Goal: Task Accomplishment & Management: Manage account settings

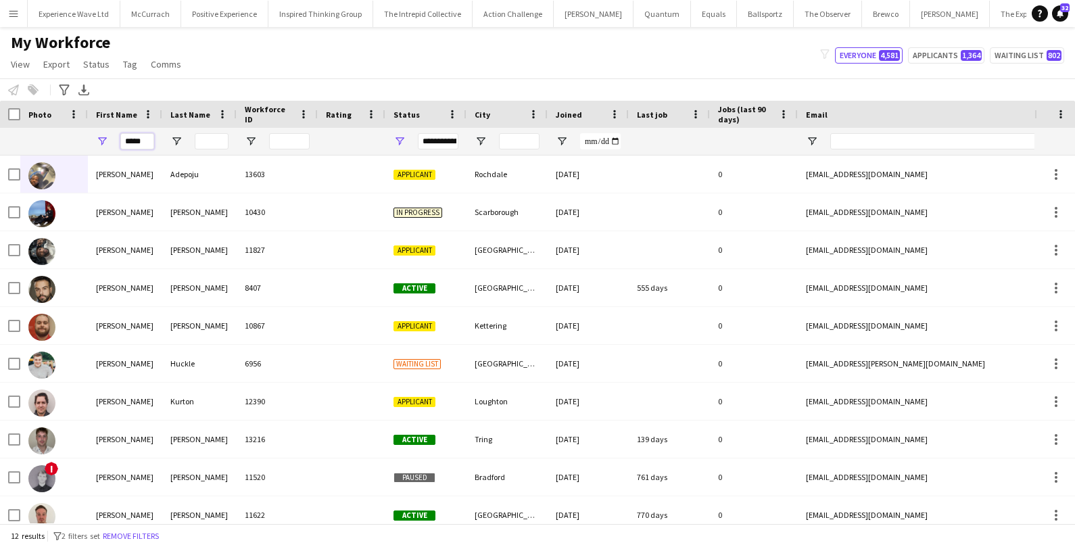
drag, startPoint x: 147, startPoint y: 143, endPoint x: 77, endPoint y: 141, distance: 70.3
click at [77, 141] on div "*****" at bounding box center [733, 141] width 1466 height 27
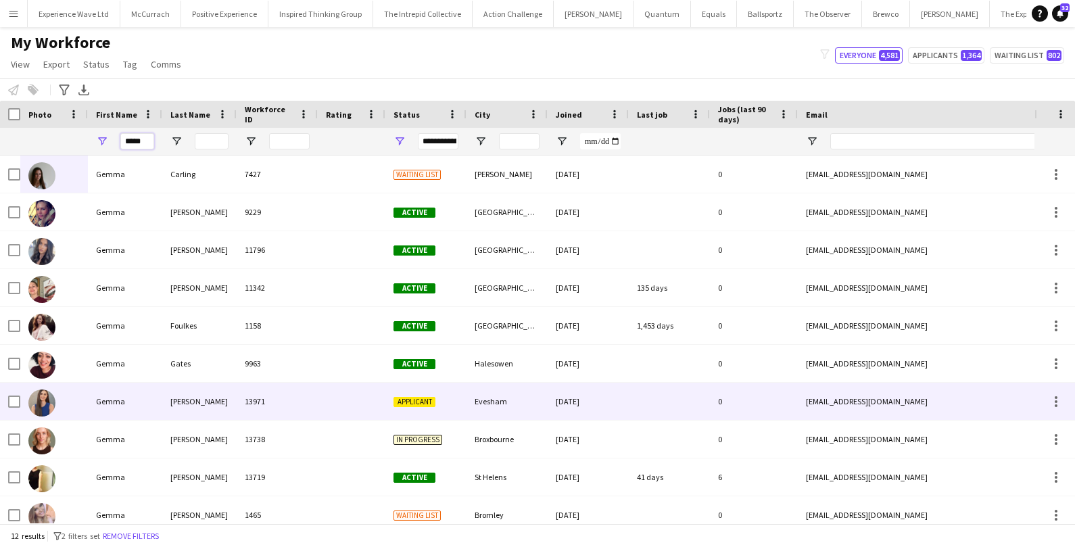
type input "*****"
click at [107, 399] on div "Gemma" at bounding box center [125, 401] width 74 height 37
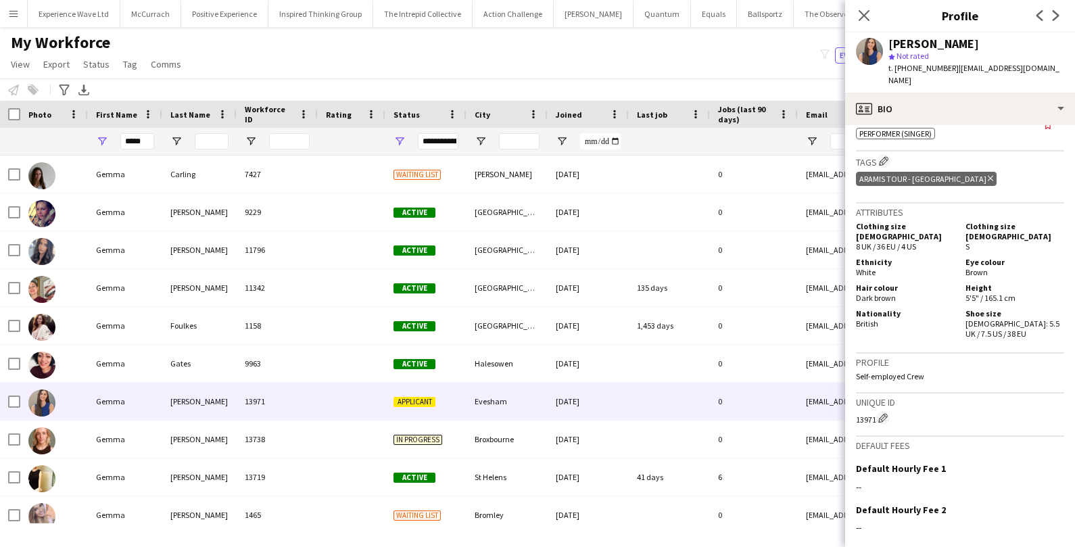
scroll to position [729, 0]
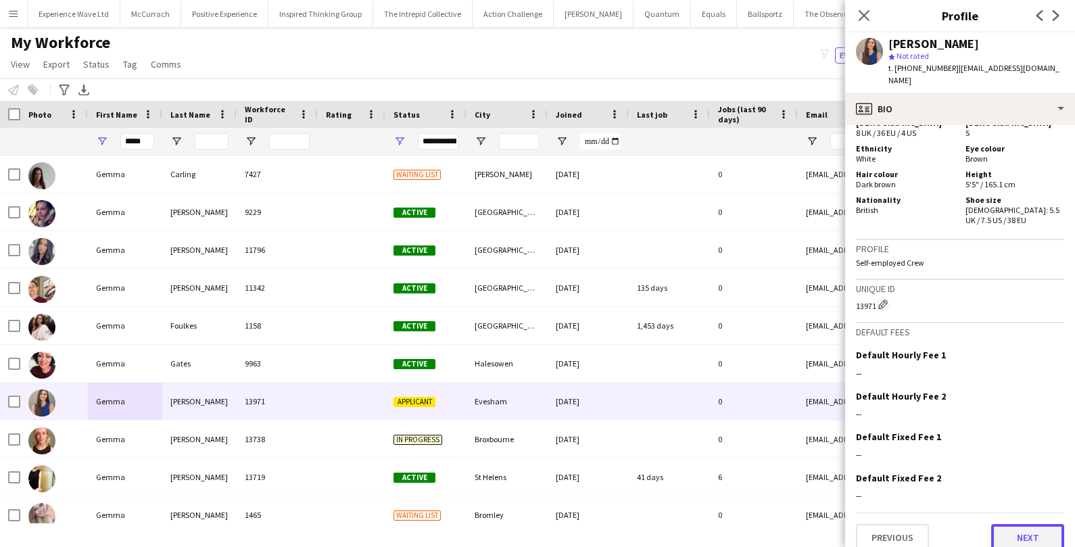
click at [1023, 524] on button "Next" at bounding box center [1027, 537] width 73 height 27
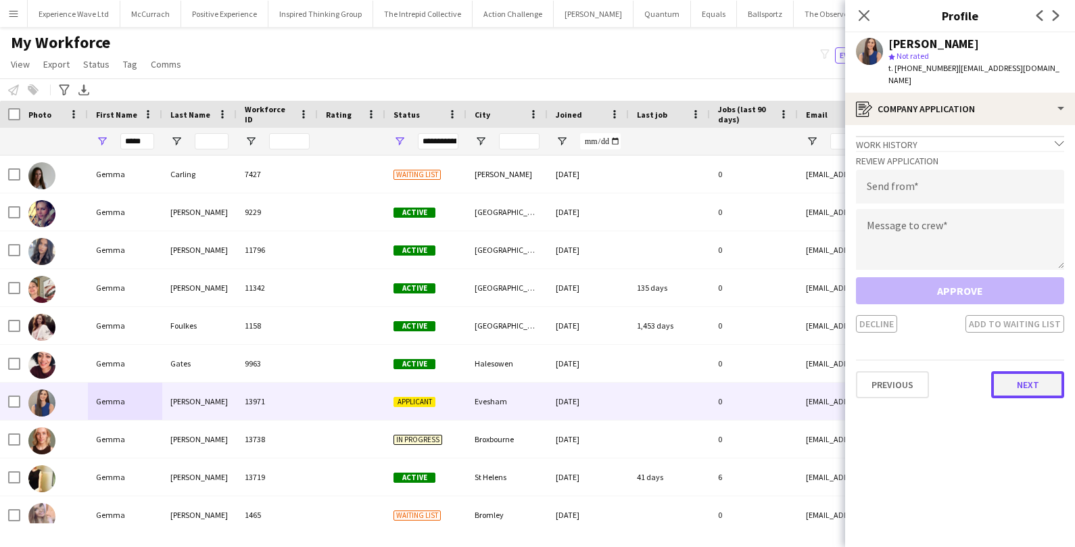
click at [1021, 380] on button "Next" at bounding box center [1027, 384] width 73 height 27
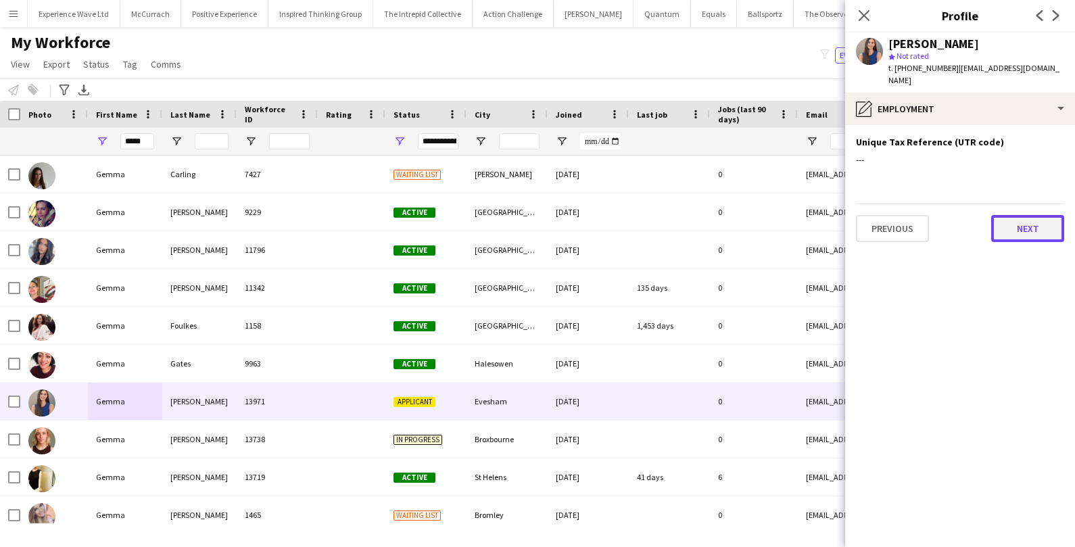
click at [1030, 218] on button "Next" at bounding box center [1027, 228] width 73 height 27
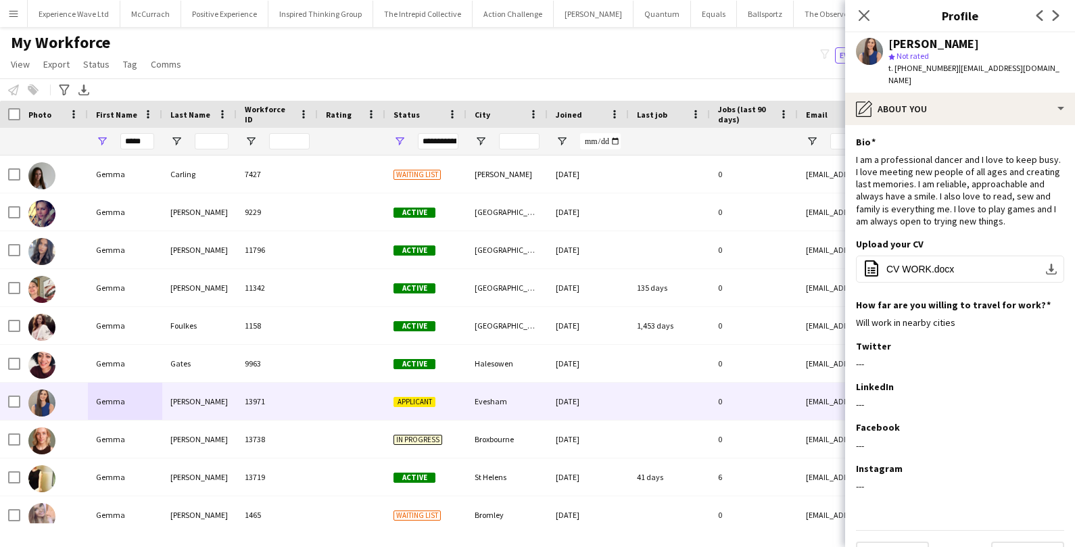
click at [869, 55] on app-user-avatar at bounding box center [869, 51] width 27 height 27
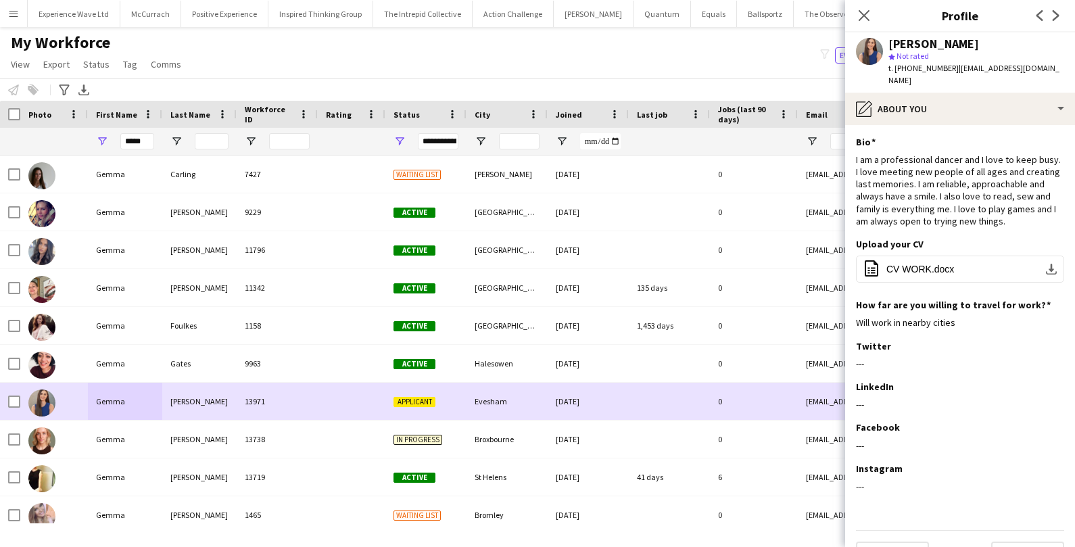
click at [420, 403] on span "Applicant" at bounding box center [414, 402] width 42 height 10
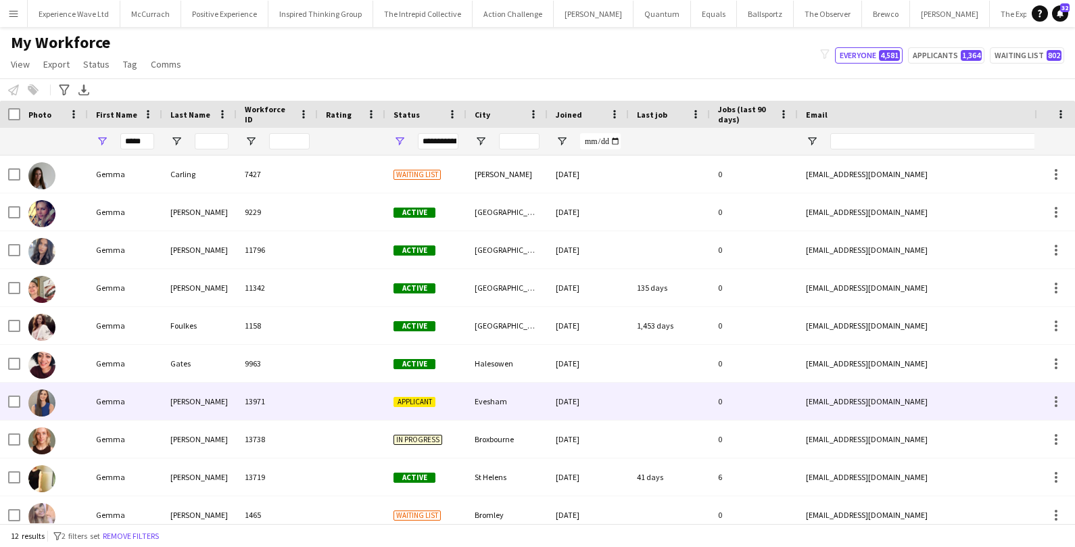
click at [420, 403] on span "Applicant" at bounding box center [414, 402] width 42 height 10
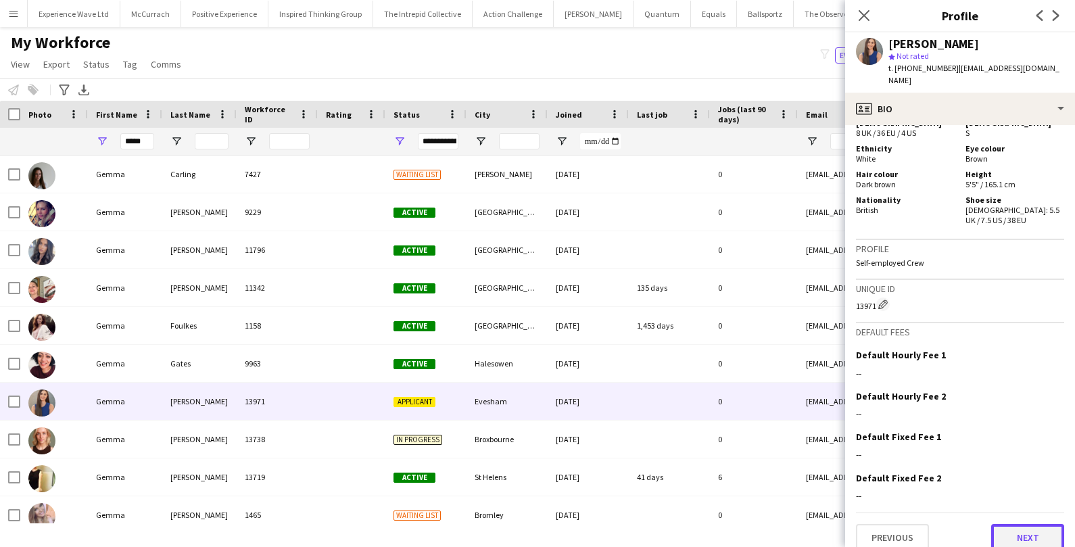
click at [1021, 531] on button "Next" at bounding box center [1027, 537] width 73 height 27
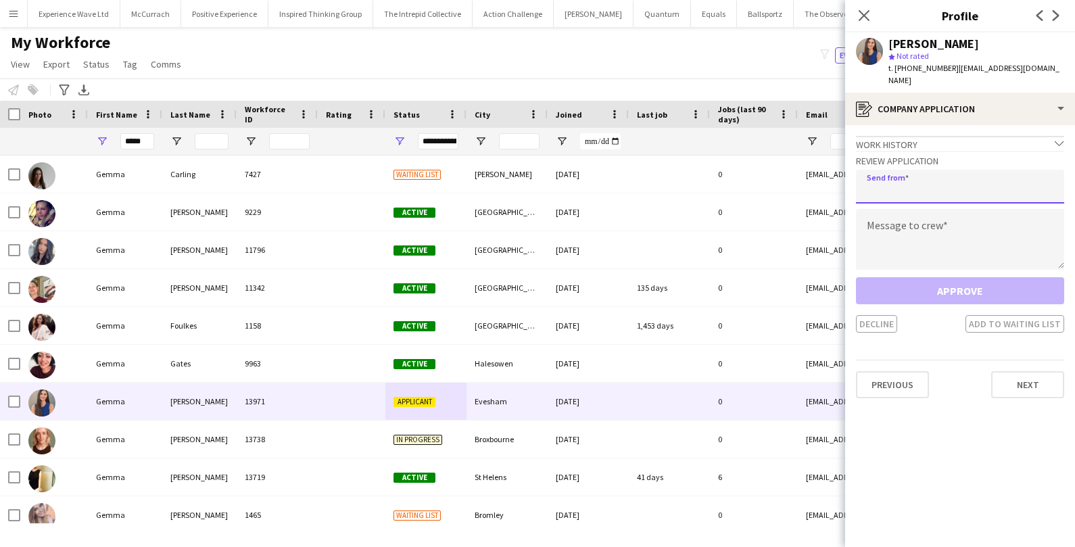
click at [902, 178] on input "email" at bounding box center [960, 187] width 208 height 34
type input "**********"
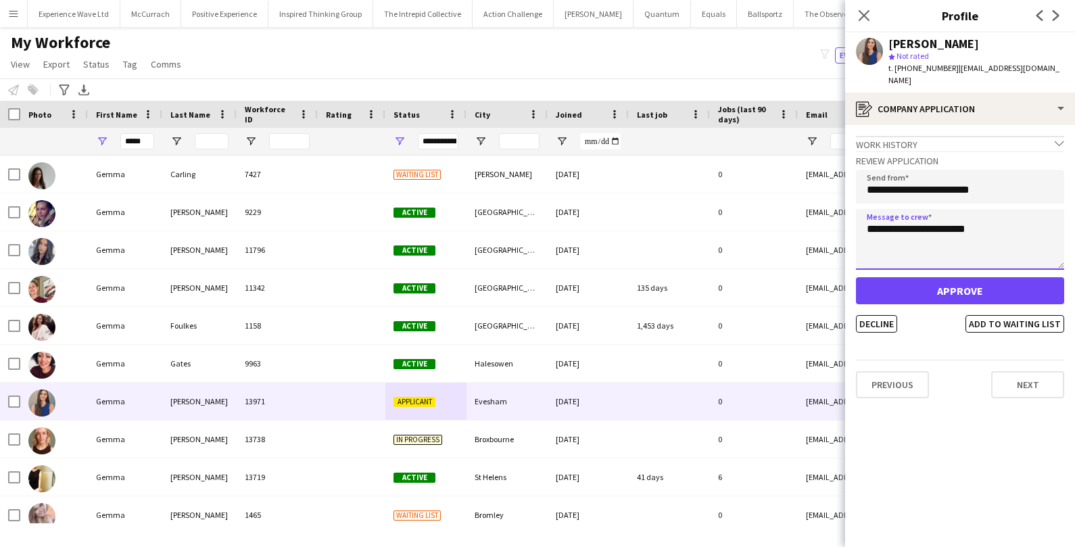
type textarea "**********"
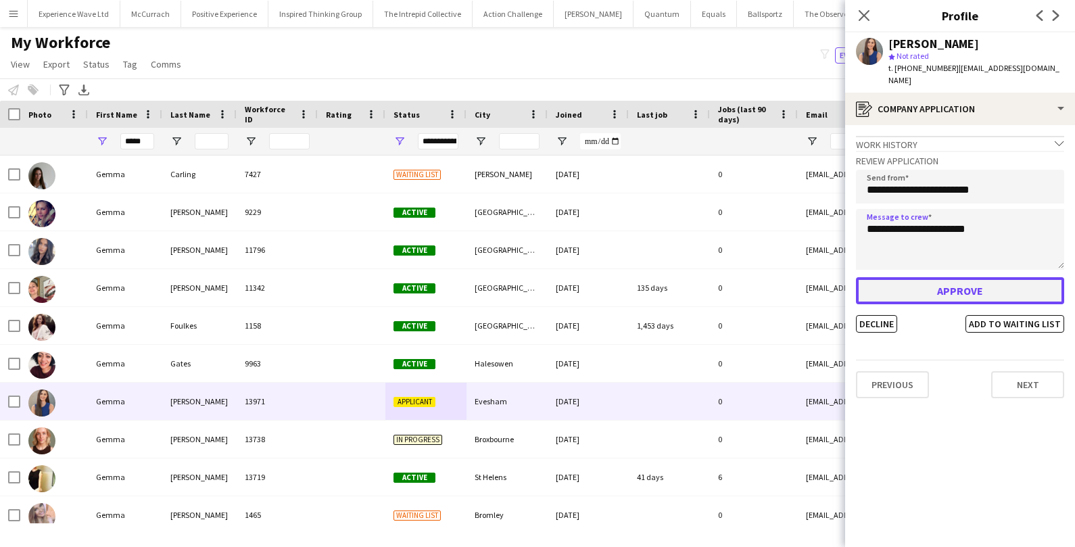
click at [938, 278] on button "Approve" at bounding box center [960, 290] width 208 height 27
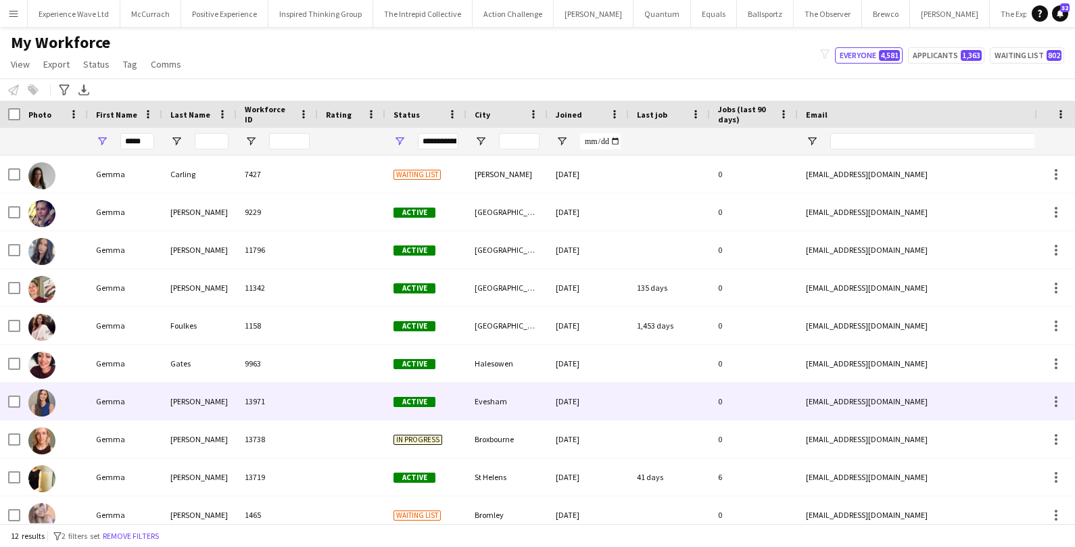
click at [273, 402] on div "13971" at bounding box center [277, 401] width 81 height 37
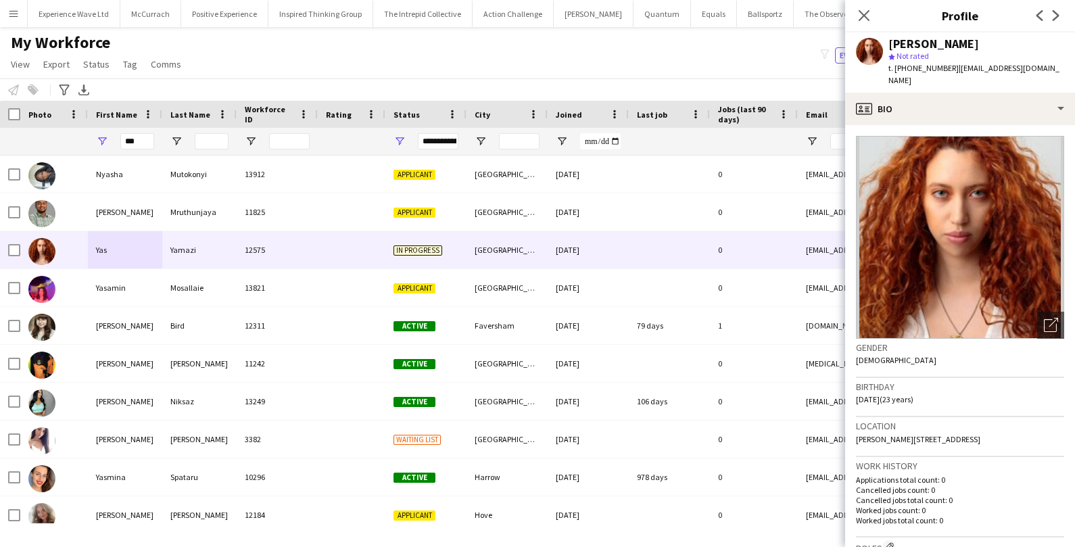
scroll to position [366, 0]
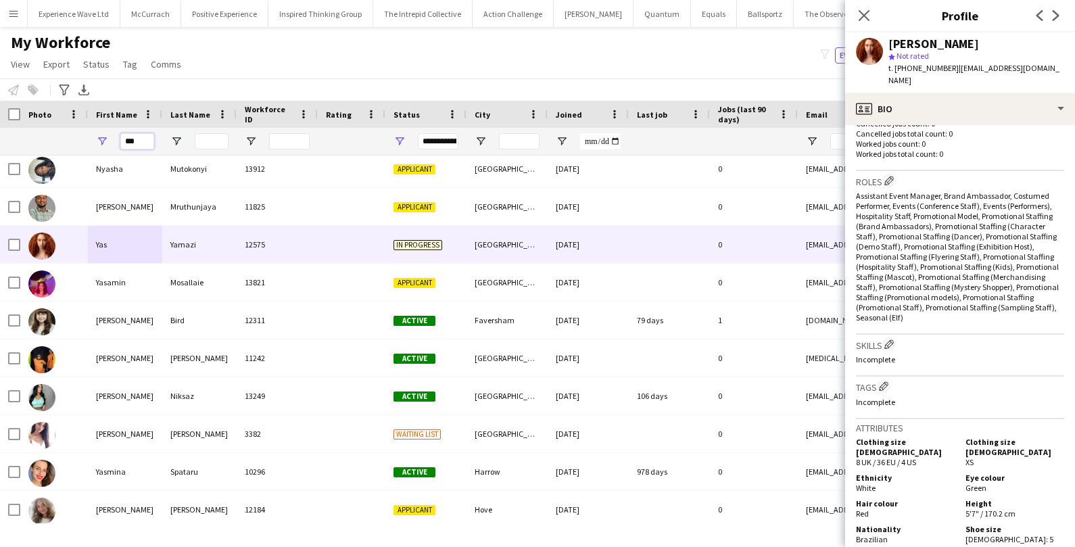
drag, startPoint x: 151, startPoint y: 137, endPoint x: 84, endPoint y: 132, distance: 66.4
click at [84, 132] on div "***" at bounding box center [733, 141] width 1466 height 27
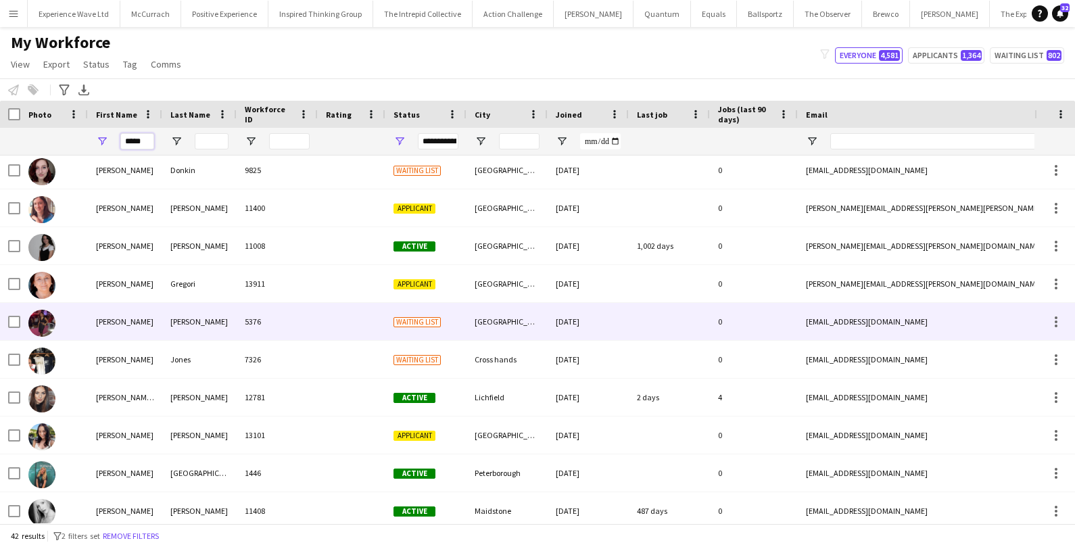
scroll to position [598, 0]
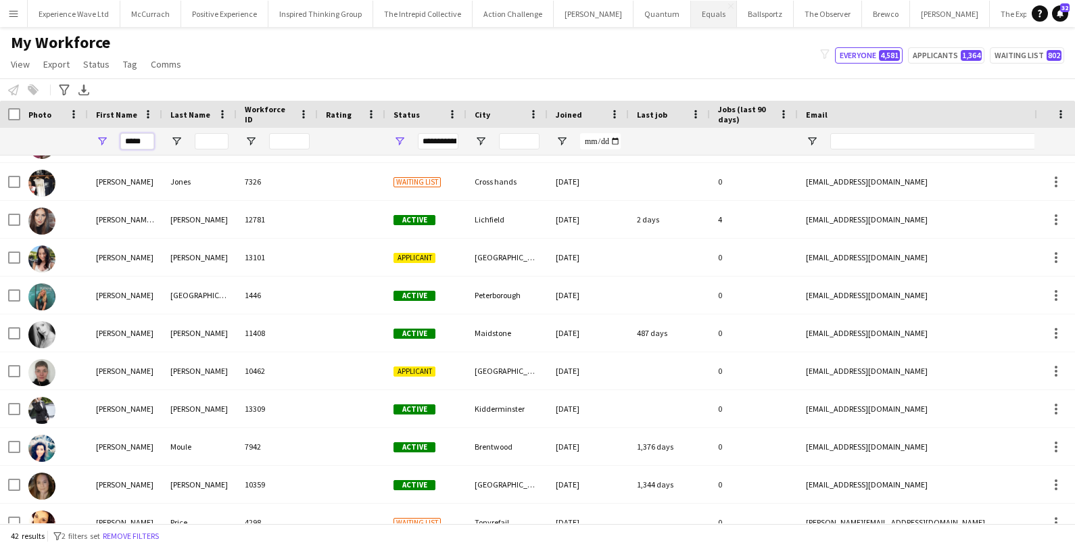
type input "*****"
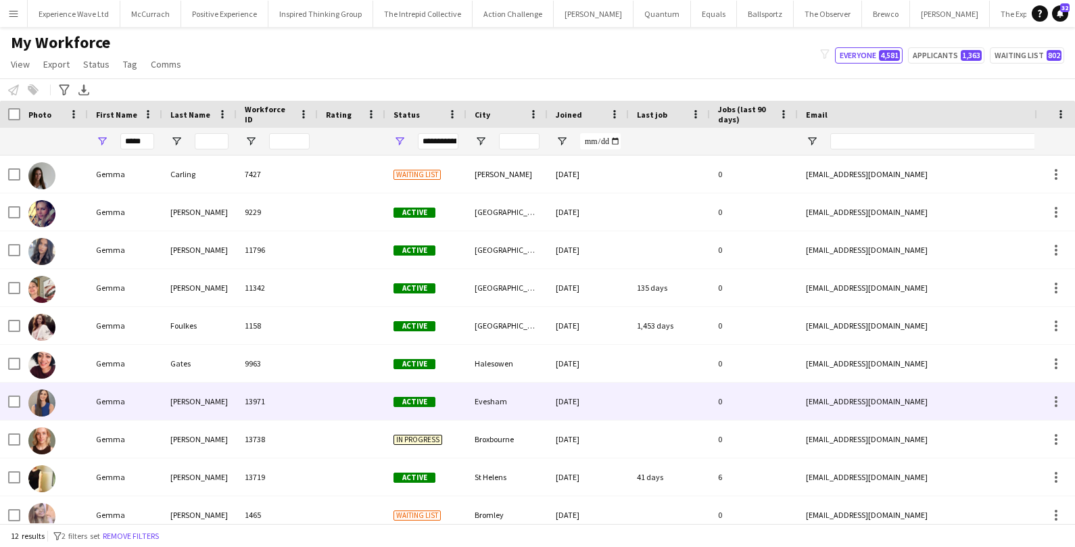
click at [108, 406] on div "Gemma" at bounding box center [125, 401] width 74 height 37
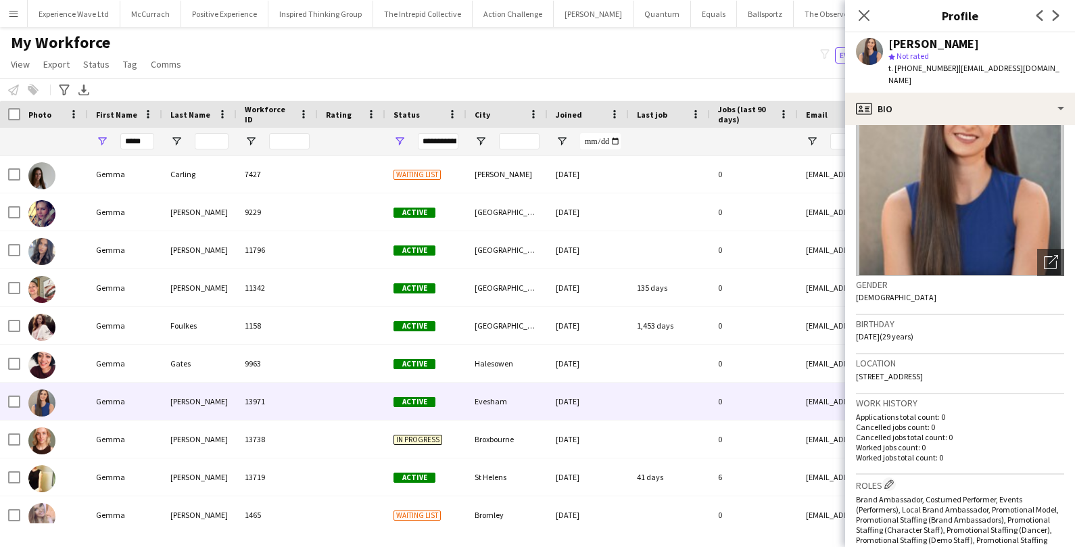
scroll to position [34, 0]
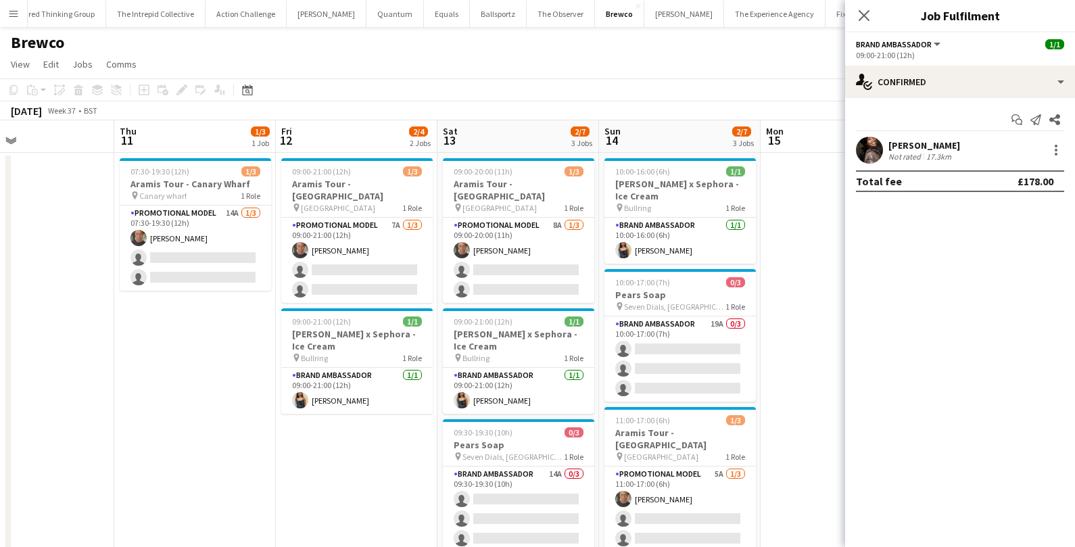
scroll to position [0, 537]
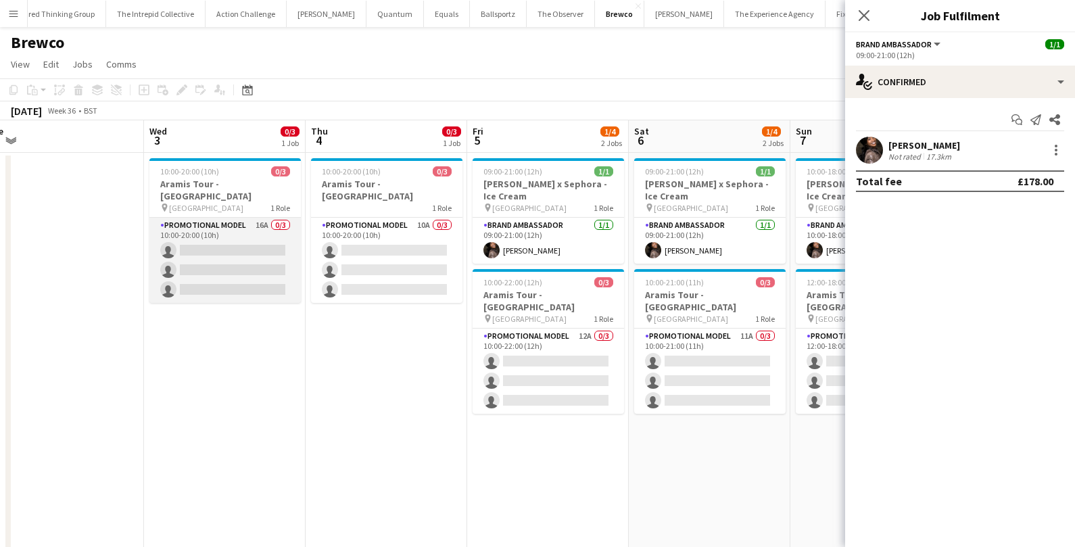
click at [249, 252] on app-card-role "Promotional Model 16A 0/3 10:00-20:00 (10h) single-neutral-actions single-neutr…" at bounding box center [224, 260] width 151 height 85
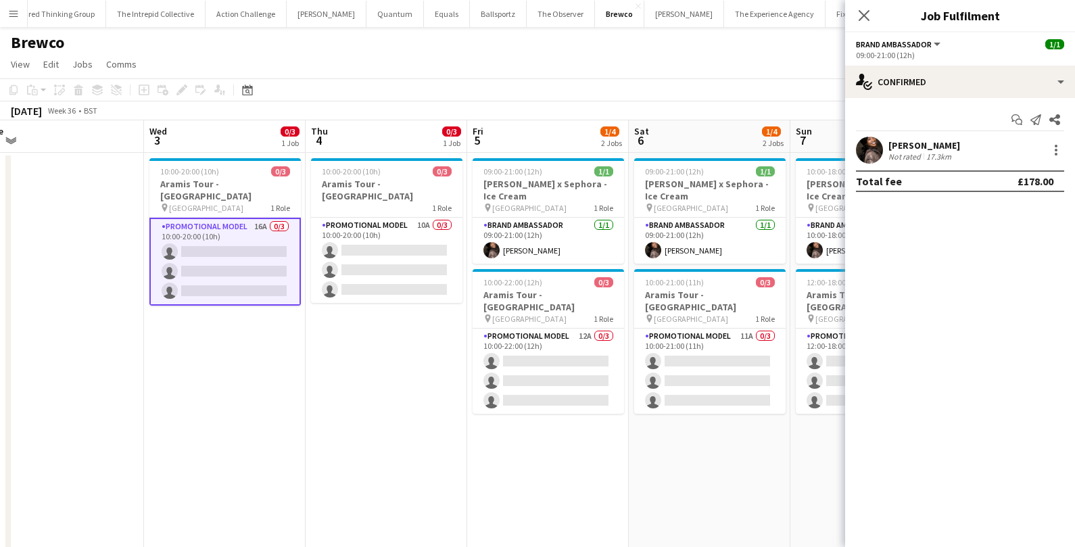
scroll to position [0, 341]
click at [231, 255] on app-card-role "Promotional Model 16A 0/3 10:00-20:00 (10h) single-neutral-actions single-neutr…" at bounding box center [224, 262] width 151 height 88
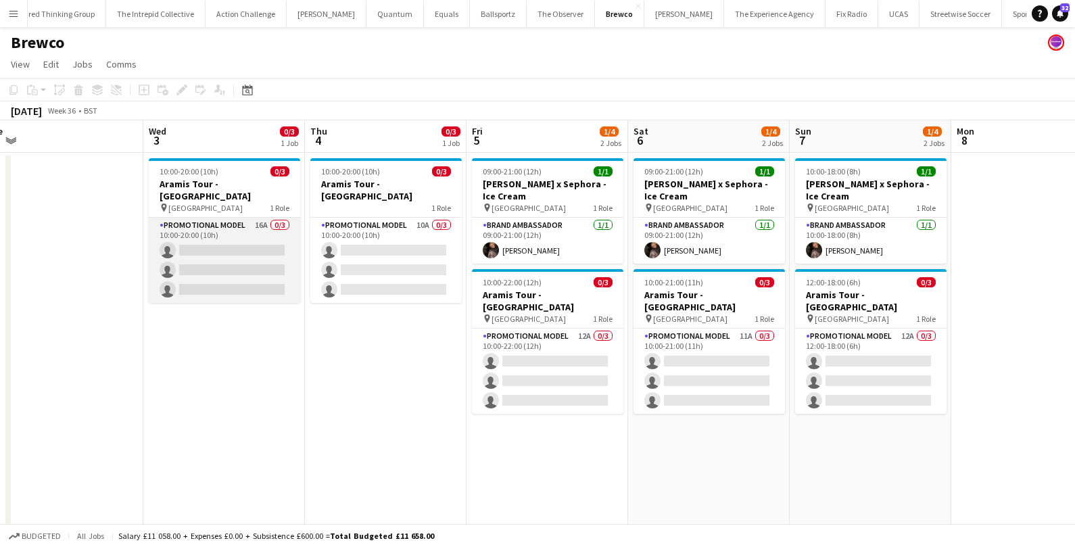
click at [231, 255] on app-card-role "Promotional Model 16A 0/3 10:00-20:00 (10h) single-neutral-actions single-neutr…" at bounding box center [224, 260] width 151 height 85
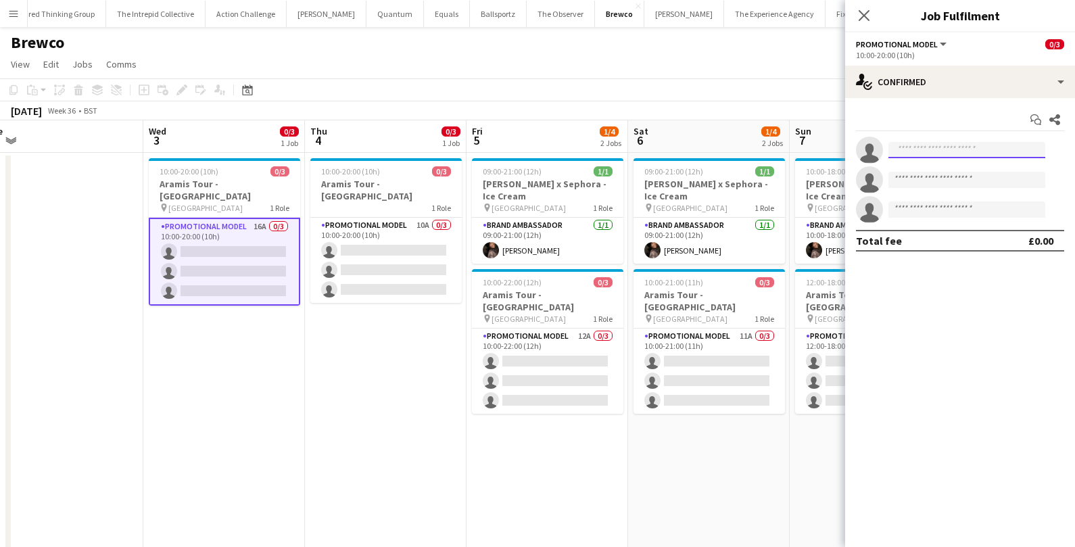
click at [915, 149] on input at bounding box center [966, 150] width 157 height 16
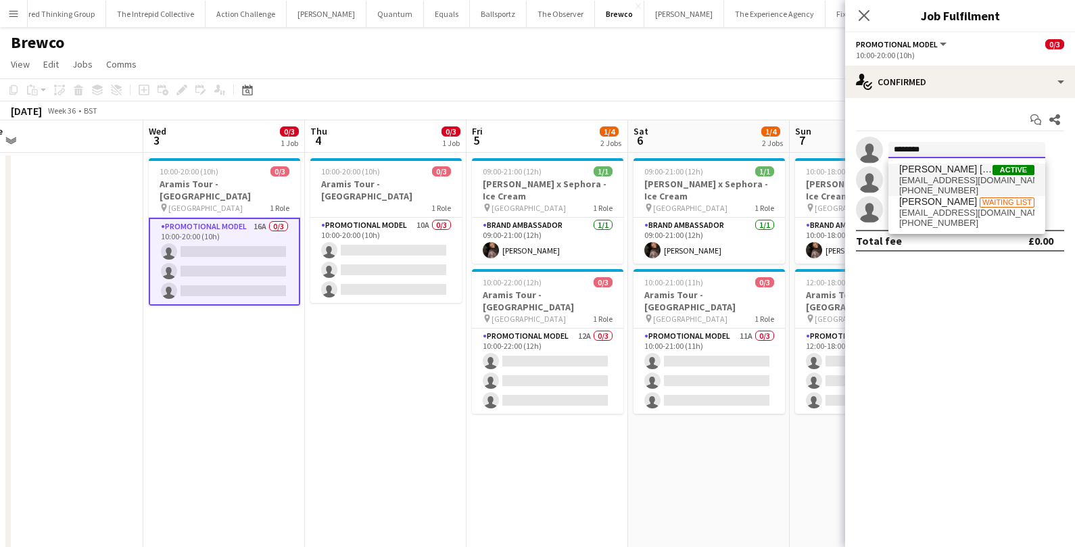
type input "********"
click at [942, 166] on span "Sarah Josephine Hartley" at bounding box center [945, 169] width 93 height 11
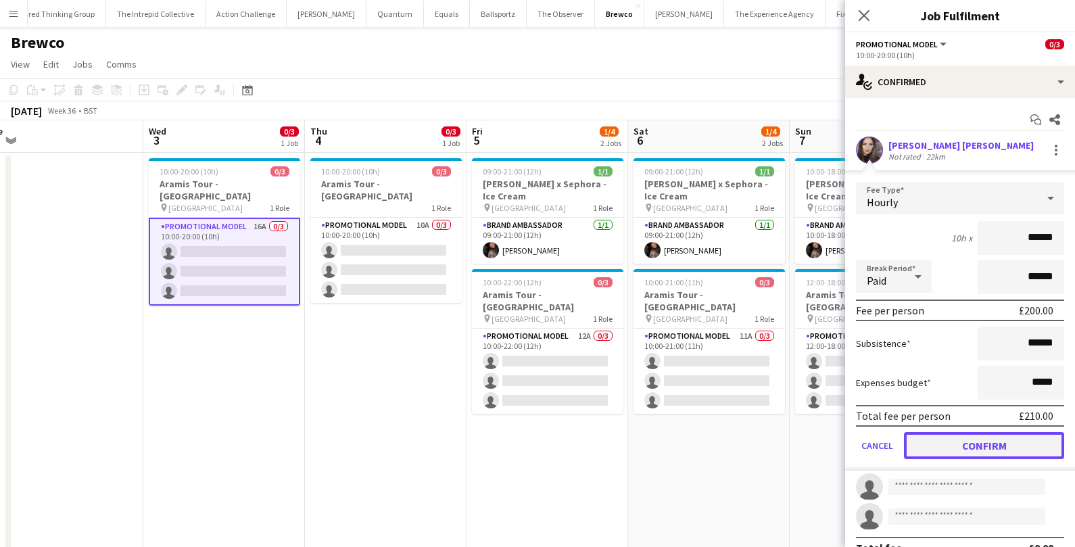
click at [925, 447] on button "Confirm" at bounding box center [984, 445] width 160 height 27
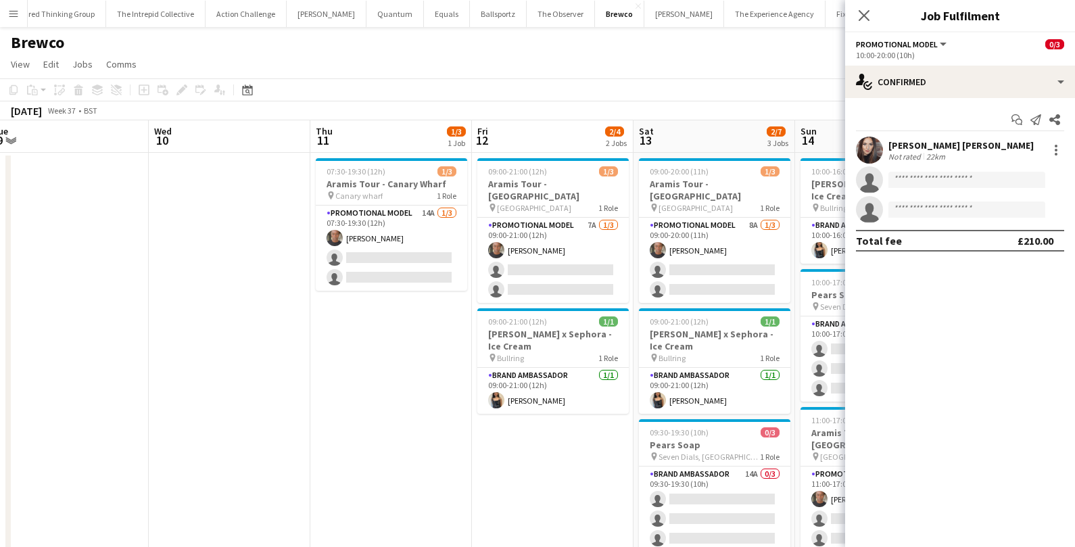
scroll to position [0, 525]
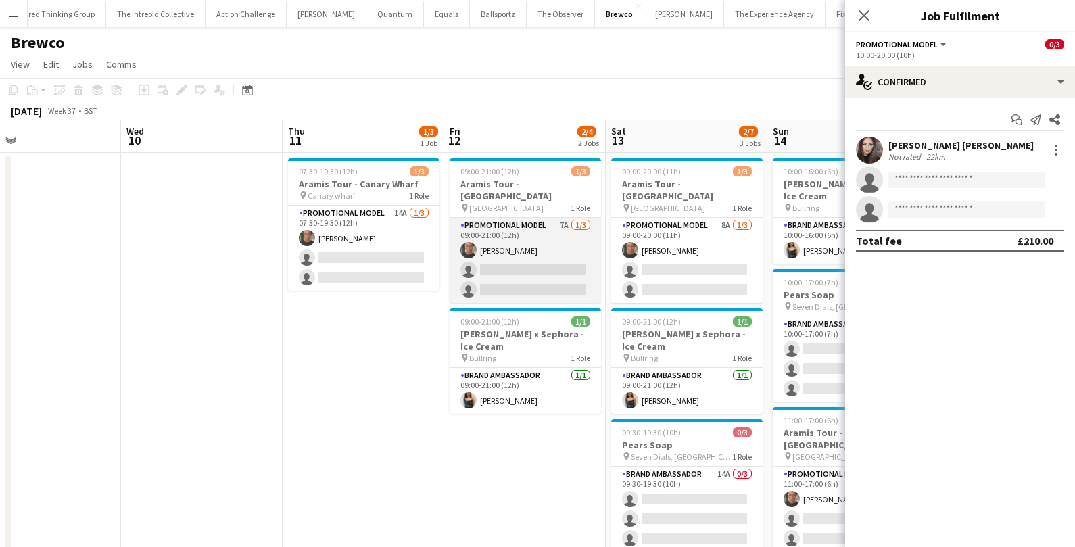
click at [551, 274] on app-card-role "Promotional Model 7A 1/3 09:00-21:00 (12h) Chris Milungu single-neutral-actions…" at bounding box center [525, 260] width 151 height 85
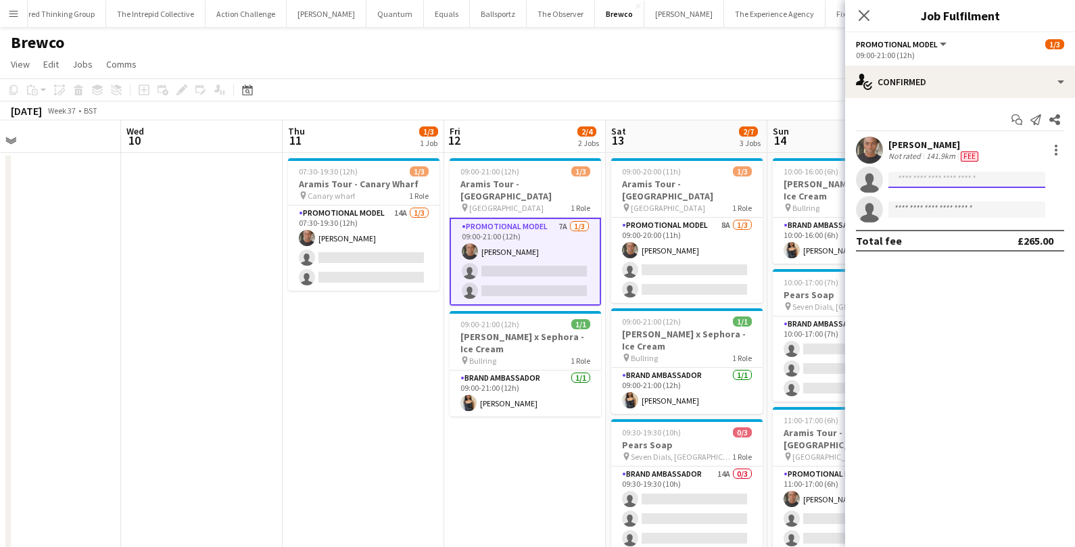
click at [914, 176] on input at bounding box center [966, 180] width 157 height 16
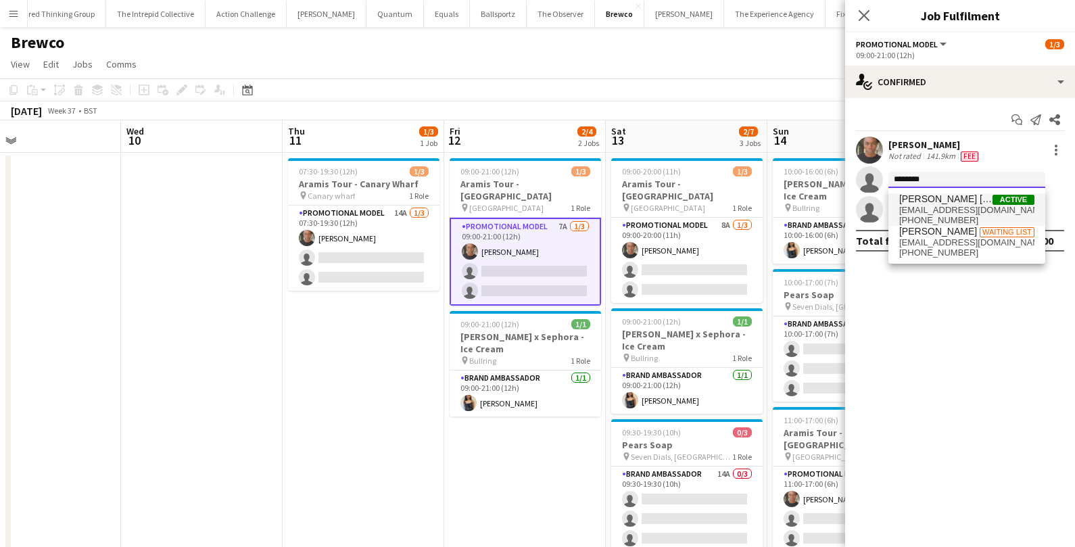
type input "********"
click at [941, 198] on span "Sarah Josephine Hartley" at bounding box center [945, 198] width 93 height 11
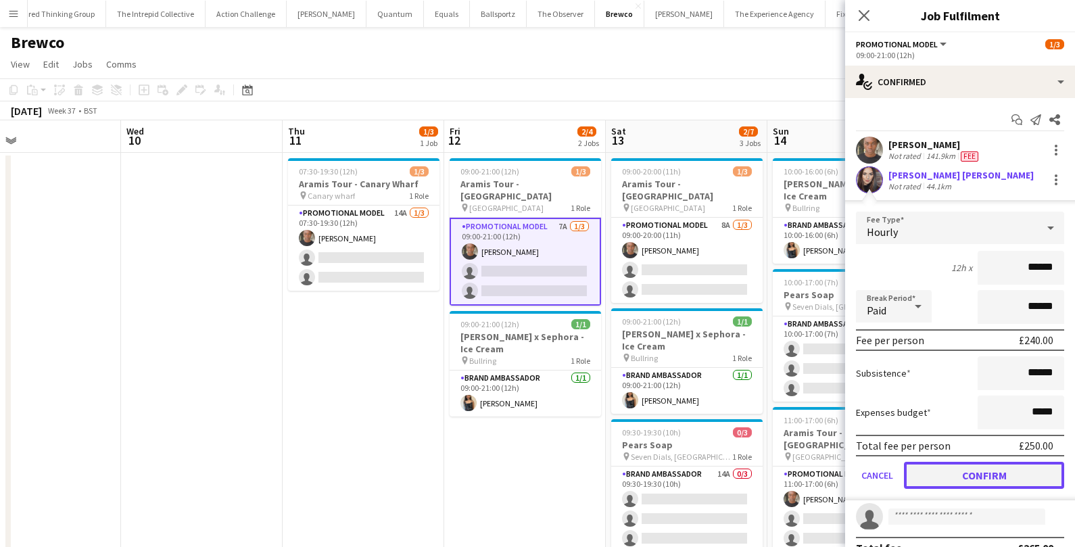
click at [926, 470] on button "Confirm" at bounding box center [984, 475] width 160 height 27
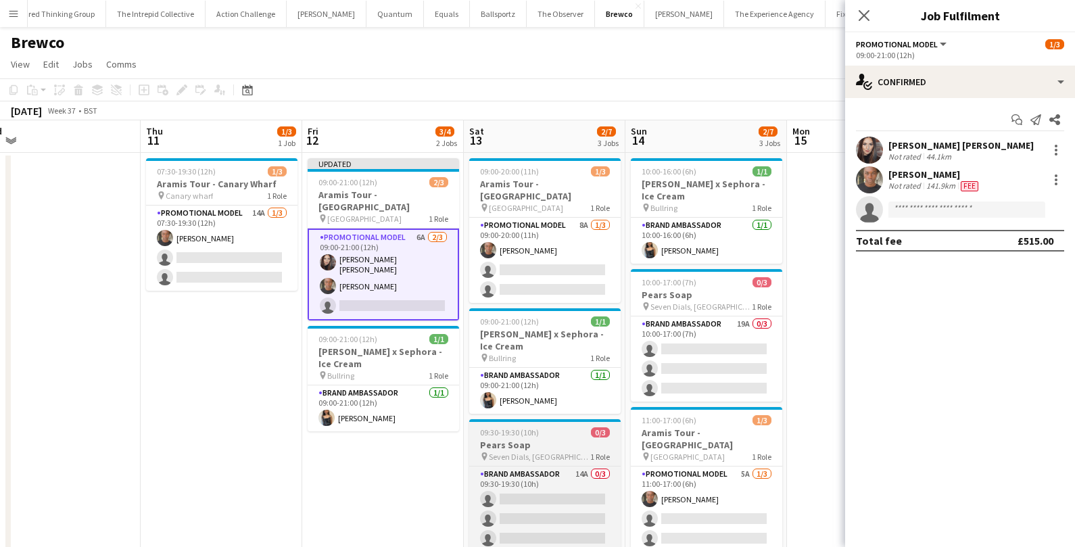
scroll to position [0, 568]
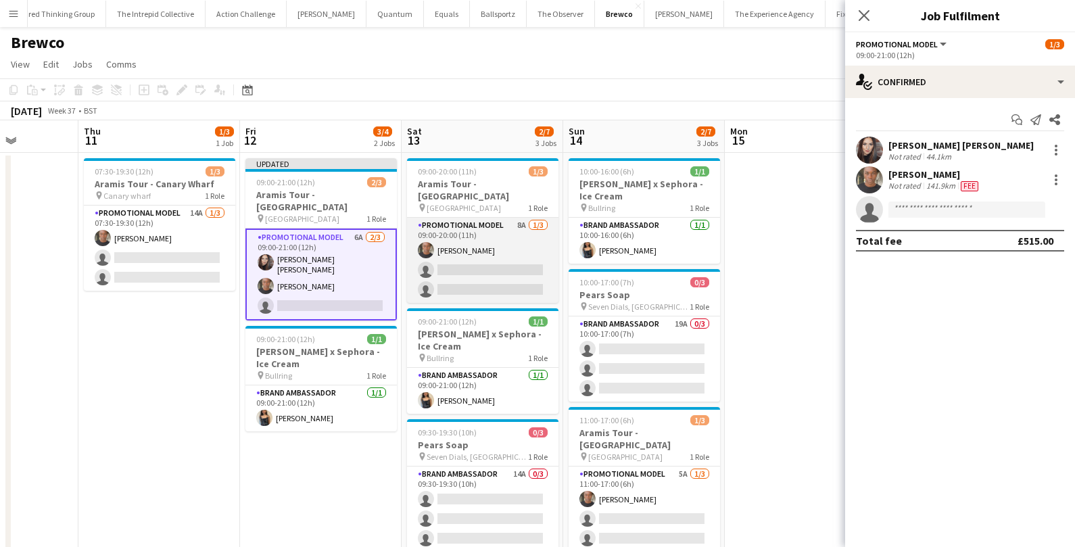
click at [493, 233] on app-card-role "Promotional Model 8A 1/3 09:00-20:00 (11h) Chris Milungu single-neutral-actions…" at bounding box center [482, 260] width 151 height 85
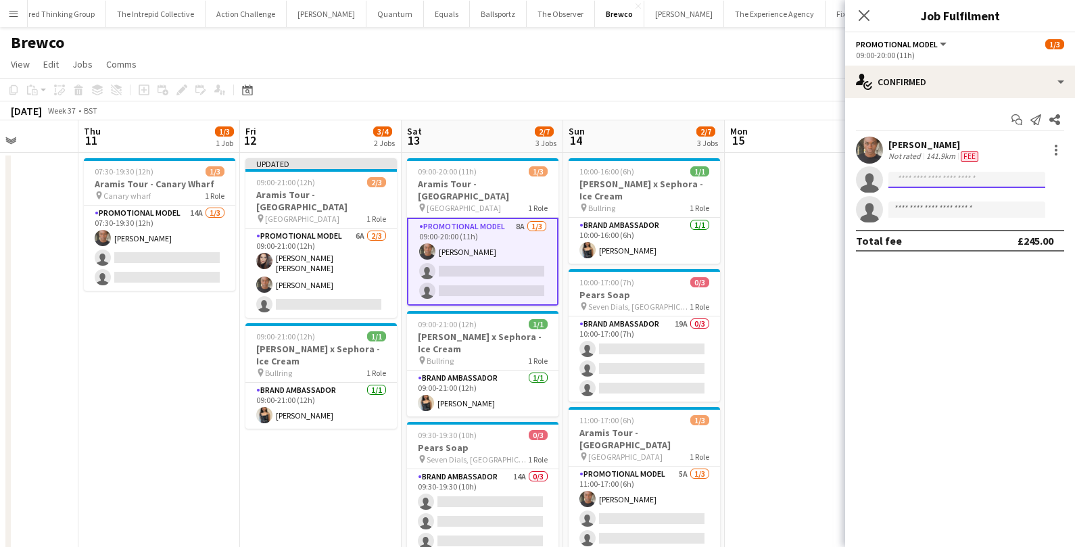
click at [977, 180] on input at bounding box center [966, 180] width 157 height 16
type input "*********"
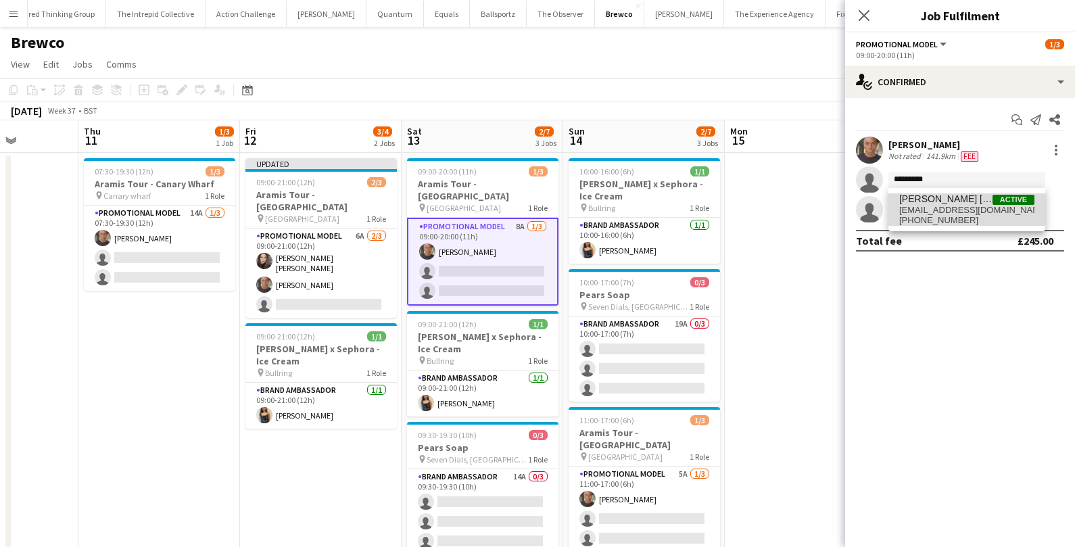
click at [965, 208] on span "hsarah82@gmail.com" at bounding box center [966, 210] width 135 height 11
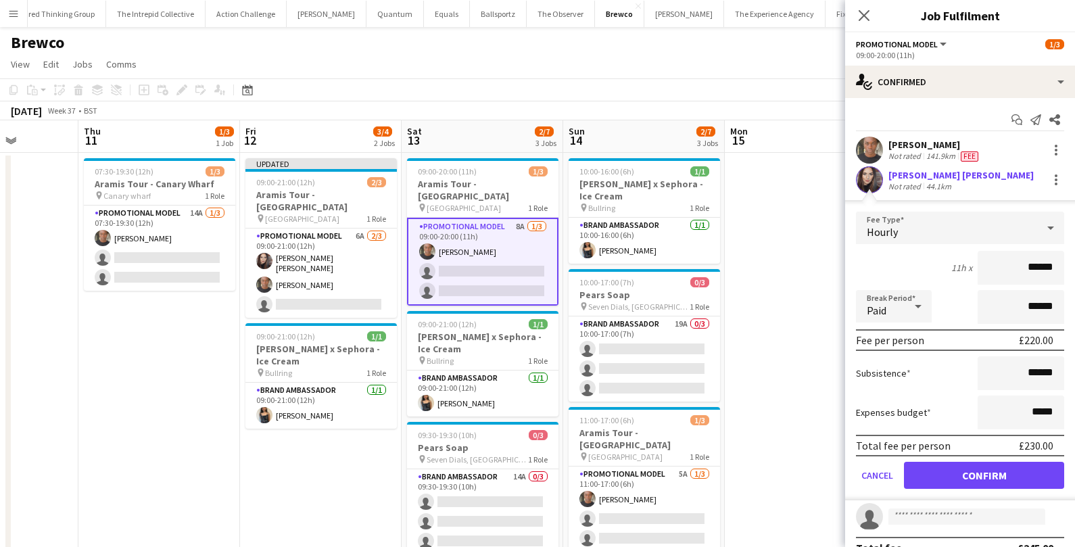
click at [917, 458] on form "Fee Type Hourly 11h x ****** Break Period Paid ****** Fee per person £220.00 Su…" at bounding box center [960, 356] width 230 height 289
click at [917, 479] on button "Confirm" at bounding box center [984, 475] width 160 height 27
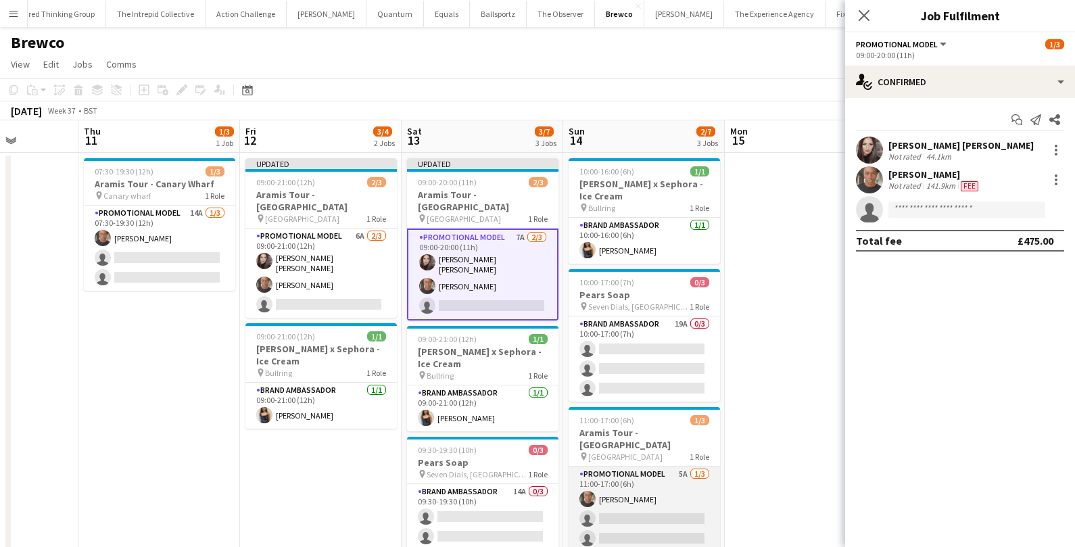
click at [627, 491] on app-card-role "Promotional Model 5A 1/3 11:00-17:00 (6h) Chris Milungu single-neutral-actions …" at bounding box center [643, 508] width 151 height 85
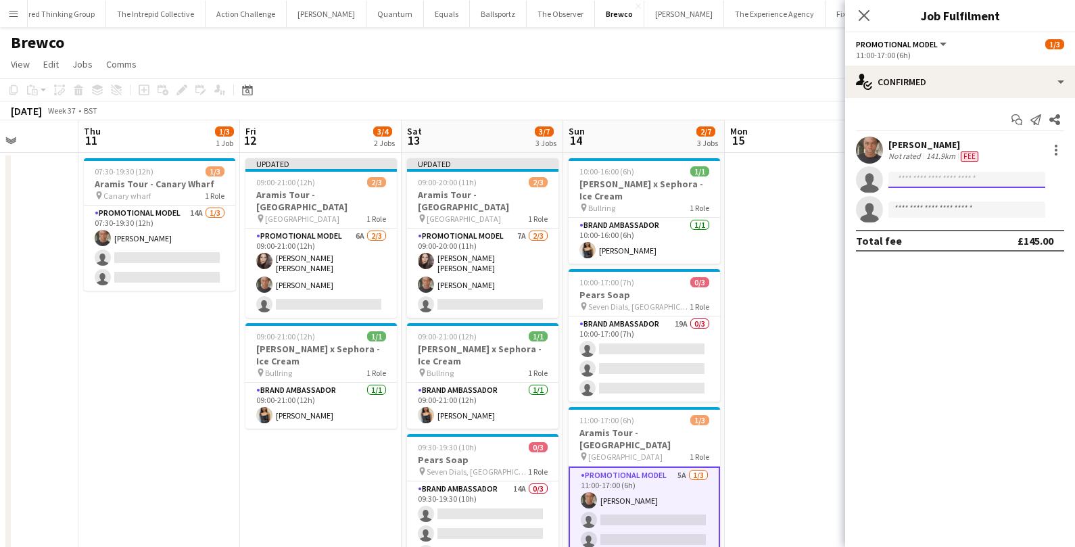
click at [927, 183] on input at bounding box center [966, 180] width 157 height 16
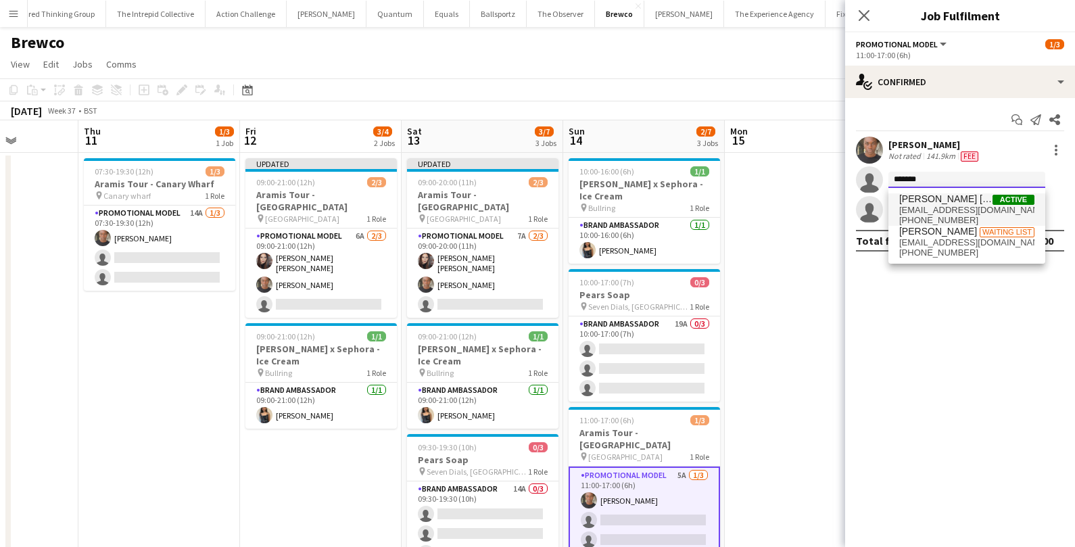
type input "*******"
click at [932, 211] on span "hsarah82@gmail.com" at bounding box center [966, 210] width 135 height 11
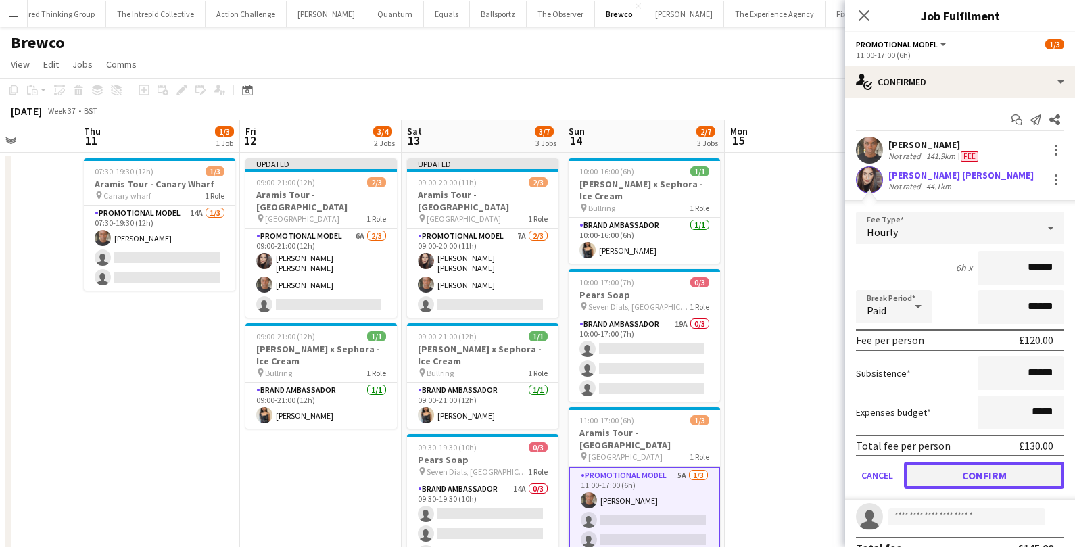
click at [930, 466] on button "Confirm" at bounding box center [984, 475] width 160 height 27
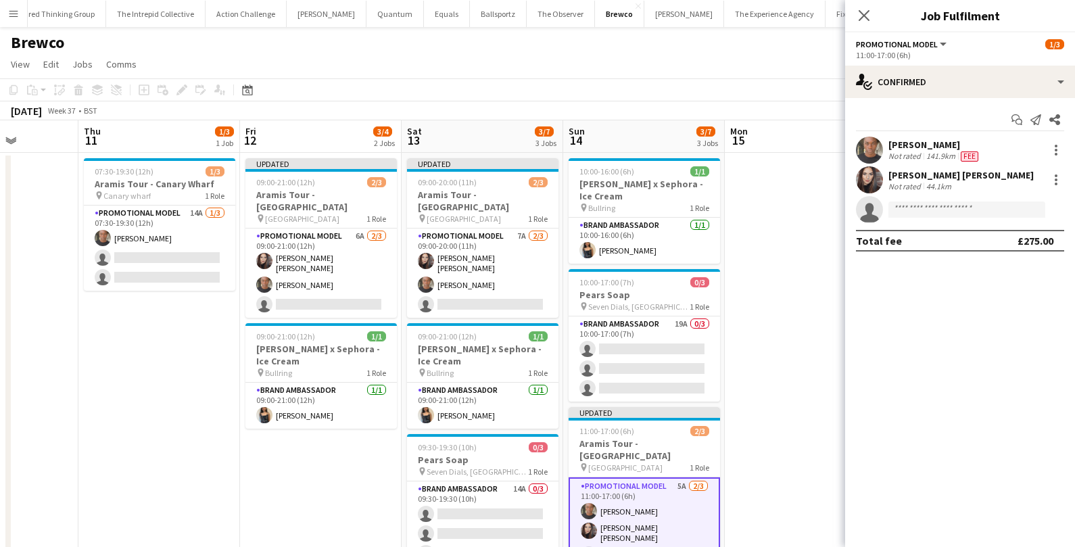
click at [831, 407] on app-date-cell at bounding box center [806, 367] width 162 height 429
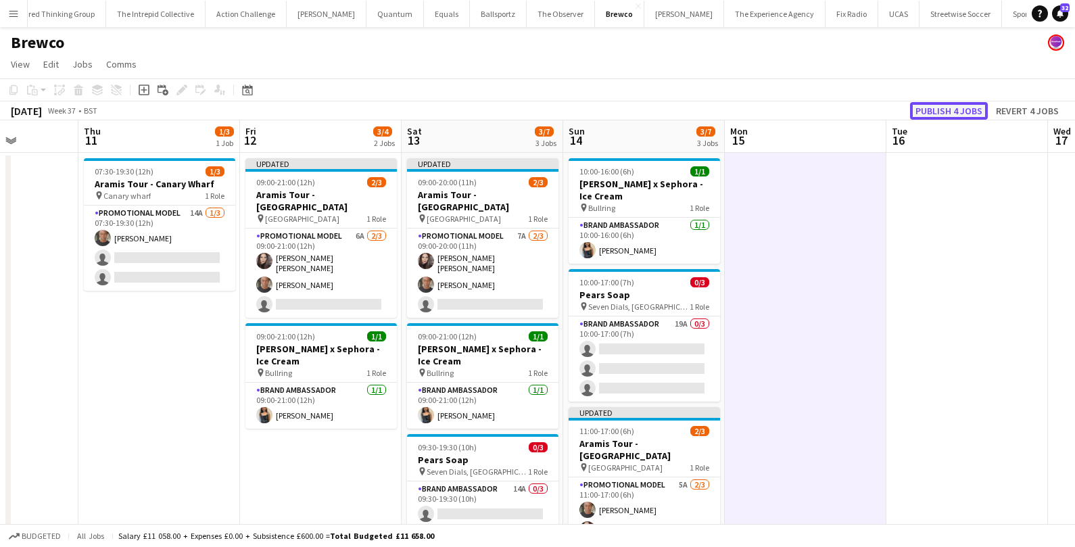
click at [959, 103] on button "Publish 4 jobs" at bounding box center [949, 111] width 78 height 18
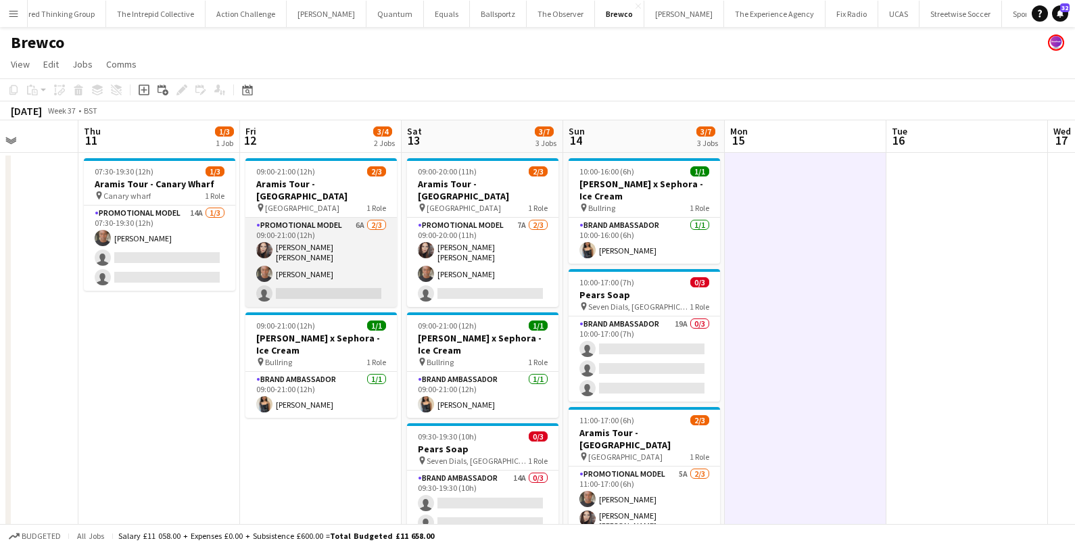
click at [341, 237] on app-card-role "Promotional Model 6A 2/3 09:00-21:00 (12h) Sarah Josephine Hartley Chris Milung…" at bounding box center [320, 262] width 151 height 89
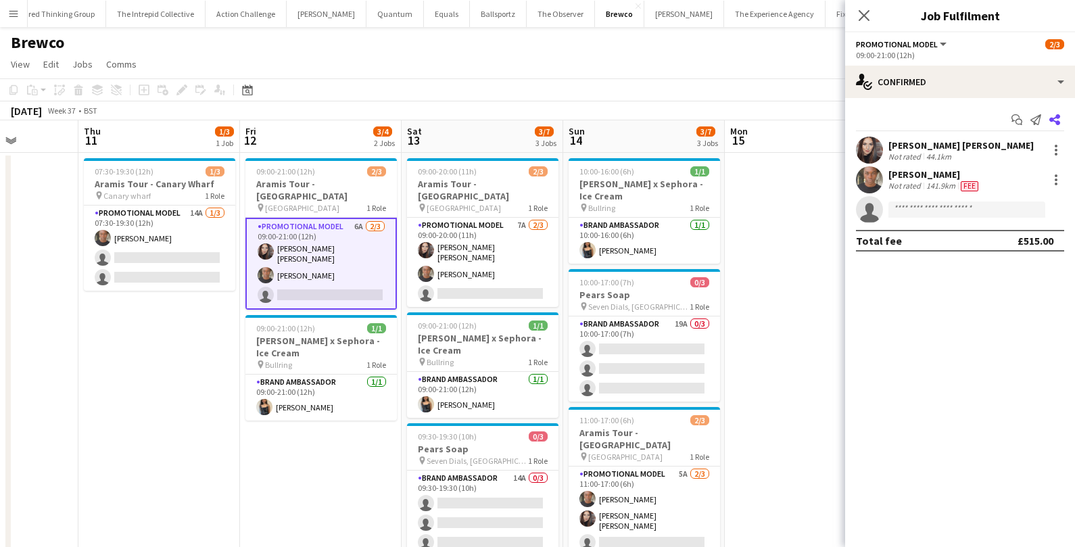
click at [1056, 119] on icon "Share" at bounding box center [1054, 119] width 11 height 11
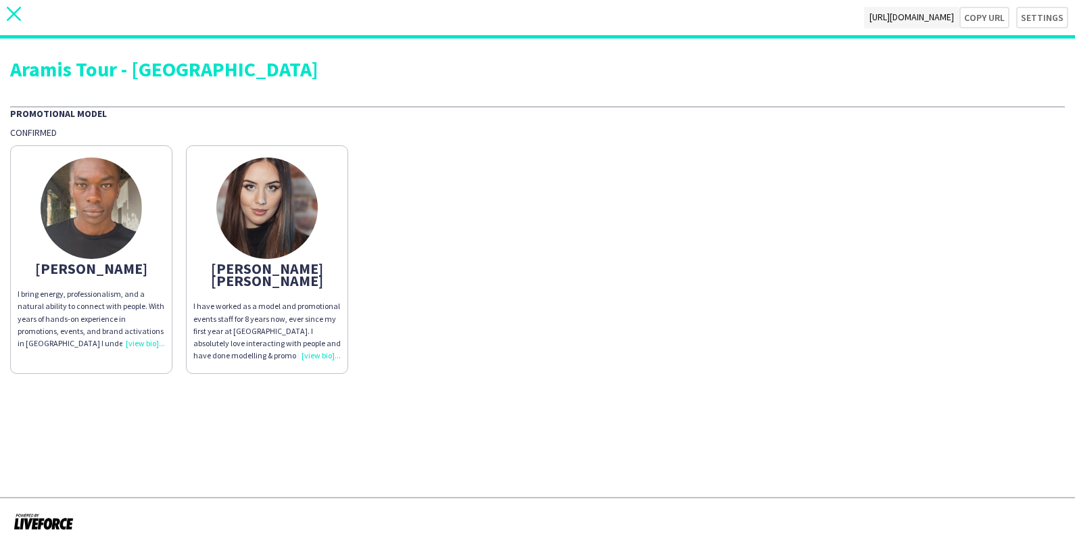
click at [14, 20] on icon "close" at bounding box center [14, 14] width 14 height 14
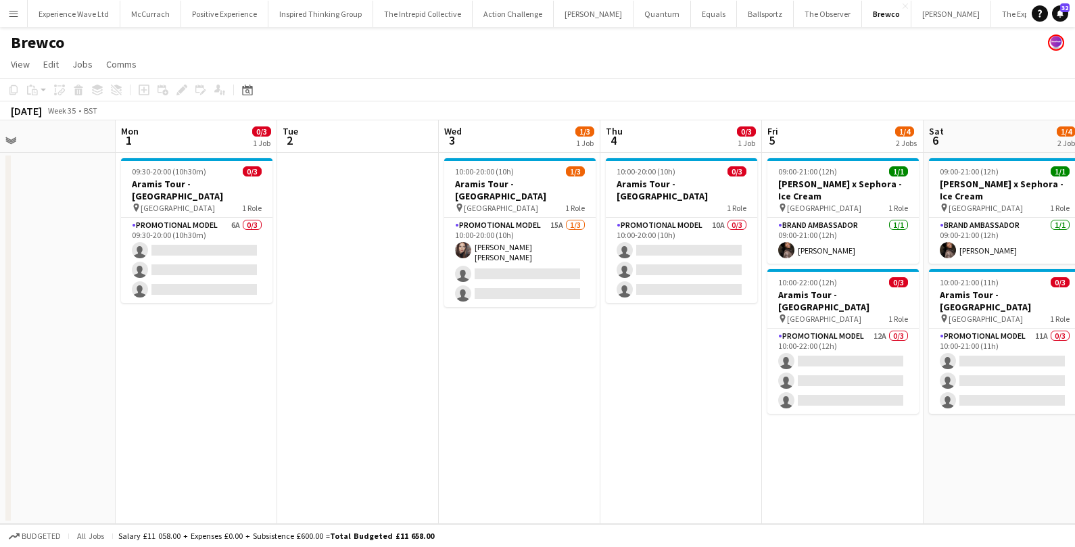
scroll to position [0, 367]
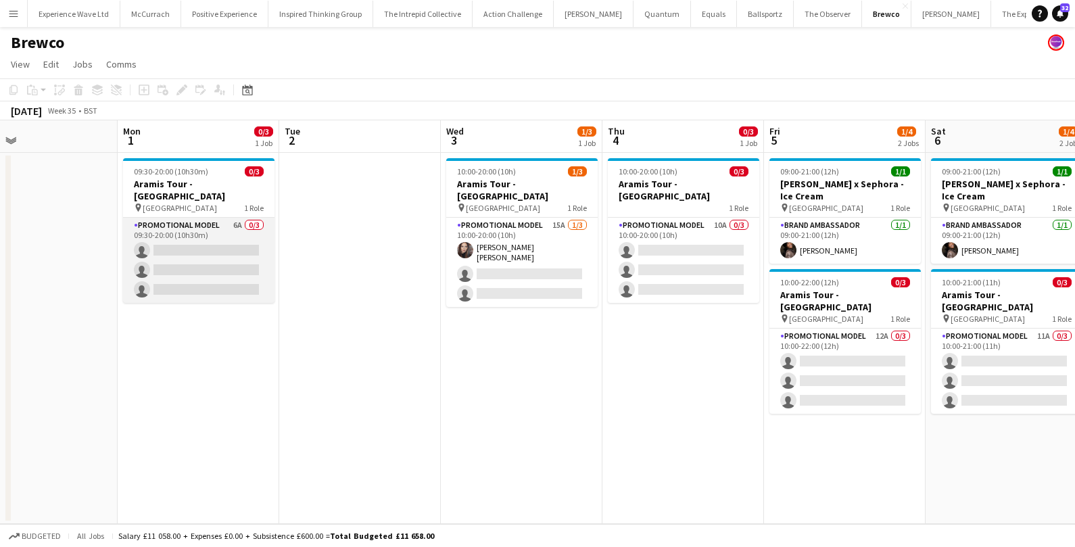
click at [247, 226] on app-card-role "Promotional Model 6A 0/3 09:30-20:00 (10h30m) single-neutral-actions single-neu…" at bounding box center [198, 260] width 151 height 85
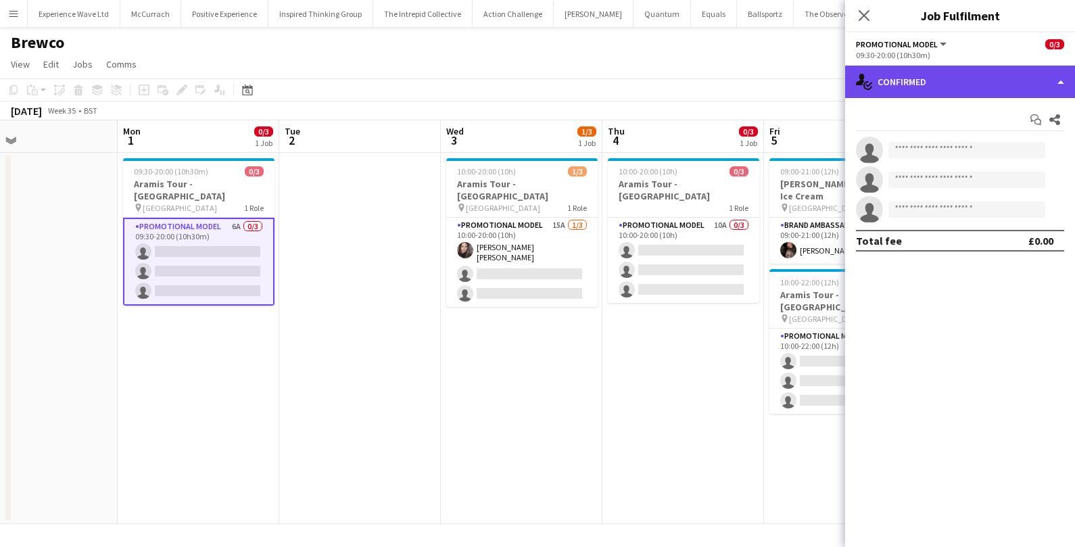
click at [996, 77] on div "single-neutral-actions-check-2 Confirmed" at bounding box center [960, 82] width 230 height 32
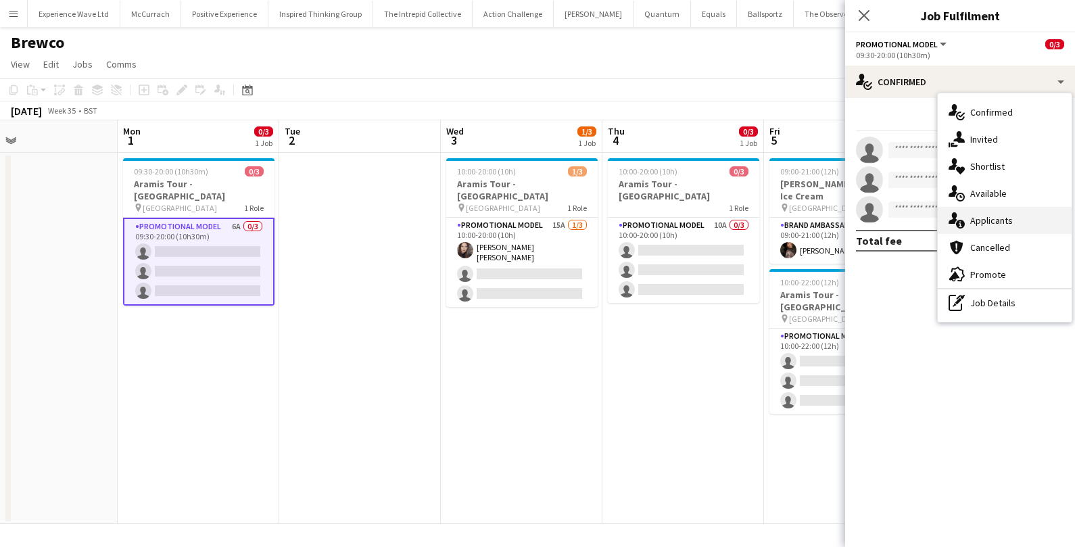
click at [994, 210] on div "single-neutral-actions-information Applicants" at bounding box center [1005, 220] width 134 height 27
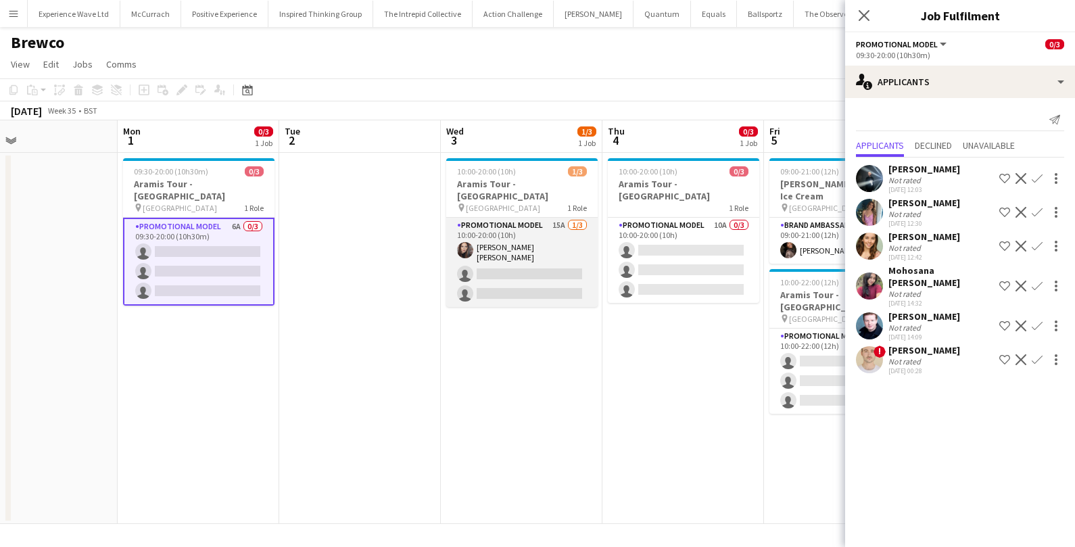
click at [555, 222] on app-card-role "Promotional Model 15A 1/3 10:00-20:00 (10h) Sarah Josephine Hartley single-neut…" at bounding box center [521, 262] width 151 height 89
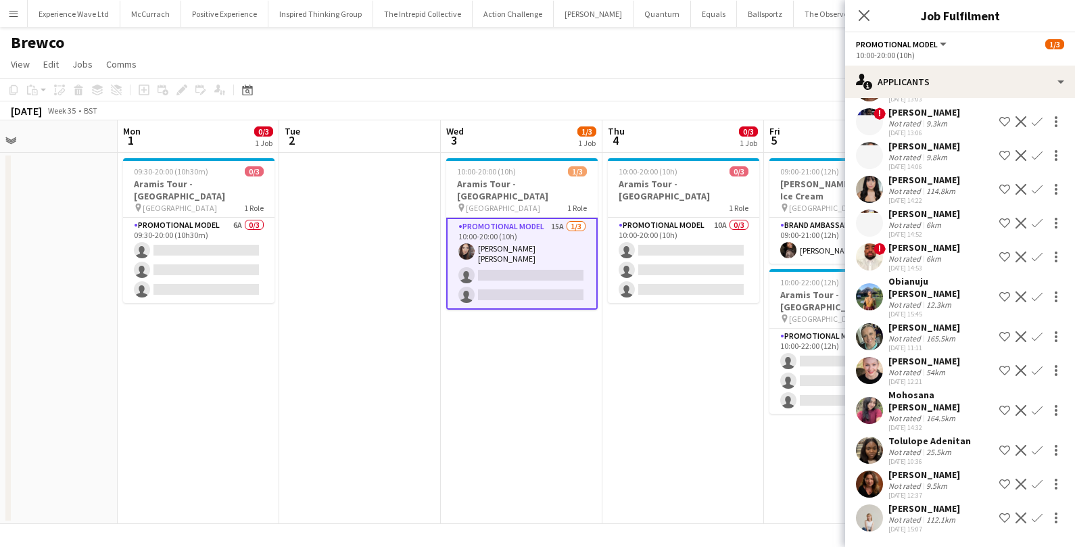
scroll to position [170, 0]
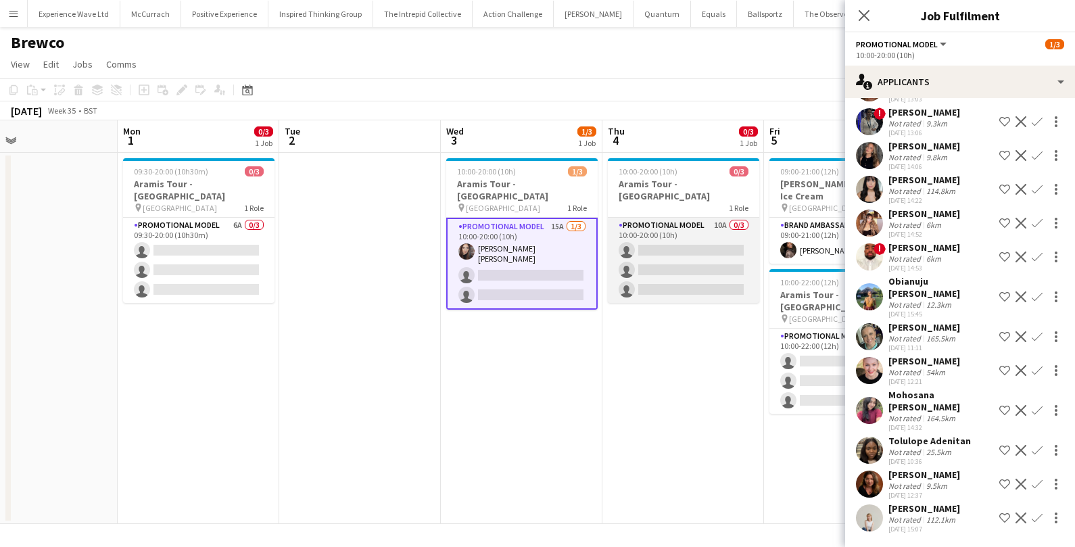
click at [703, 229] on app-card-role "Promotional Model 10A 0/3 10:00-20:00 (10h) single-neutral-actions single-neutr…" at bounding box center [683, 260] width 151 height 85
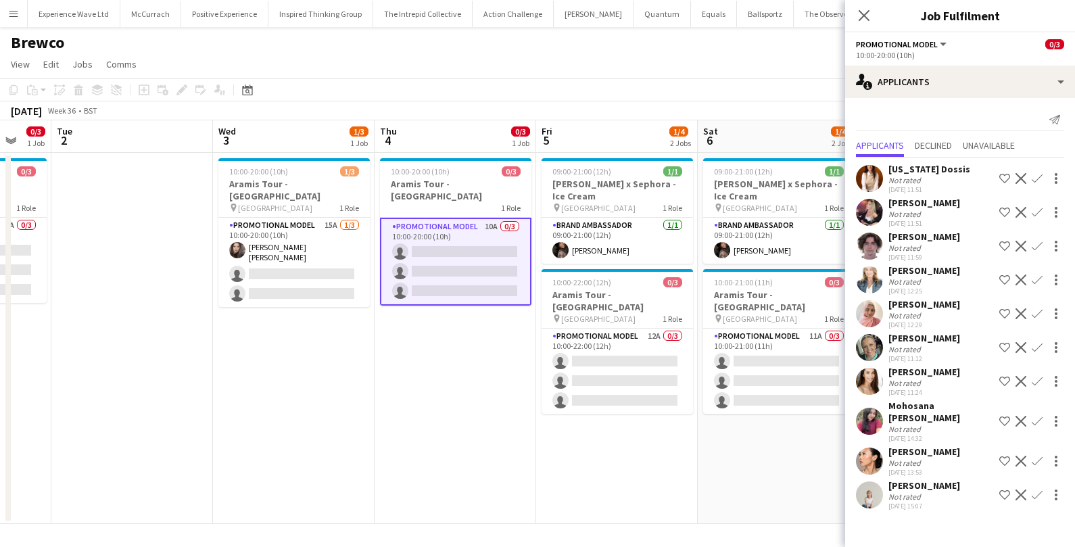
scroll to position [0, 586]
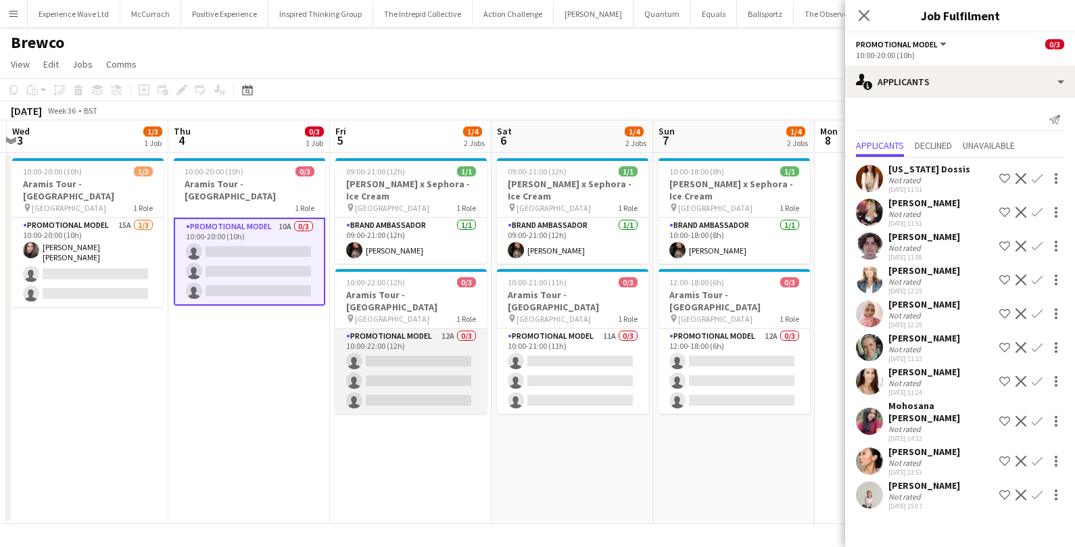
click at [447, 354] on app-card-role "Promotional Model 12A 0/3 10:00-22:00 (12h) single-neutral-actions single-neutr…" at bounding box center [410, 371] width 151 height 85
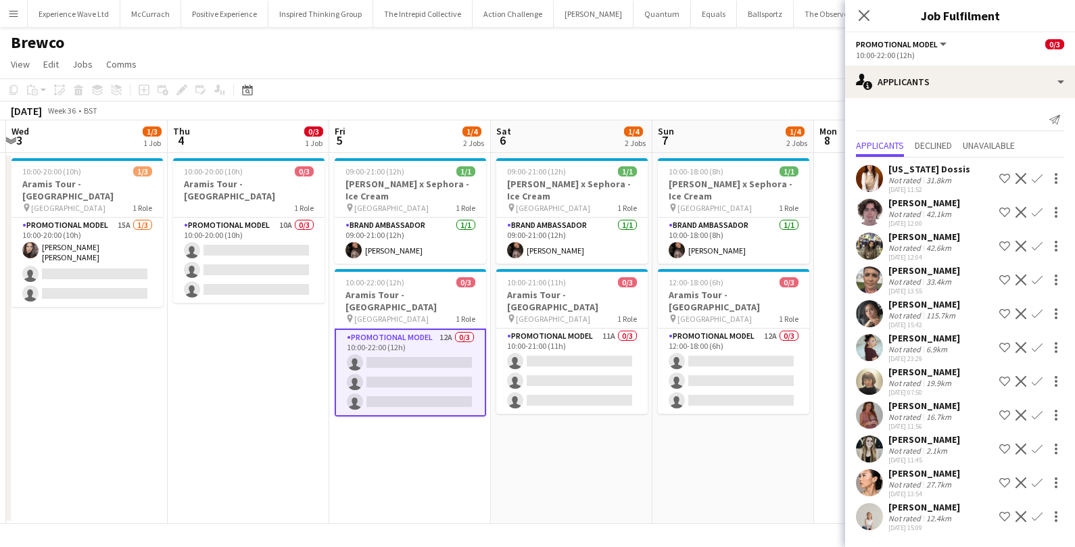
click at [904, 450] on div "Not rated" at bounding box center [905, 450] width 35 height 10
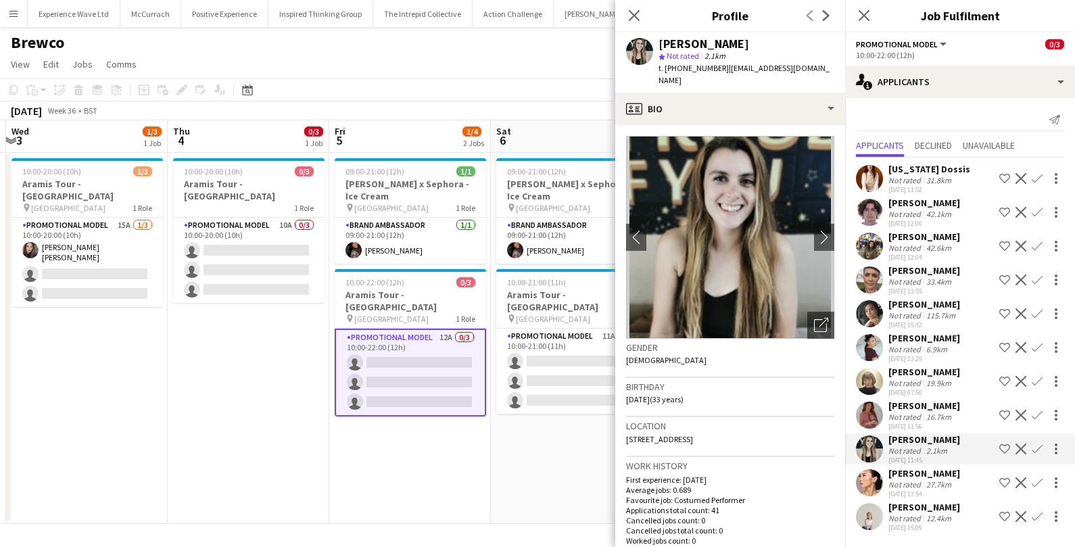
click at [625, 11] on div "Close pop-in" at bounding box center [634, 15] width 38 height 31
click at [637, 16] on icon "Close pop-in" at bounding box center [633, 15] width 13 height 13
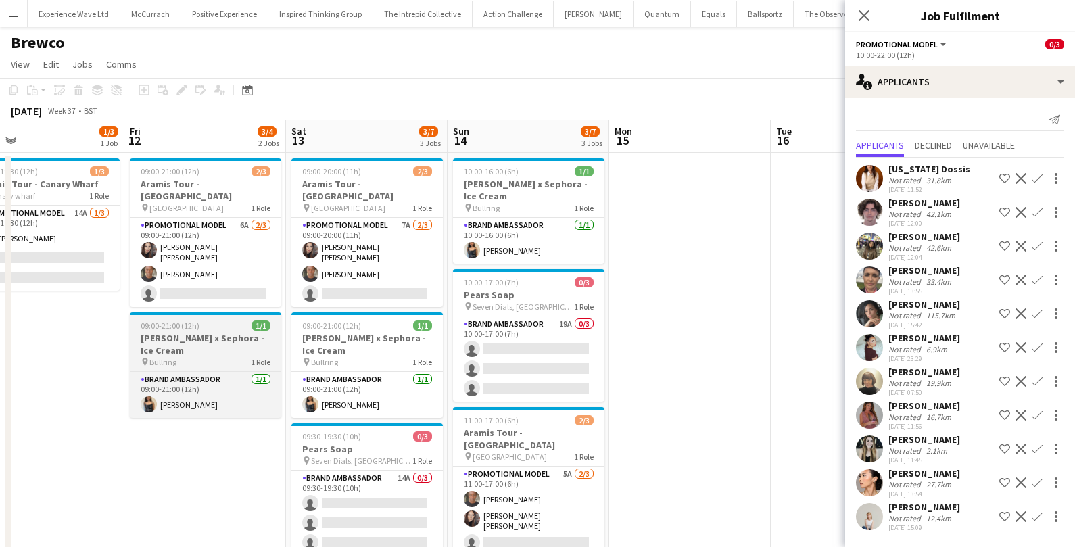
scroll to position [0, 523]
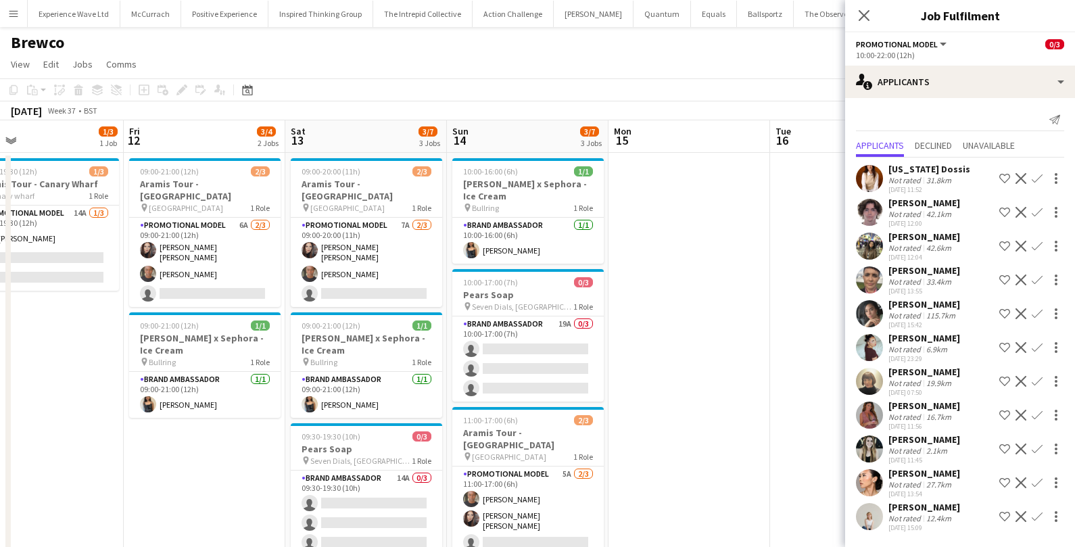
click at [732, 260] on app-date-cell at bounding box center [689, 367] width 162 height 429
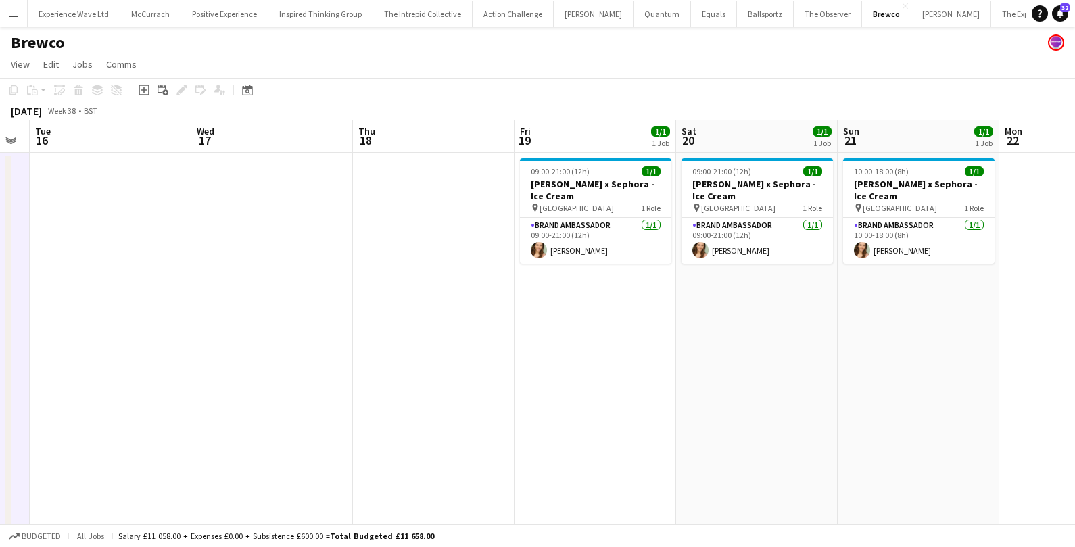
scroll to position [0, 456]
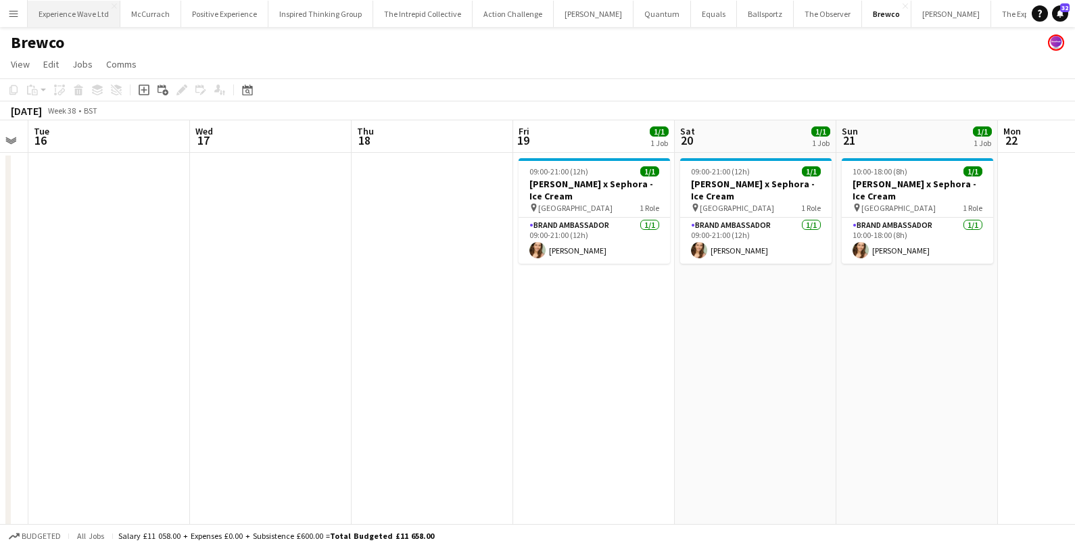
click at [67, 18] on button "Experience Wave Ltd Close" at bounding box center [74, 14] width 93 height 26
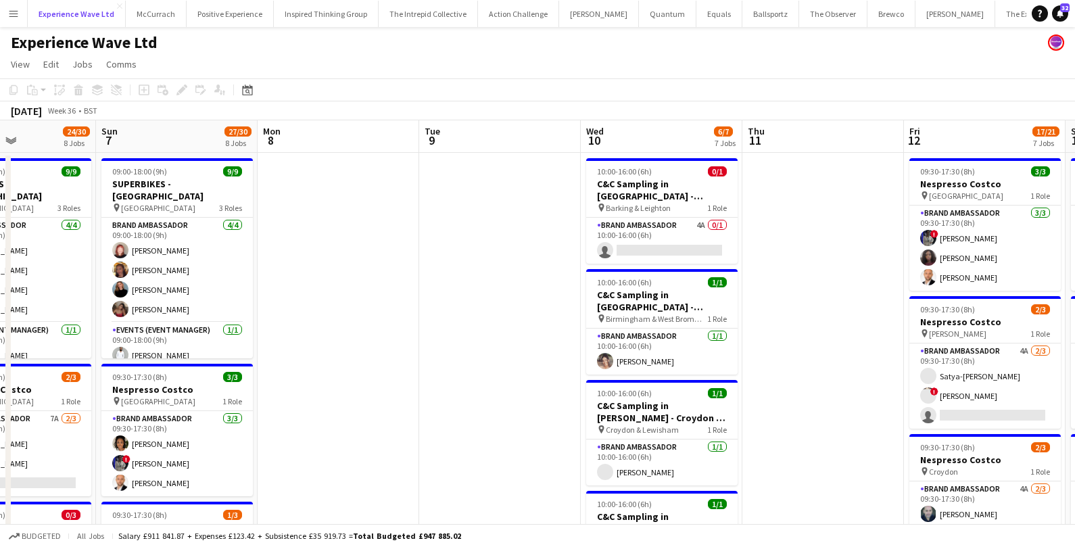
scroll to position [0, 552]
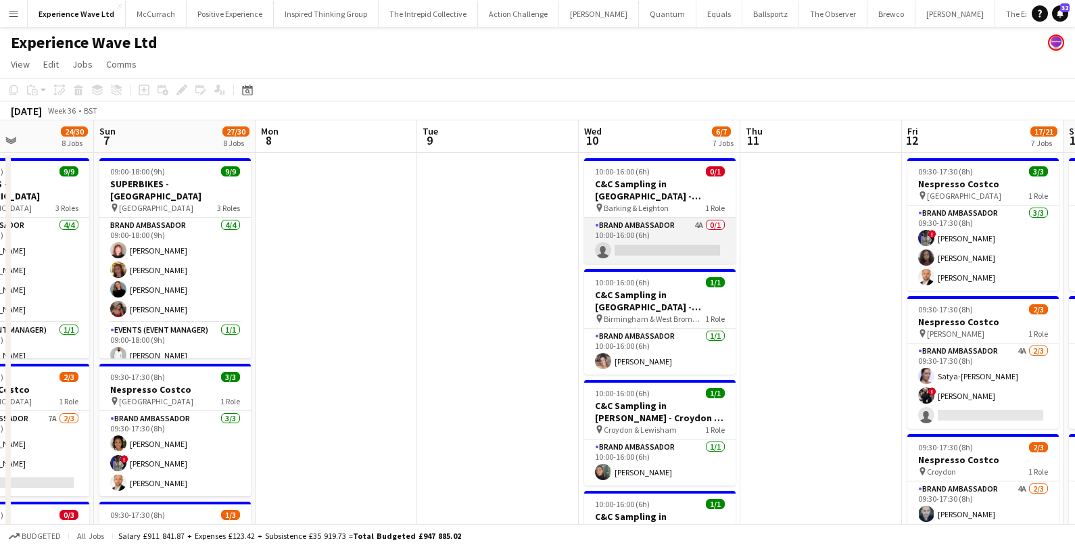
click at [673, 243] on app-card-role "Brand Ambassador 4A 0/1 10:00-16:00 (6h) single-neutral-actions" at bounding box center [659, 241] width 151 height 46
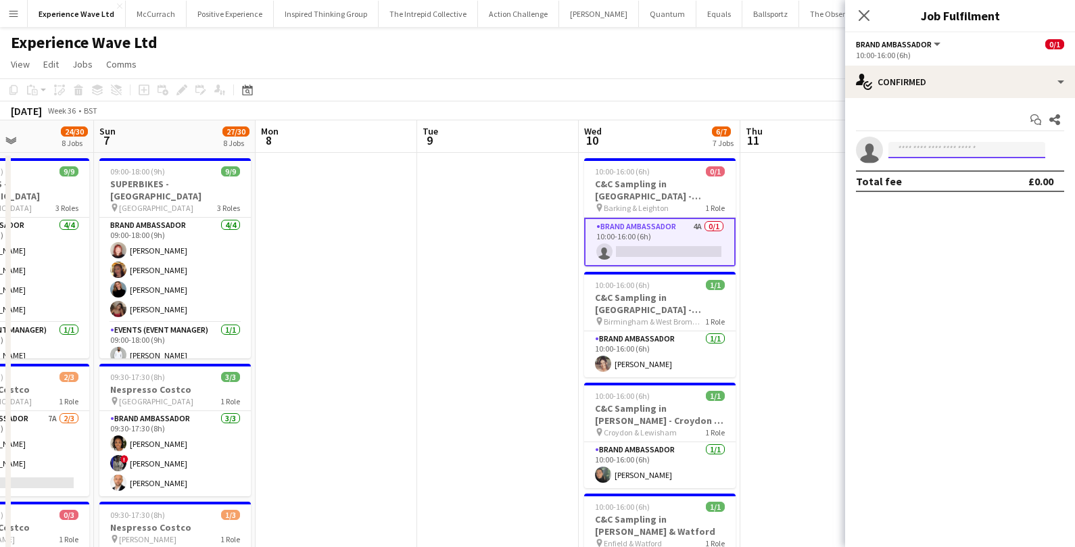
click at [940, 147] on input at bounding box center [966, 150] width 157 height 16
type input "*****"
click at [973, 179] on span "isaacolo.93@outlook.com" at bounding box center [966, 180] width 135 height 11
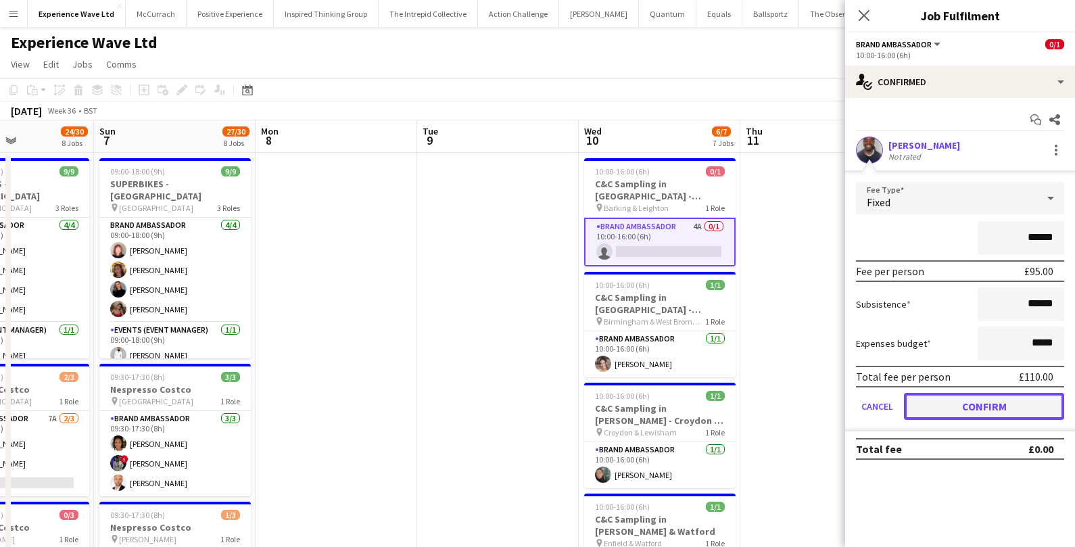
click at [934, 400] on button "Confirm" at bounding box center [984, 406] width 160 height 27
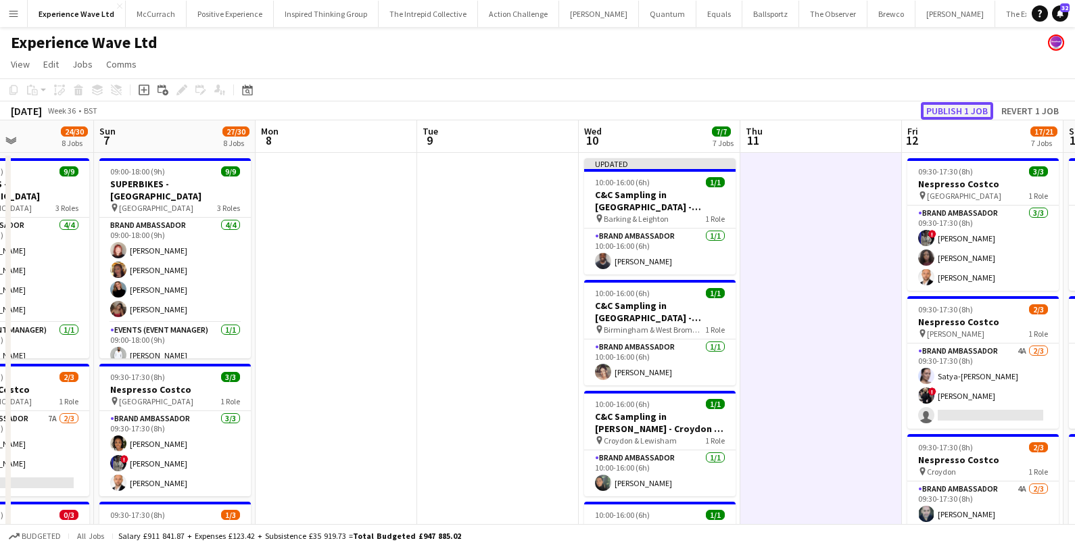
click at [939, 116] on button "Publish 1 job" at bounding box center [957, 111] width 72 height 18
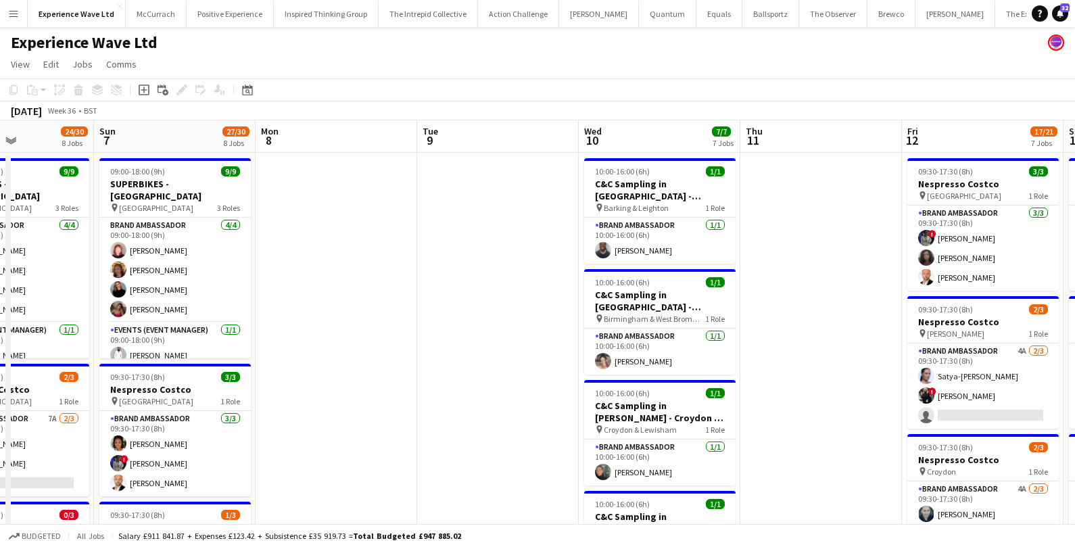
click at [17, 15] on app-icon "Menu" at bounding box center [13, 13] width 11 height 11
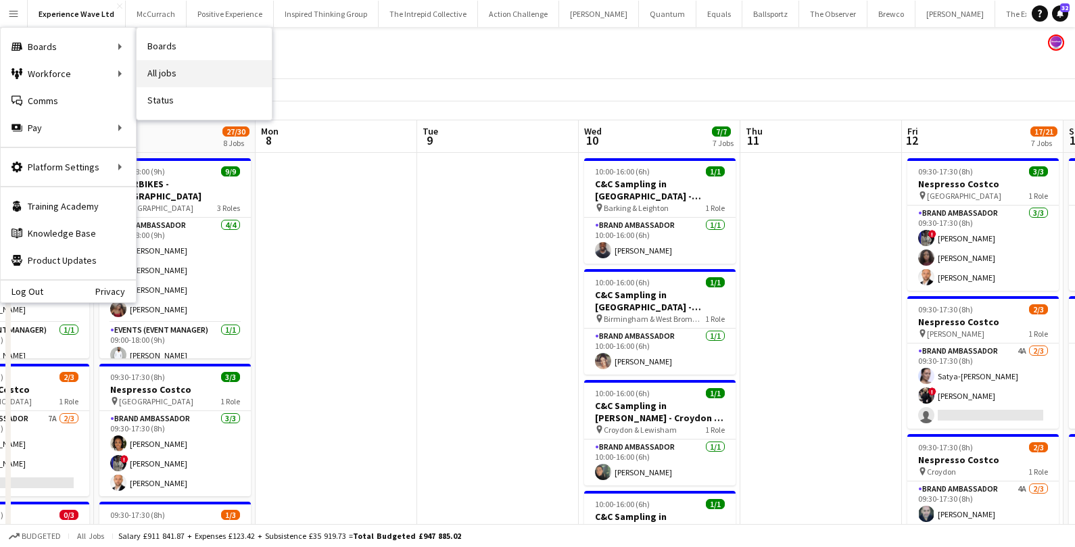
click at [160, 68] on link "All jobs" at bounding box center [204, 73] width 135 height 27
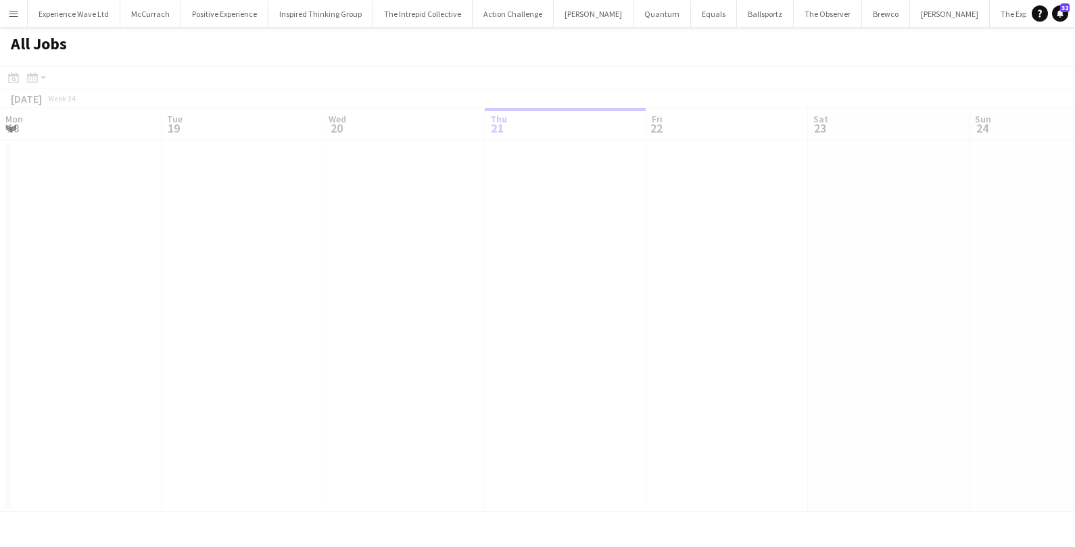
scroll to position [0, 322]
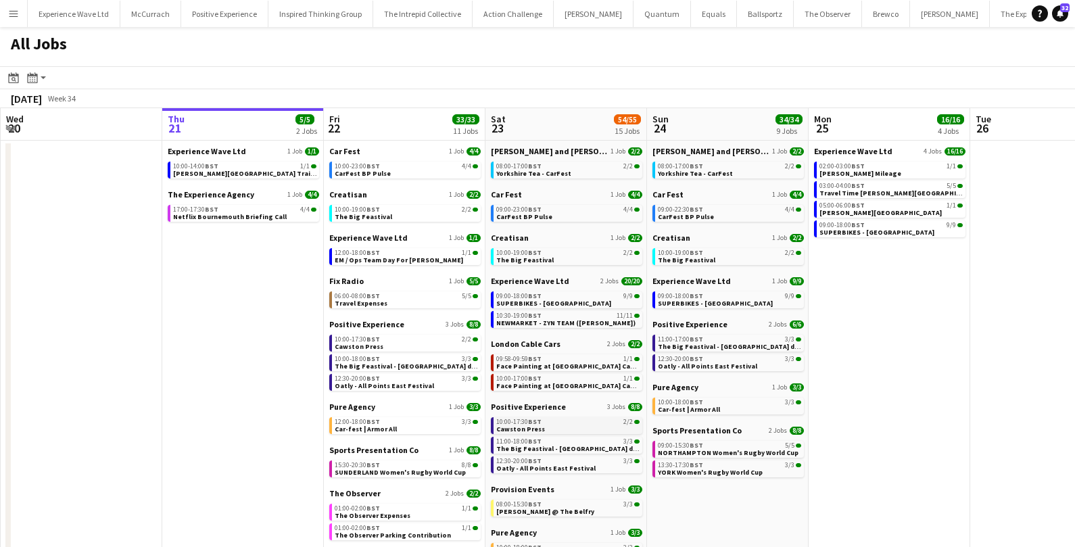
click at [527, 421] on span "10:00-17:30 BST" at bounding box center [518, 421] width 45 height 7
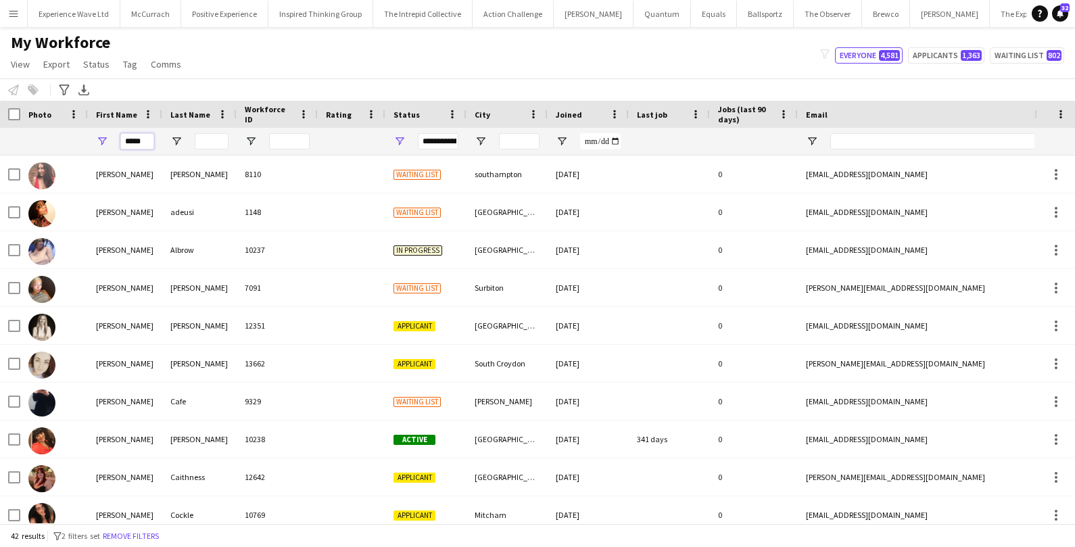
drag, startPoint x: 149, startPoint y: 137, endPoint x: 91, endPoint y: 137, distance: 58.1
click at [91, 137] on div "*****" at bounding box center [125, 141] width 74 height 27
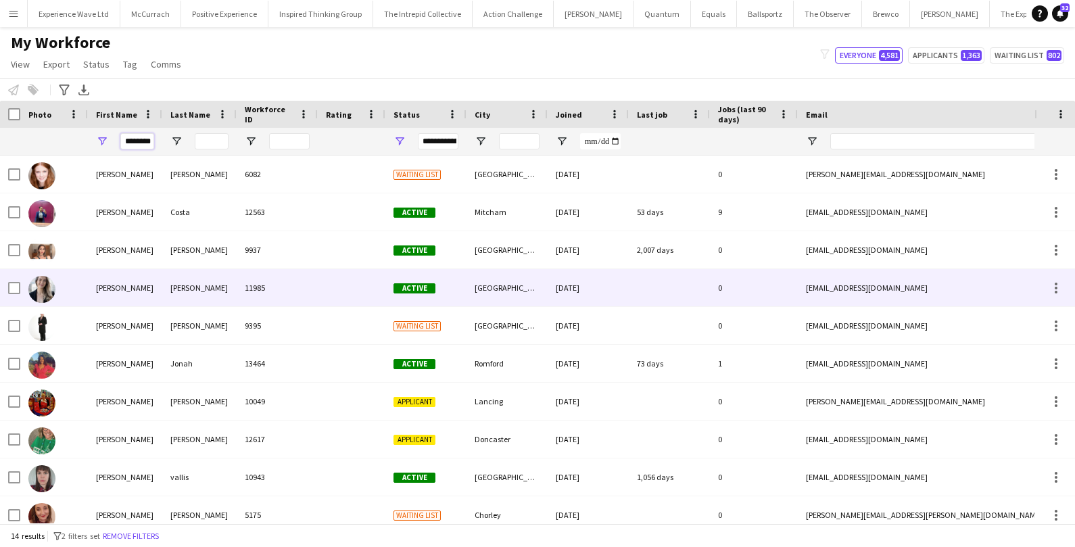
type input "********"
click at [178, 277] on div "Duffy" at bounding box center [199, 287] width 74 height 37
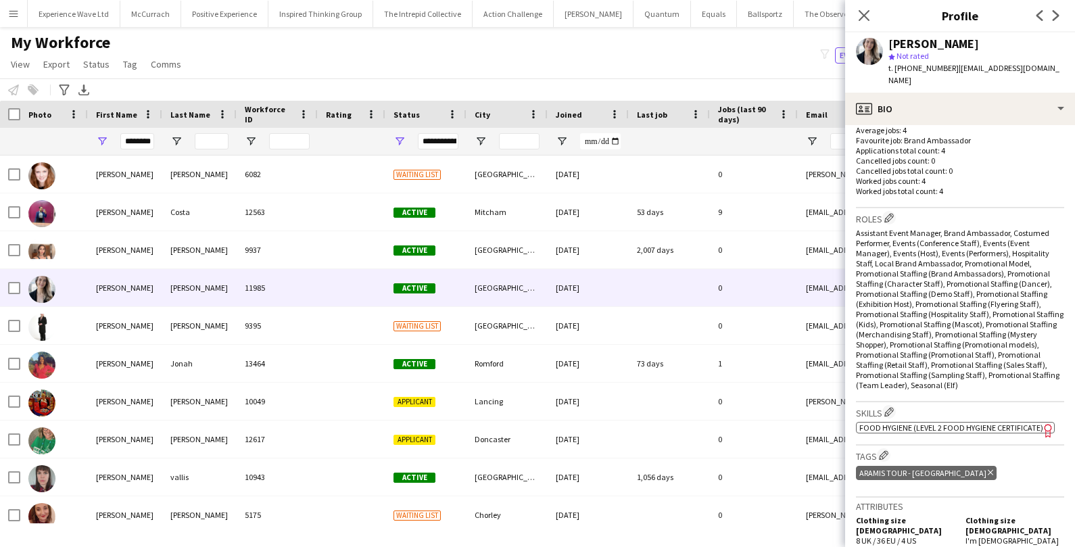
scroll to position [746, 0]
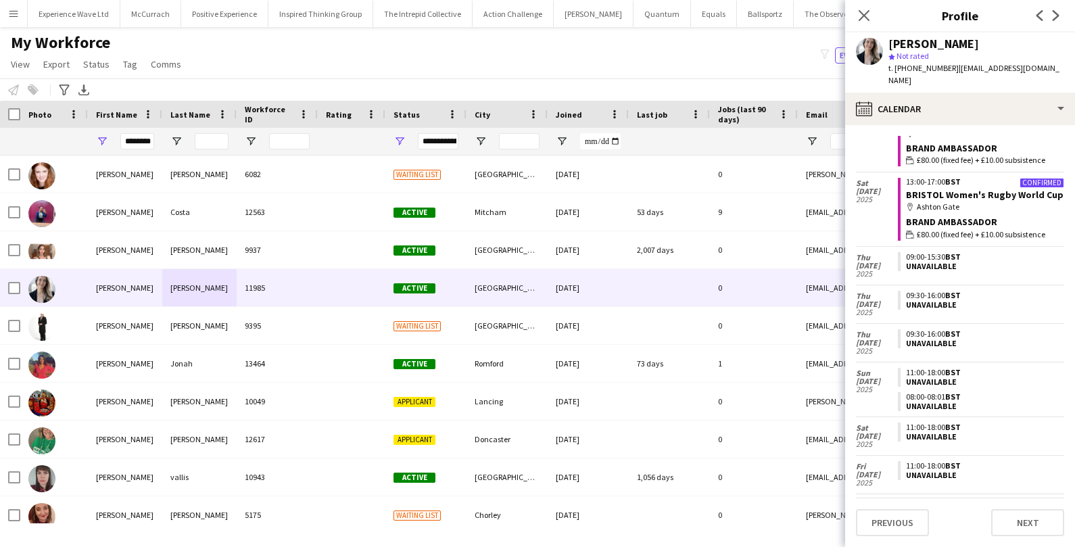
scroll to position [0, 0]
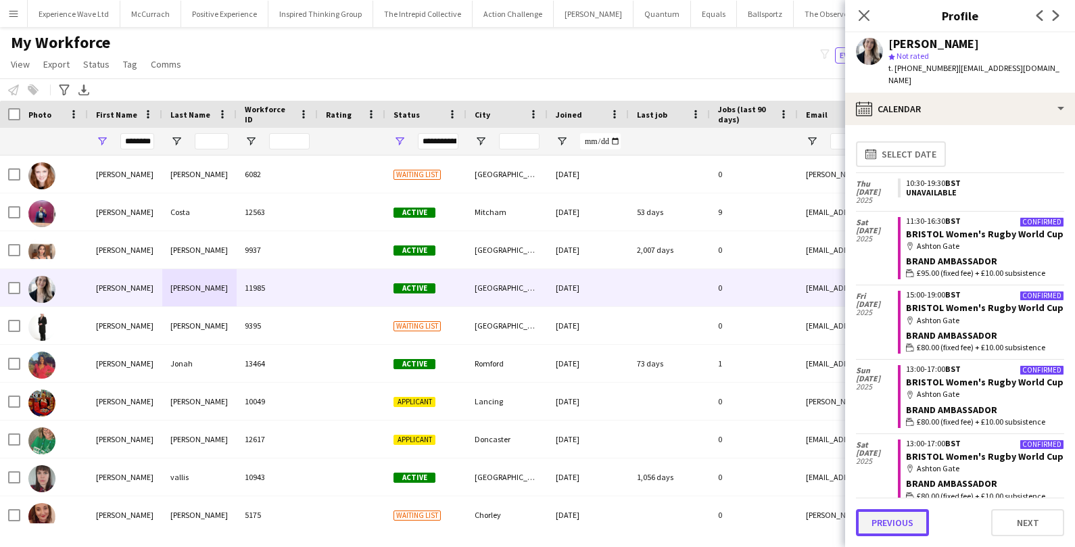
click at [896, 522] on button "Previous" at bounding box center [892, 522] width 73 height 27
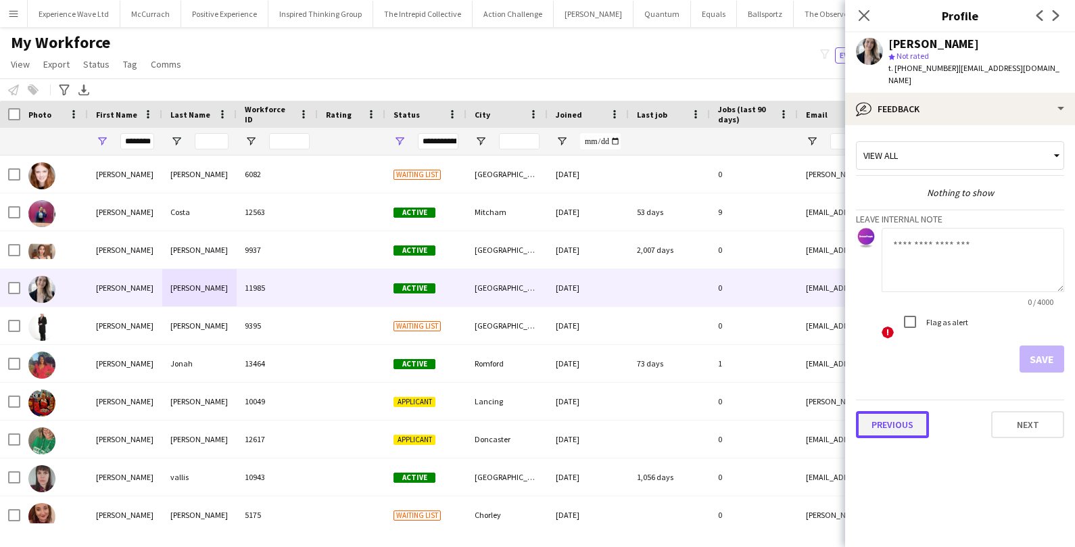
click at [888, 415] on button "Previous" at bounding box center [892, 424] width 73 height 27
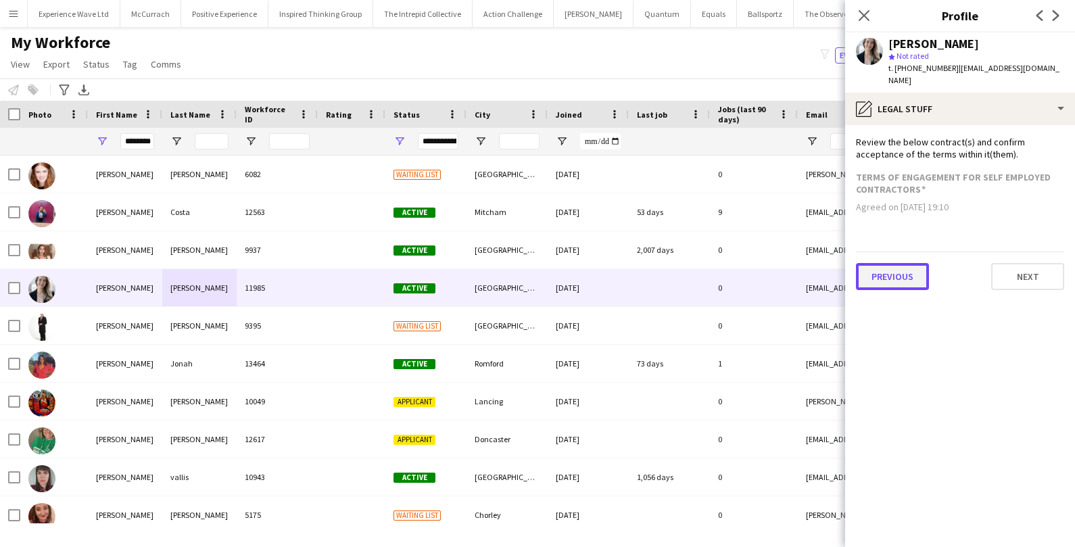
click at [898, 264] on button "Previous" at bounding box center [892, 276] width 73 height 27
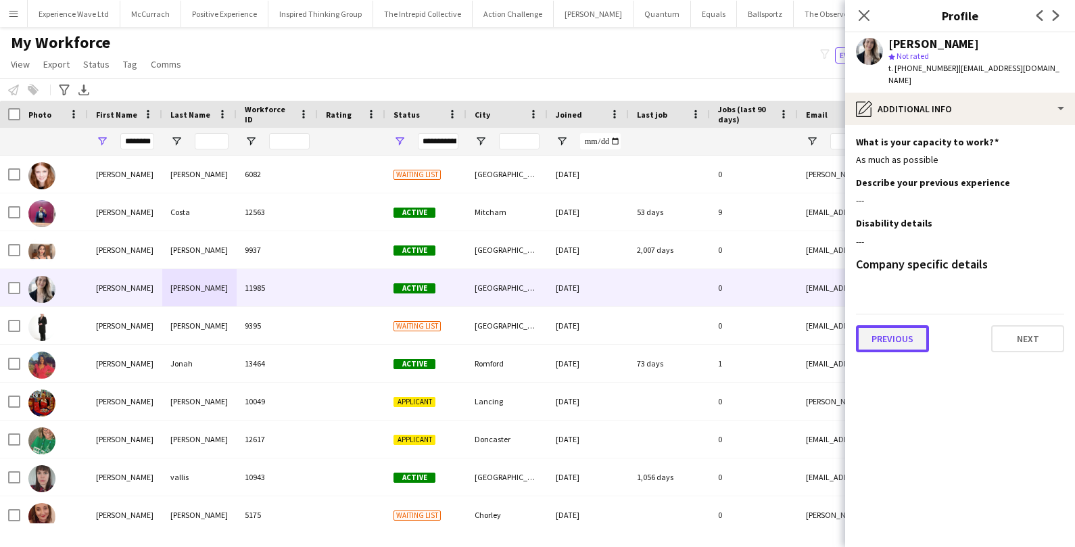
click at [893, 325] on button "Previous" at bounding box center [892, 338] width 73 height 27
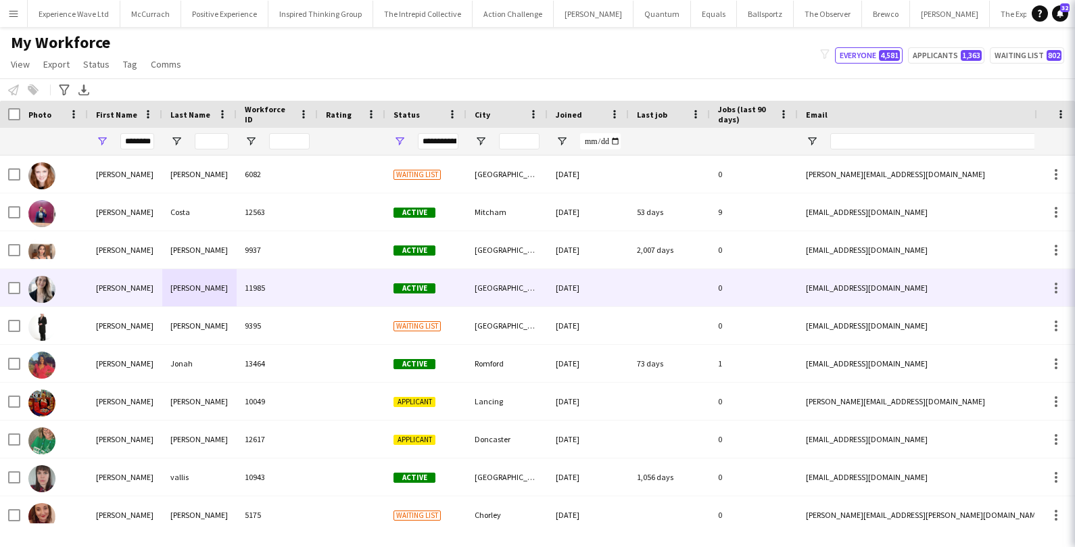
scroll to position [2, 0]
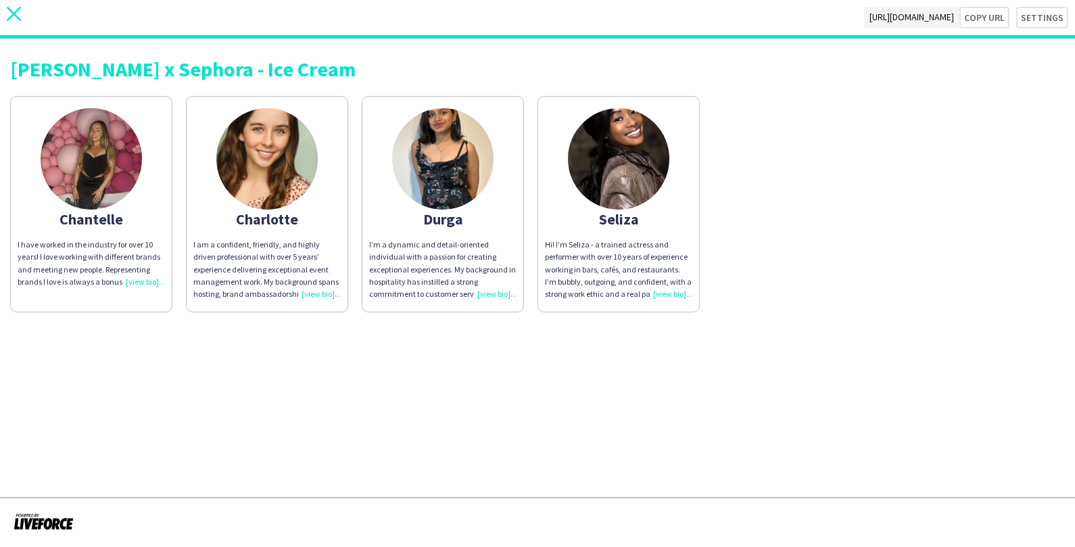
click at [15, 11] on icon "close" at bounding box center [14, 14] width 14 height 14
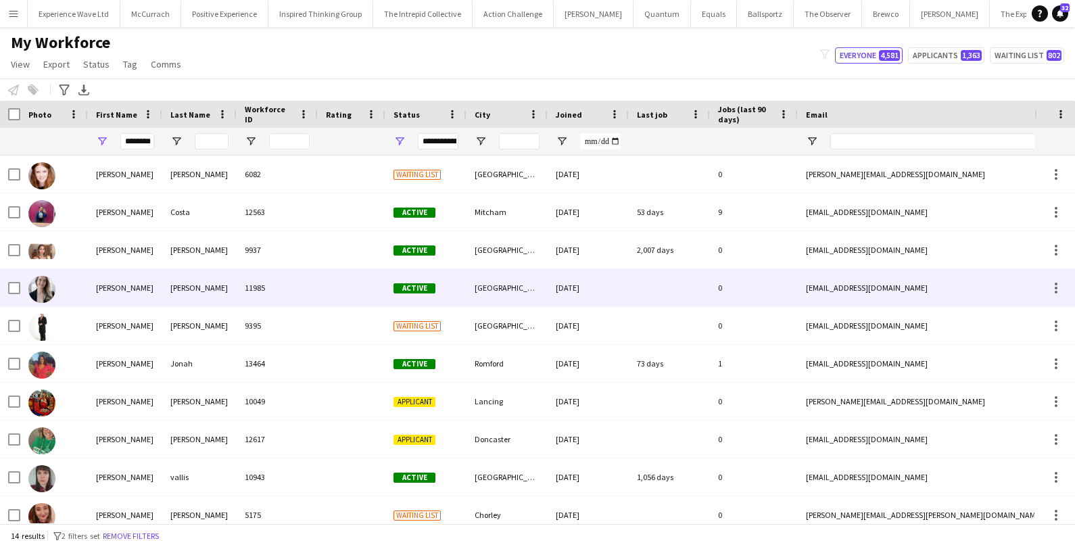
click at [206, 285] on div "Duffy" at bounding box center [199, 287] width 74 height 37
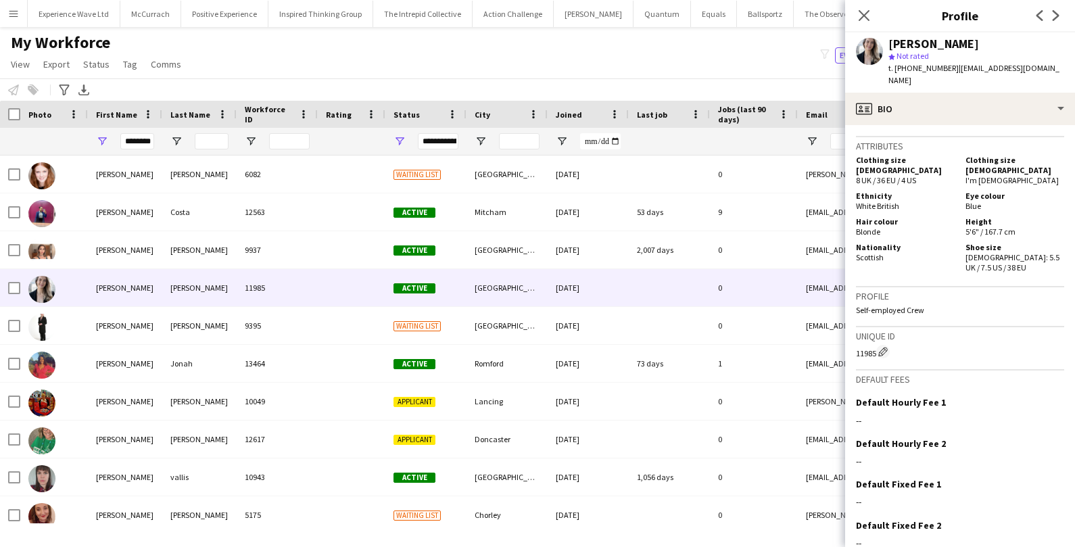
scroll to position [746, 0]
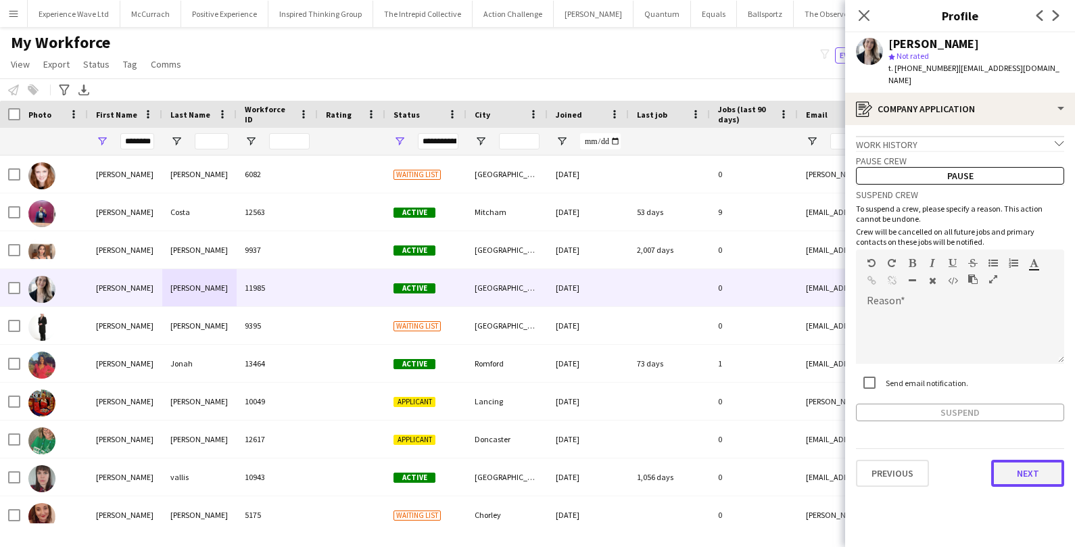
click at [1018, 460] on button "Next" at bounding box center [1027, 473] width 73 height 27
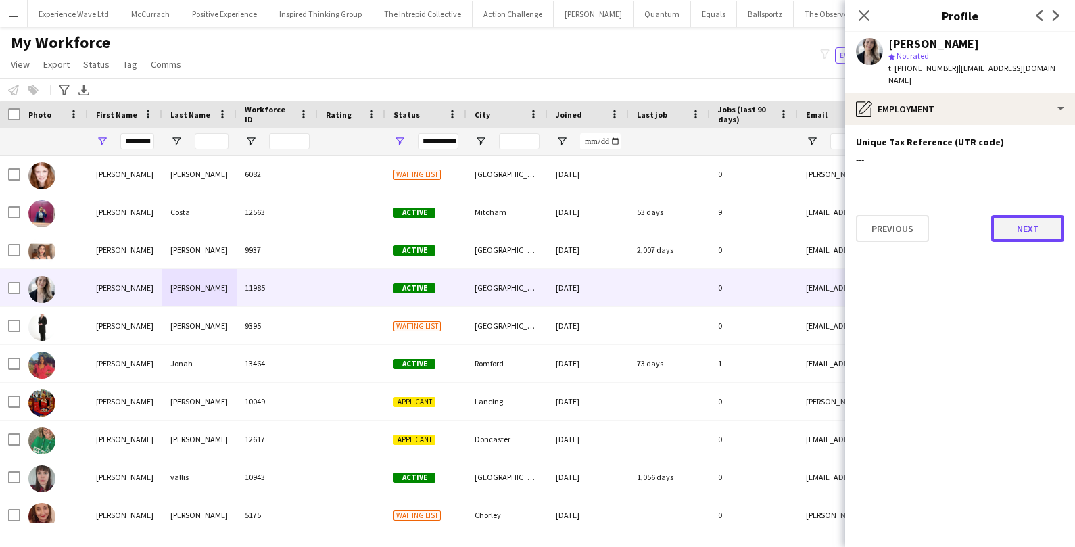
click at [1027, 224] on button "Next" at bounding box center [1027, 228] width 73 height 27
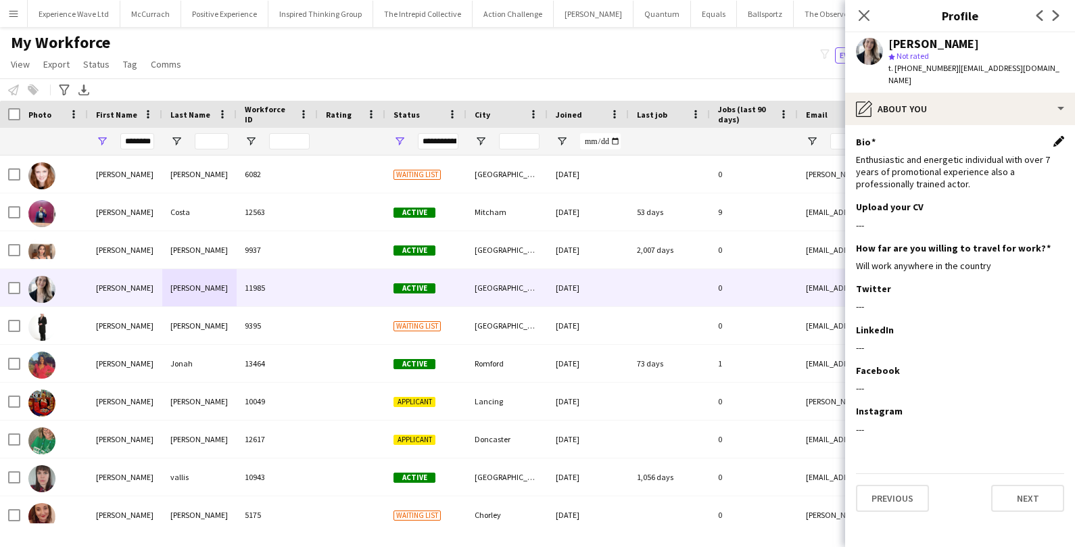
click at [1061, 136] on app-icon "Edit this field" at bounding box center [1058, 141] width 11 height 11
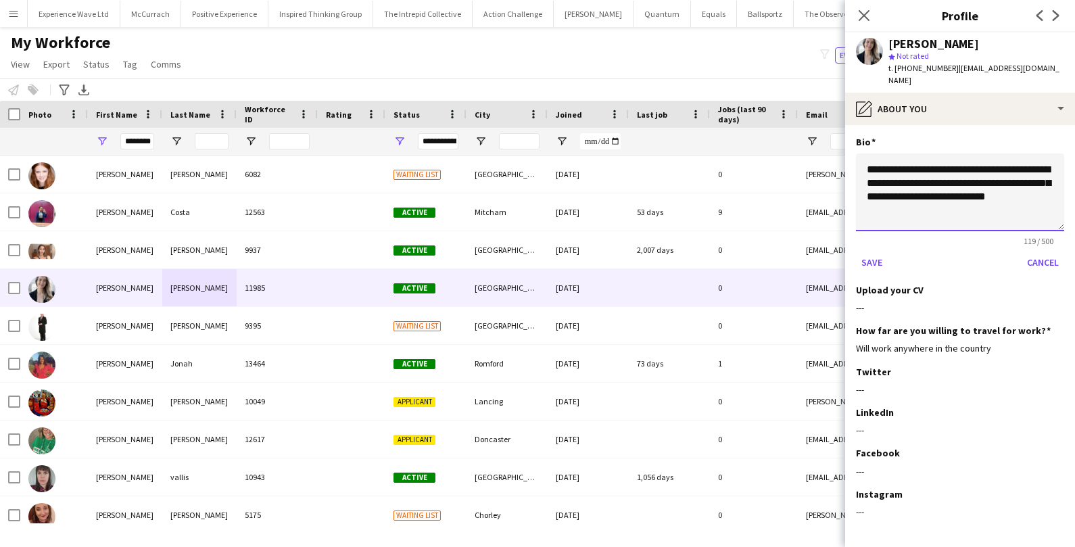
click at [944, 205] on textarea "**********" at bounding box center [960, 192] width 208 height 78
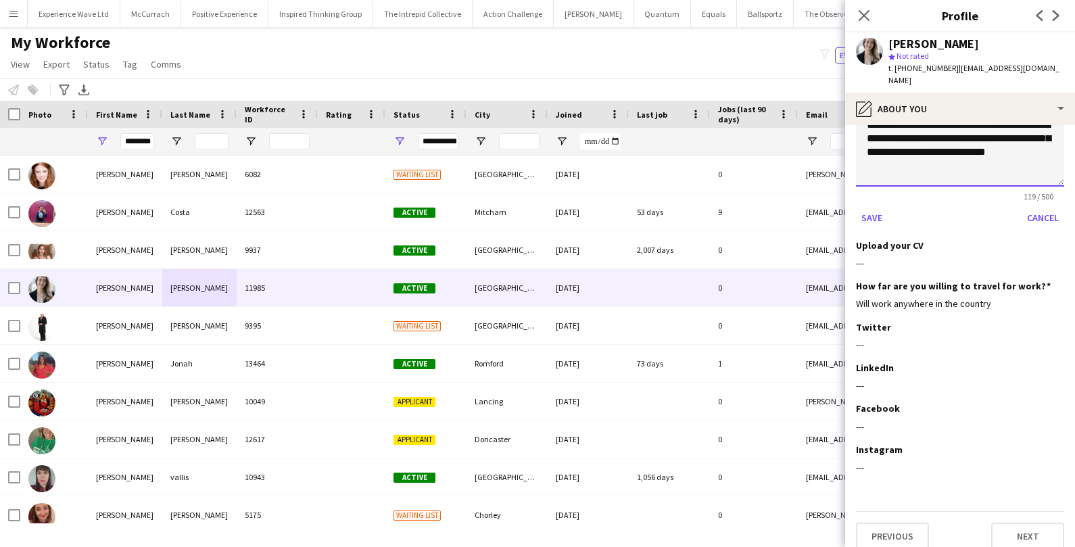
scroll to position [0, 0]
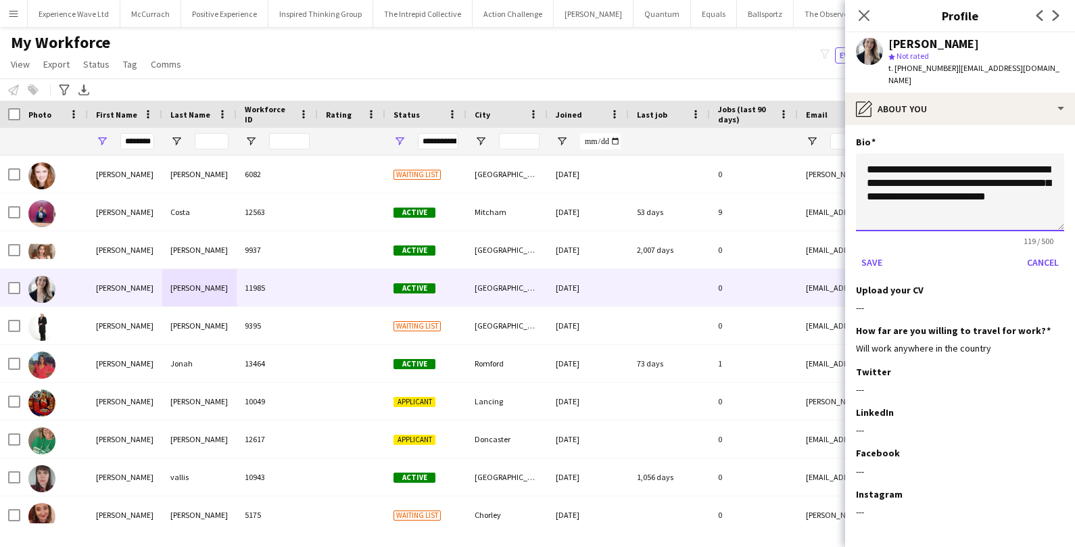
click at [891, 212] on textarea "**********" at bounding box center [960, 192] width 208 height 78
click at [886, 208] on textarea "**********" at bounding box center [960, 192] width 208 height 78
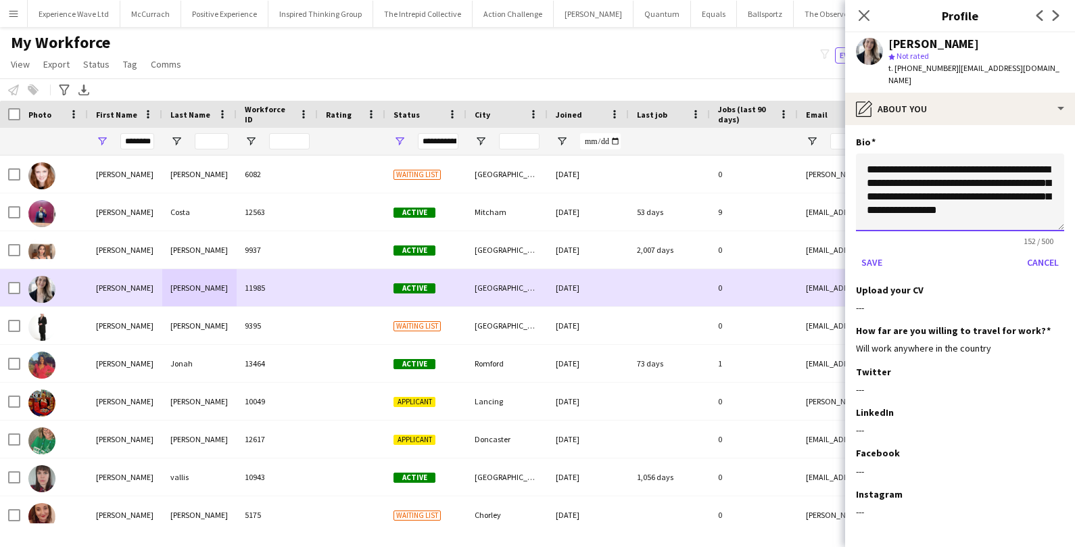
type textarea "**********"
click at [304, 289] on div "11985" at bounding box center [277, 287] width 81 height 37
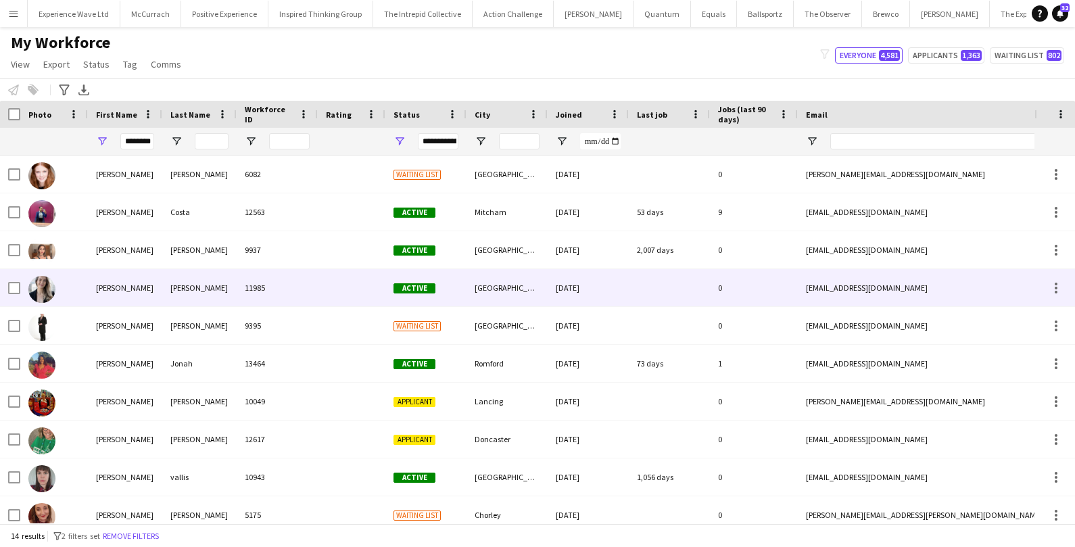
click at [345, 284] on div at bounding box center [352, 287] width 68 height 37
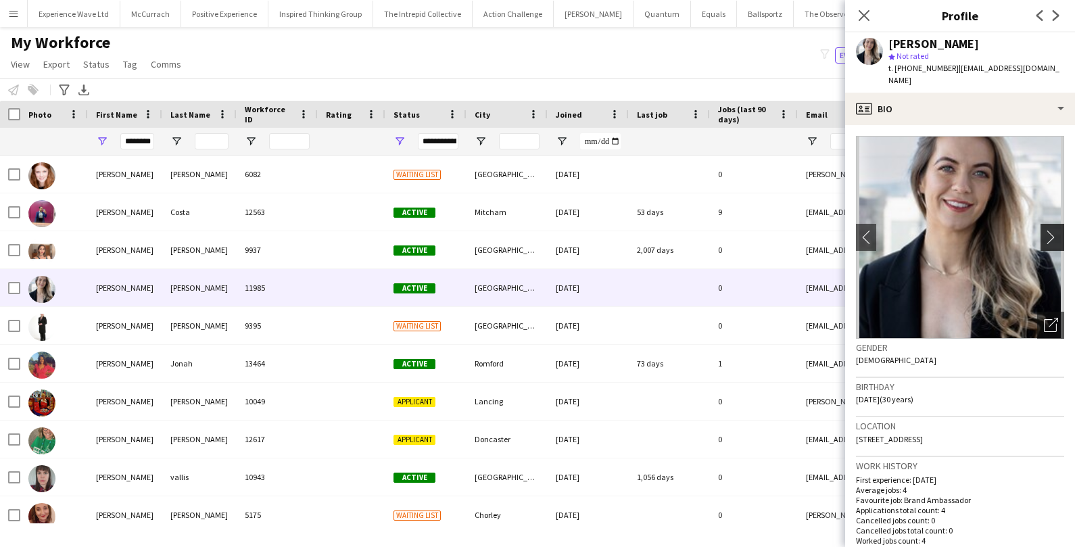
click at [1049, 233] on button "chevron-right" at bounding box center [1053, 237] width 27 height 27
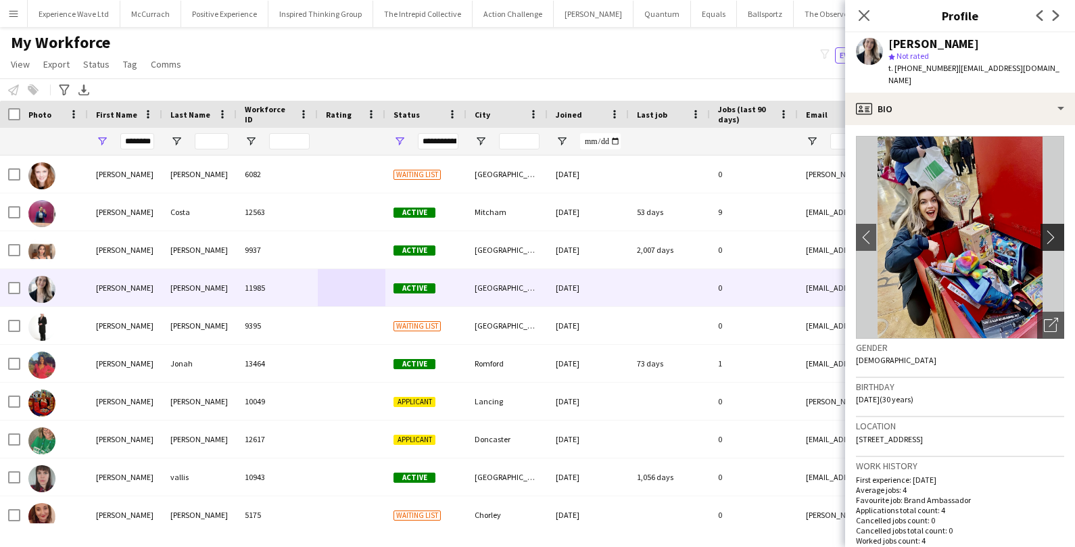
click at [1049, 231] on button "chevron-right" at bounding box center [1053, 237] width 27 height 27
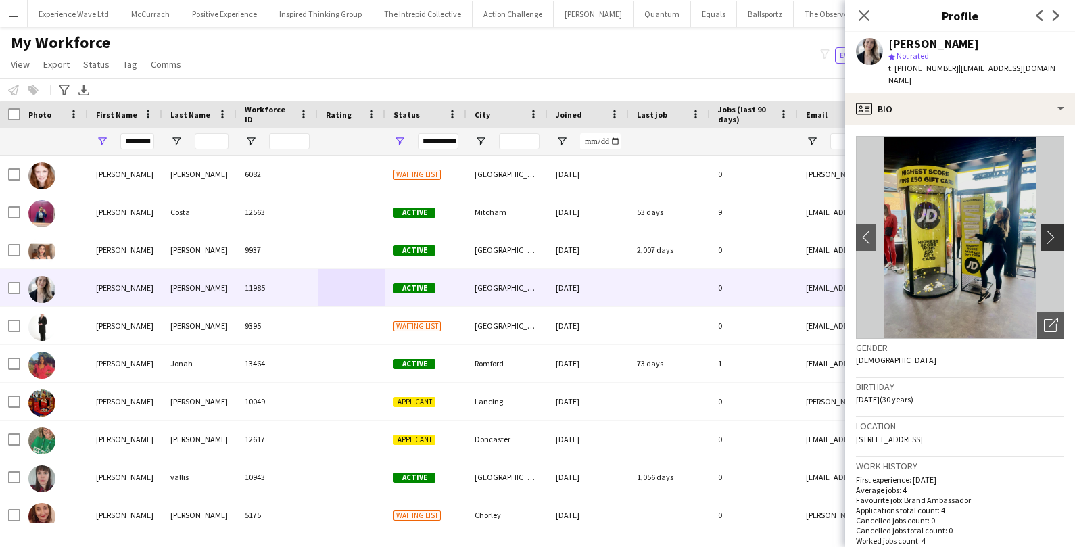
click at [1048, 230] on app-icon "chevron-right" at bounding box center [1054, 237] width 21 height 14
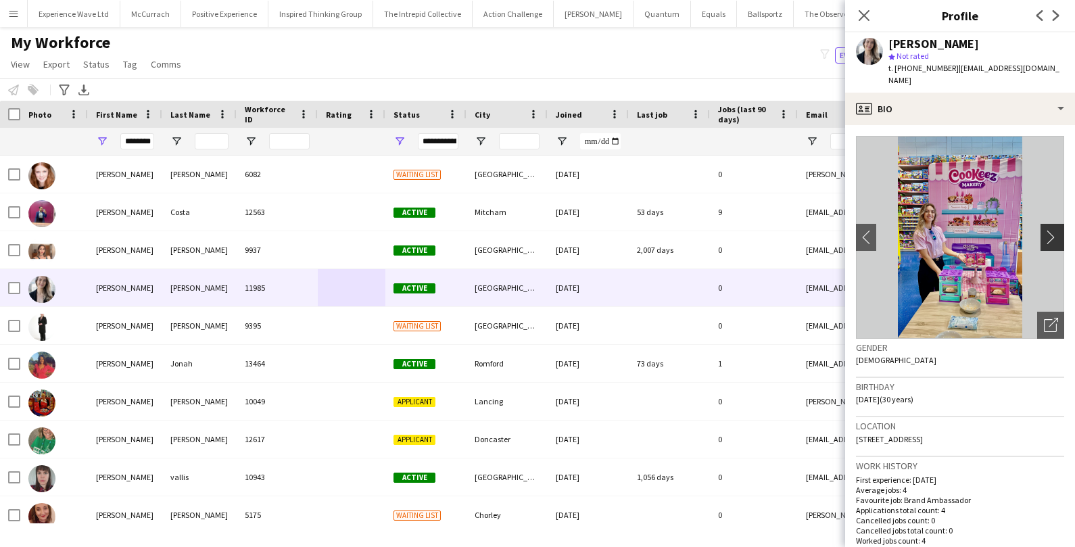
click at [1048, 230] on app-icon "chevron-right" at bounding box center [1054, 237] width 21 height 14
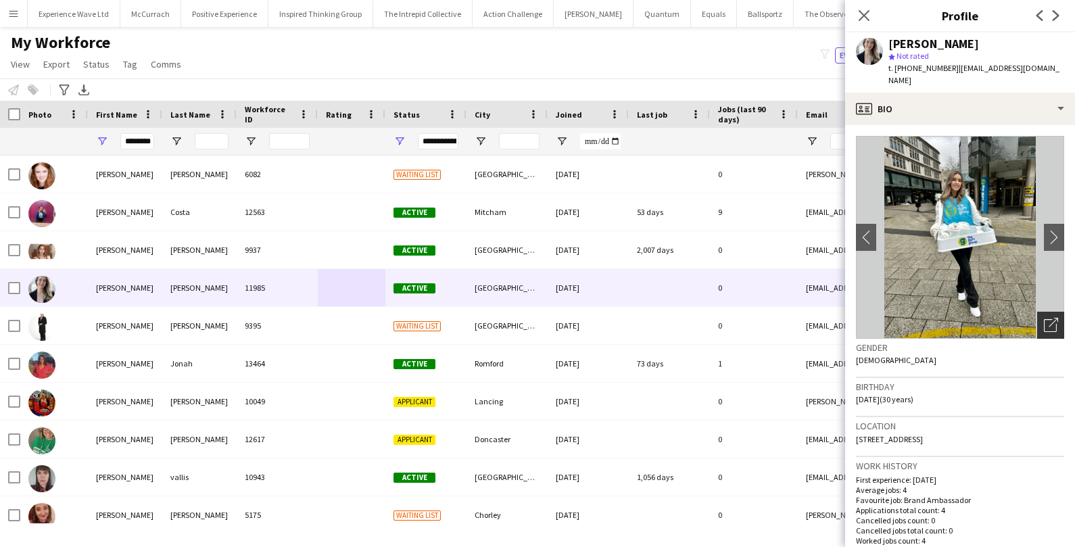
click at [1048, 318] on icon "Open photos pop-in" at bounding box center [1051, 325] width 14 height 14
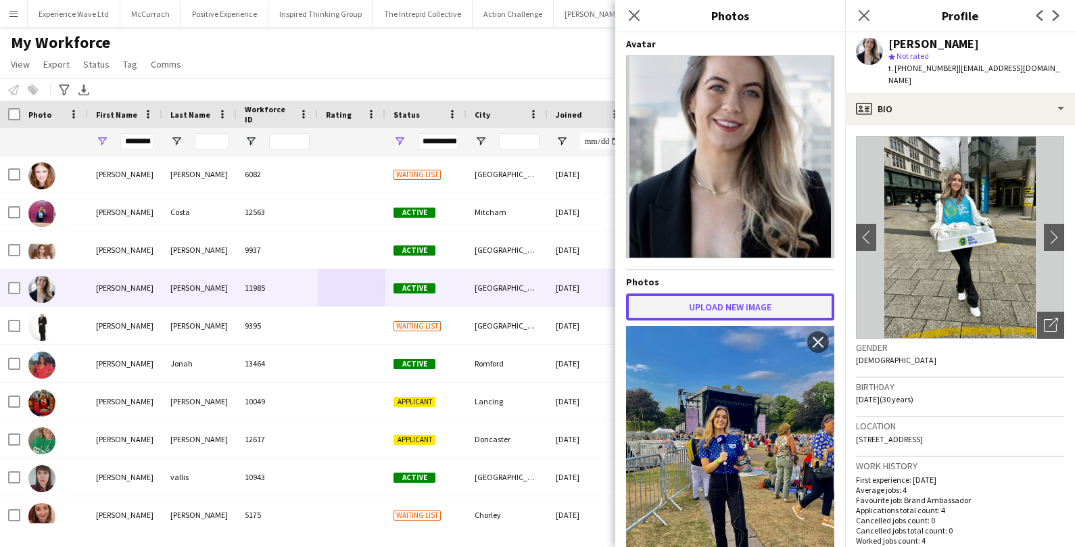
click at [765, 310] on button "Upload new image" at bounding box center [730, 306] width 208 height 27
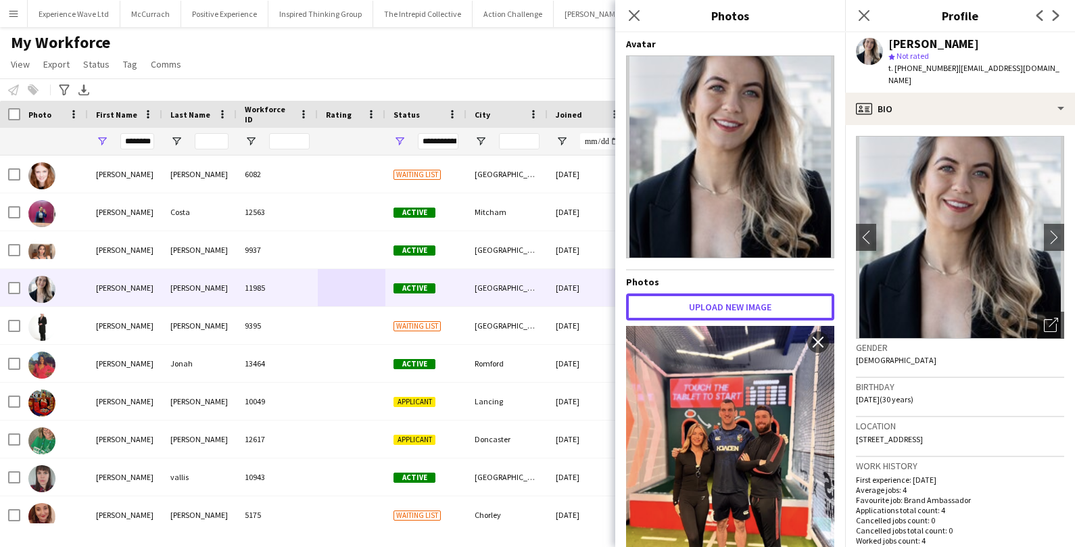
scroll to position [2, 0]
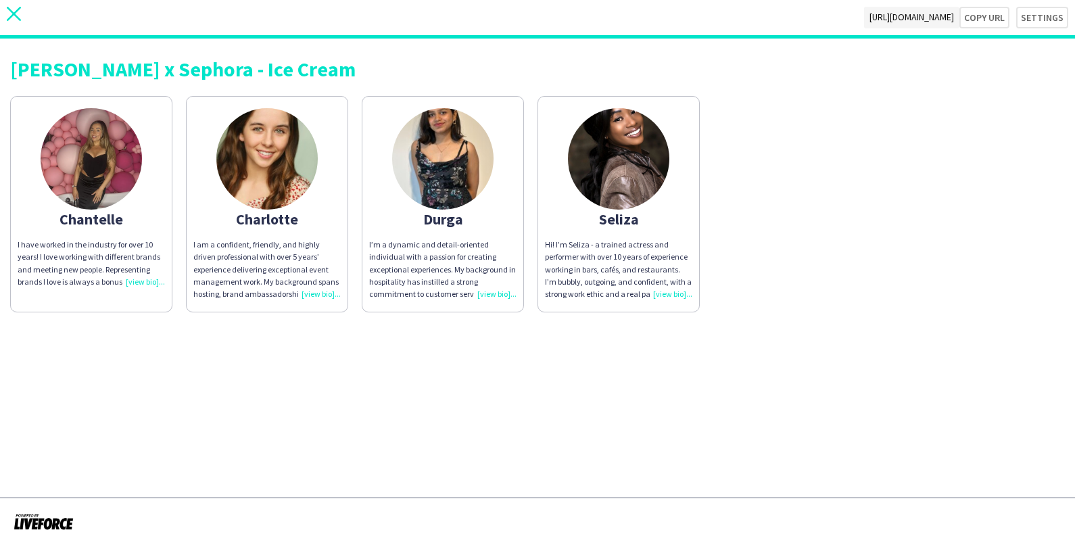
click at [13, 20] on icon "close" at bounding box center [14, 14] width 14 height 14
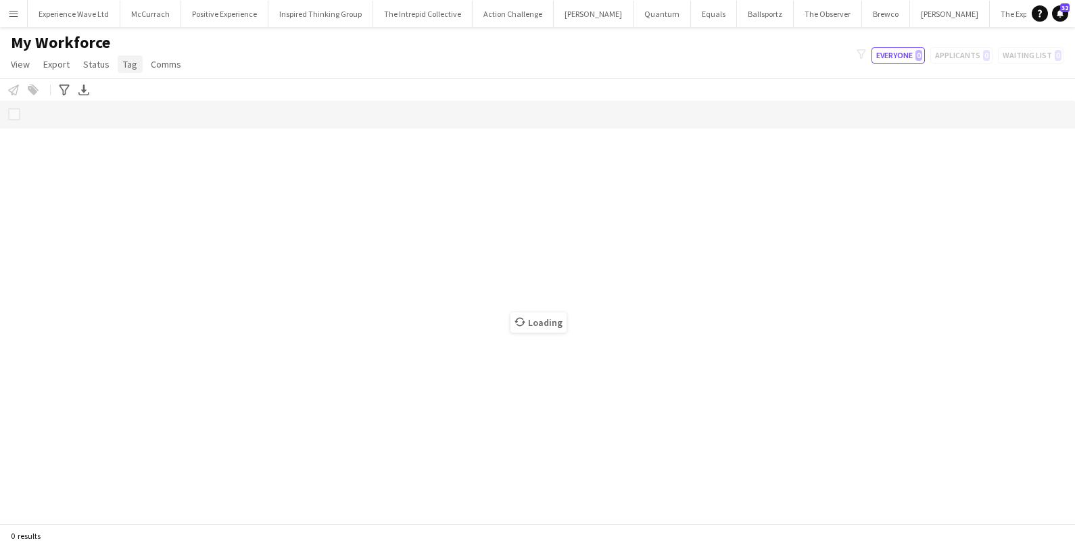
click at [132, 69] on span "Tag" at bounding box center [130, 64] width 14 height 12
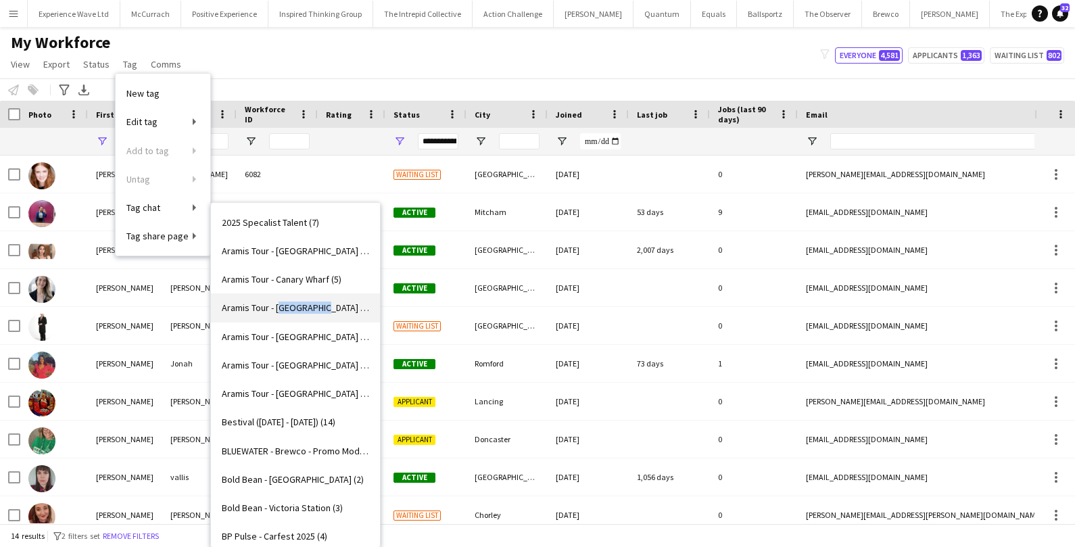
click at [278, 313] on link "Aramis Tour - CARDIFF (5)" at bounding box center [295, 307] width 169 height 28
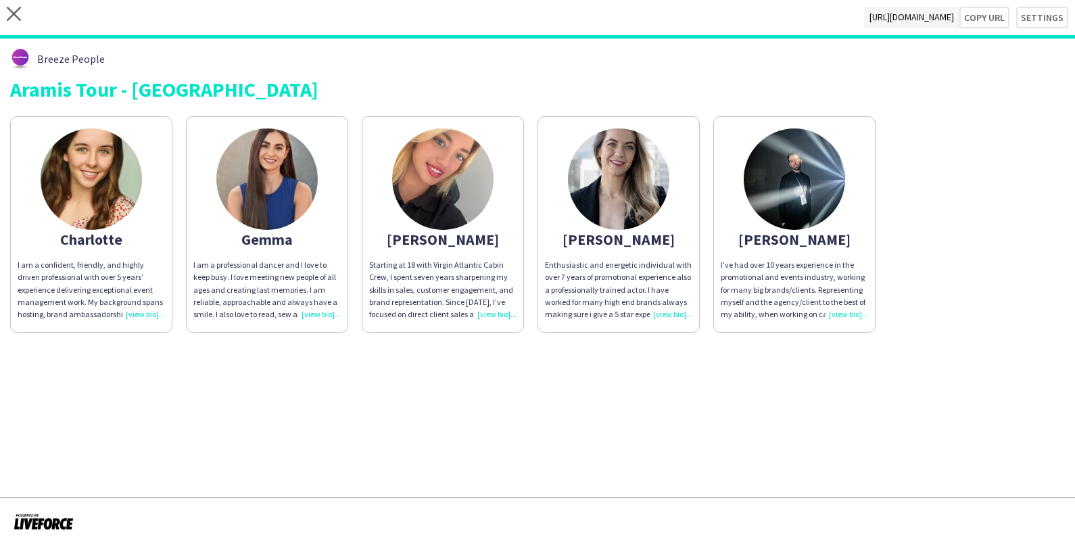
click at [667, 314] on div "Enthusiastic and energetic individual with over 7 years of promotional experien…" at bounding box center [618, 290] width 147 height 62
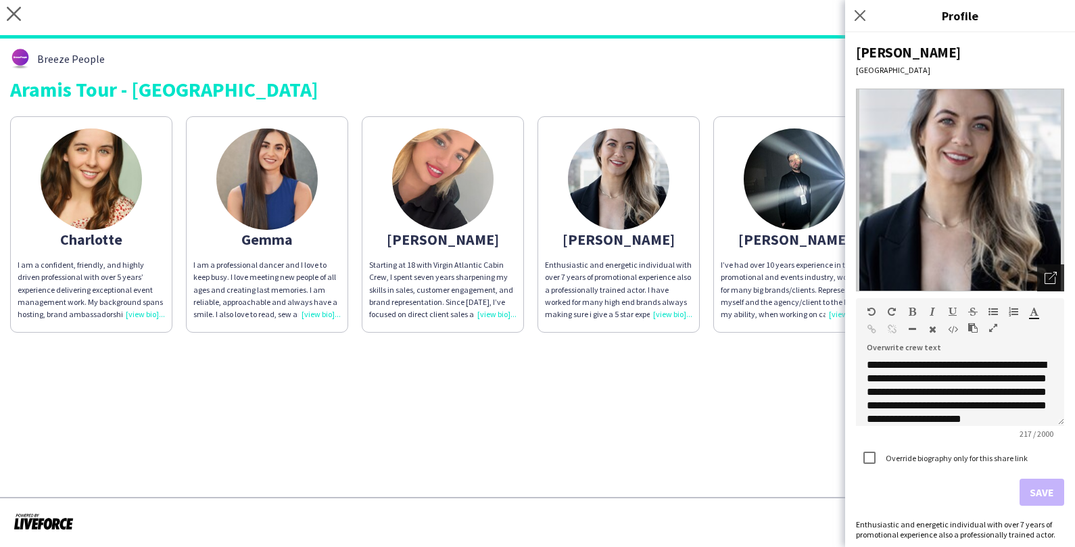
click at [1050, 275] on icon "Open photos pop-in" at bounding box center [1050, 278] width 12 height 12
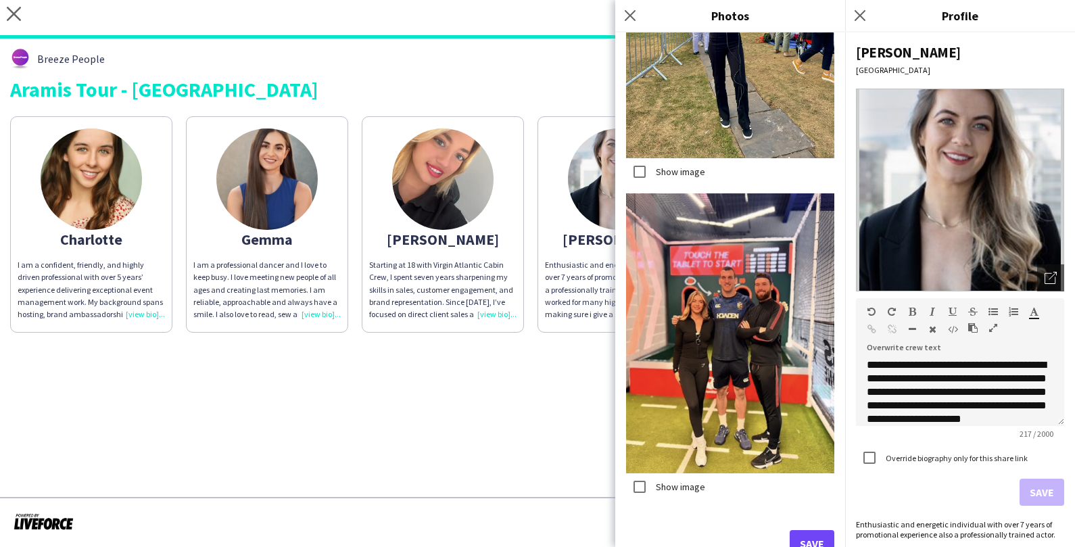
scroll to position [6332, 0]
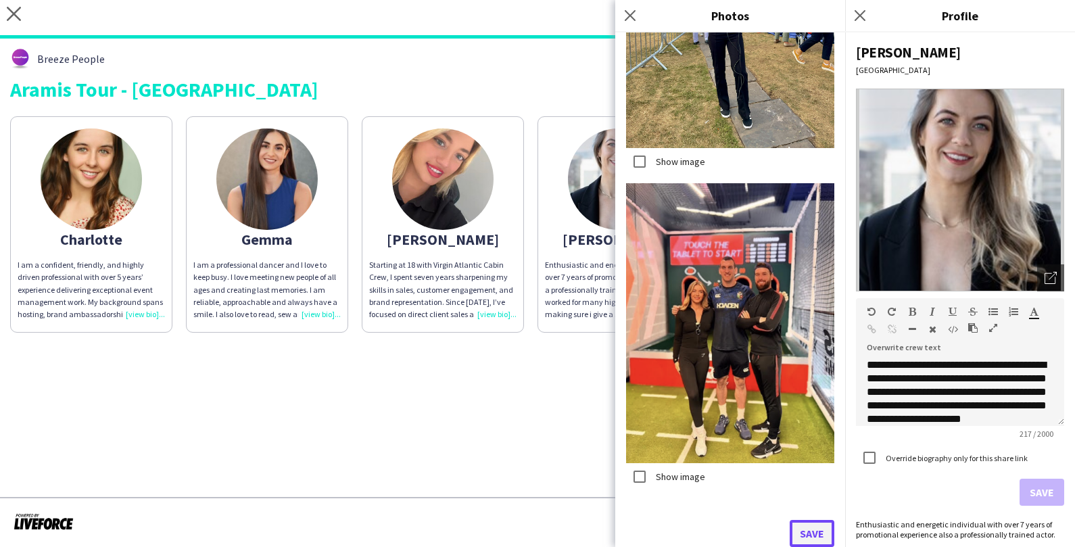
click at [810, 539] on button "Save" at bounding box center [812, 533] width 45 height 27
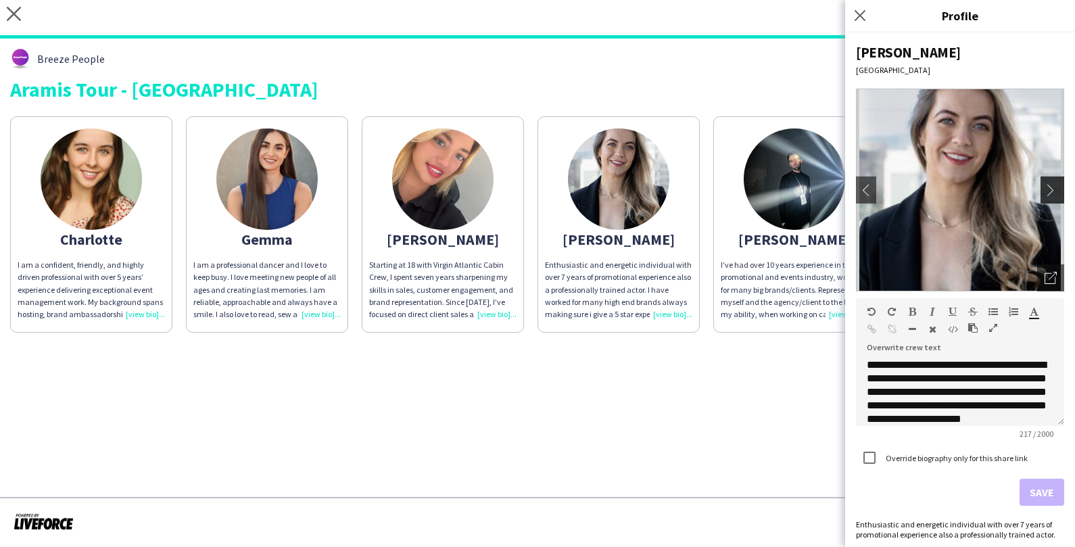
click at [1050, 200] on button "chevron-right" at bounding box center [1053, 189] width 27 height 27
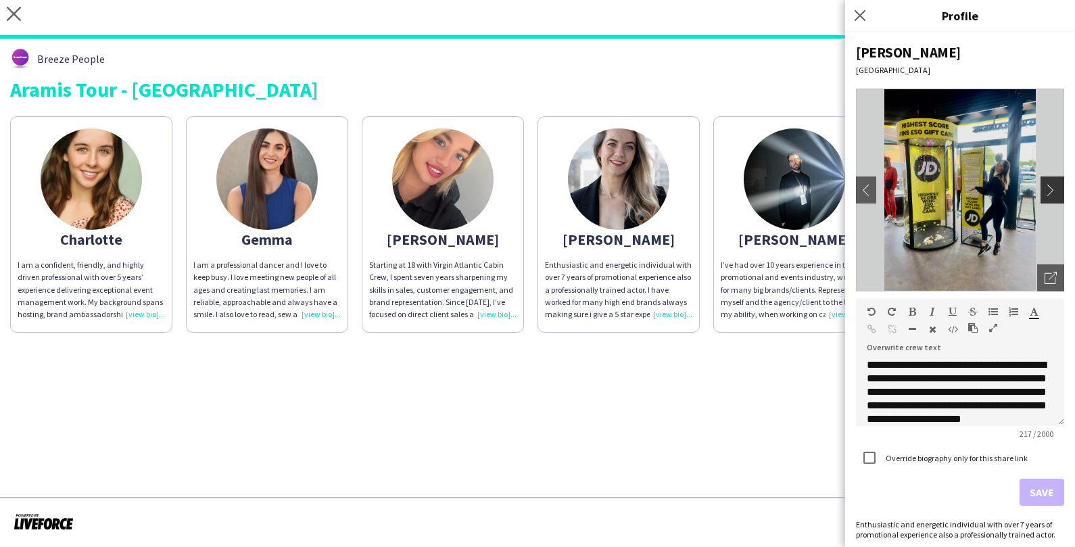
click at [1050, 191] on app-icon "chevron-right" at bounding box center [1053, 190] width 19 height 12
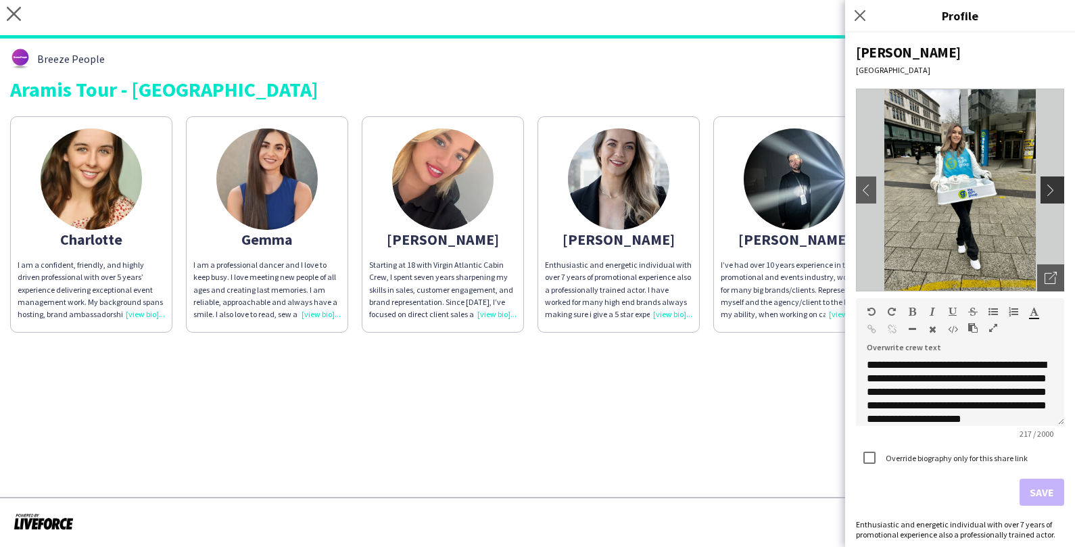
click at [1050, 191] on app-icon "chevron-right" at bounding box center [1053, 190] width 19 height 12
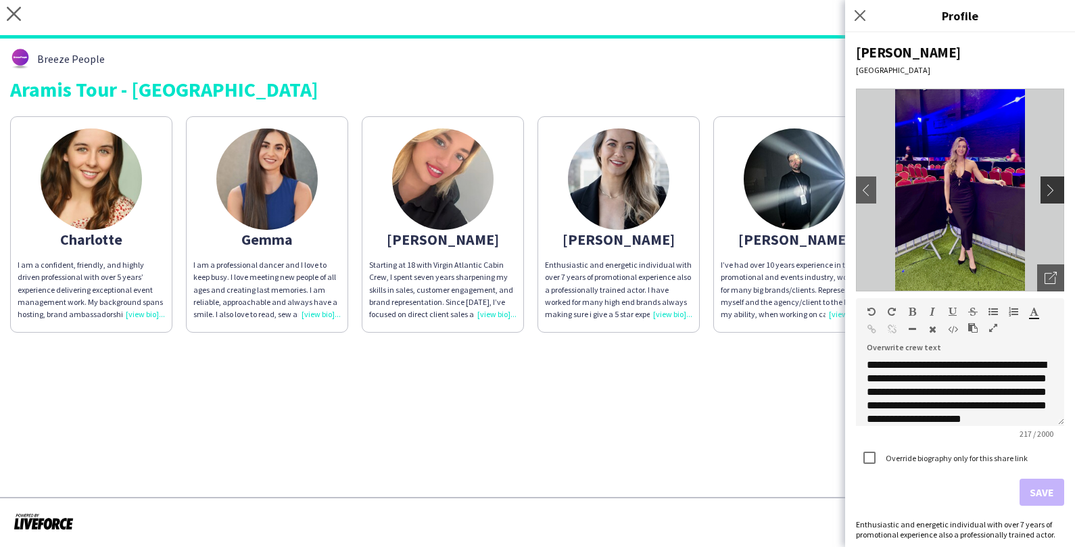
click at [1050, 191] on app-icon "chevron-right" at bounding box center [1053, 190] width 19 height 12
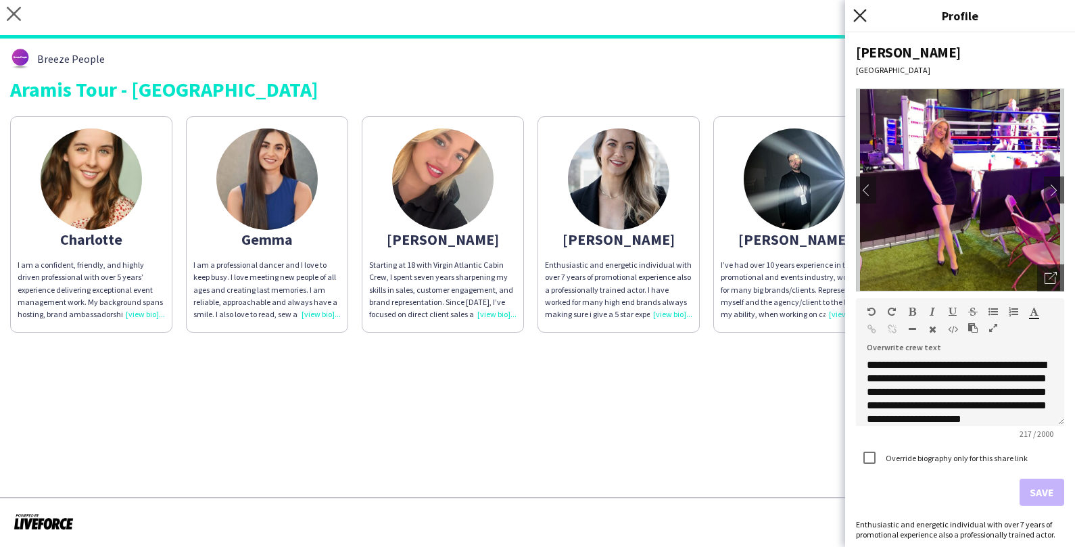
click at [861, 11] on icon "Close pop-in" at bounding box center [859, 15] width 13 height 13
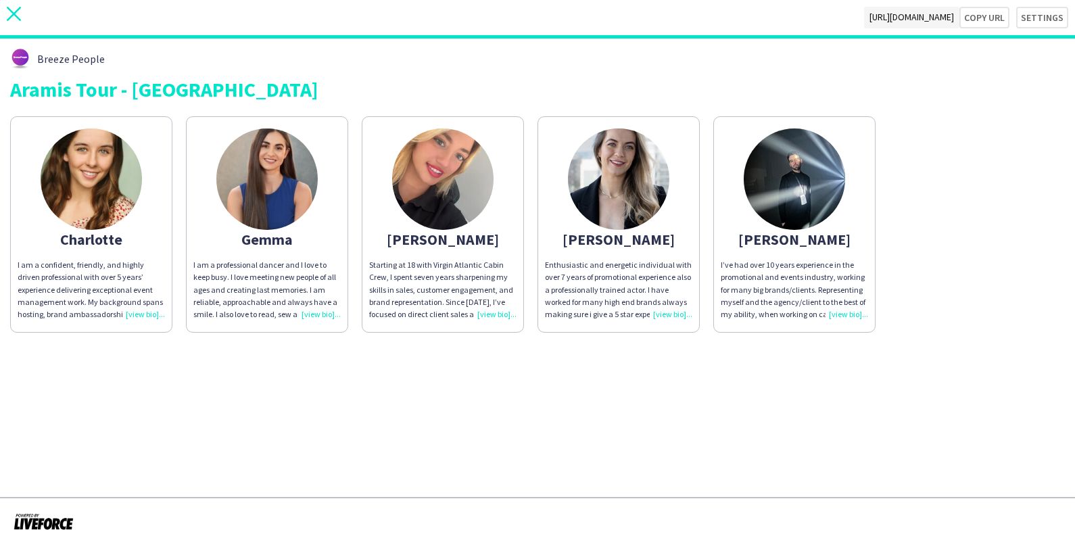
click at [13, 7] on icon "close" at bounding box center [14, 14] width 14 height 14
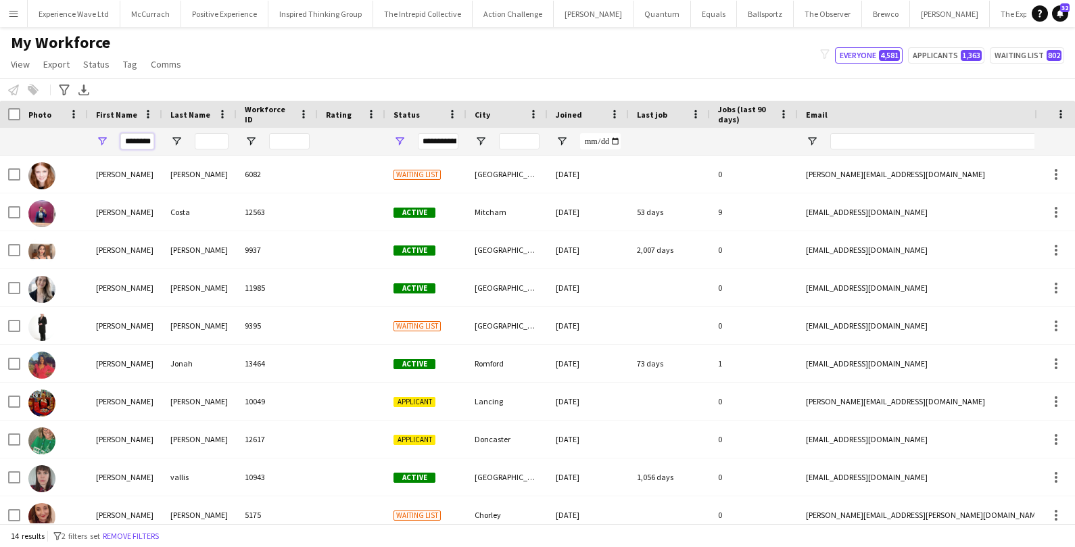
drag, startPoint x: 151, startPoint y: 143, endPoint x: 112, endPoint y: 142, distance: 39.2
click at [112, 142] on div "********" at bounding box center [125, 141] width 74 height 27
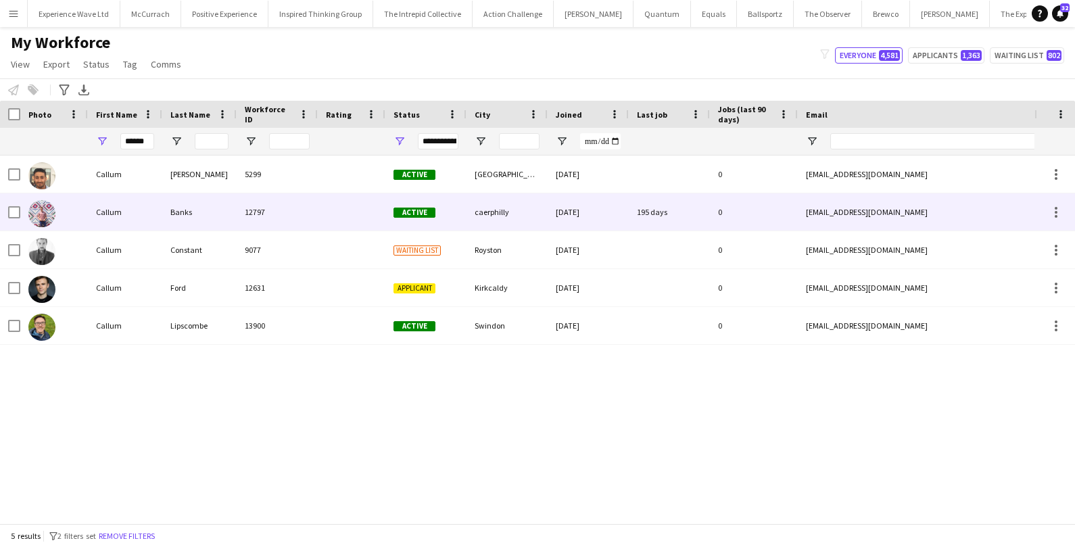
click at [87, 215] on div at bounding box center [54, 211] width 68 height 37
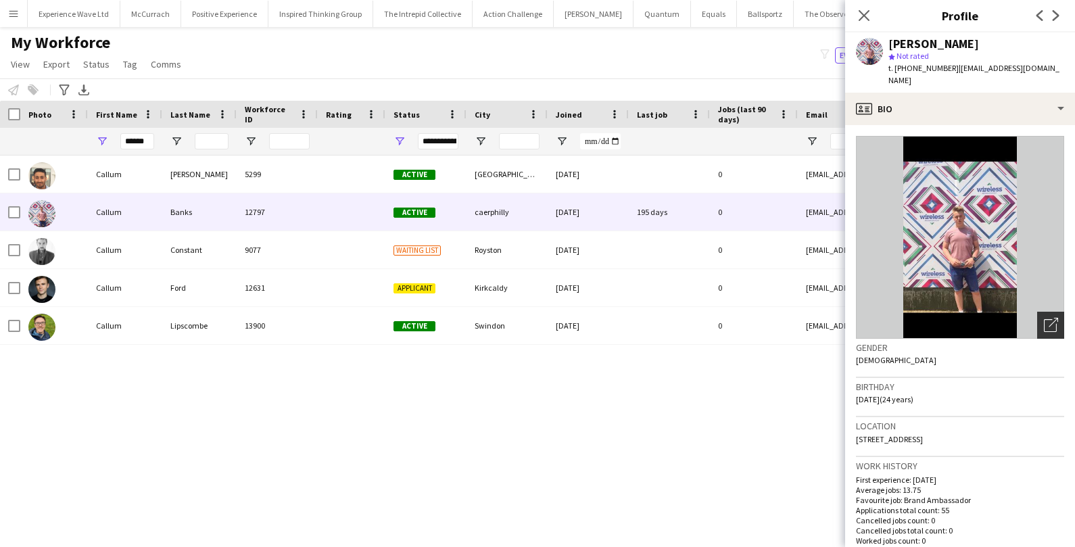
click at [1050, 318] on icon "Open photos pop-in" at bounding box center [1051, 325] width 14 height 14
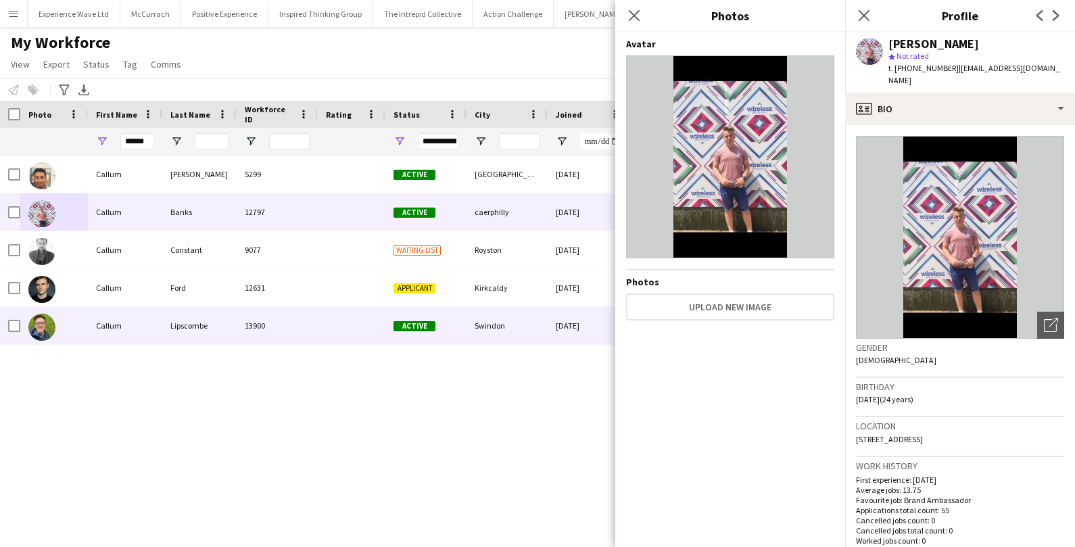
click at [264, 322] on div "13900" at bounding box center [277, 325] width 81 height 37
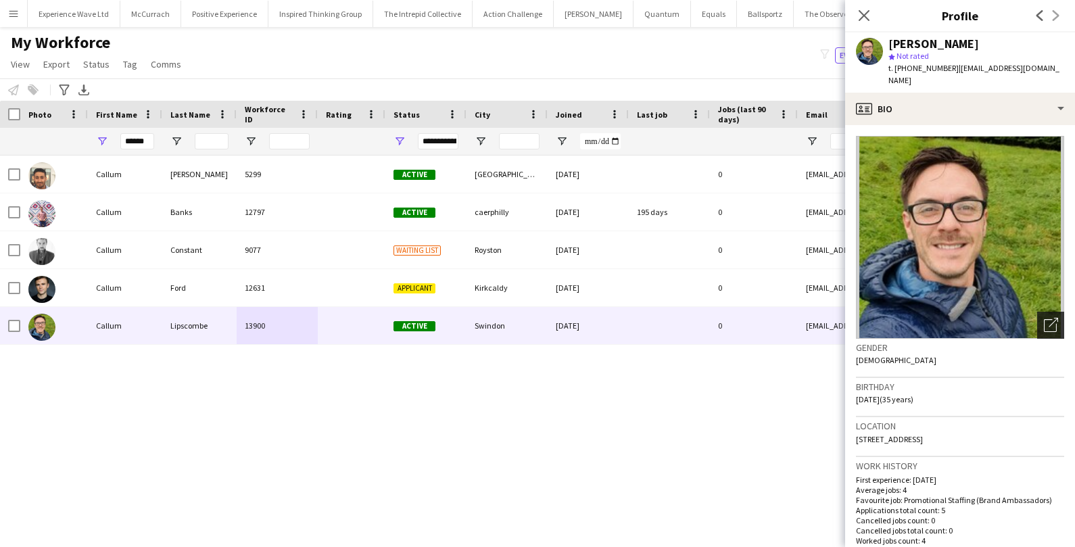
click at [1059, 314] on div "Open photos pop-in" at bounding box center [1050, 325] width 27 height 27
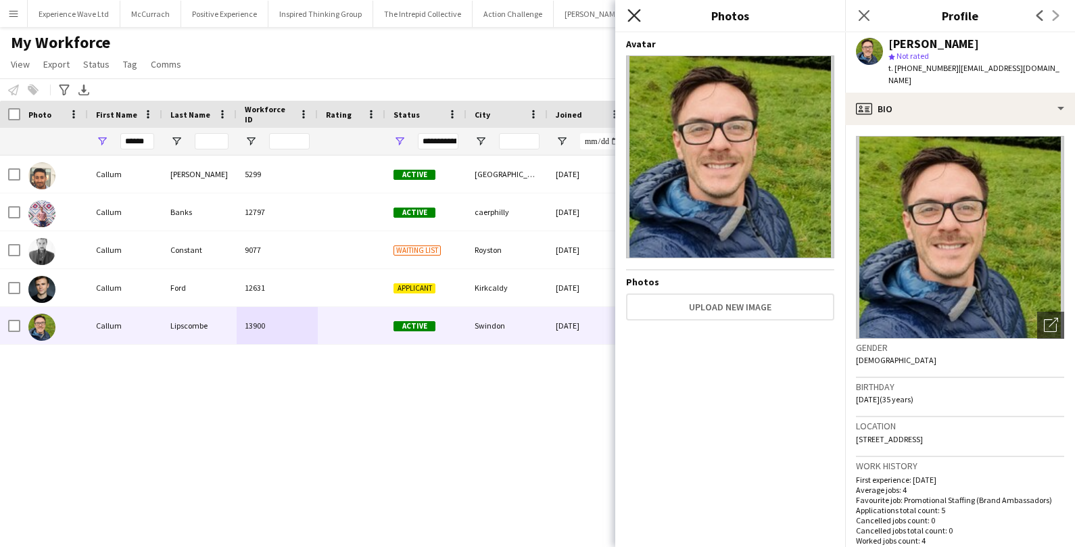
click at [636, 18] on icon at bounding box center [633, 15] width 13 height 13
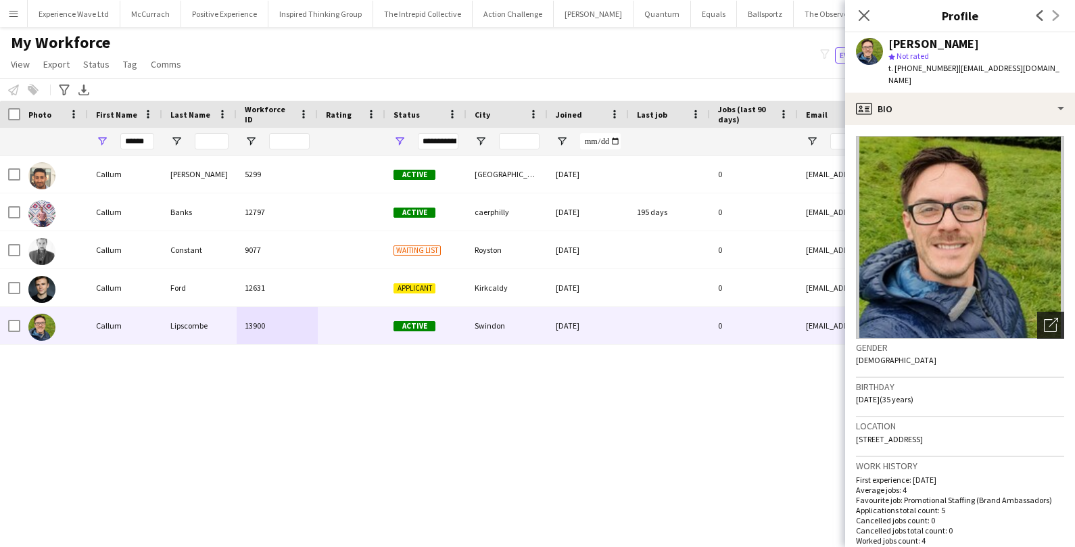
click at [1042, 312] on div "Open photos pop-in" at bounding box center [1050, 325] width 27 height 27
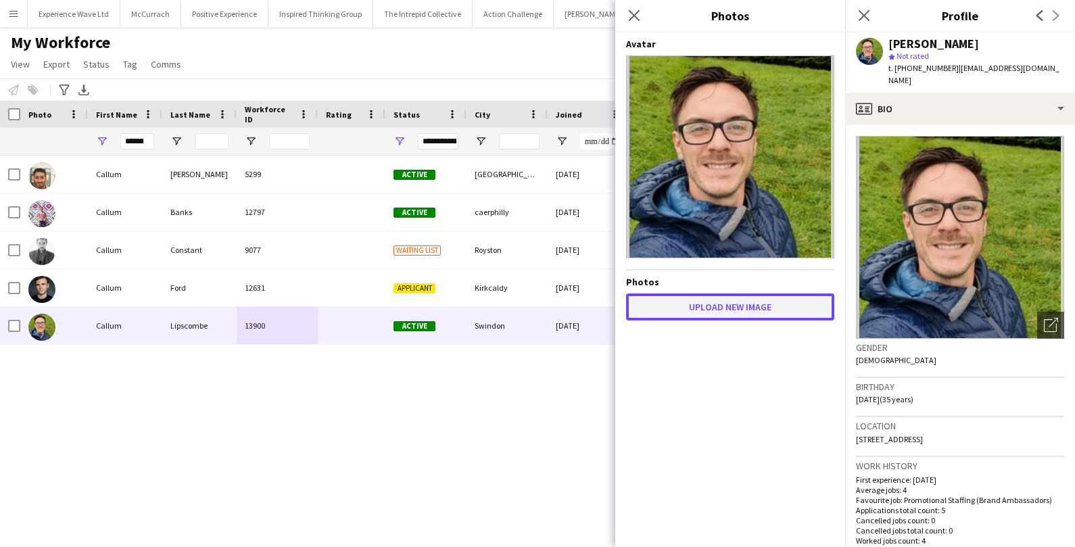
click at [798, 306] on button "Upload new image" at bounding box center [730, 306] width 208 height 27
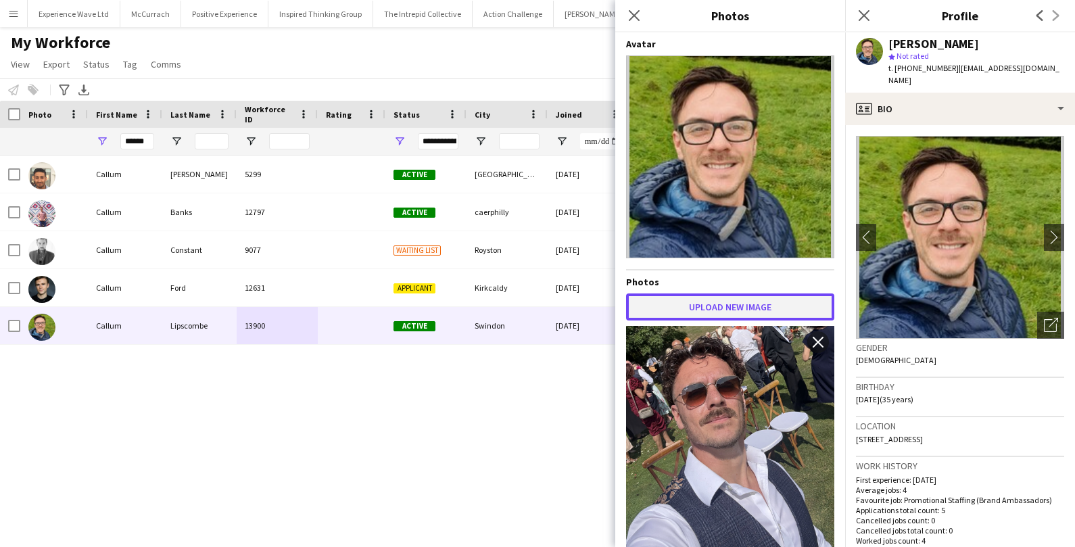
click at [693, 304] on button "Upload new image" at bounding box center [730, 306] width 208 height 27
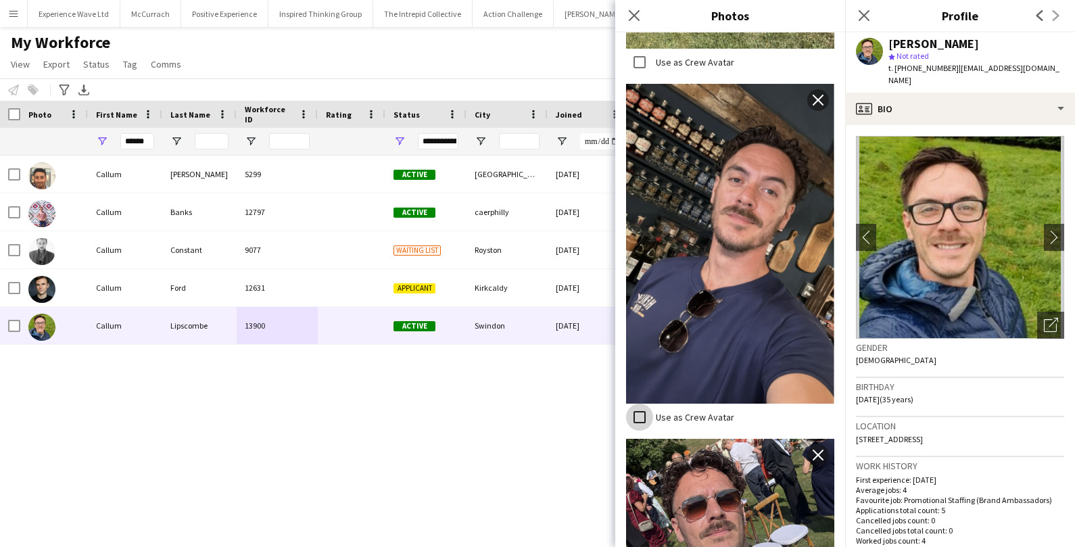
scroll to position [612, 0]
click at [539, 393] on div "[PERSON_NAME] 5299 Active [GEOGRAPHIC_DATA] [DATE] 0 [EMAIL_ADDRESS][DOMAIN_NAM…" at bounding box center [517, 339] width 1034 height 368
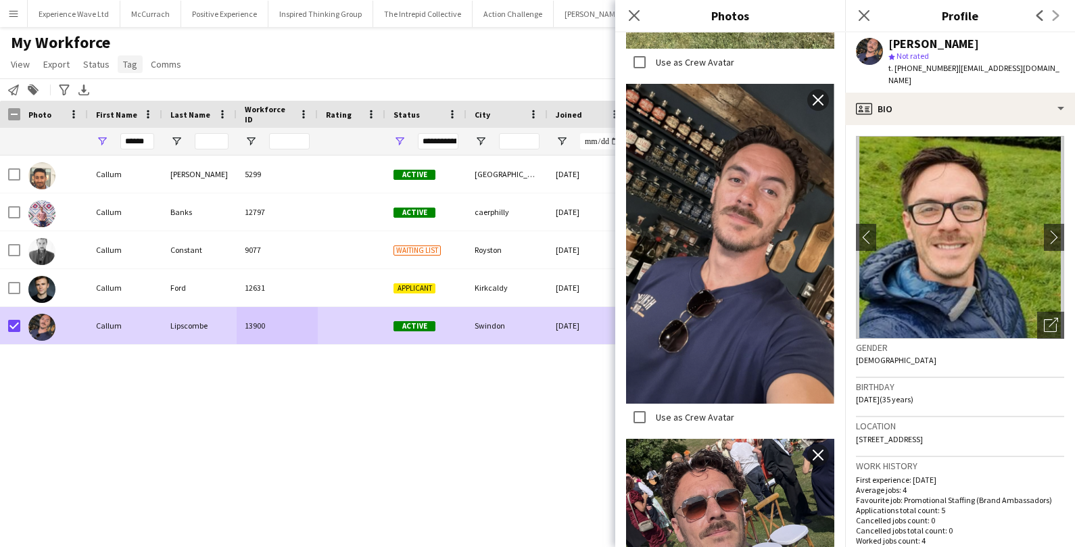
click at [127, 63] on span "Tag" at bounding box center [130, 64] width 14 height 12
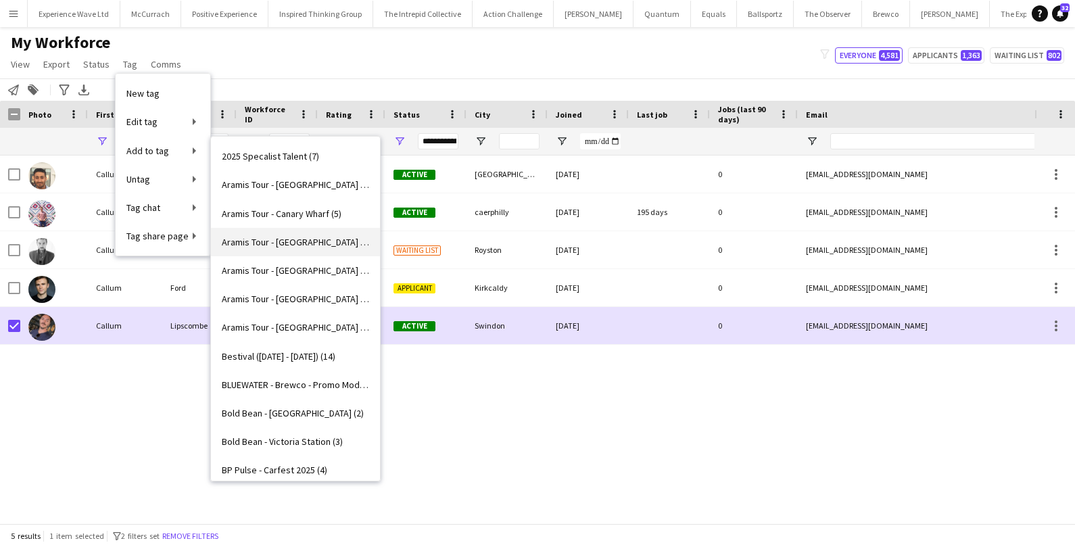
click at [264, 236] on span "Aramis Tour - CARDIFF (5)" at bounding box center [295, 242] width 147 height 12
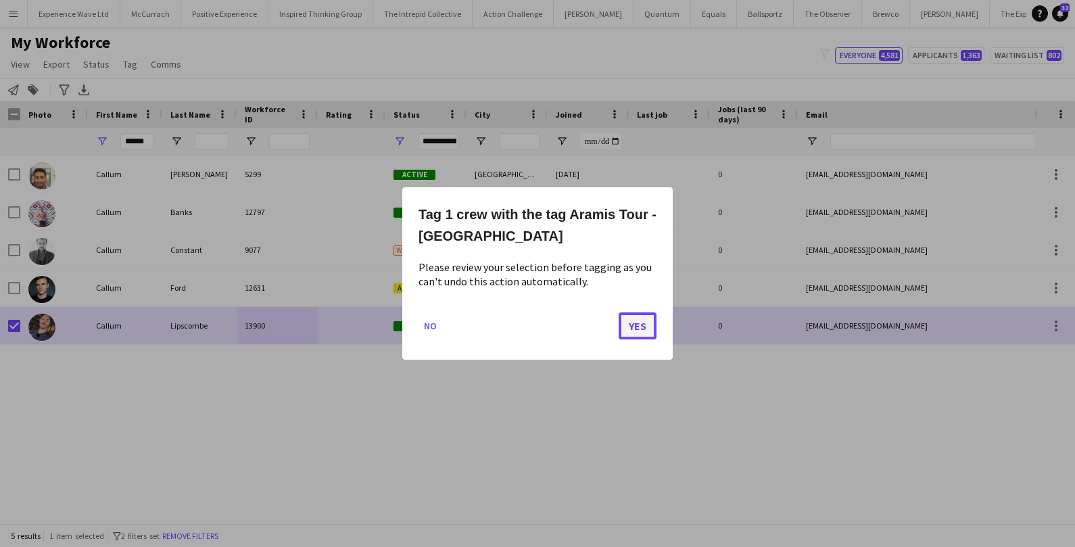
click at [632, 318] on button "Yes" at bounding box center [638, 325] width 38 height 27
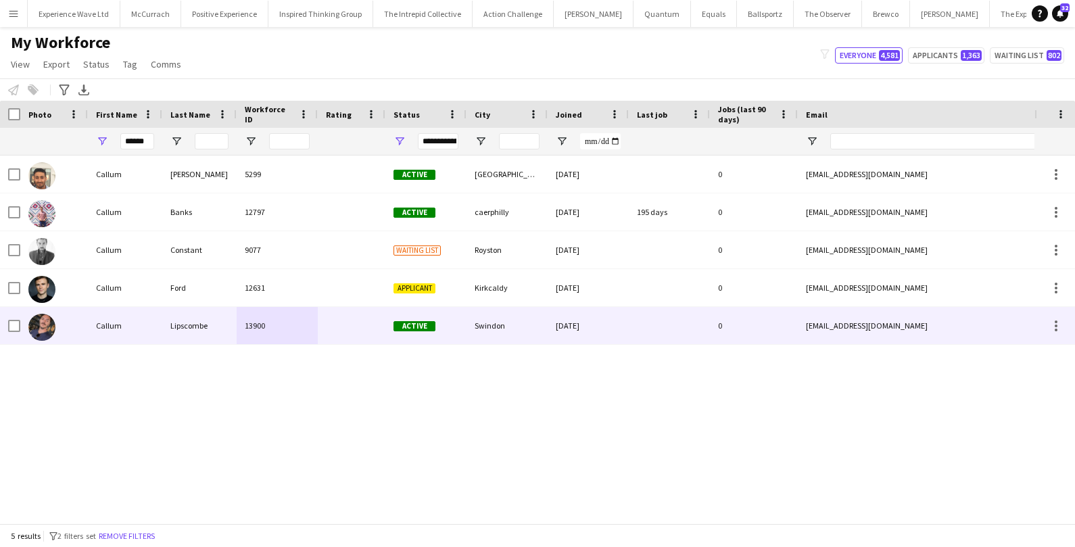
click at [349, 334] on div at bounding box center [352, 325] width 68 height 37
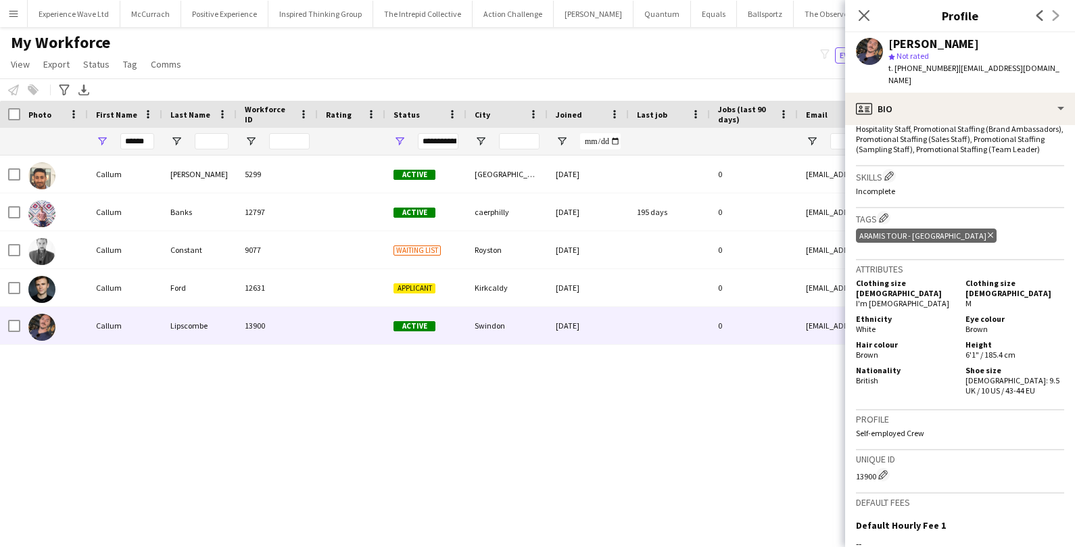
scroll to position [633, 0]
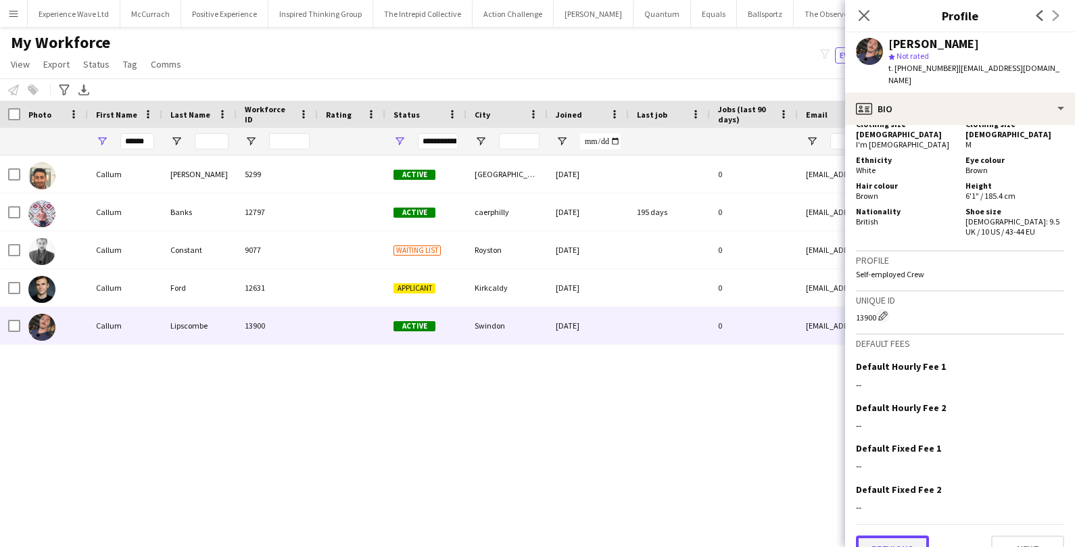
click at [900, 535] on button "Previous" at bounding box center [892, 548] width 73 height 27
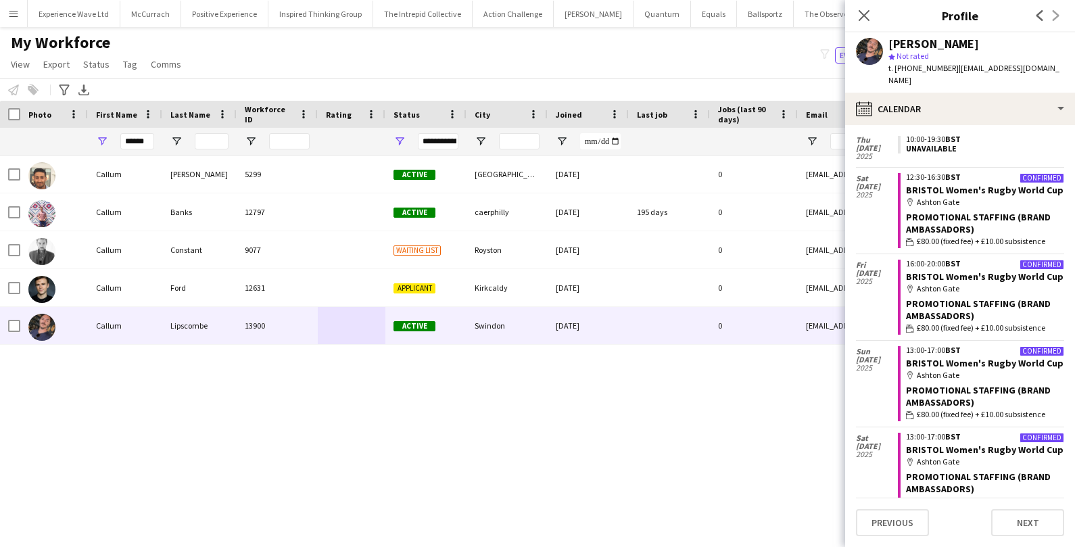
scroll to position [0, 0]
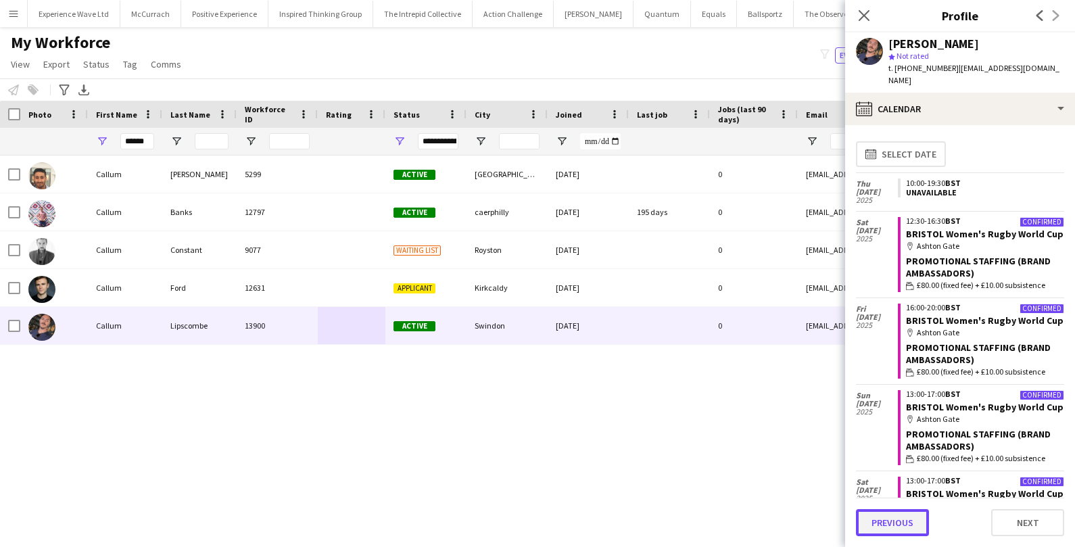
click at [878, 522] on button "Previous" at bounding box center [892, 522] width 73 height 27
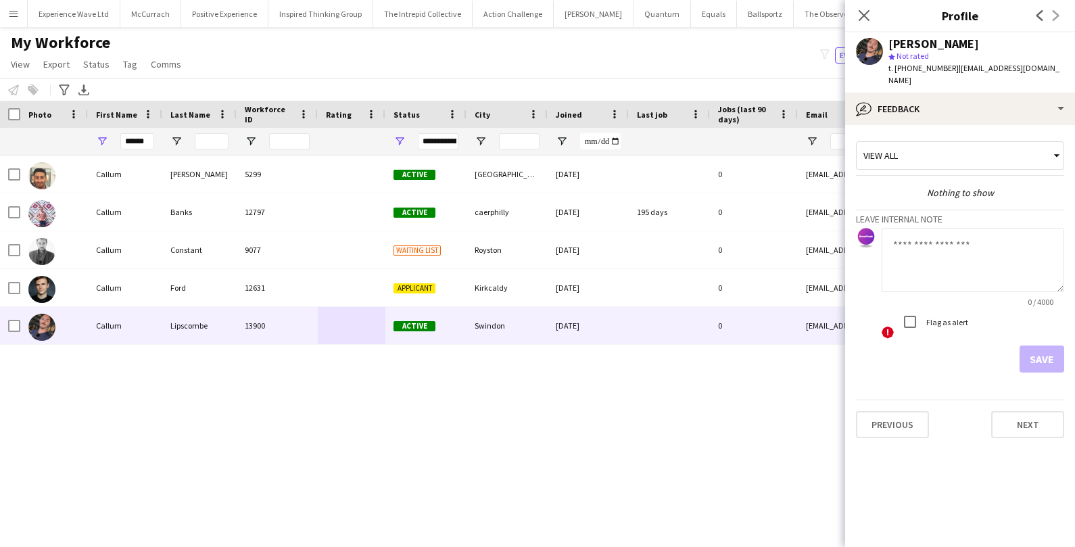
click at [896, 399] on div "Previous Next" at bounding box center [960, 418] width 208 height 39
click at [894, 399] on div "Previous Next" at bounding box center [960, 418] width 208 height 39
click at [892, 411] on button "Previous" at bounding box center [892, 424] width 73 height 27
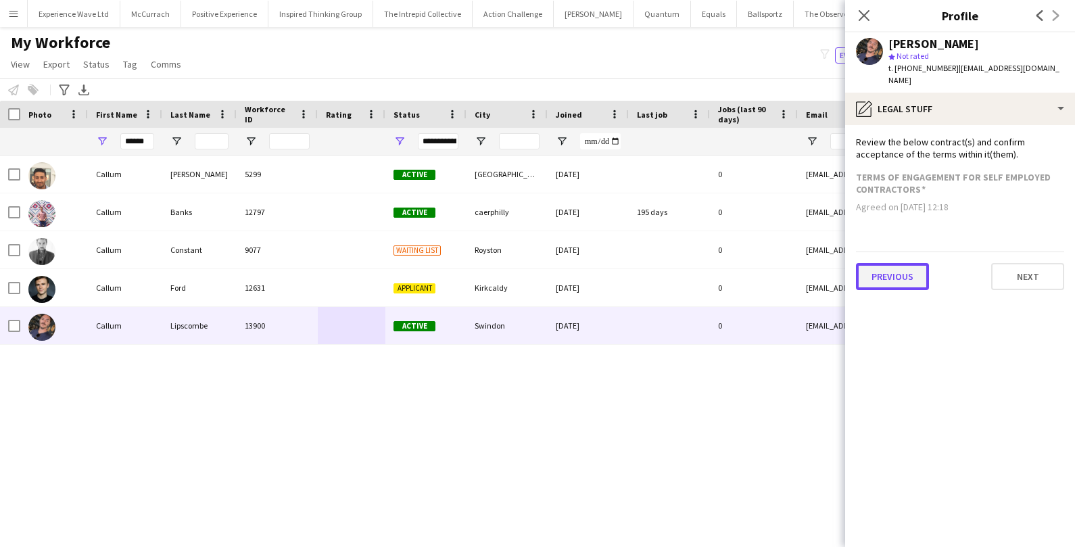
click at [910, 263] on button "Previous" at bounding box center [892, 276] width 73 height 27
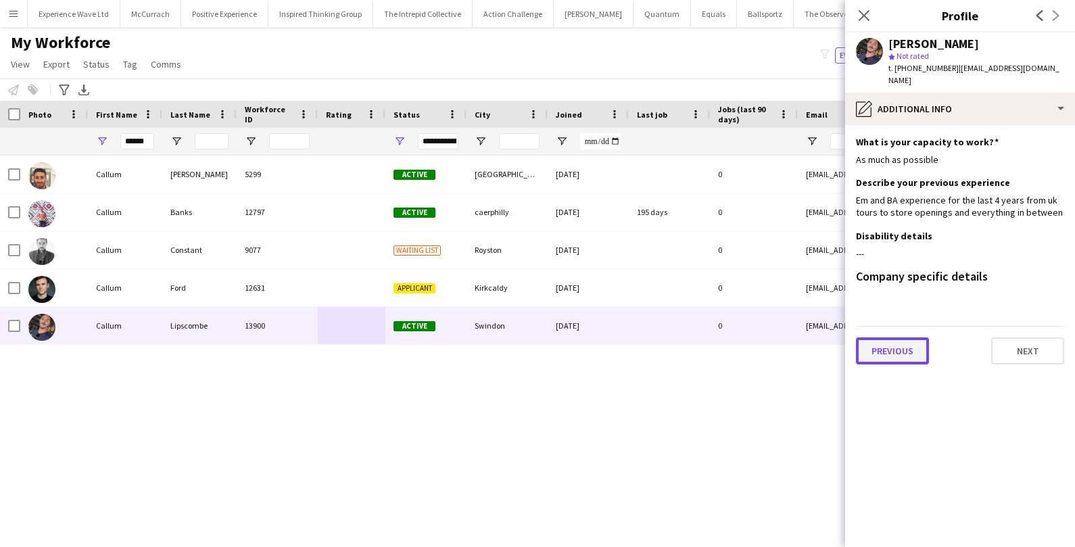
click at [890, 337] on button "Previous" at bounding box center [892, 350] width 73 height 27
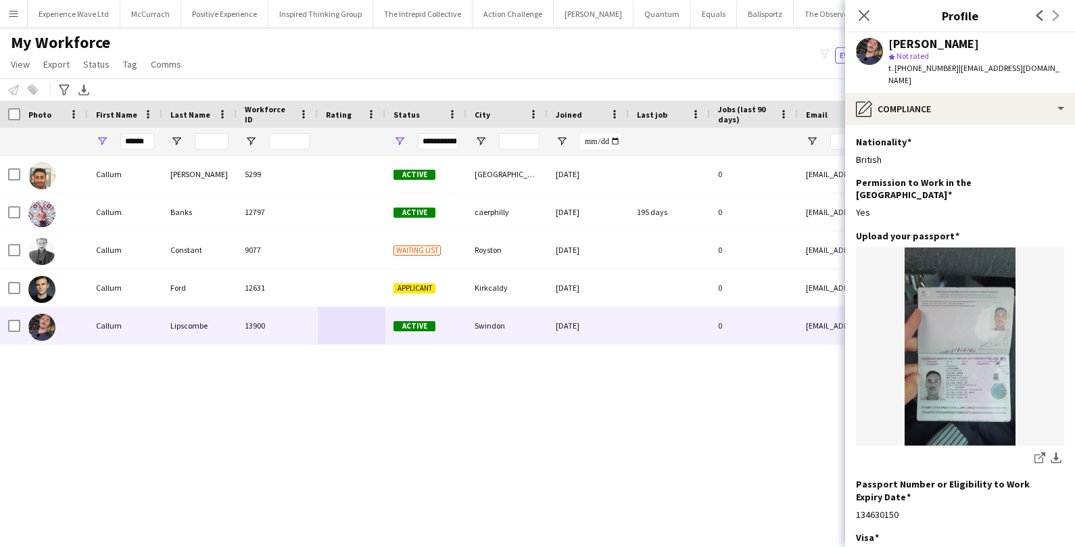
click at [619, 84] on div "Notify workforce Add to tag Select at least one crew to tag him or her. Advance…" at bounding box center [537, 89] width 1075 height 22
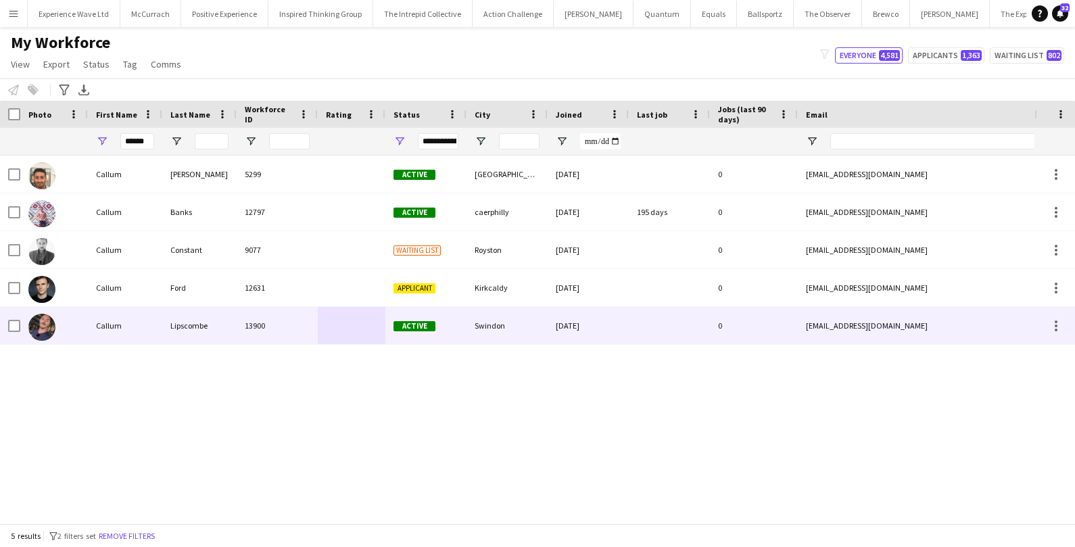
click at [63, 330] on div at bounding box center [54, 325] width 68 height 37
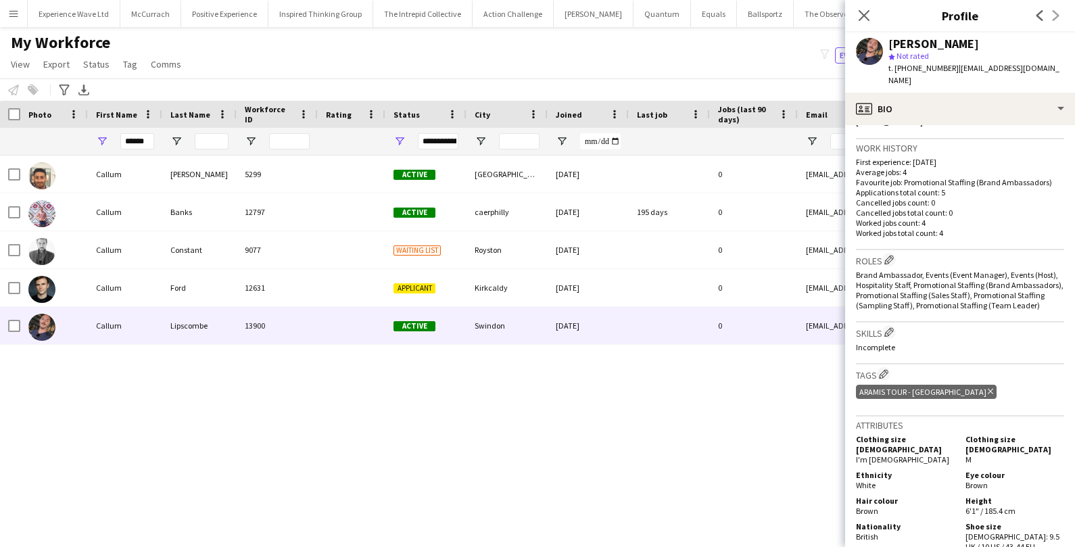
scroll to position [318, 0]
drag, startPoint x: 148, startPoint y: 144, endPoint x: 99, endPoint y: 144, distance: 48.7
click at [99, 144] on div "******" at bounding box center [125, 141] width 74 height 27
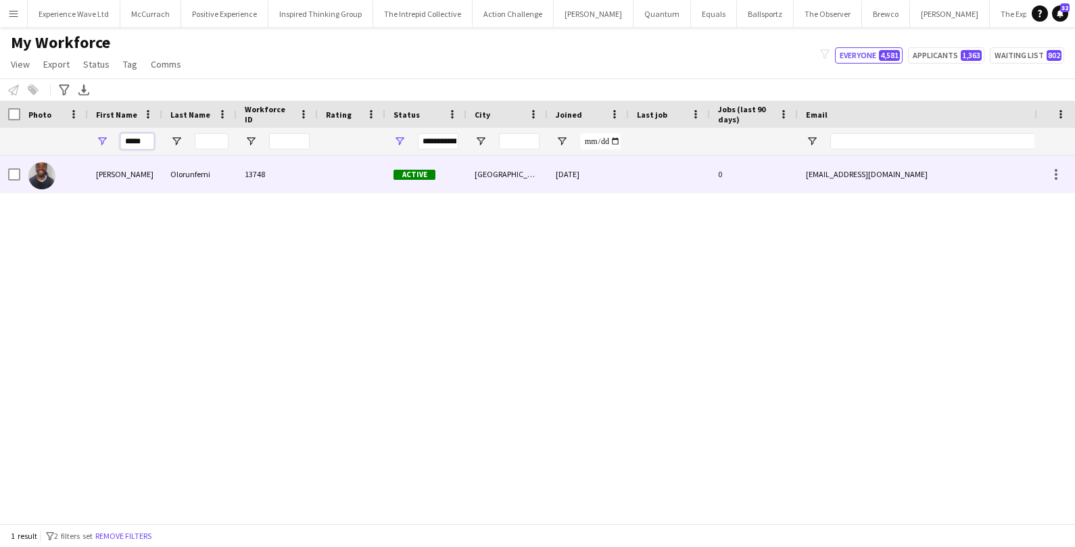
type input "*****"
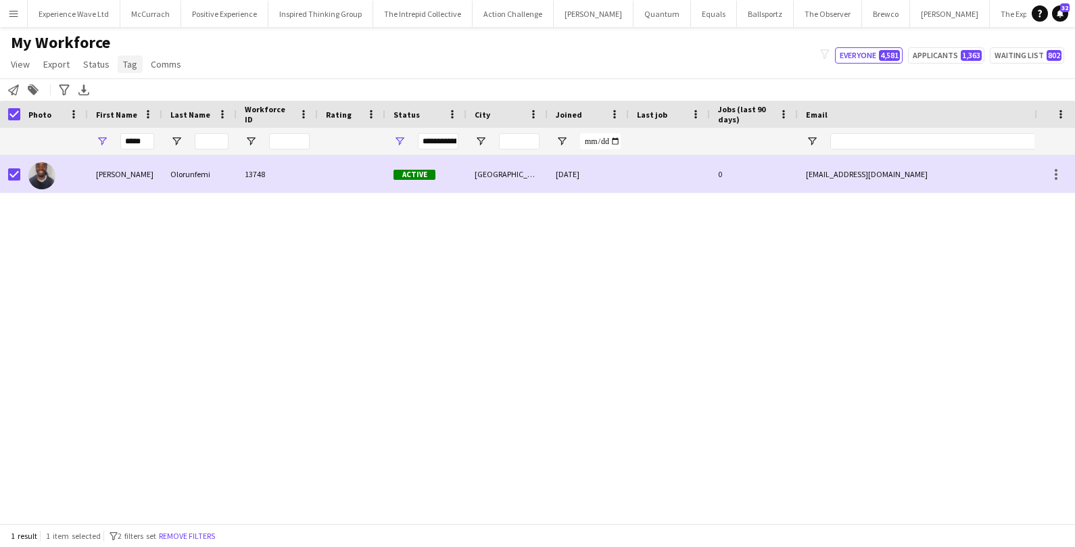
click at [129, 62] on span "Tag" at bounding box center [130, 64] width 14 height 12
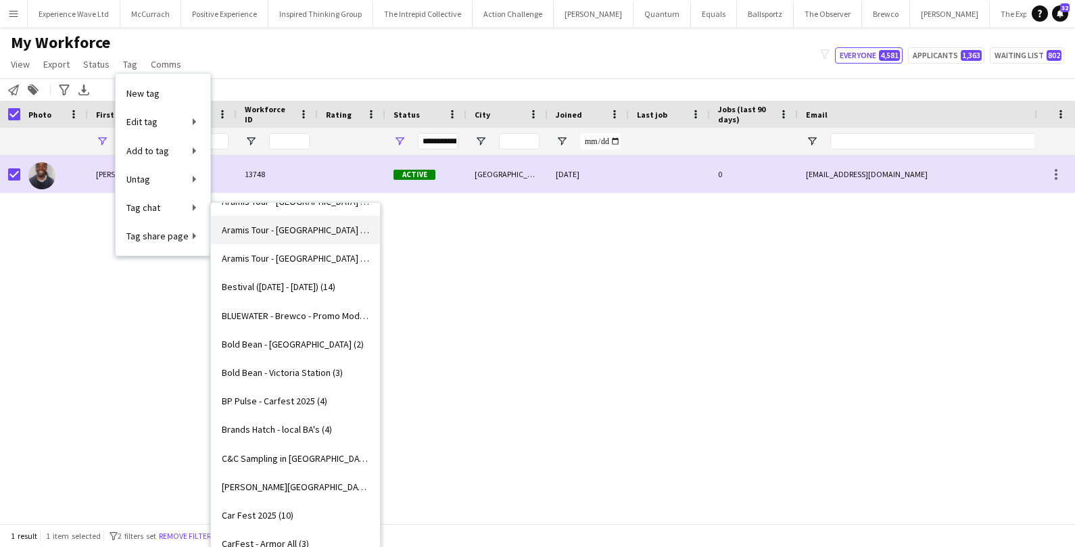
scroll to position [190, 0]
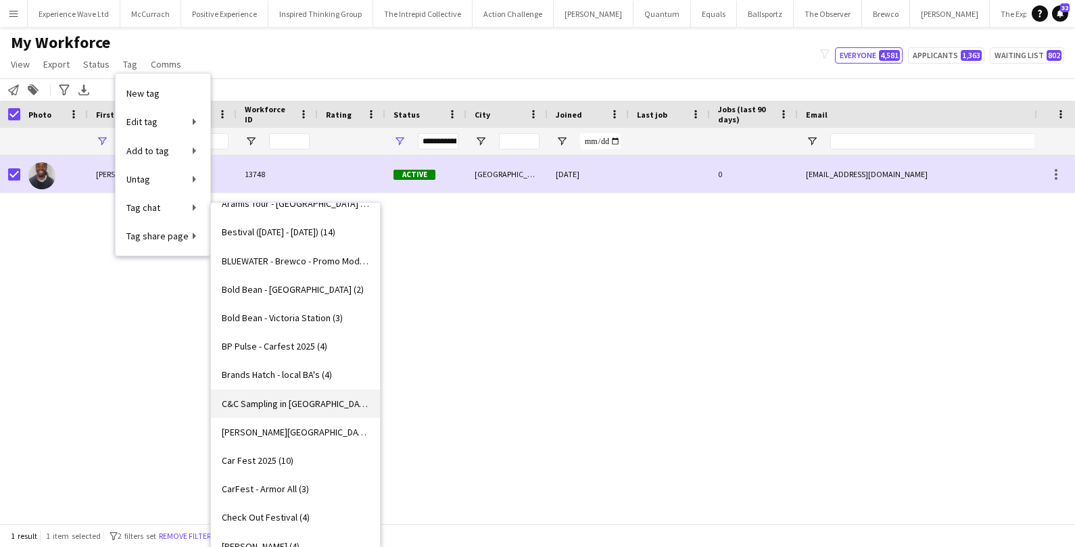
click at [251, 403] on span "C&C Sampling in [GEOGRAPHIC_DATA] (6)" at bounding box center [295, 403] width 147 height 12
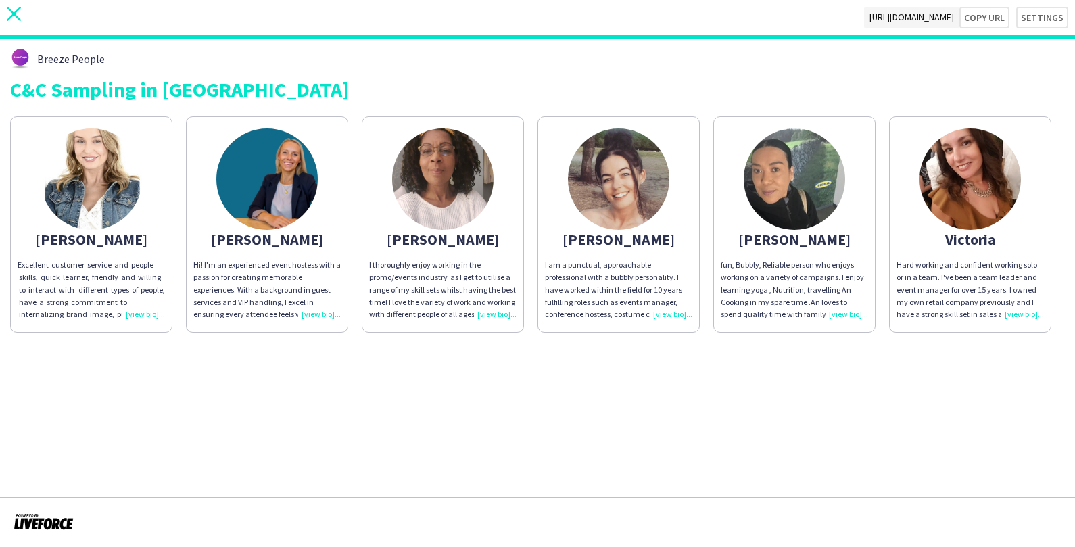
click at [19, 9] on icon at bounding box center [14, 14] width 14 height 14
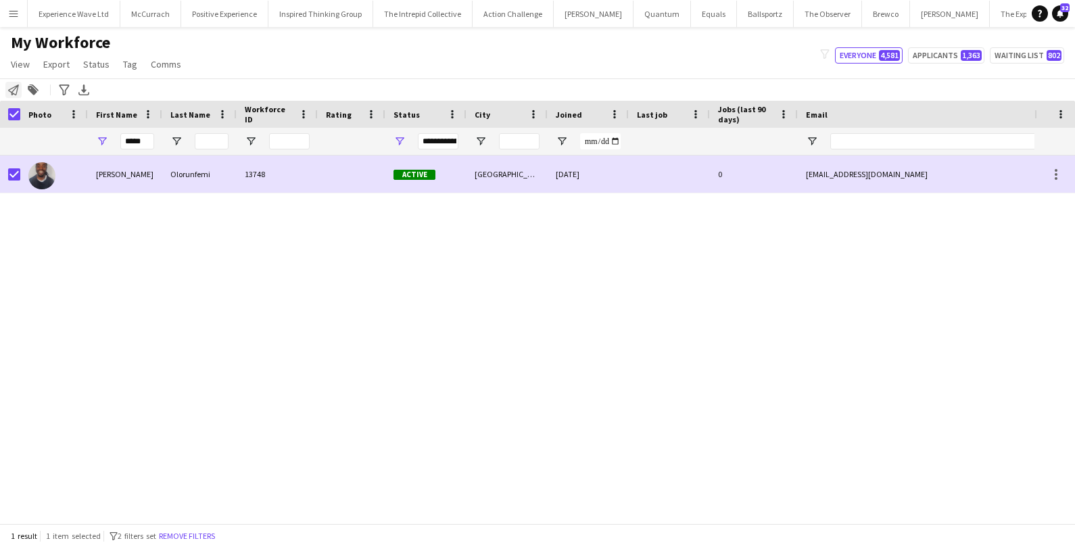
click at [16, 89] on icon "Notify workforce" at bounding box center [13, 89] width 11 height 11
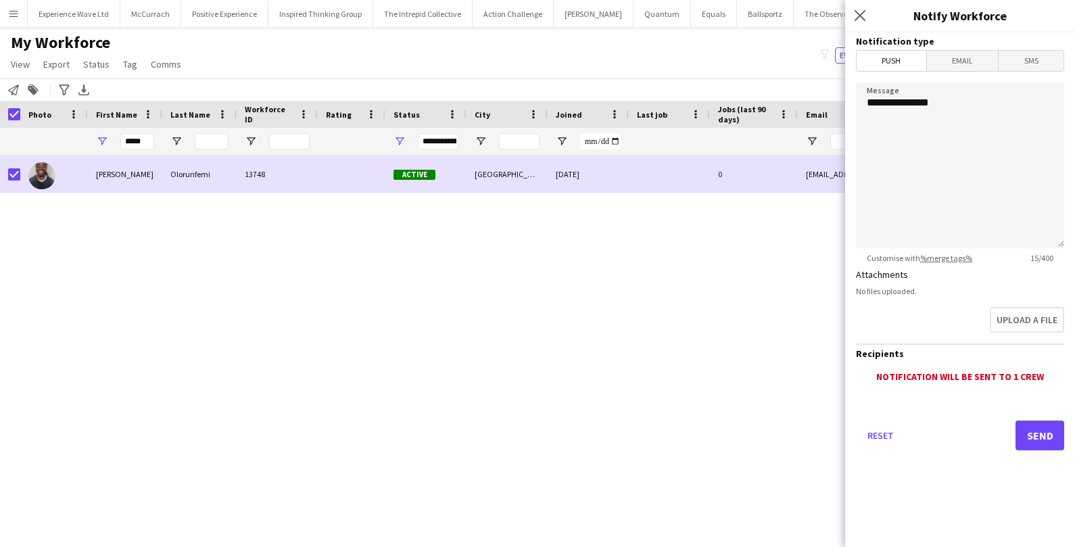
click at [89, 293] on div "Isaac Olorunfemi 13748 Active London 09-07-2025 0 isaacolo.93@outlook.com +4477…" at bounding box center [517, 339] width 1034 height 368
click at [860, 11] on icon "Close pop-in" at bounding box center [859, 15] width 13 height 13
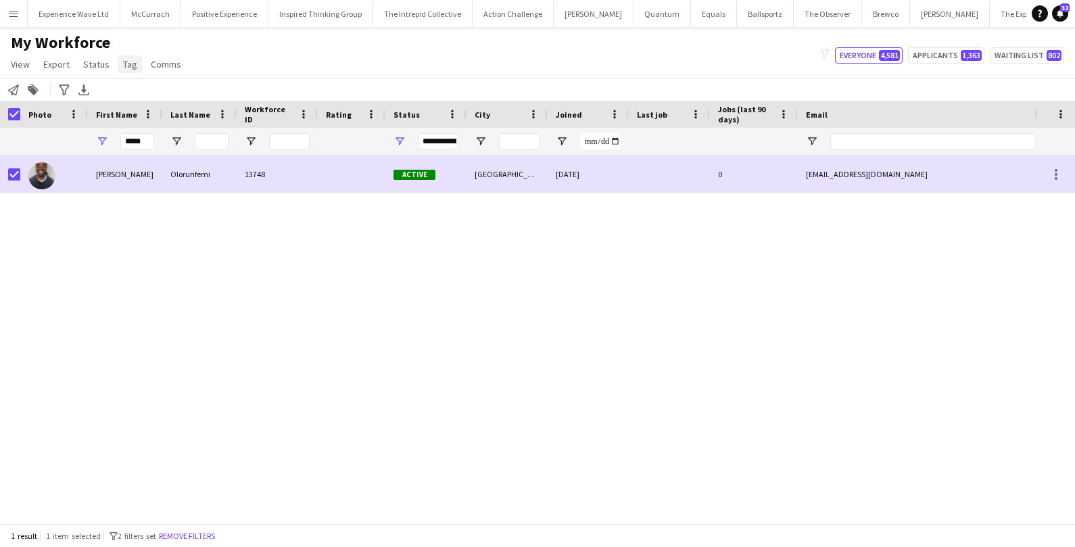
click at [129, 62] on span "Tag" at bounding box center [130, 64] width 14 height 12
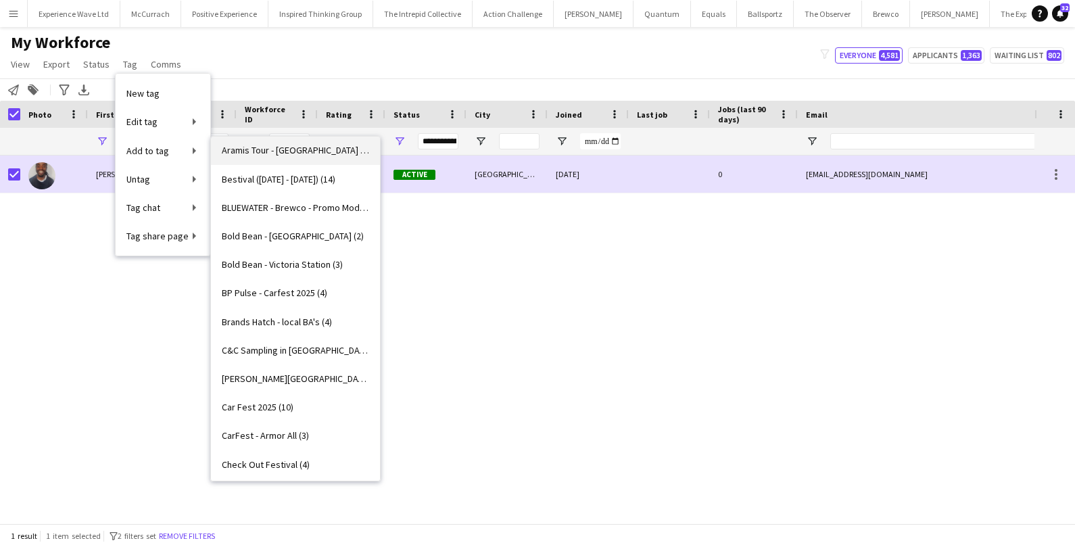
scroll to position [178, 0]
click at [267, 351] on span "C&C Sampling in [GEOGRAPHIC_DATA] (6)" at bounding box center [295, 349] width 147 height 12
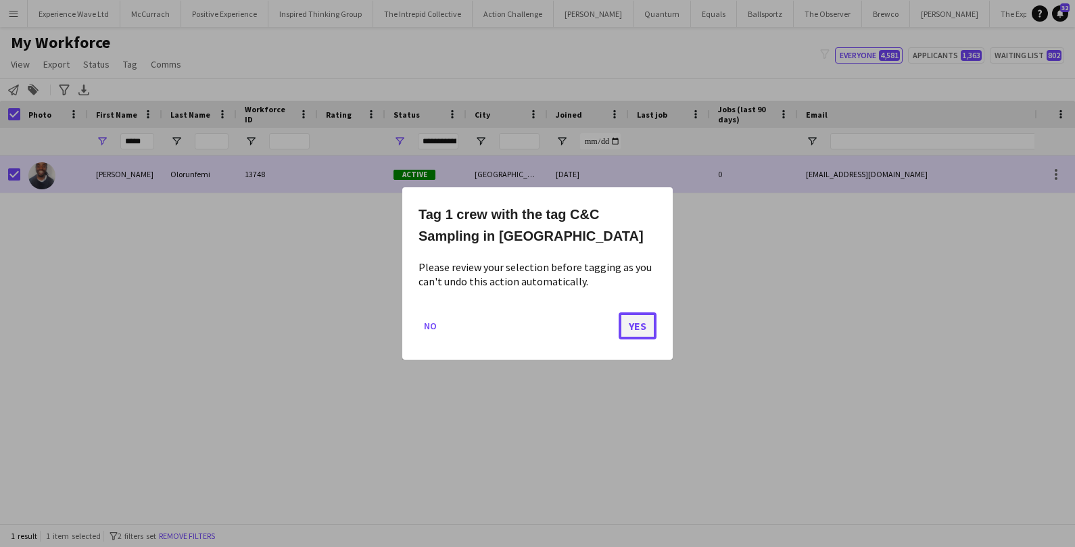
click at [649, 330] on button "Yes" at bounding box center [638, 325] width 38 height 27
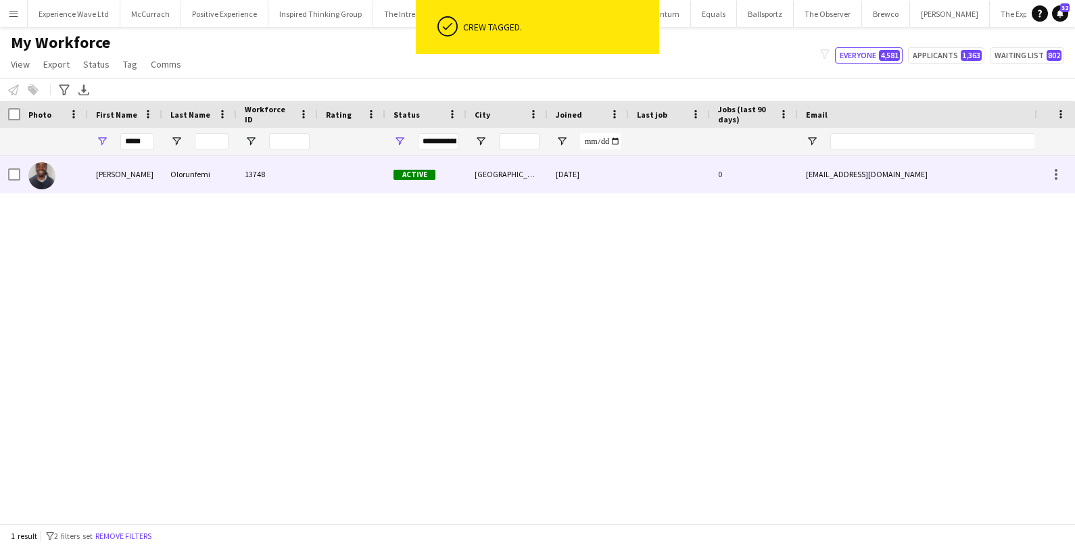
click at [249, 172] on div "13748" at bounding box center [277, 173] width 81 height 37
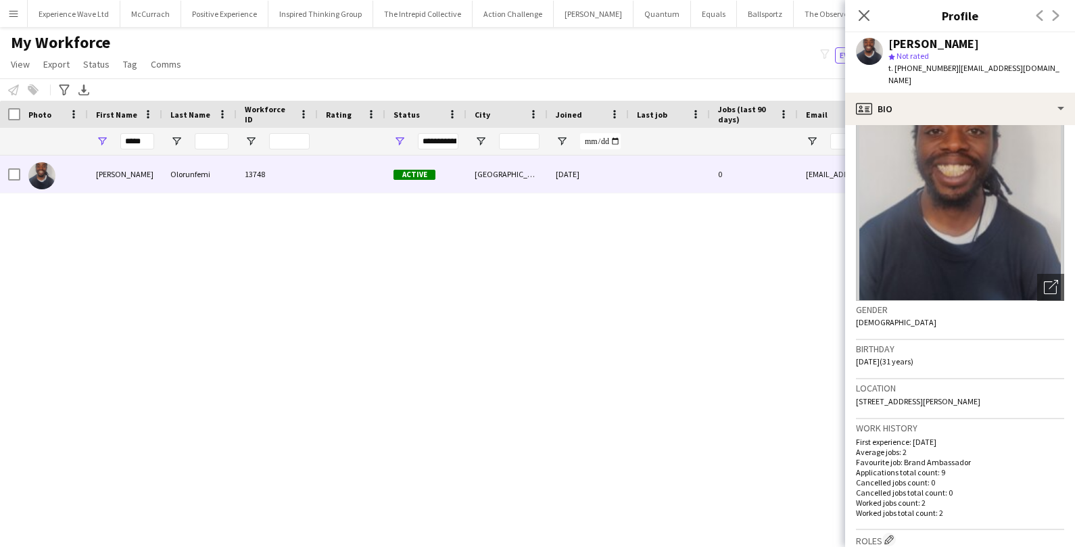
scroll to position [0, 0]
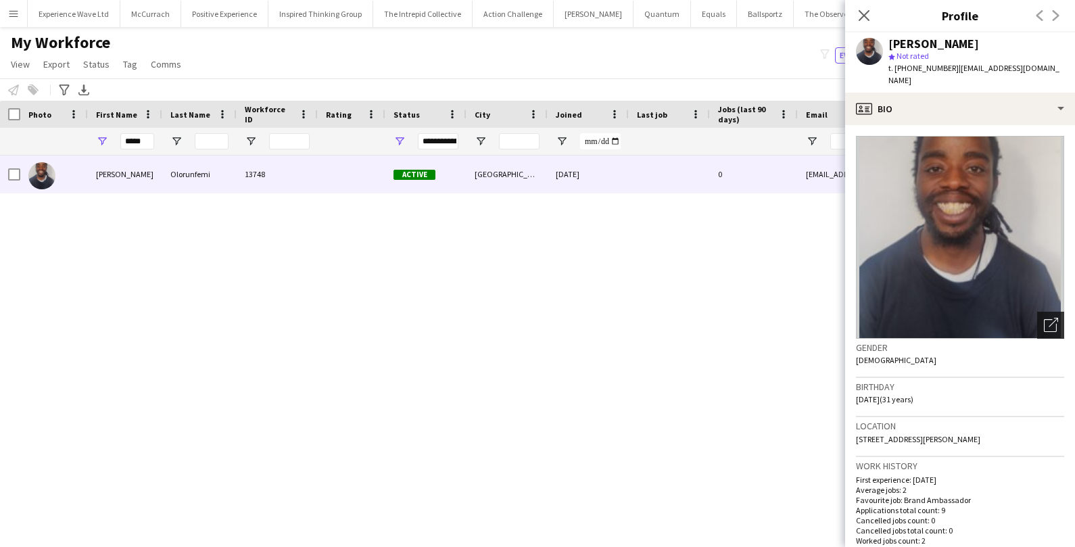
click at [1051, 318] on icon "Open photos pop-in" at bounding box center [1051, 325] width 14 height 14
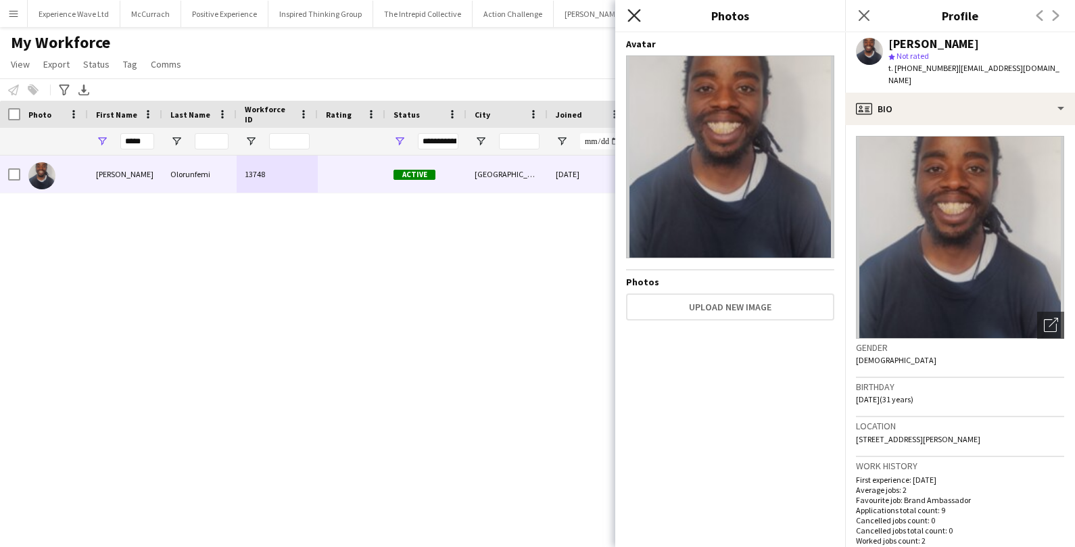
click at [631, 15] on icon "Close pop-in" at bounding box center [633, 15] width 13 height 13
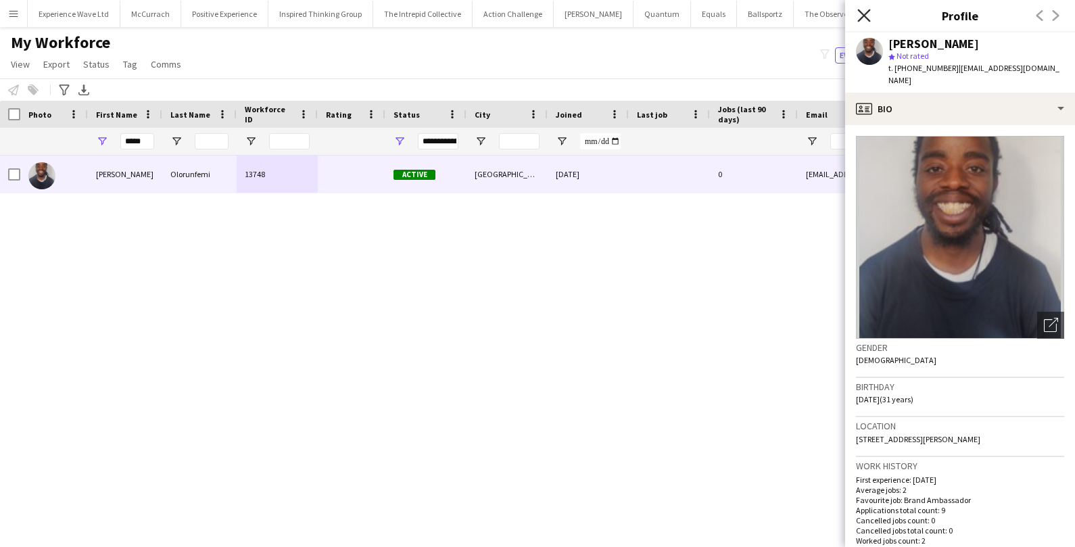
click at [865, 19] on icon "Close pop-in" at bounding box center [863, 15] width 13 height 13
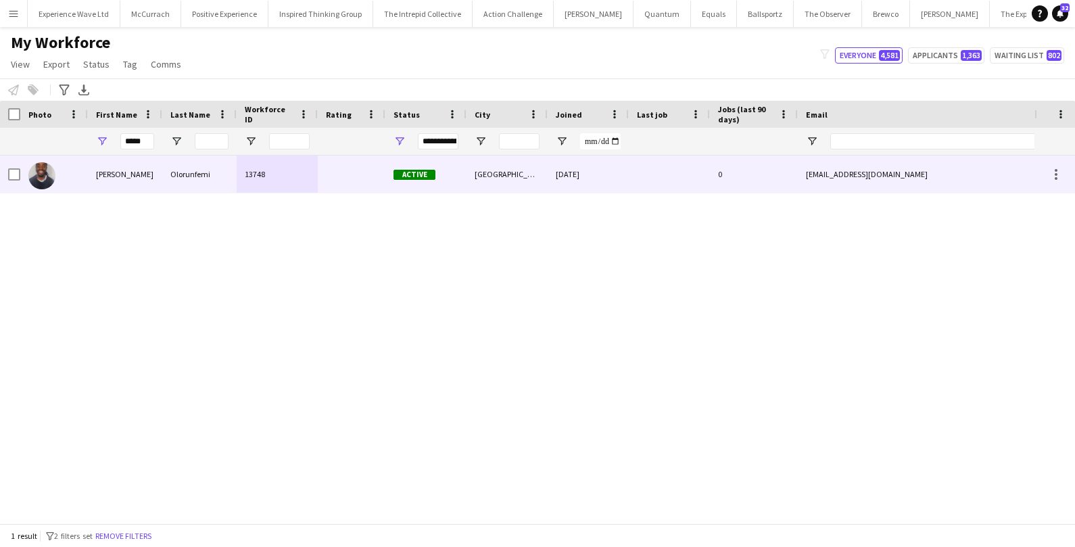
click at [163, 159] on div "Olorunfemi" at bounding box center [199, 173] width 74 height 37
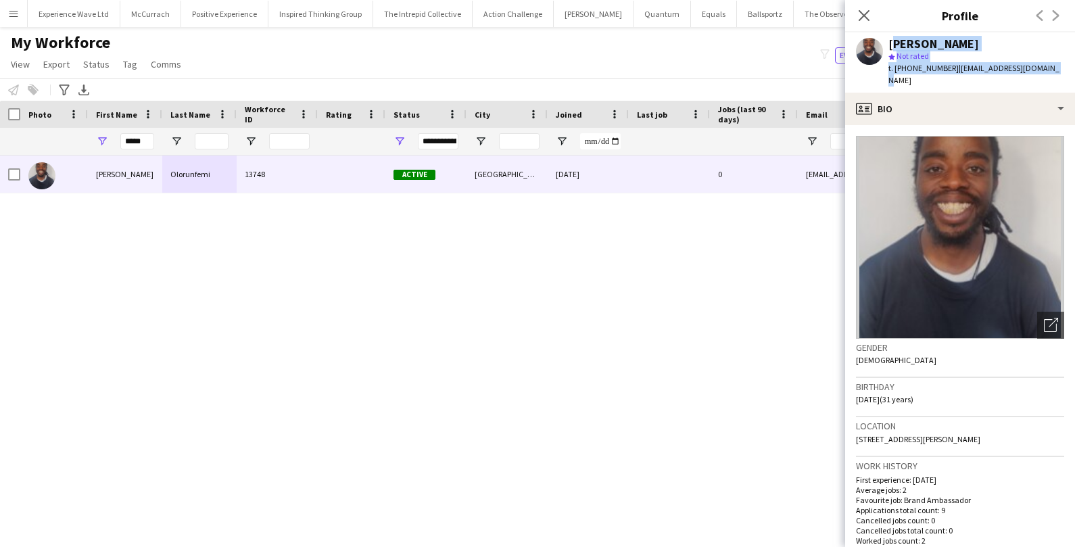
drag, startPoint x: 886, startPoint y: 42, endPoint x: 1050, endPoint y: 60, distance: 165.3
click at [1050, 60] on div "Isaac Olorunfemi star Not rated t. +447783460003 | isaacolo.93@outlook.com" at bounding box center [960, 62] width 230 height 60
copy div "Isaac Olorunfemi star Not rated"
drag, startPoint x: 1047, startPoint y: 70, endPoint x: 888, endPoint y: 73, distance: 159.6
click at [887, 73] on div "Isaac Olorunfemi star Not rated t. +447783460003 | isaacolo.93@outlook.com" at bounding box center [960, 62] width 230 height 60
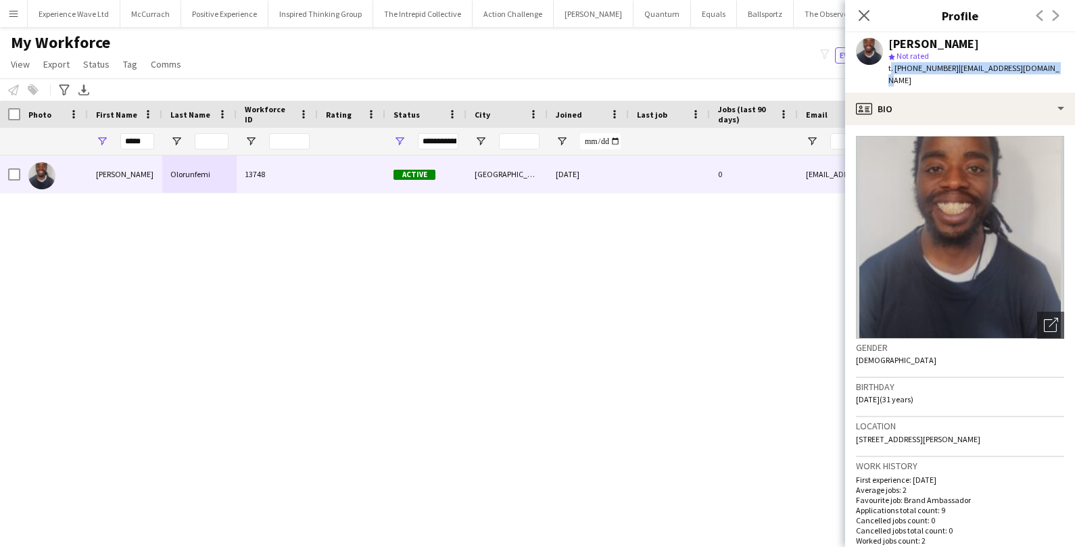
copy div "t. +447783460003 | isaacolo.93@outlook.com"
click at [130, 66] on span "Tag" at bounding box center [130, 64] width 14 height 12
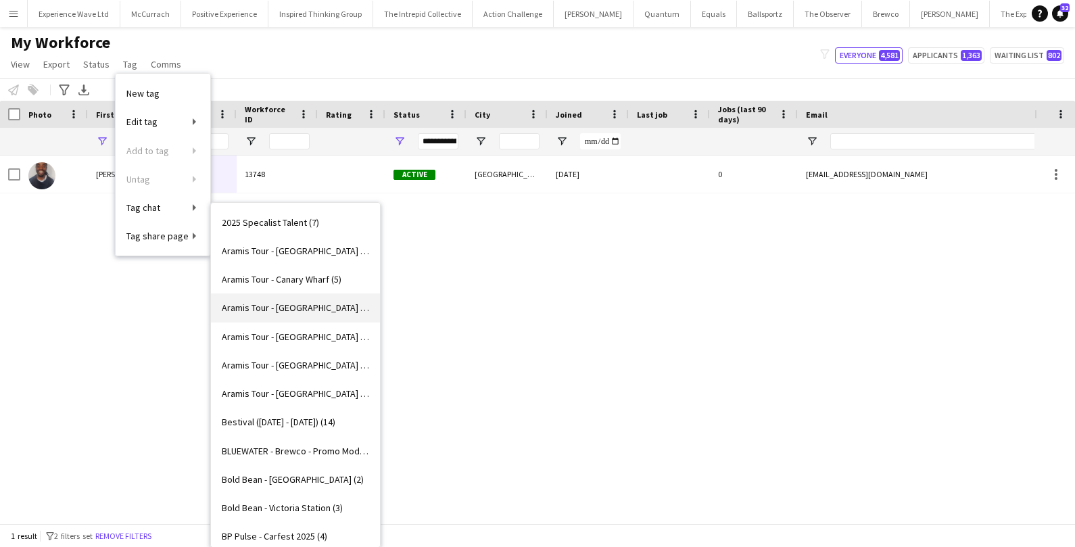
click at [267, 318] on link "Aramis Tour - [GEOGRAPHIC_DATA] (6)" at bounding box center [295, 307] width 169 height 28
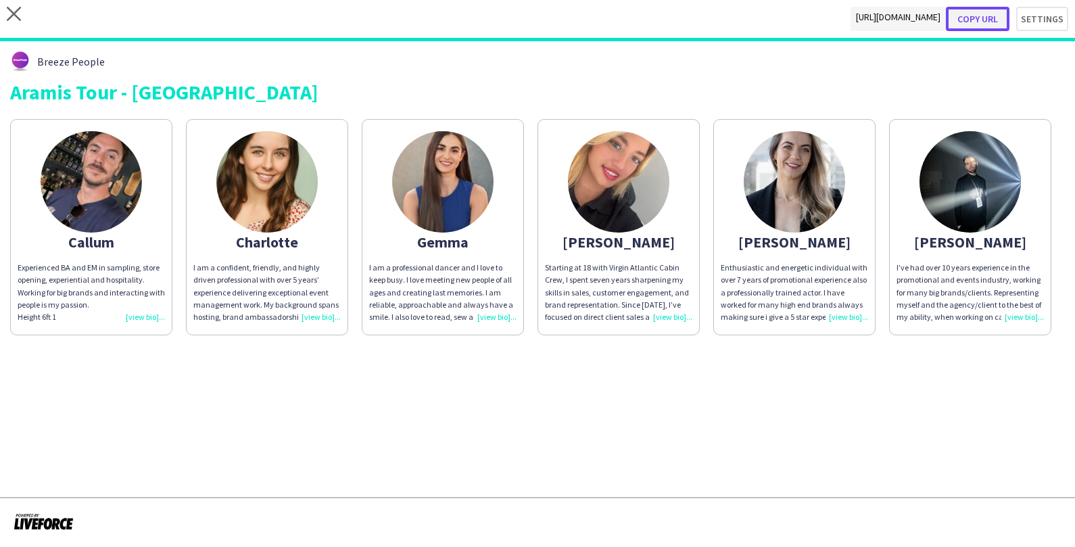
click at [986, 16] on button "Copy url" at bounding box center [978, 19] width 64 height 24
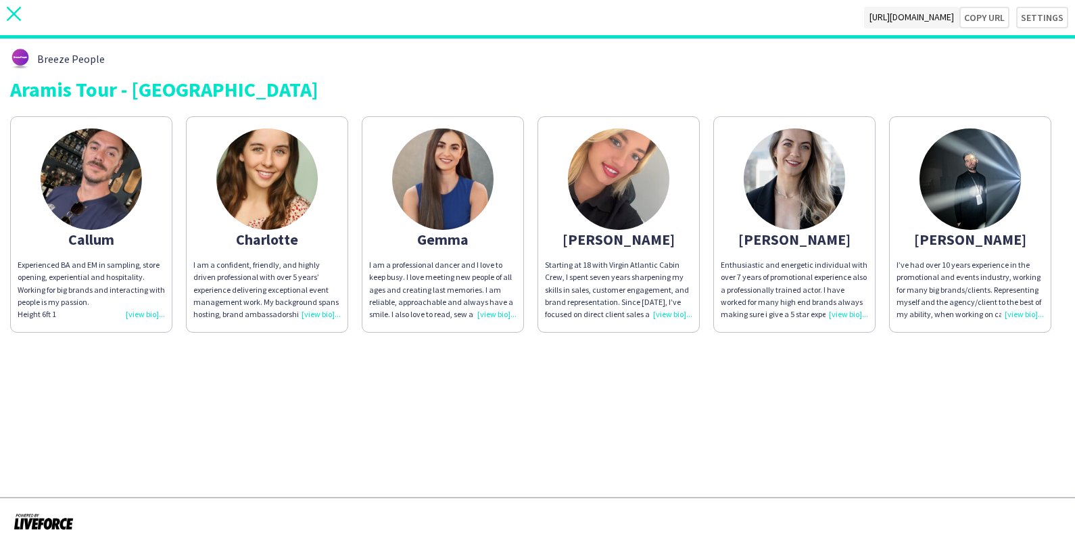
click at [13, 18] on icon "close" at bounding box center [14, 14] width 14 height 14
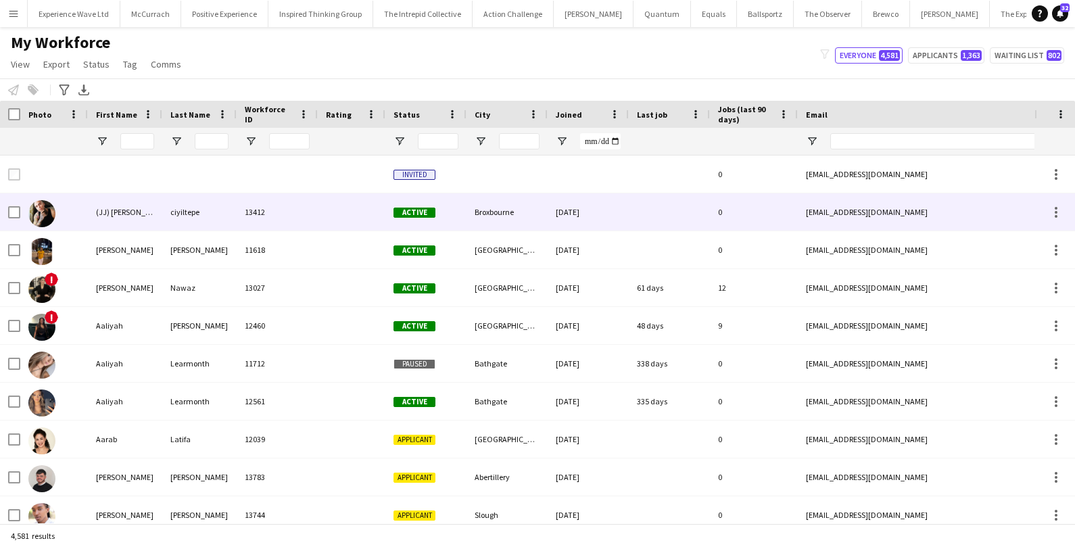
type input "*****"
type input "**********"
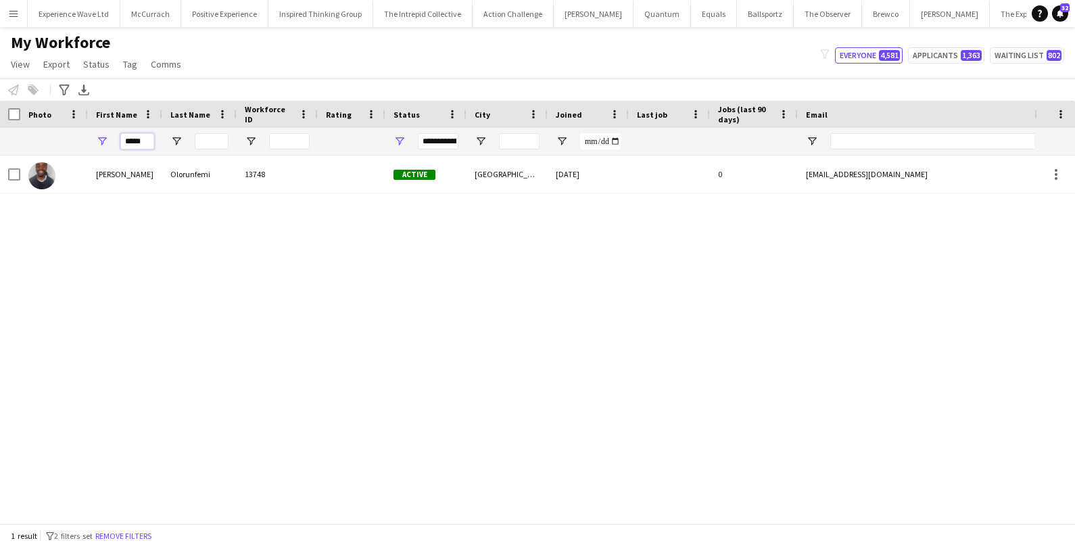
drag, startPoint x: 145, startPoint y: 144, endPoint x: 72, endPoint y: 135, distance: 72.9
click at [72, 135] on div "*****" at bounding box center [733, 141] width 1466 height 27
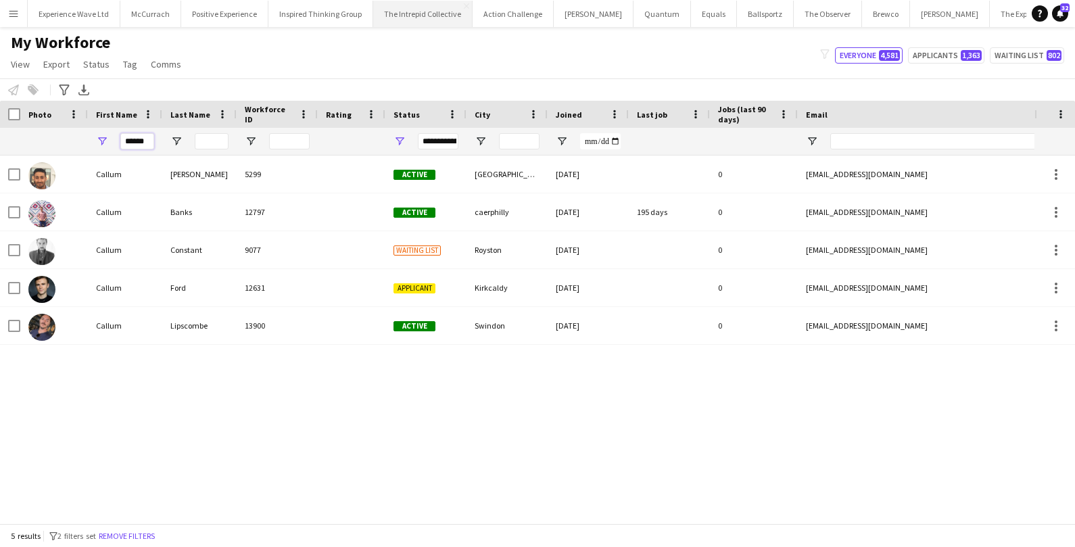
type input "******"
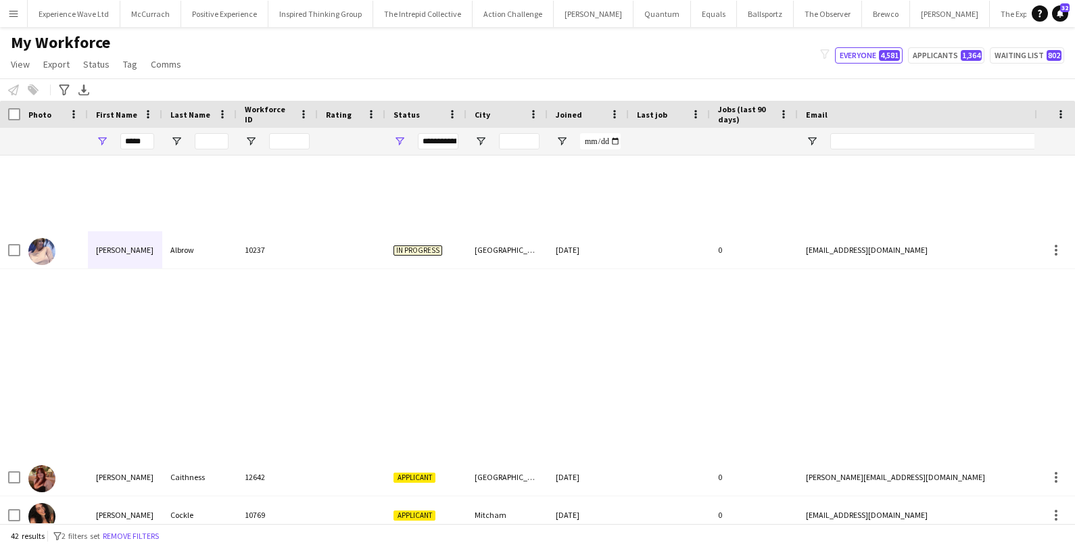
scroll to position [712, 0]
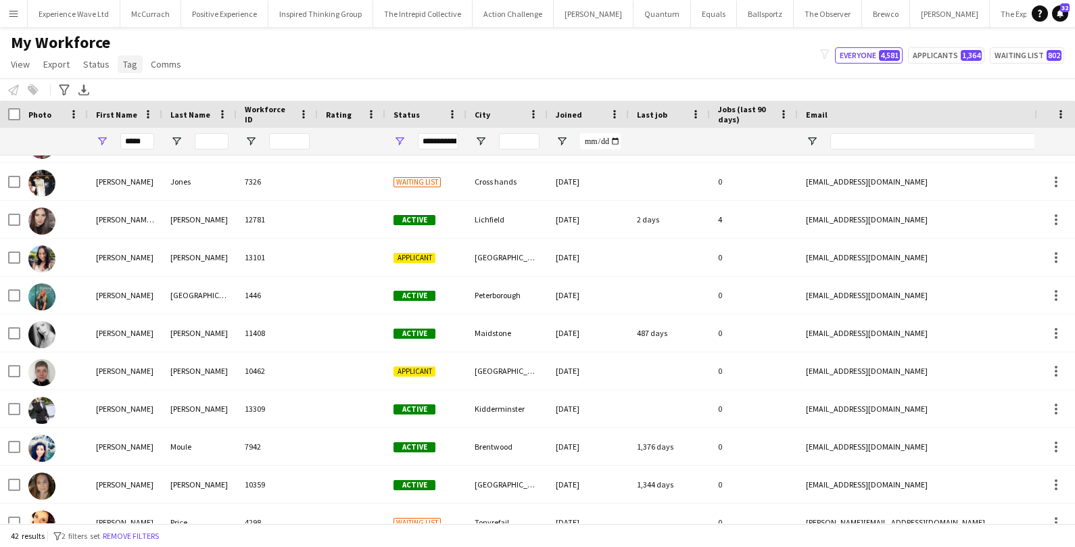
click at [130, 60] on span "Tag" at bounding box center [130, 64] width 14 height 12
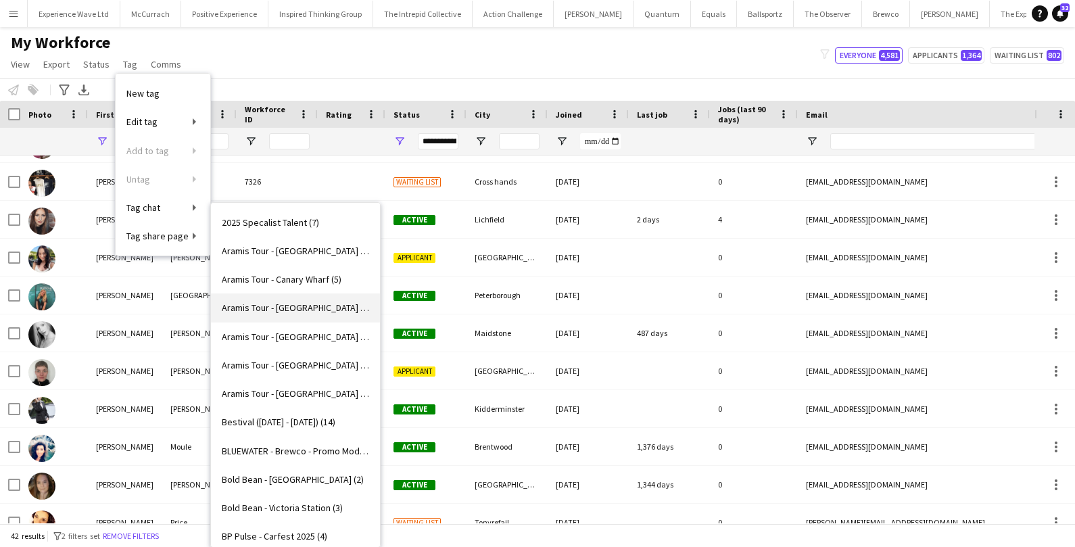
click at [283, 304] on span "Aramis Tour - CARDIFF (5)" at bounding box center [295, 307] width 147 height 12
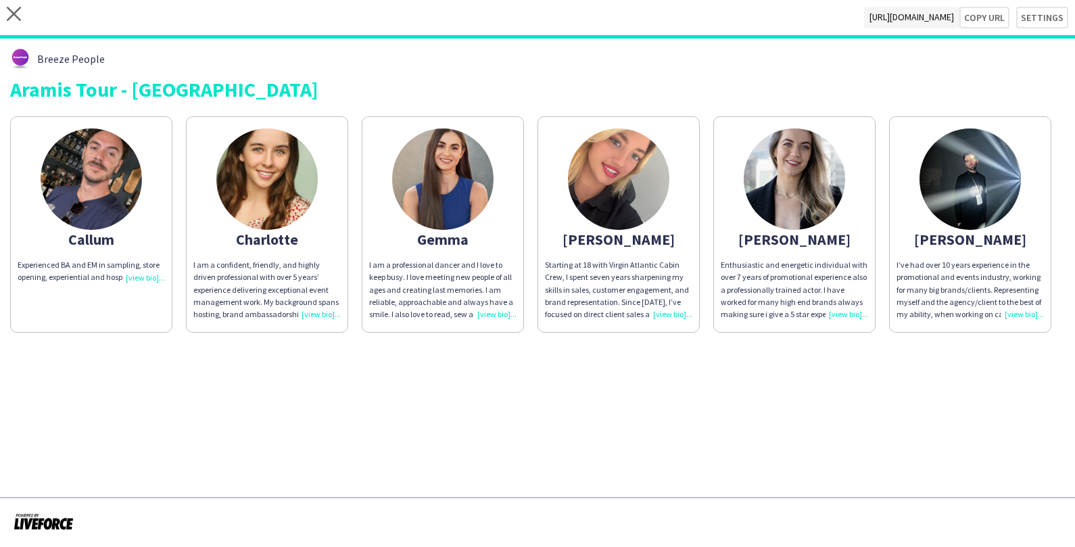
click at [144, 276] on div "Experienced BA and EM in sampling, store opening, experiential and hospitality" at bounding box center [91, 271] width 147 height 24
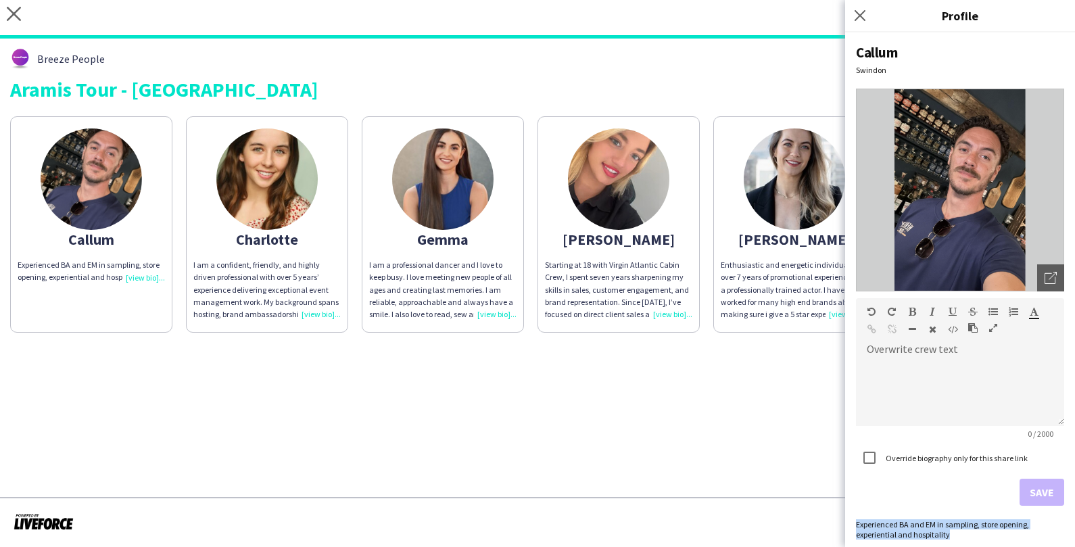
scroll to position [3, 0]
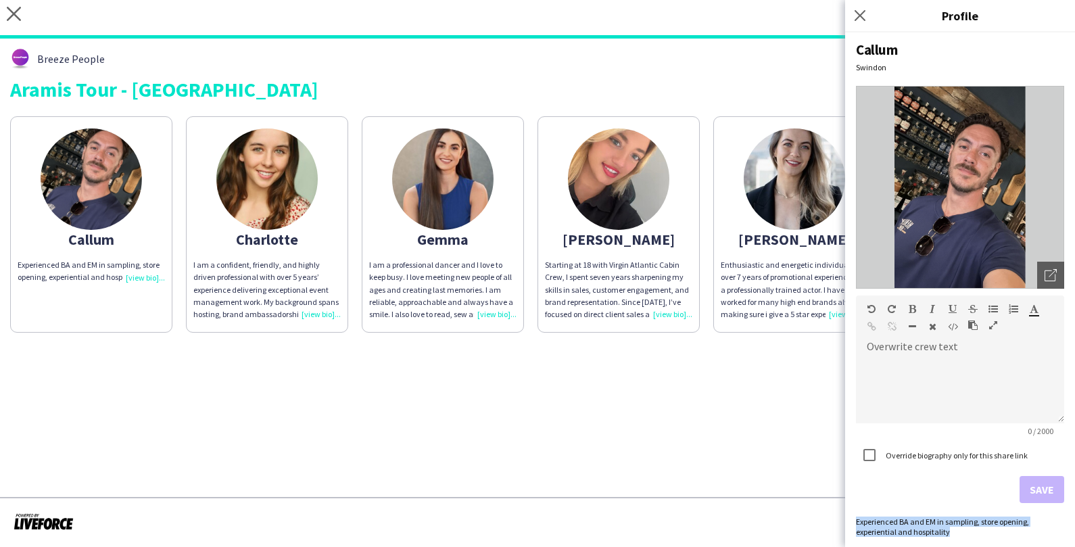
drag, startPoint x: 856, startPoint y: 524, endPoint x: 965, endPoint y: 541, distance: 109.5
click at [966, 541] on div "Callum Swindon Open photos pop-in Overwrite crew text default Heading 1 Heading…" at bounding box center [960, 289] width 230 height 514
copy div "Experienced BA and EM in sampling, store opening, experiential and hospitality"
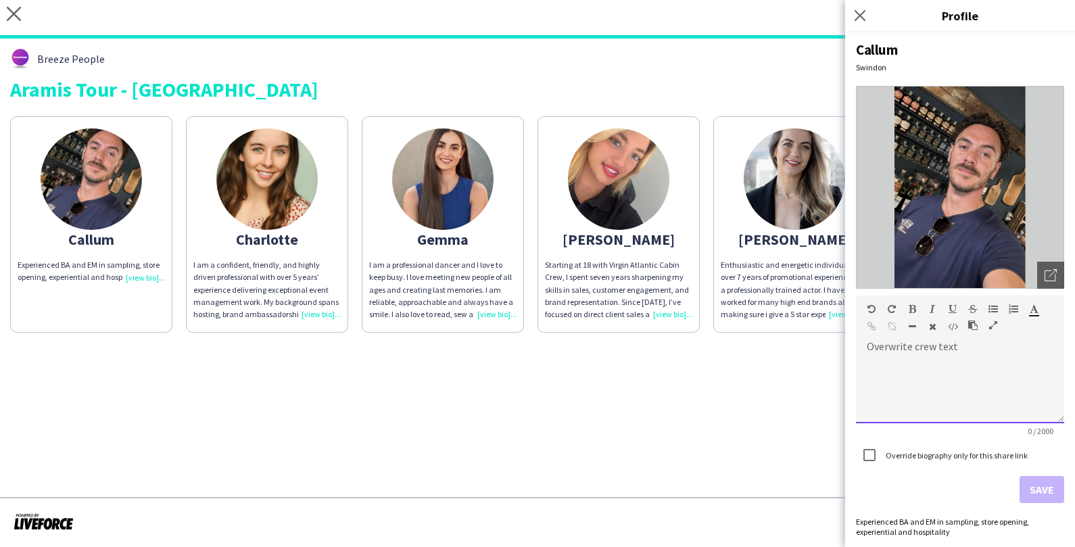
click at [939, 385] on div at bounding box center [960, 390] width 208 height 68
paste div
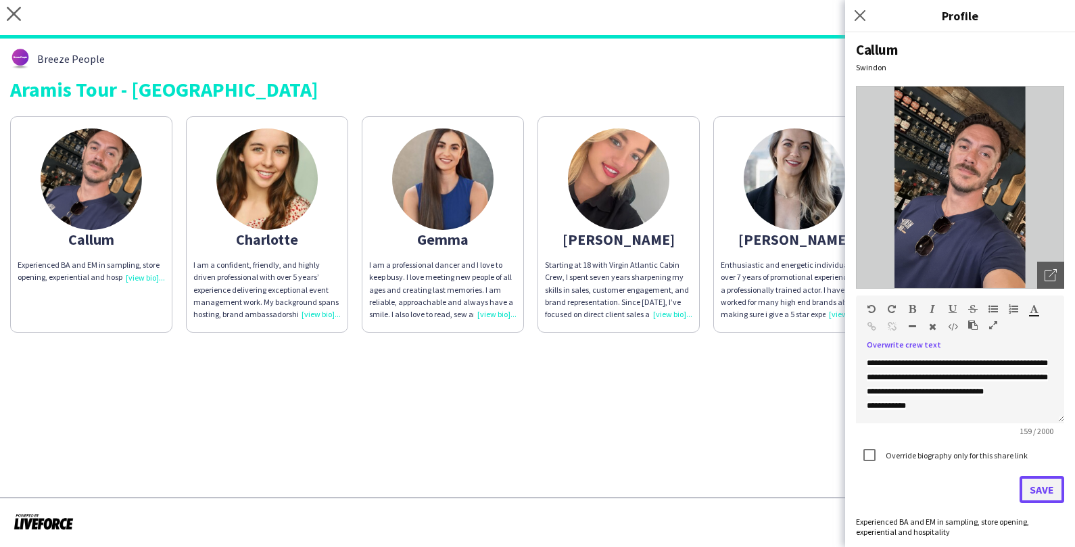
click at [1040, 491] on button "Save" at bounding box center [1041, 489] width 45 height 27
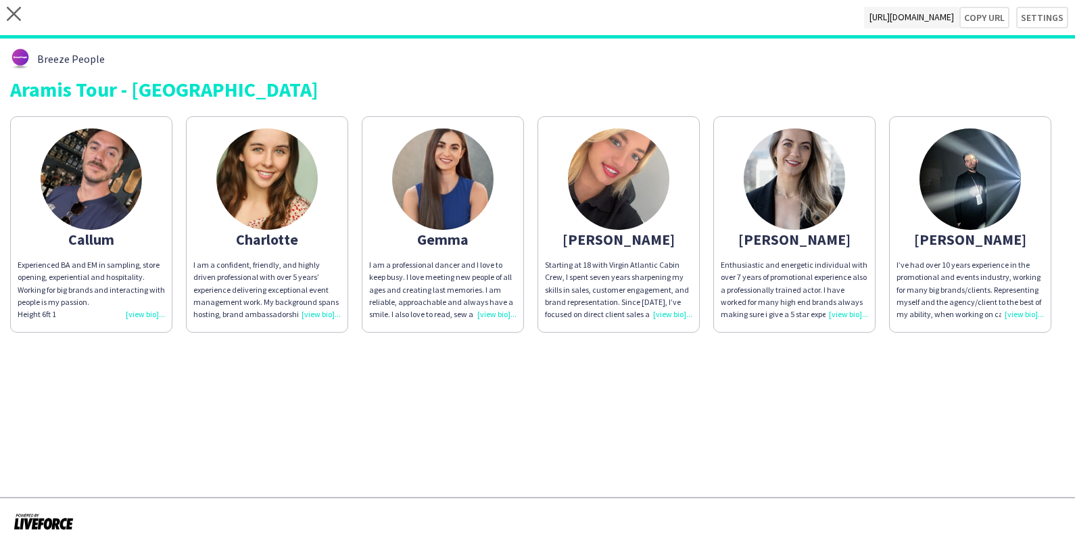
click at [838, 314] on div "Enthusiastic and energetic individual with over 7 years of promotional experien…" at bounding box center [794, 290] width 147 height 62
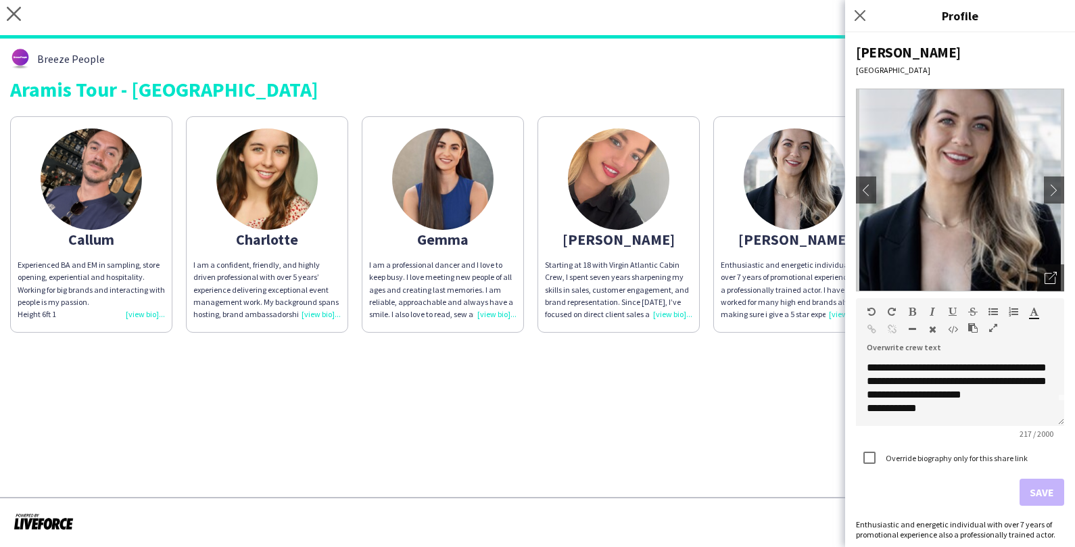
scroll to position [37, 0]
click at [724, 432] on app-share-pages "close https://admin.liveforce.co/v2/s/9d1262e8-d93c-4413-b693-651e09801612 Copy…" at bounding box center [537, 273] width 1075 height 547
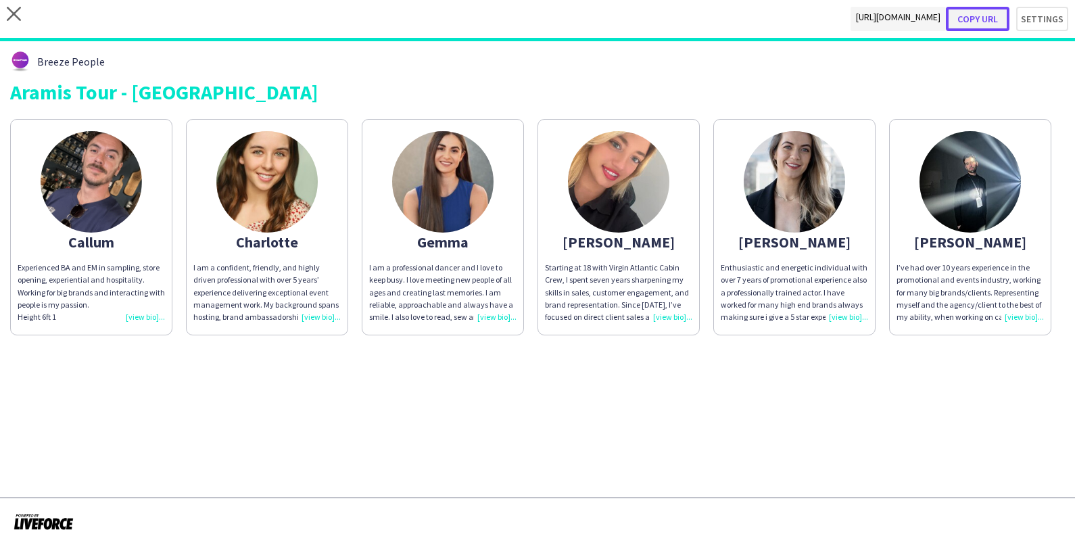
click at [990, 20] on button "Copy url" at bounding box center [978, 19] width 64 height 24
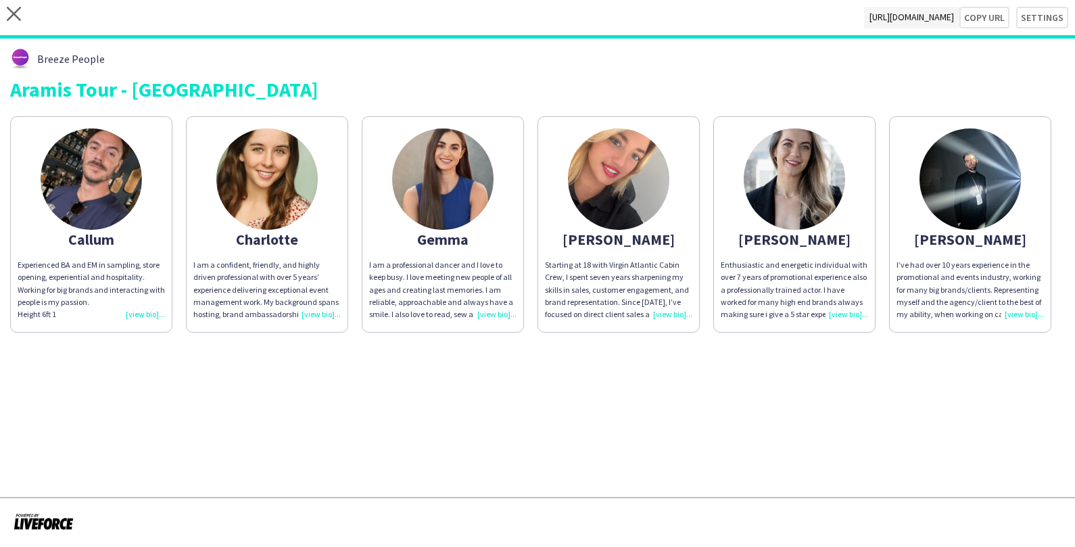
click at [137, 316] on div "Experienced BA and EM in sampling, store opening, experiential and hospitality.…" at bounding box center [91, 290] width 147 height 62
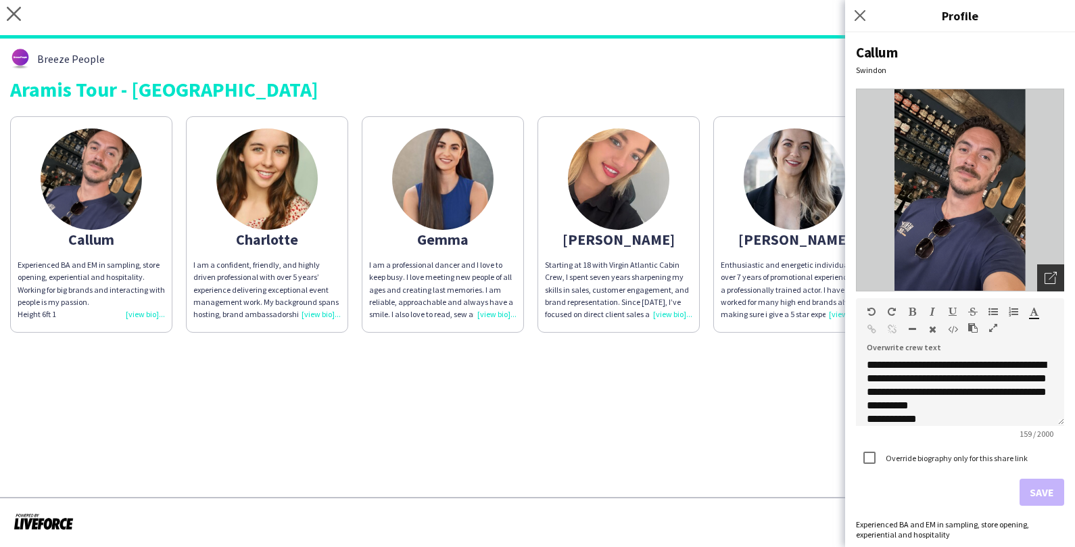
click at [1044, 274] on div "Open photos pop-in" at bounding box center [1050, 277] width 27 height 27
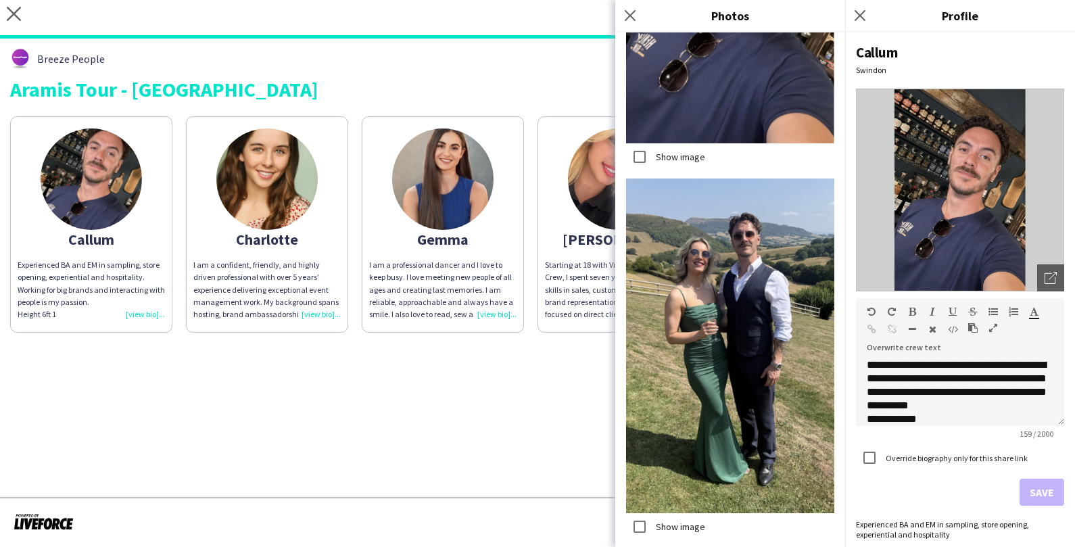
scroll to position [1185, 0]
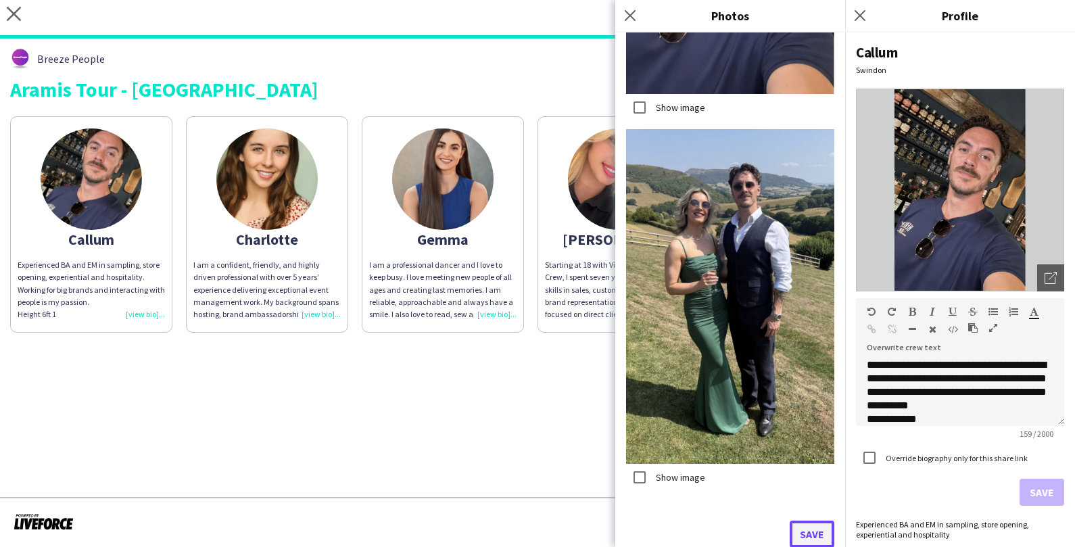
click at [811, 539] on button "Save" at bounding box center [812, 533] width 45 height 27
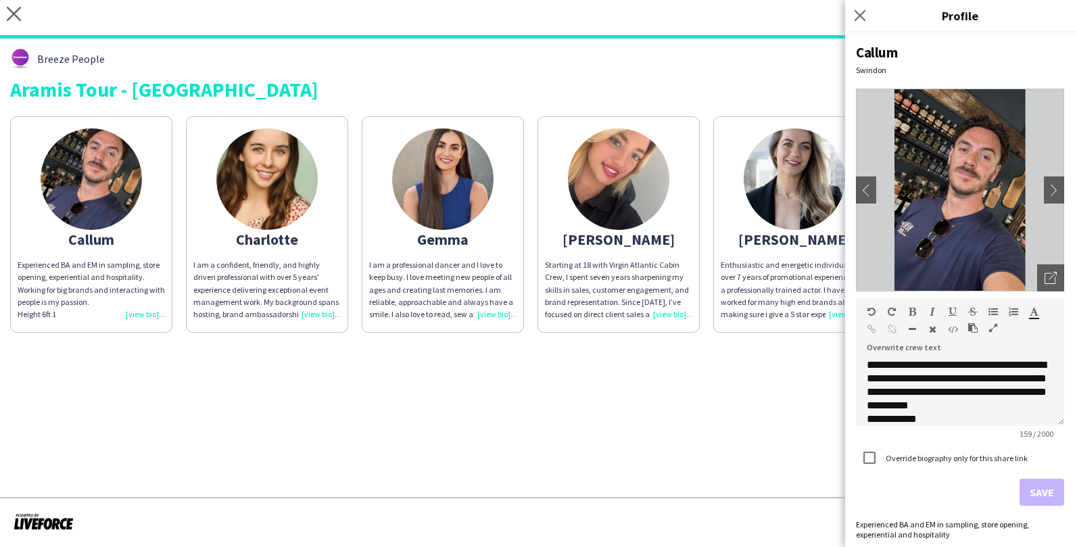
click at [495, 412] on app-share-pages "close https://admin.liveforce.co/v2/s/9d1262e8-d93c-4413-b693-651e09801612 Copy…" at bounding box center [537, 273] width 1075 height 547
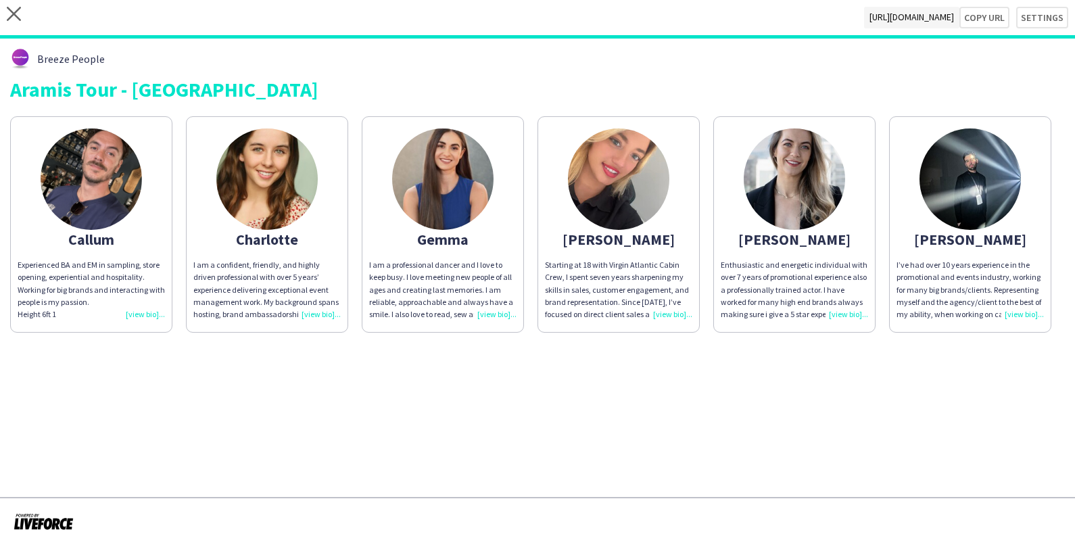
click at [842, 311] on div "Enthusiastic and energetic individual with over 7 years of promotional experien…" at bounding box center [794, 290] width 147 height 62
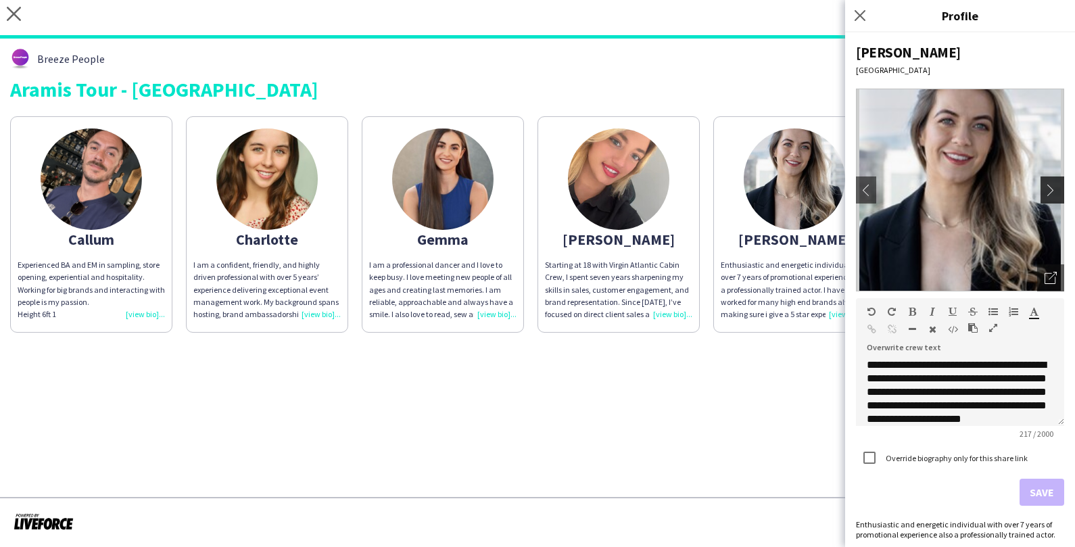
click at [1051, 197] on button "chevron-right" at bounding box center [1053, 189] width 27 height 27
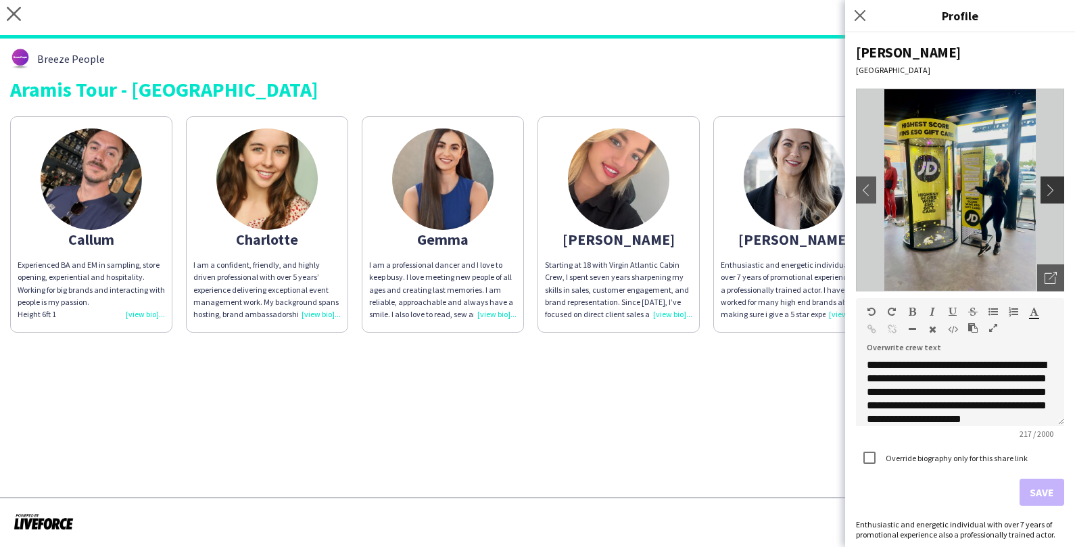
click at [1051, 197] on button "chevron-right" at bounding box center [1053, 189] width 27 height 27
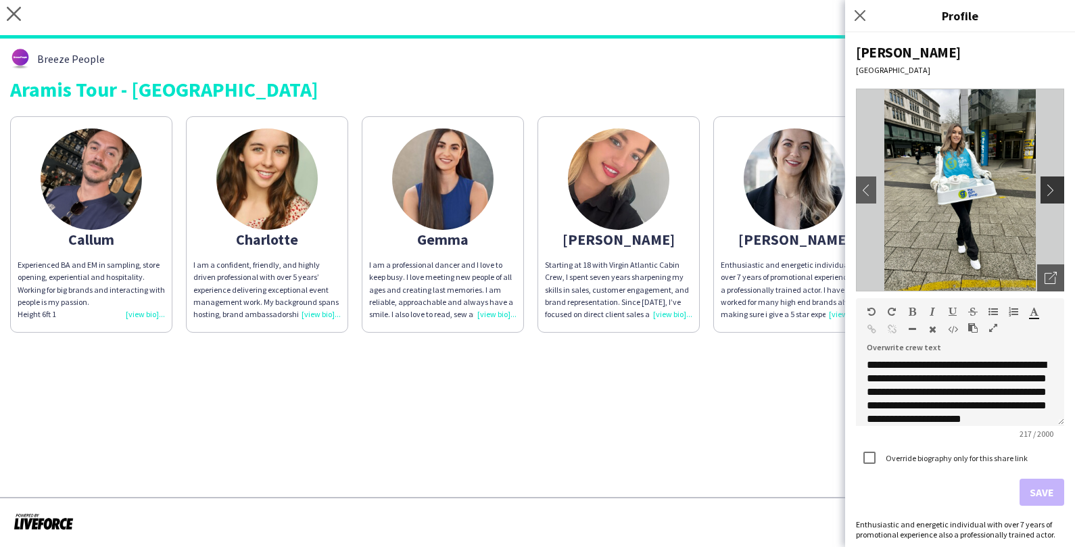
click at [1051, 197] on button "chevron-right" at bounding box center [1053, 189] width 27 height 27
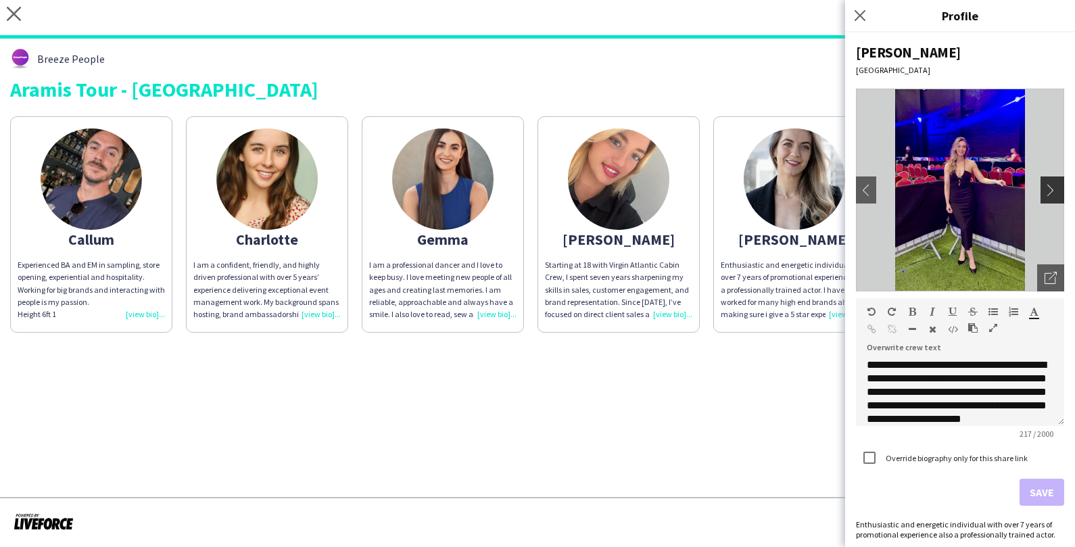
click at [1051, 197] on button "chevron-right" at bounding box center [1053, 189] width 27 height 27
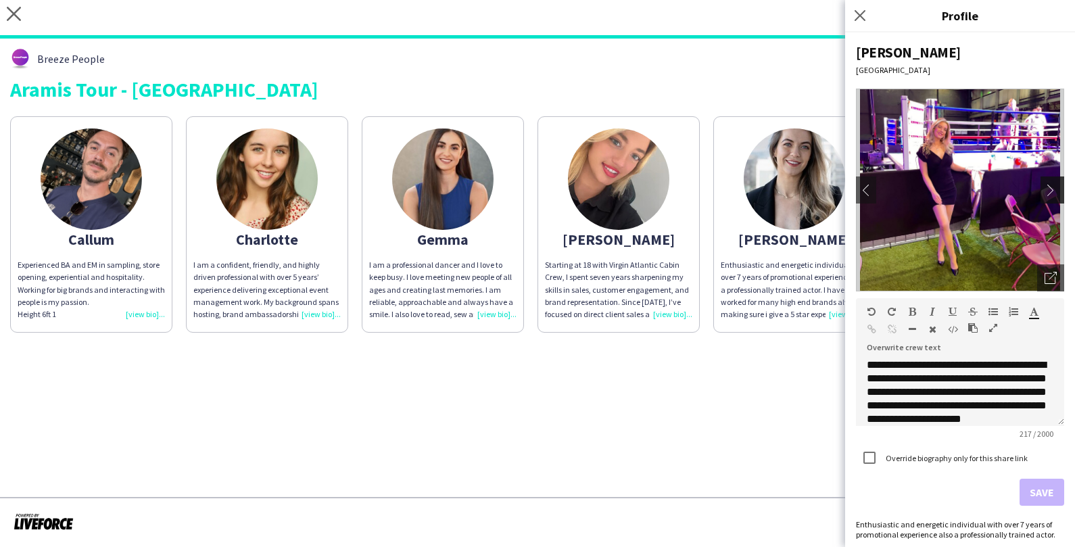
click at [1051, 197] on button "chevron-right" at bounding box center [1053, 189] width 27 height 27
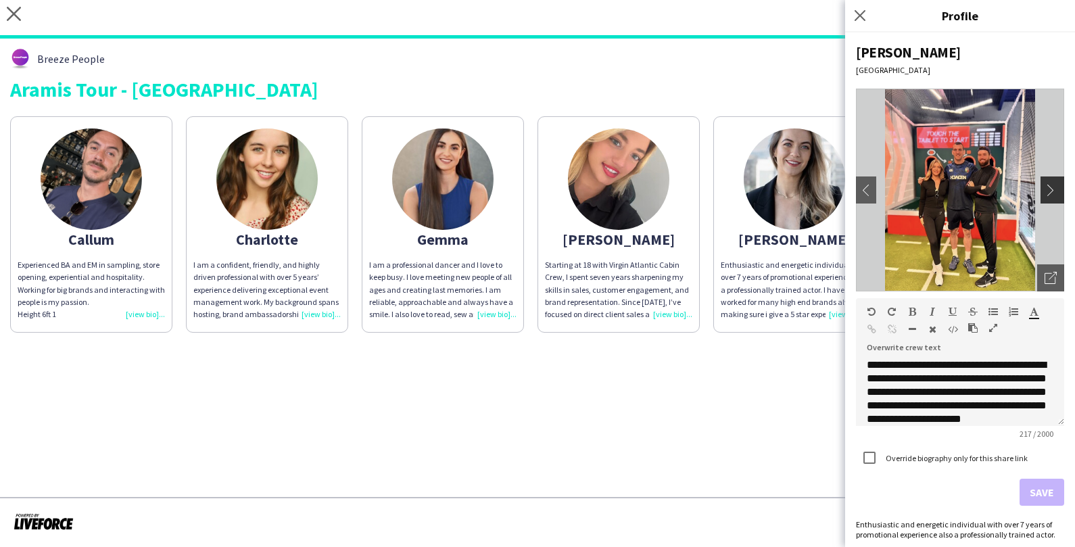
click at [1051, 197] on button "chevron-right" at bounding box center [1053, 189] width 27 height 27
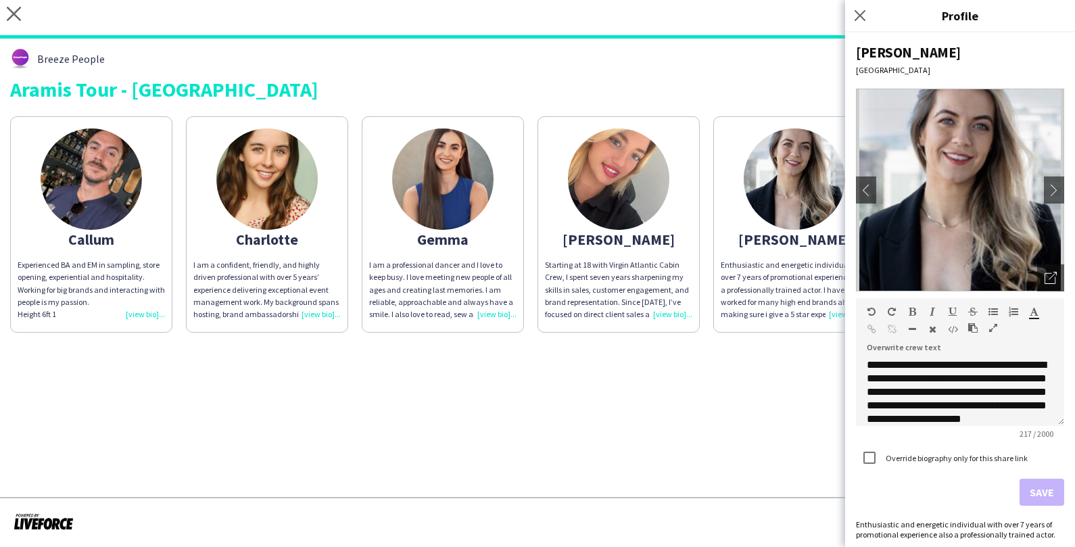
click at [492, 493] on app-share-pages "close https://admin.liveforce.co/v2/s/9d1262e8-d93c-4413-b693-651e09801612 Copy…" at bounding box center [537, 273] width 1075 height 547
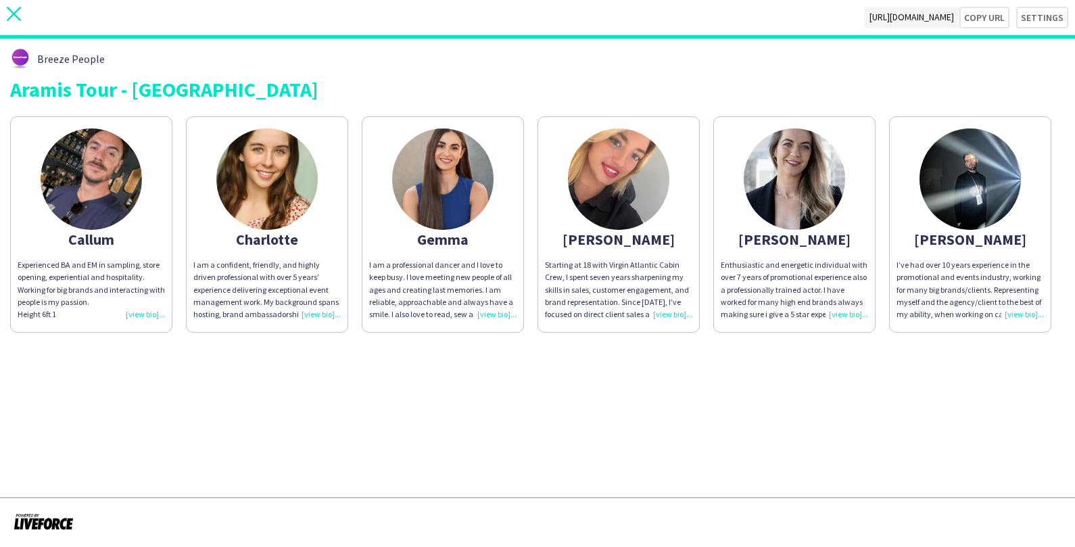
click at [18, 14] on icon "close" at bounding box center [14, 14] width 14 height 14
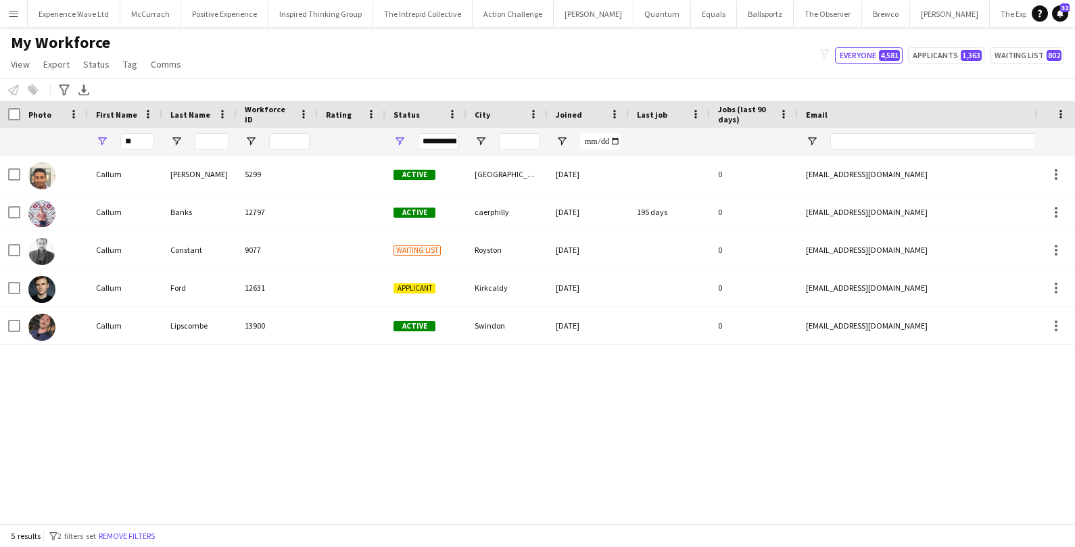
type input "*"
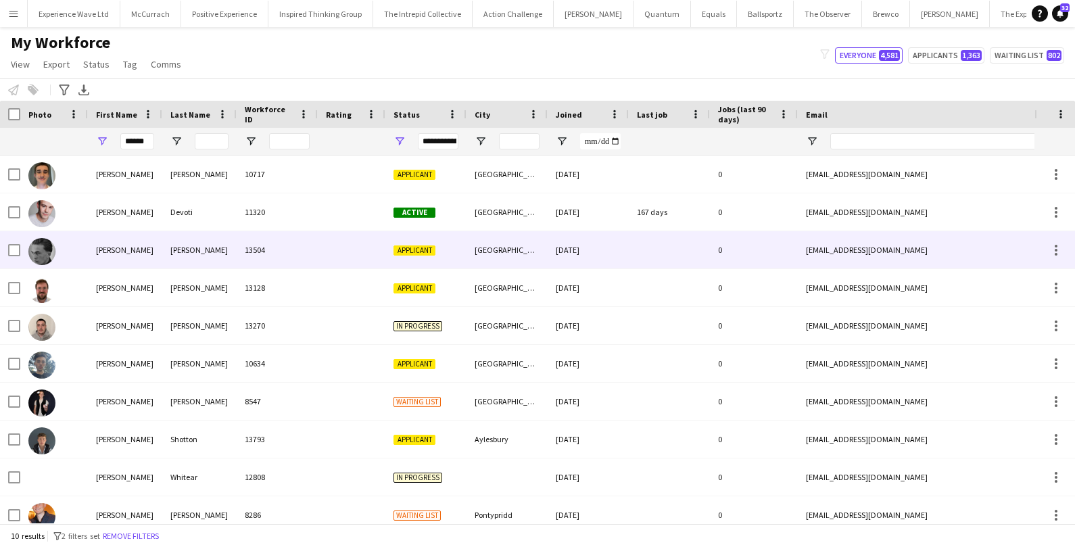
type input "******"
click at [143, 250] on div "[PERSON_NAME]" at bounding box center [125, 249] width 74 height 37
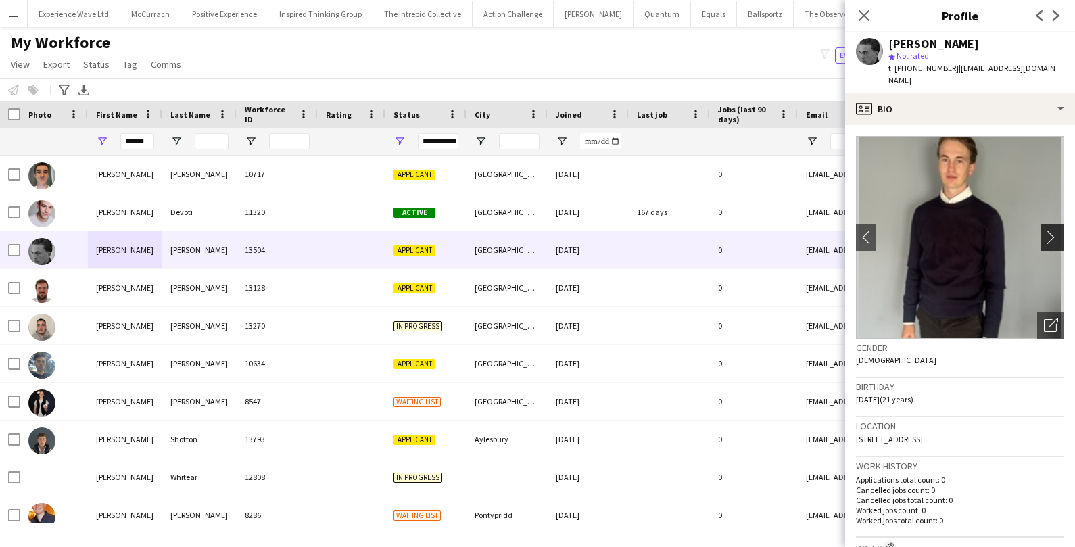
click at [1050, 230] on app-icon "chevron-right" at bounding box center [1054, 237] width 21 height 14
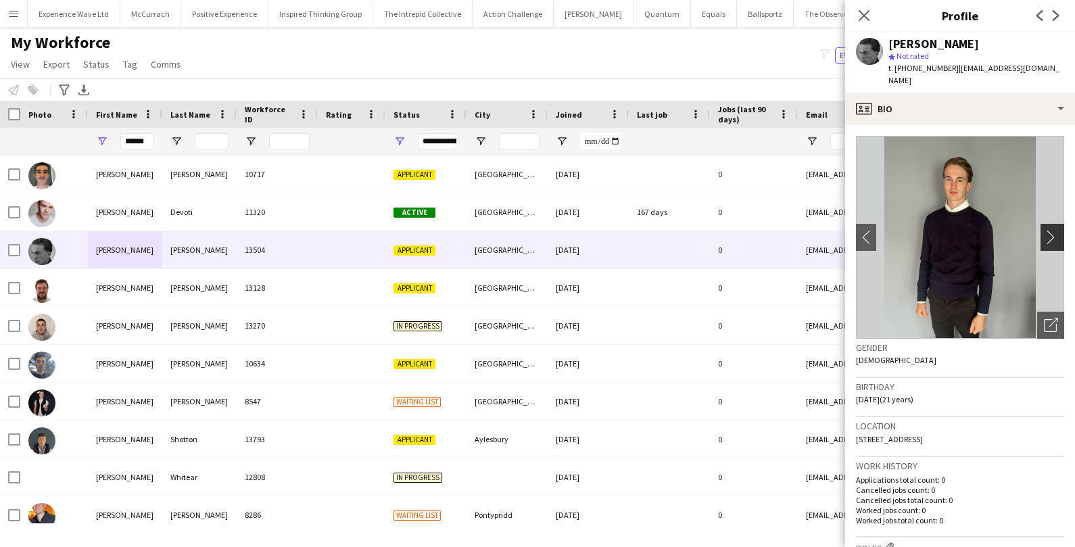
click at [1050, 230] on app-icon "chevron-right" at bounding box center [1054, 237] width 21 height 14
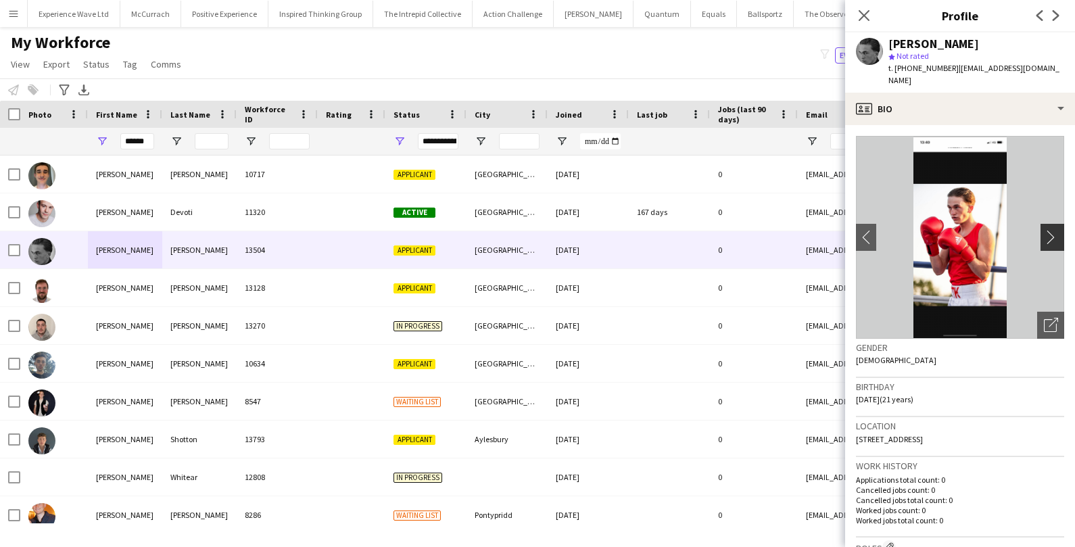
click at [1050, 230] on app-icon "chevron-right" at bounding box center [1054, 237] width 21 height 14
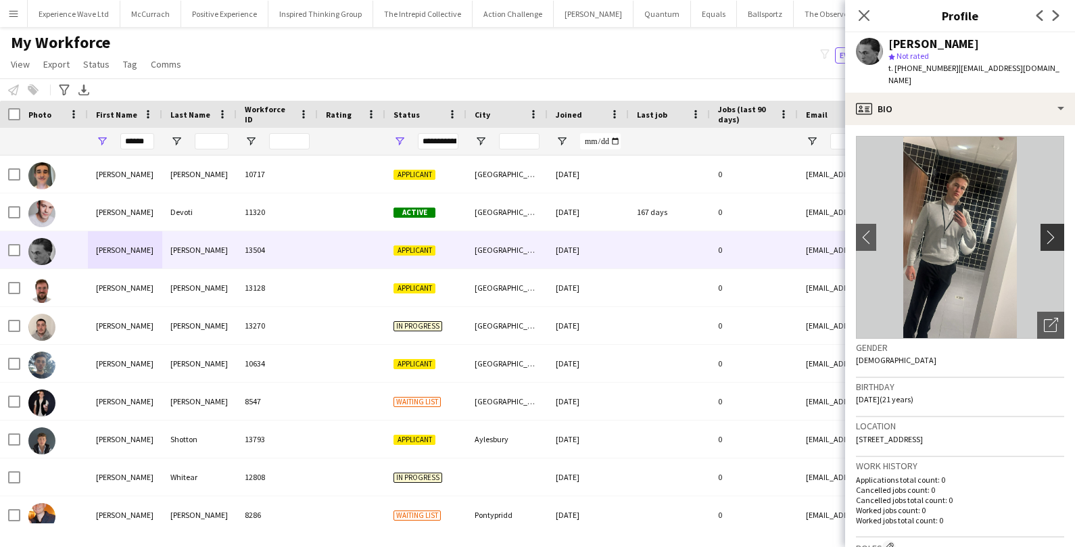
click at [1050, 230] on app-icon "chevron-right" at bounding box center [1054, 237] width 21 height 14
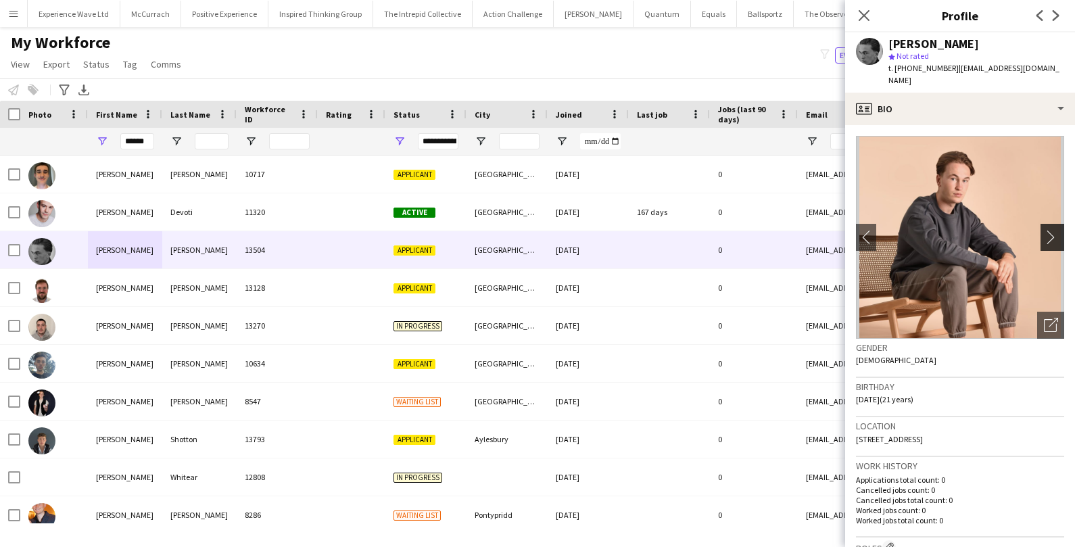
click at [1050, 230] on app-icon "chevron-right" at bounding box center [1054, 237] width 21 height 14
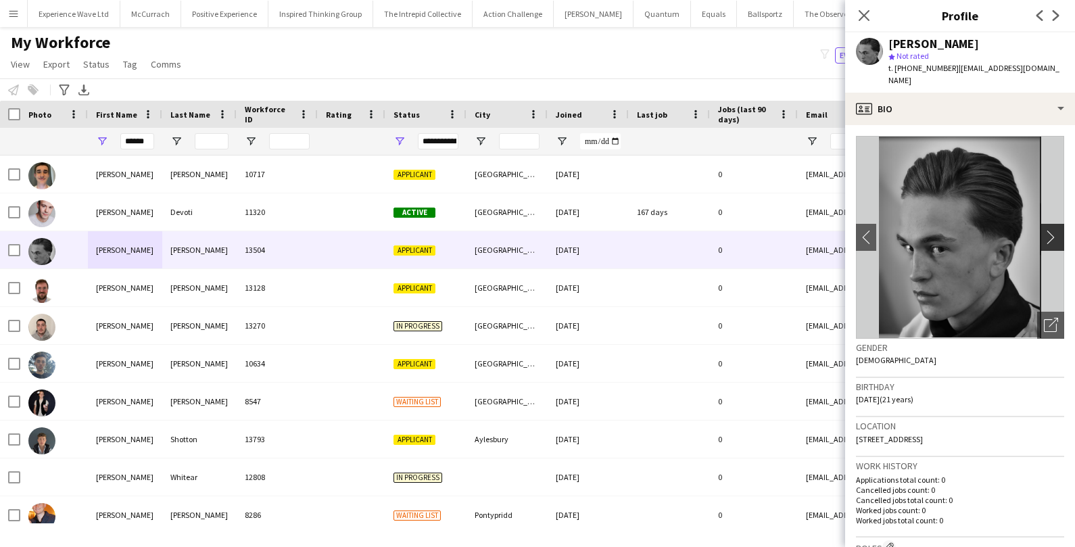
click at [1048, 230] on app-icon "chevron-right" at bounding box center [1054, 237] width 21 height 14
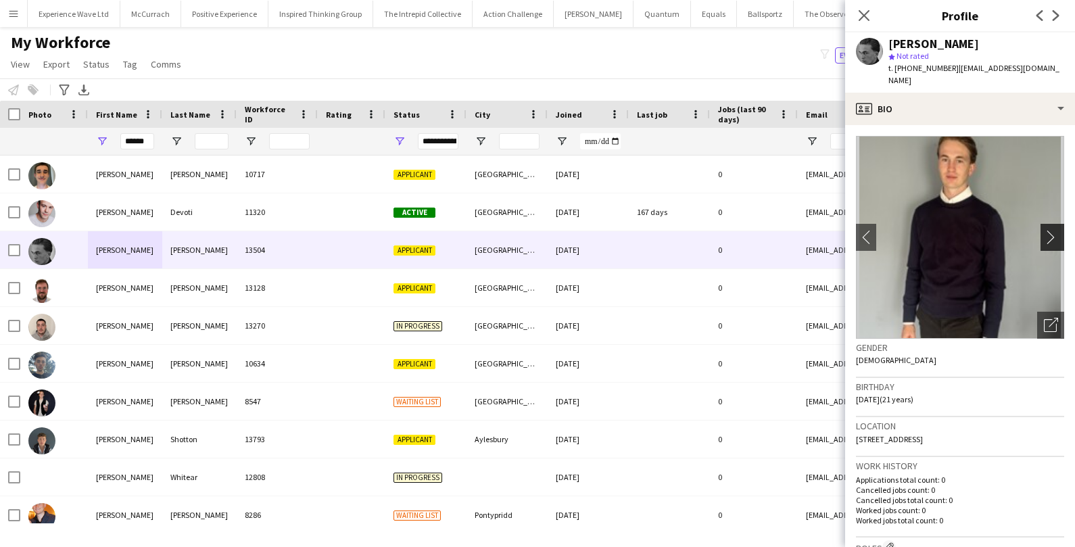
click at [1048, 230] on app-icon "chevron-right" at bounding box center [1054, 237] width 21 height 14
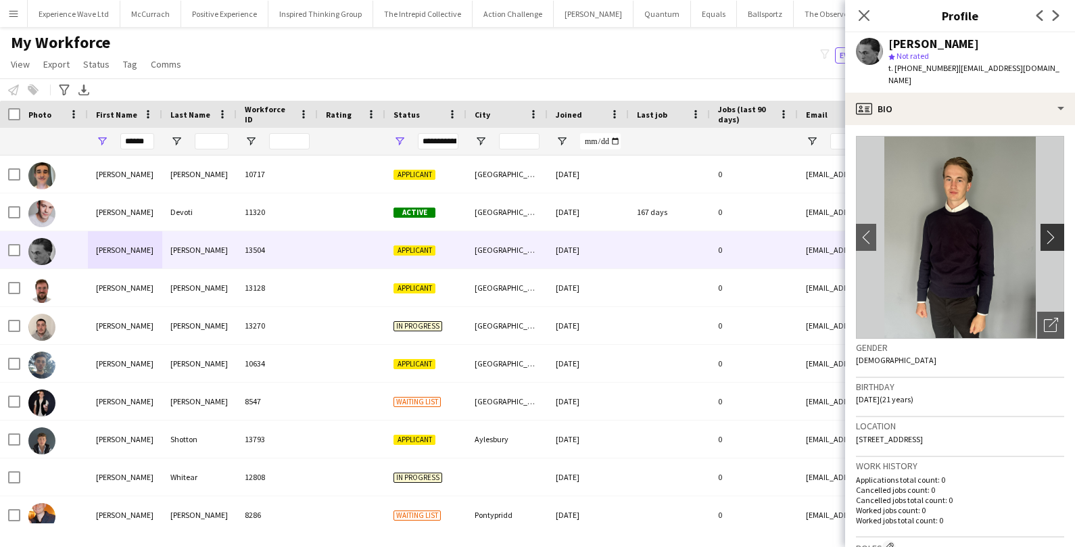
click at [1054, 230] on app-icon "chevron-right" at bounding box center [1054, 237] width 21 height 14
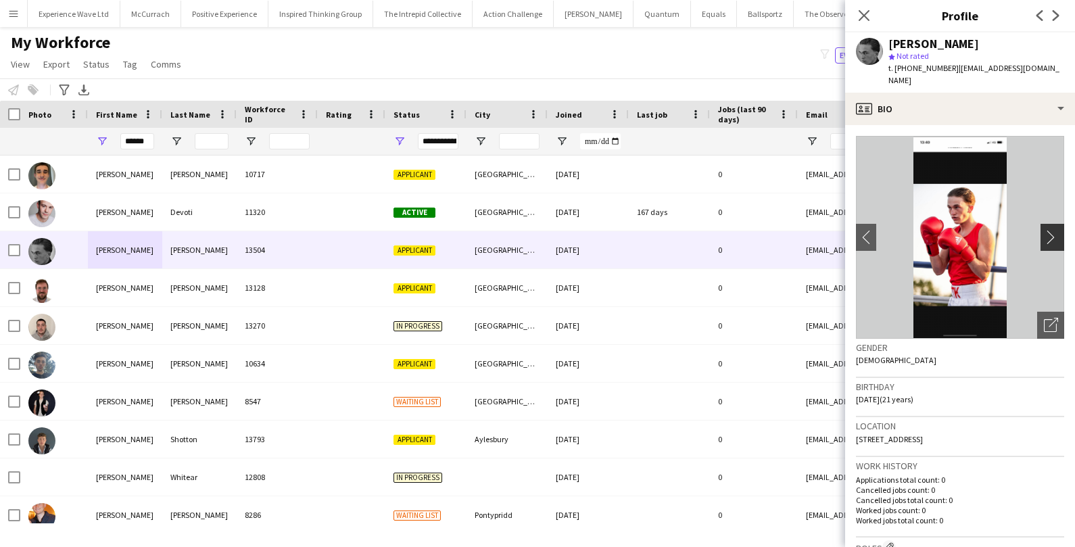
click at [1054, 230] on app-icon "chevron-right" at bounding box center [1054, 237] width 21 height 14
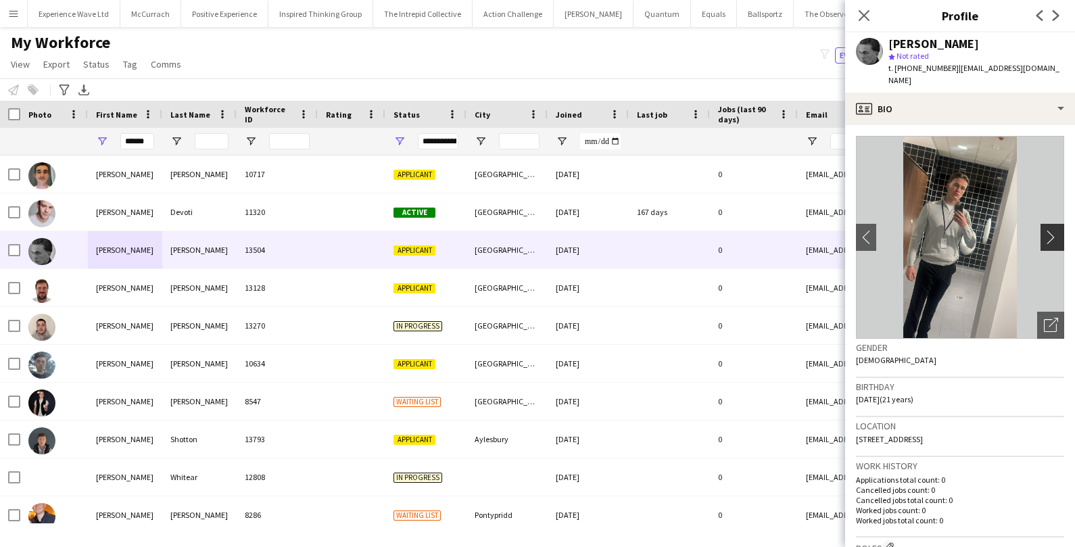
click at [1054, 230] on app-icon "chevron-right" at bounding box center [1054, 237] width 21 height 14
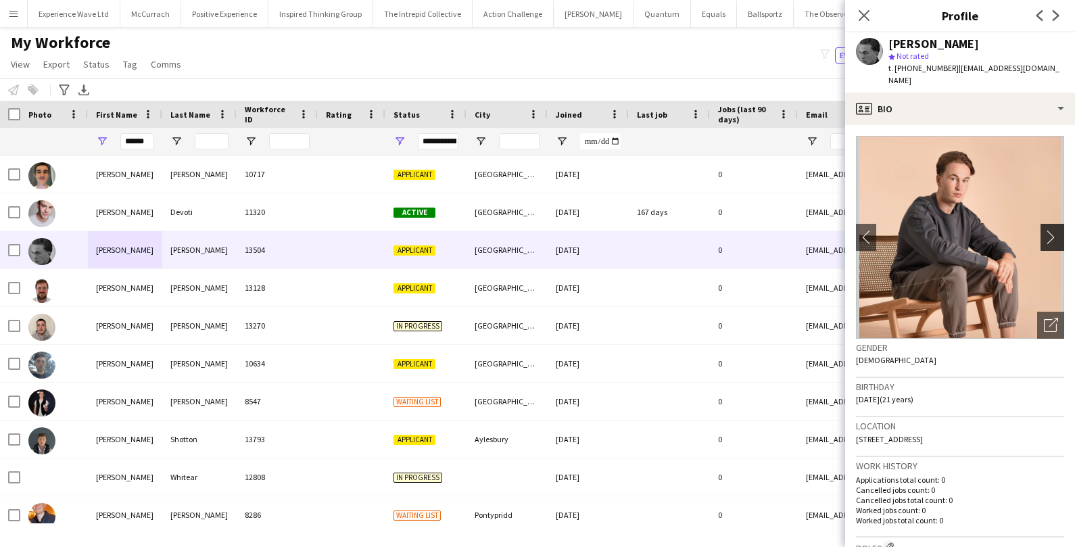
click at [1054, 230] on app-icon "chevron-right" at bounding box center [1054, 237] width 21 height 14
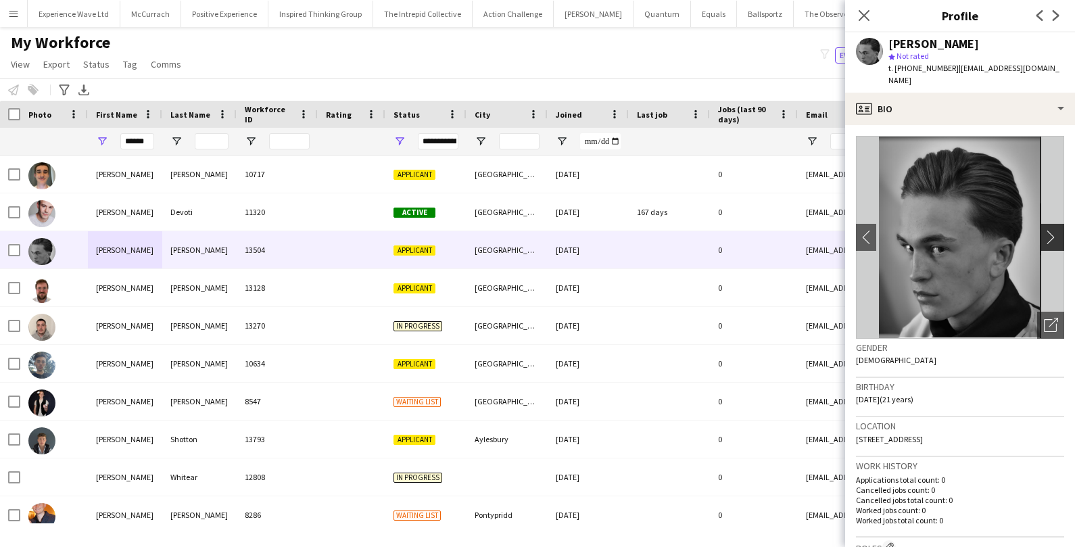
click at [1054, 230] on app-icon "chevron-right" at bounding box center [1054, 237] width 21 height 14
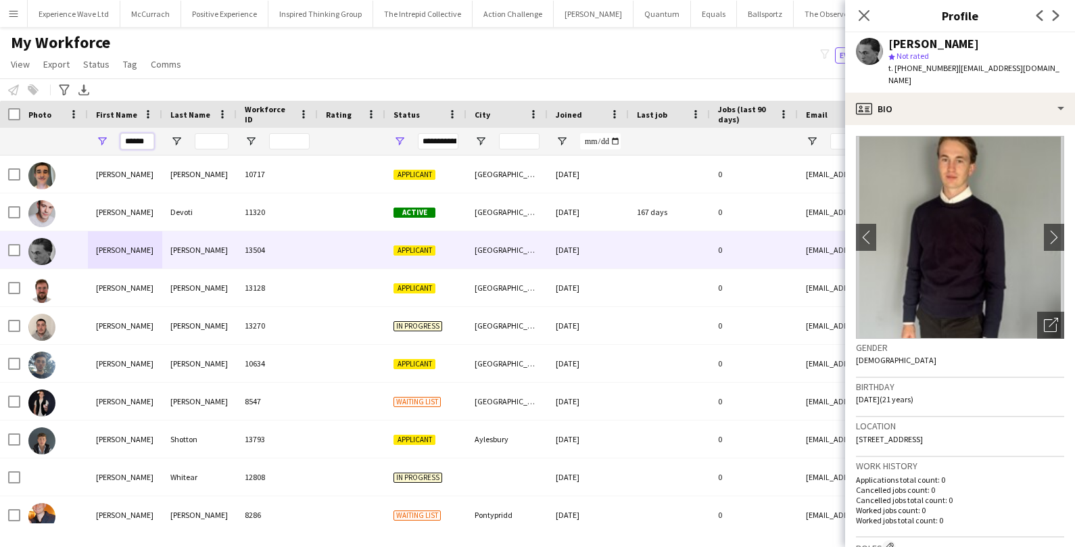
drag, startPoint x: 143, startPoint y: 139, endPoint x: 97, endPoint y: 137, distance: 46.7
click at [97, 137] on div "******" at bounding box center [125, 141] width 74 height 27
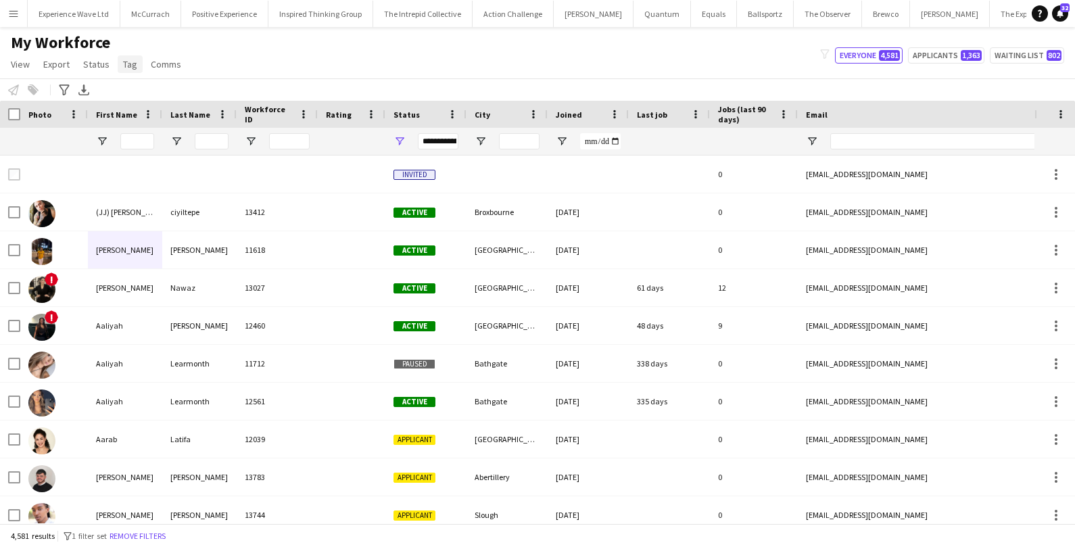
click at [118, 64] on link "Tag" at bounding box center [130, 64] width 25 height 18
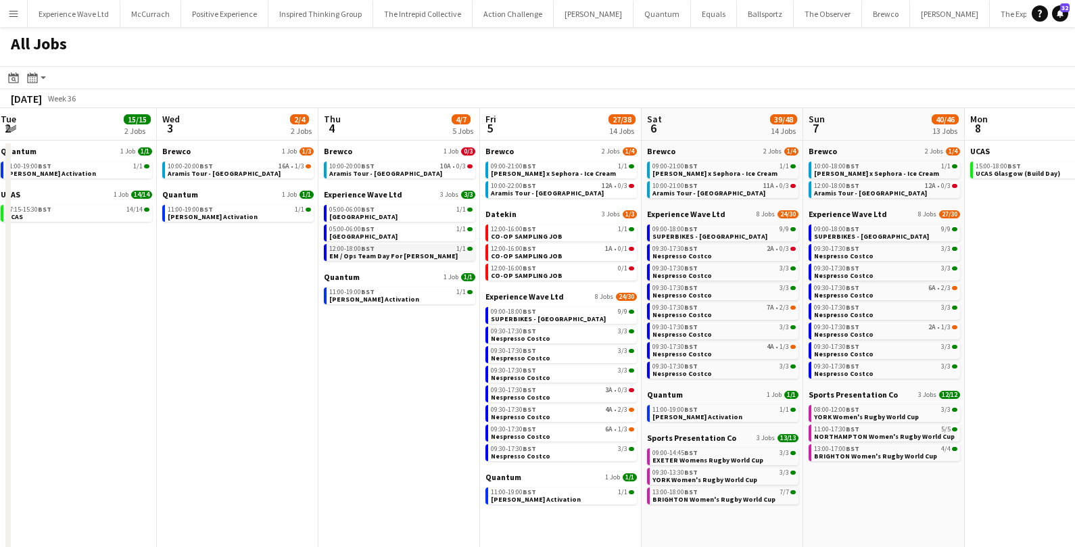
scroll to position [1, 0]
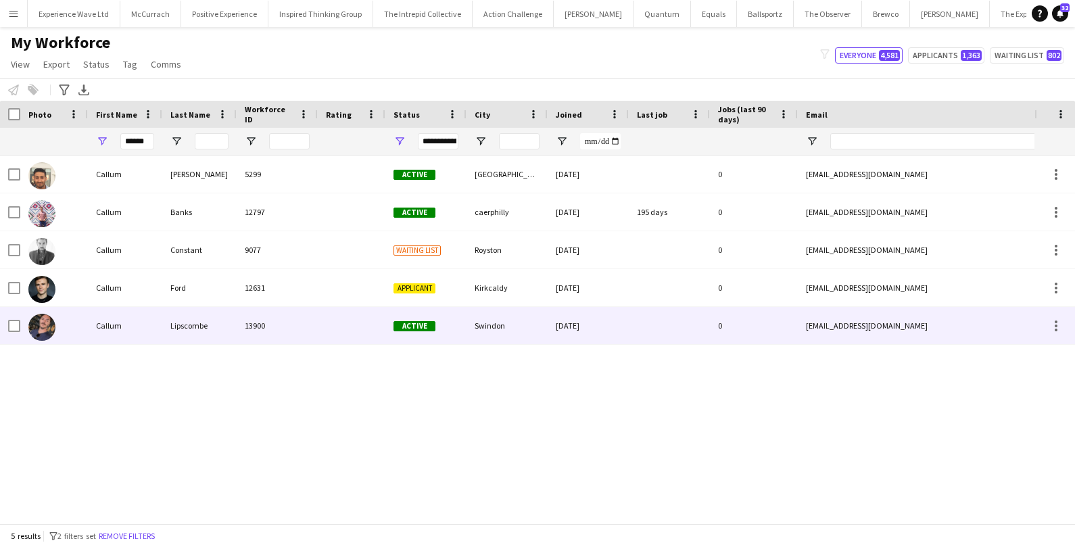
click at [166, 330] on div "Lipscombe" at bounding box center [199, 325] width 74 height 37
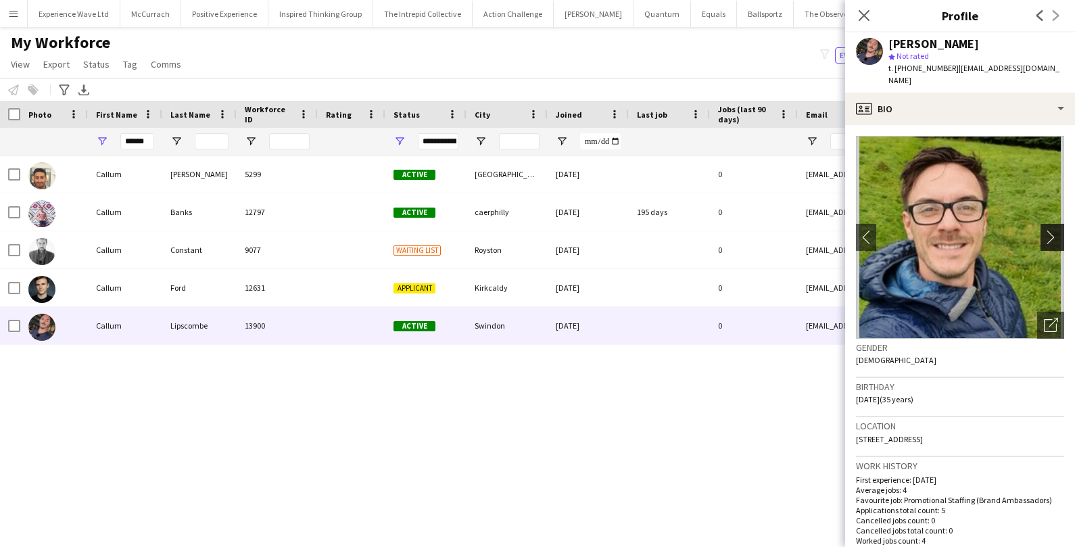
click at [1051, 230] on app-icon "chevron-right" at bounding box center [1054, 237] width 21 height 14
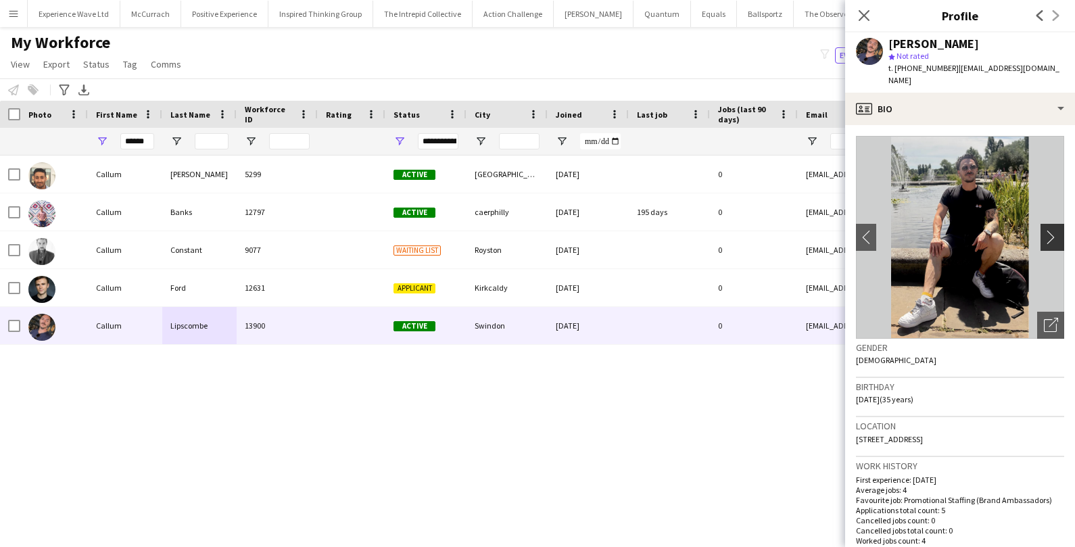
click at [1051, 230] on app-icon "chevron-right" at bounding box center [1054, 237] width 21 height 14
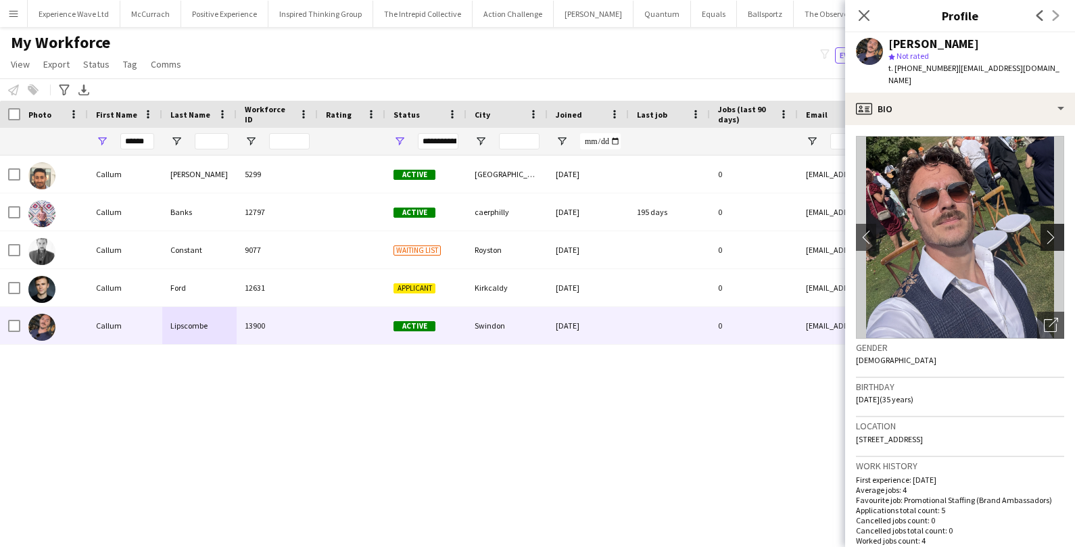
click at [1051, 230] on app-icon "chevron-right" at bounding box center [1054, 237] width 21 height 14
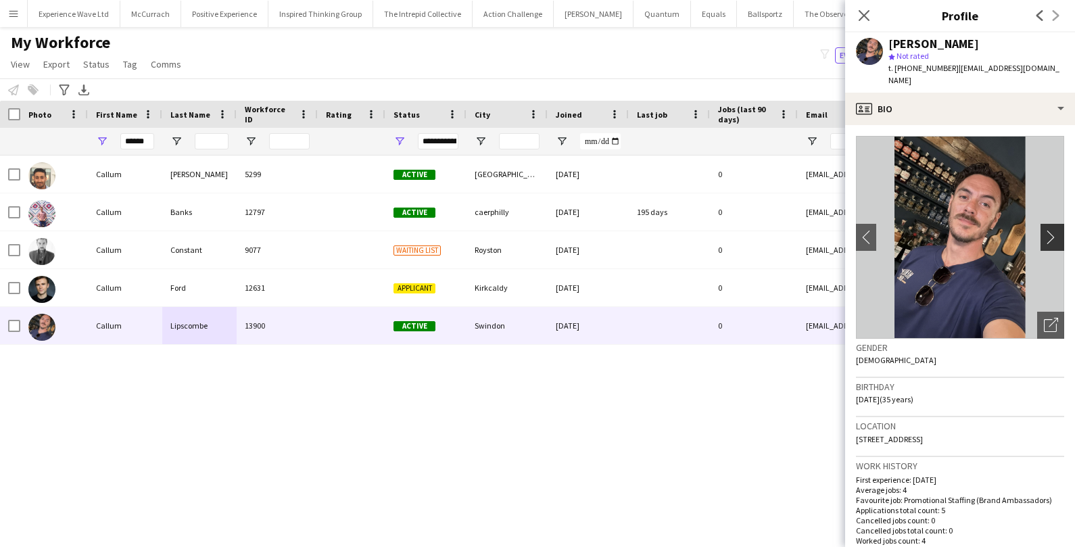
click at [1051, 230] on app-icon "chevron-right" at bounding box center [1054, 237] width 21 height 14
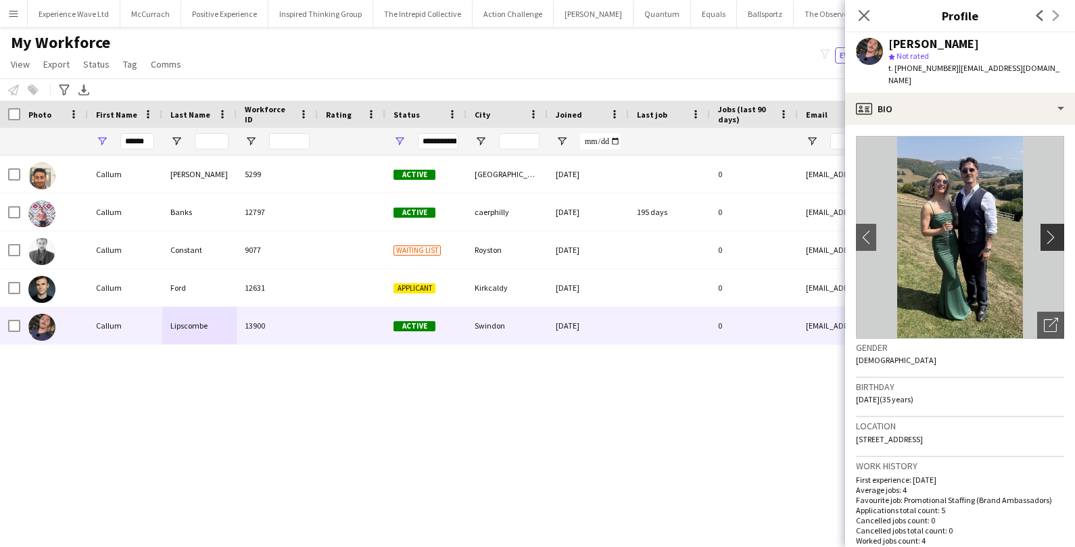
click at [1051, 230] on app-icon "chevron-right" at bounding box center [1054, 237] width 21 height 14
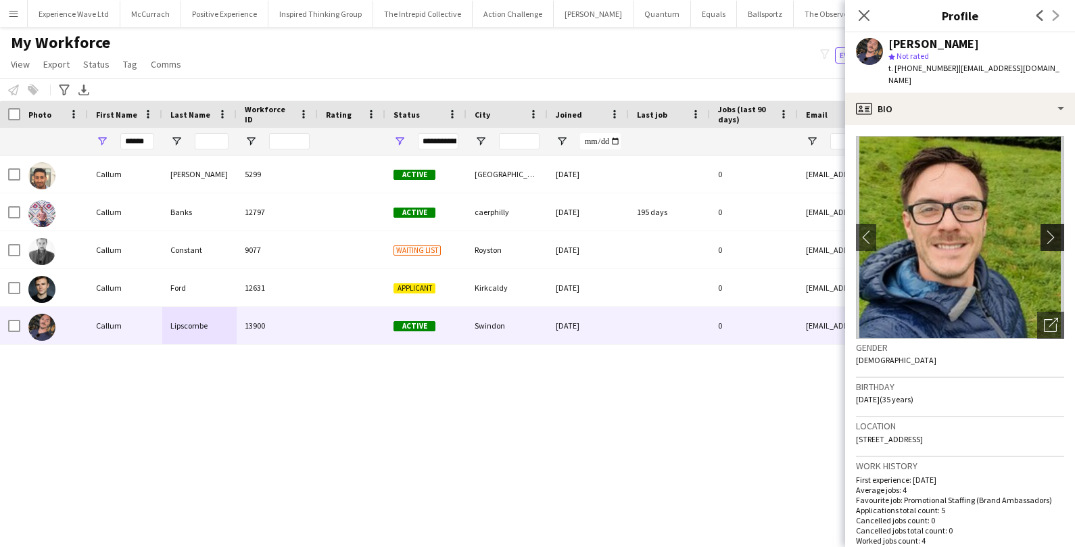
click at [1051, 230] on app-icon "chevron-right" at bounding box center [1054, 237] width 21 height 14
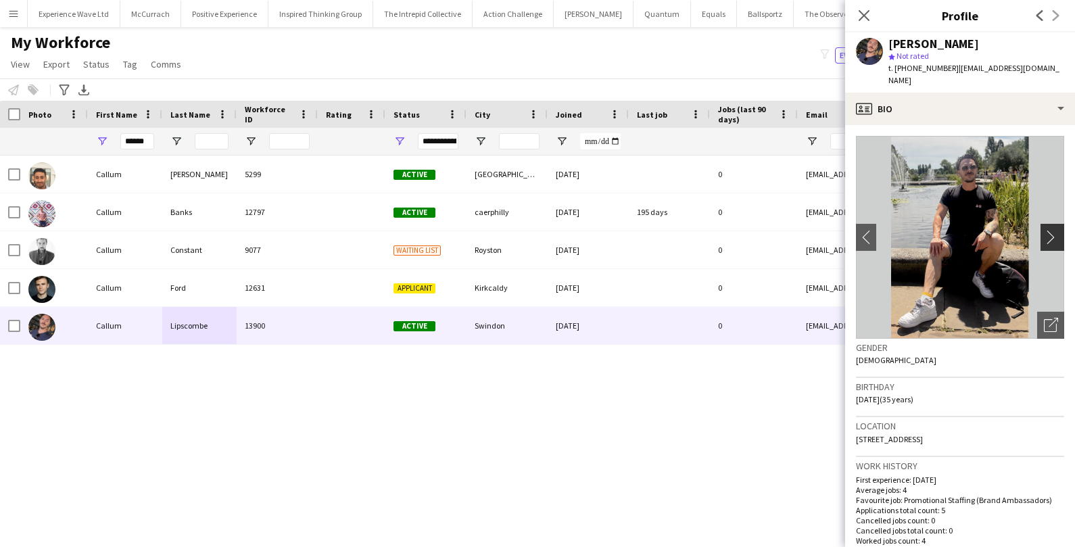
click at [1051, 230] on app-icon "chevron-right" at bounding box center [1054, 237] width 21 height 14
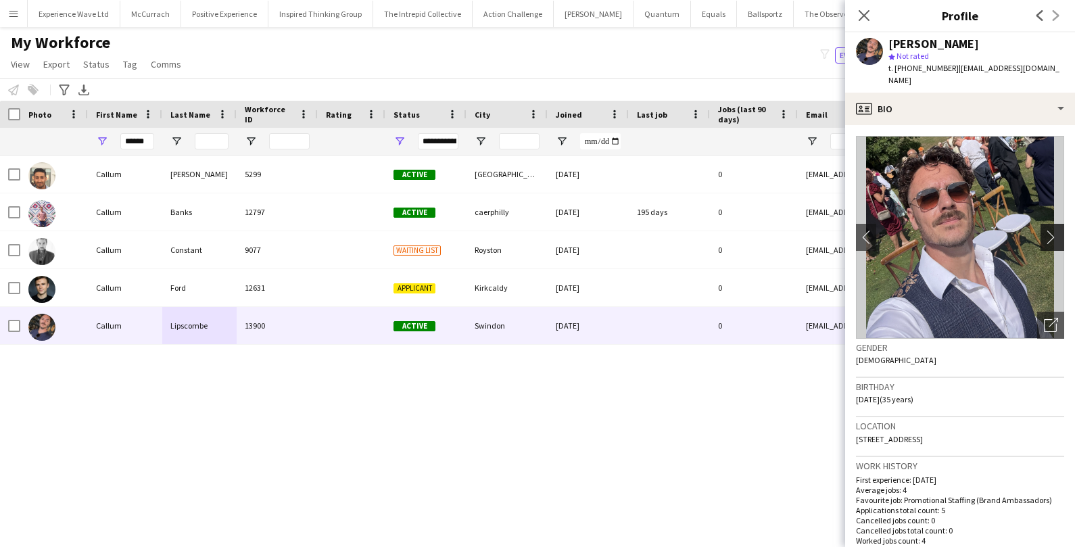
click at [1051, 230] on app-icon "chevron-right" at bounding box center [1054, 237] width 21 height 14
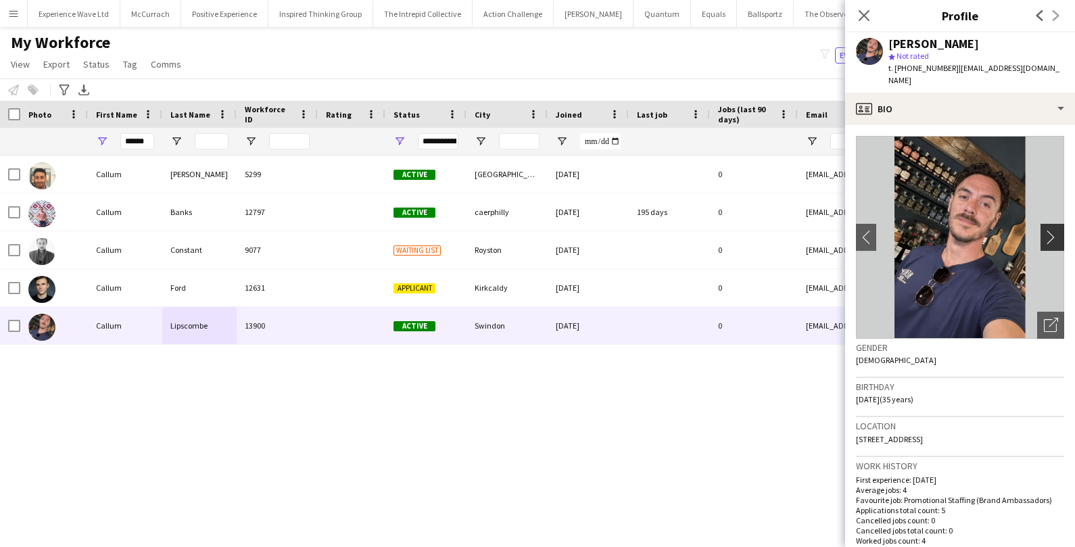
click at [1051, 230] on app-icon "chevron-right" at bounding box center [1054, 237] width 21 height 14
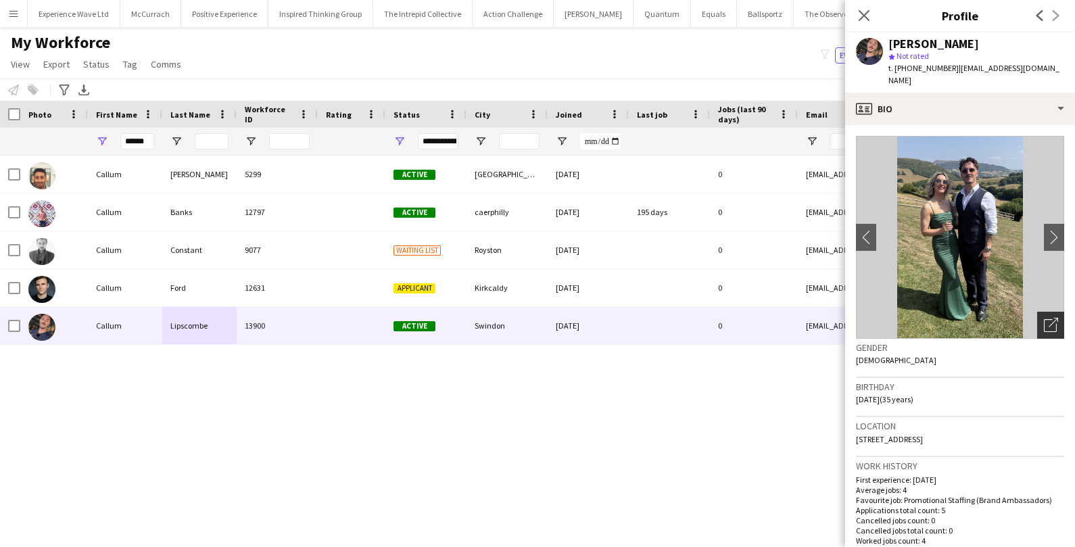
click at [1047, 318] on icon "Open photos pop-in" at bounding box center [1051, 325] width 14 height 14
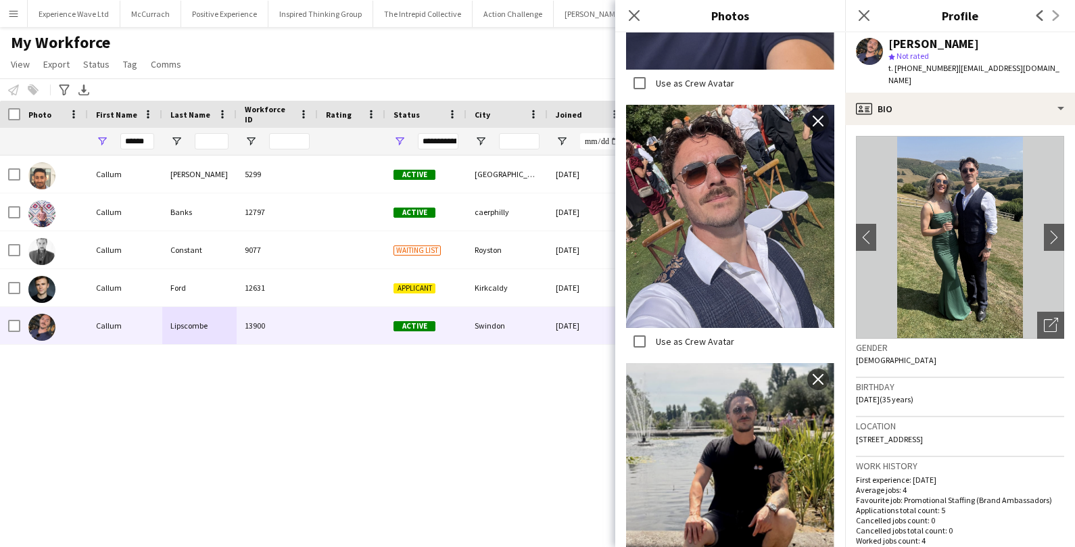
scroll to position [918, 0]
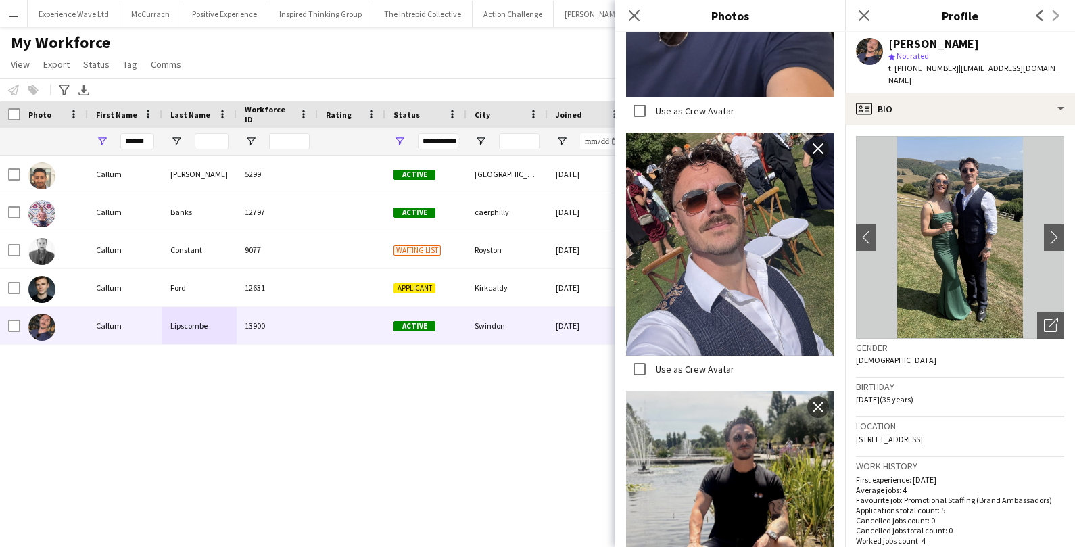
click at [502, 389] on div "[PERSON_NAME] 5299 Active [GEOGRAPHIC_DATA] [DATE] 0 [EMAIL_ADDRESS][DOMAIN_NAM…" at bounding box center [517, 339] width 1034 height 368
click at [640, 10] on icon "Close pop-in" at bounding box center [633, 15] width 13 height 13
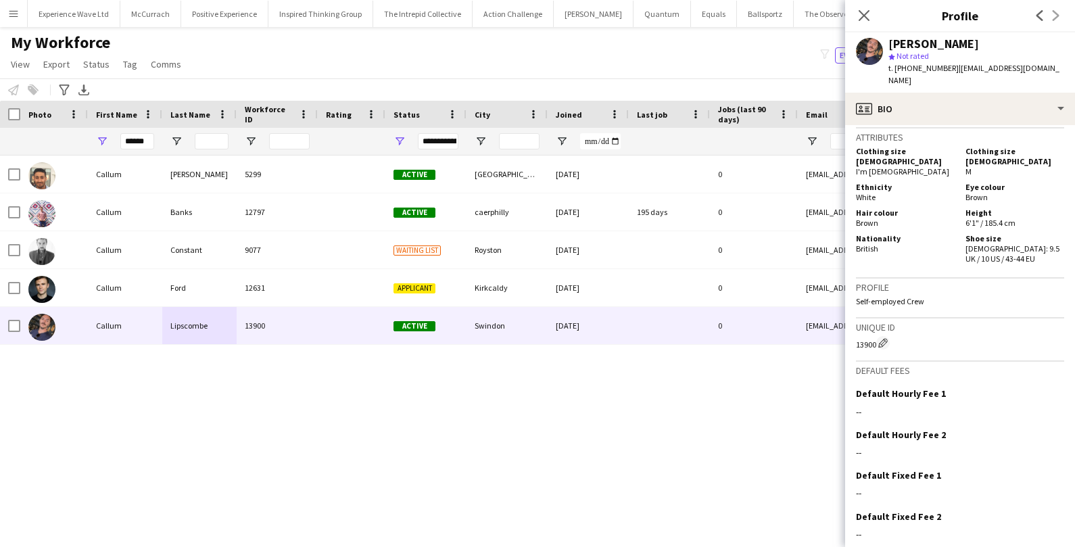
scroll to position [633, 0]
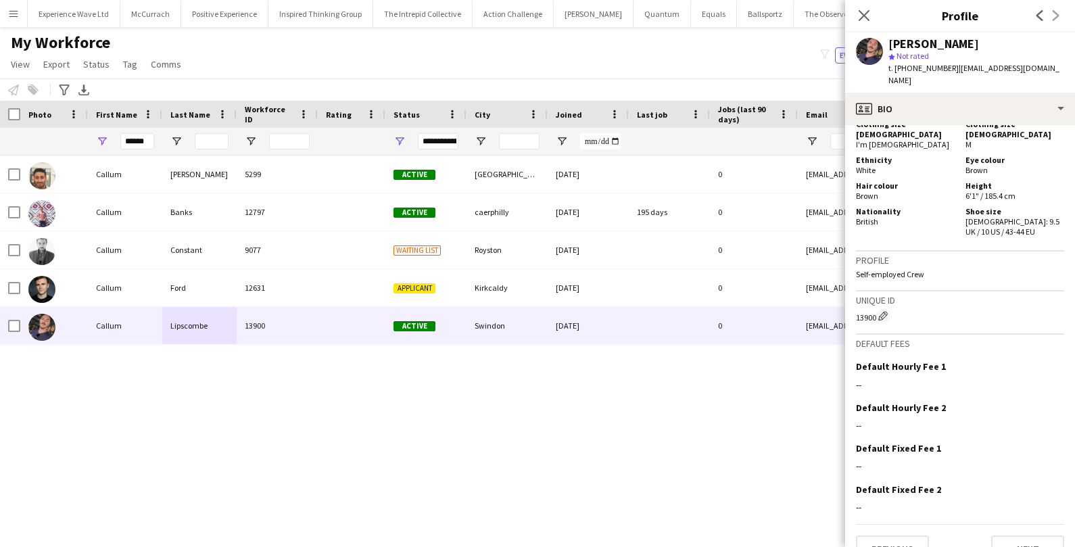
click at [698, 443] on div "[PERSON_NAME] 5299 Active [GEOGRAPHIC_DATA] [DATE] 0 [EMAIL_ADDRESS][DOMAIN_NAM…" at bounding box center [517, 339] width 1034 height 368
click at [868, 14] on icon "Close pop-in" at bounding box center [863, 15] width 13 height 13
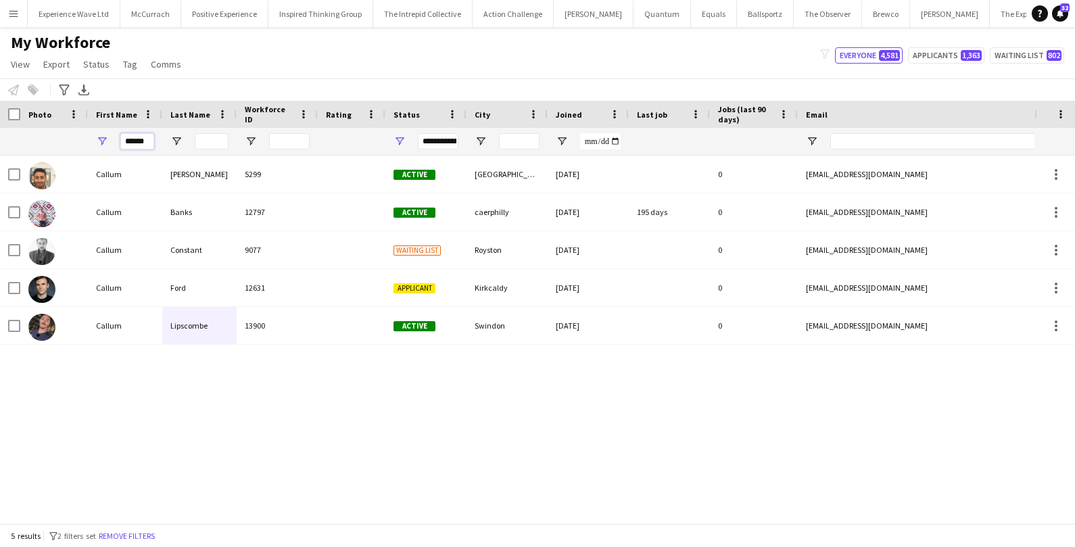
drag, startPoint x: 148, startPoint y: 139, endPoint x: 89, endPoint y: 150, distance: 60.5
click at [89, 150] on div "******" at bounding box center [125, 141] width 74 height 27
drag, startPoint x: 149, startPoint y: 139, endPoint x: 118, endPoint y: 139, distance: 31.1
click at [118, 139] on div "******" at bounding box center [125, 141] width 74 height 27
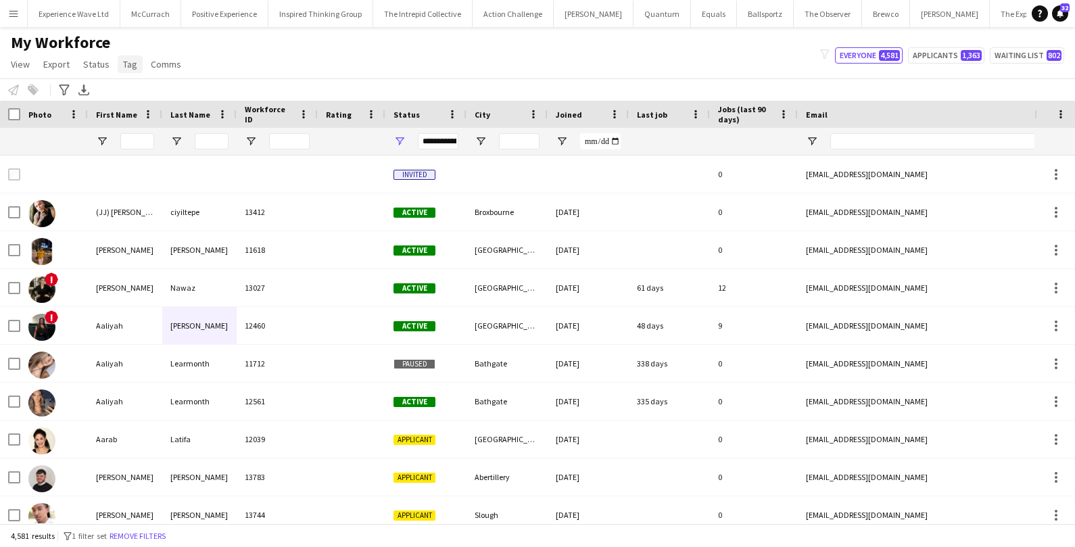
click at [128, 61] on span "Tag" at bounding box center [130, 64] width 14 height 12
click at [235, 80] on div "Notify workforce Add to tag Select at least one crew to tag him or her. Advance…" at bounding box center [537, 89] width 1075 height 22
click at [125, 65] on span "Tag" at bounding box center [130, 64] width 14 height 12
click at [221, 41] on div "My Workforce View Views Default view New view Update view Delete view Edit name…" at bounding box center [537, 55] width 1075 height 46
click at [64, 87] on icon "Advanced filters" at bounding box center [64, 89] width 11 height 11
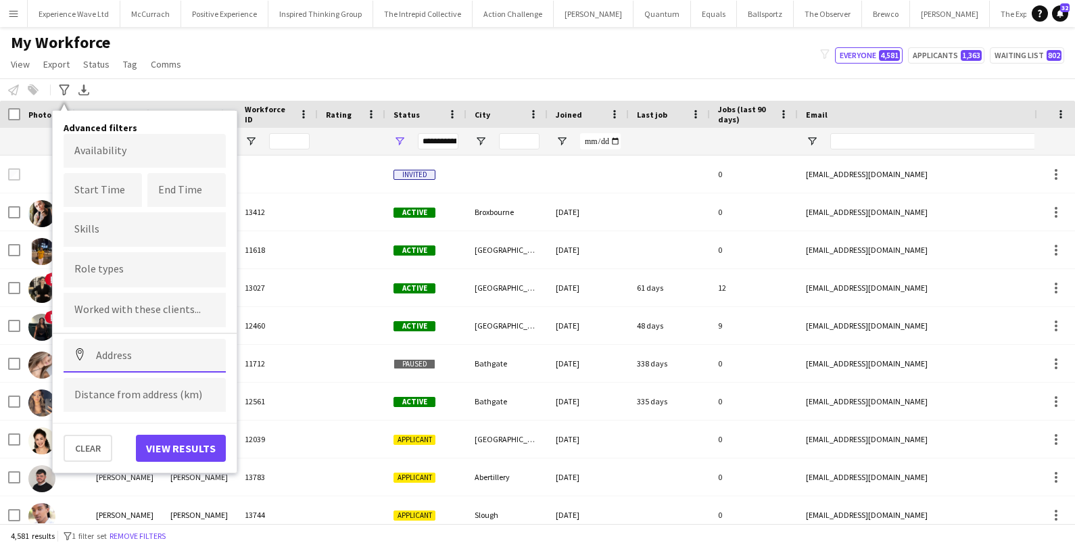
click at [110, 354] on input at bounding box center [145, 356] width 162 height 34
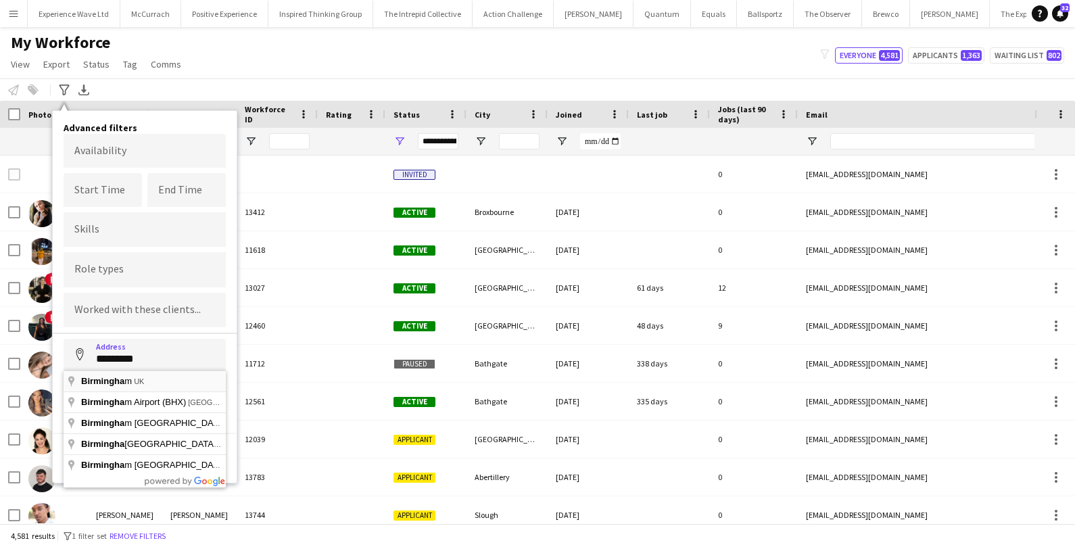
type input "**********"
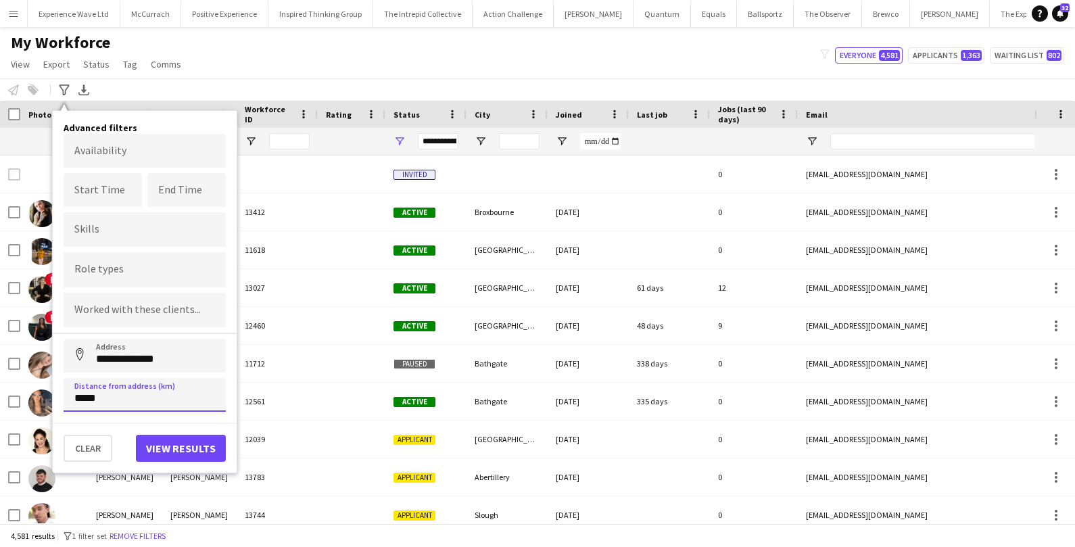
type input "*****"
click at [185, 456] on button "View results" at bounding box center [181, 448] width 90 height 27
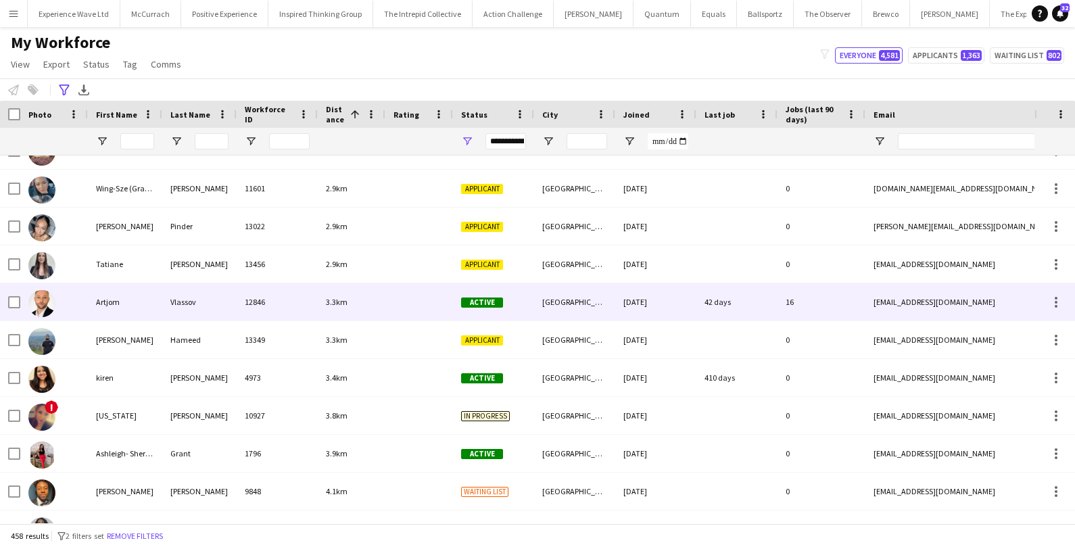
scroll to position [981, 0]
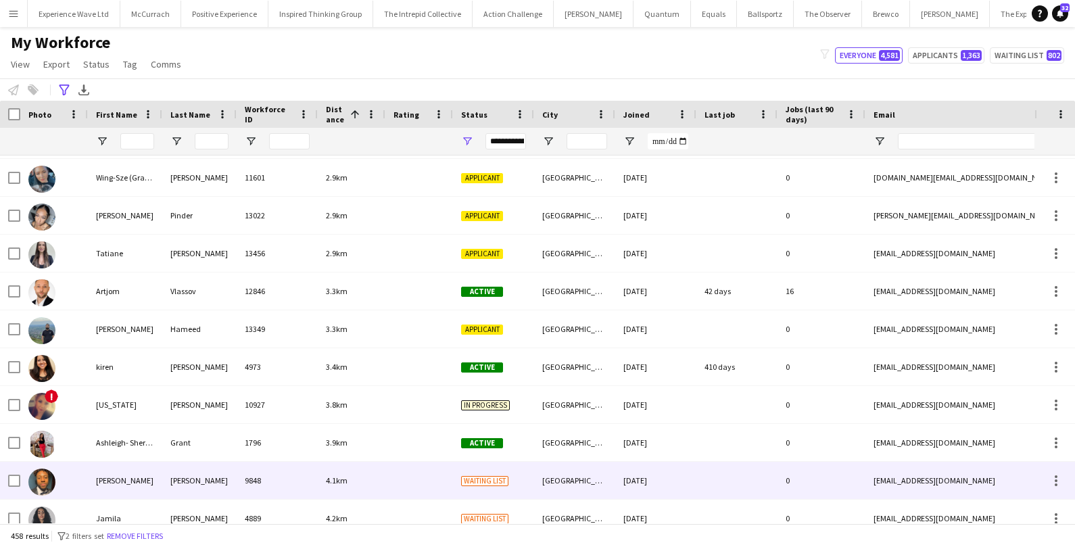
click at [151, 470] on div "[PERSON_NAME]" at bounding box center [125, 480] width 74 height 37
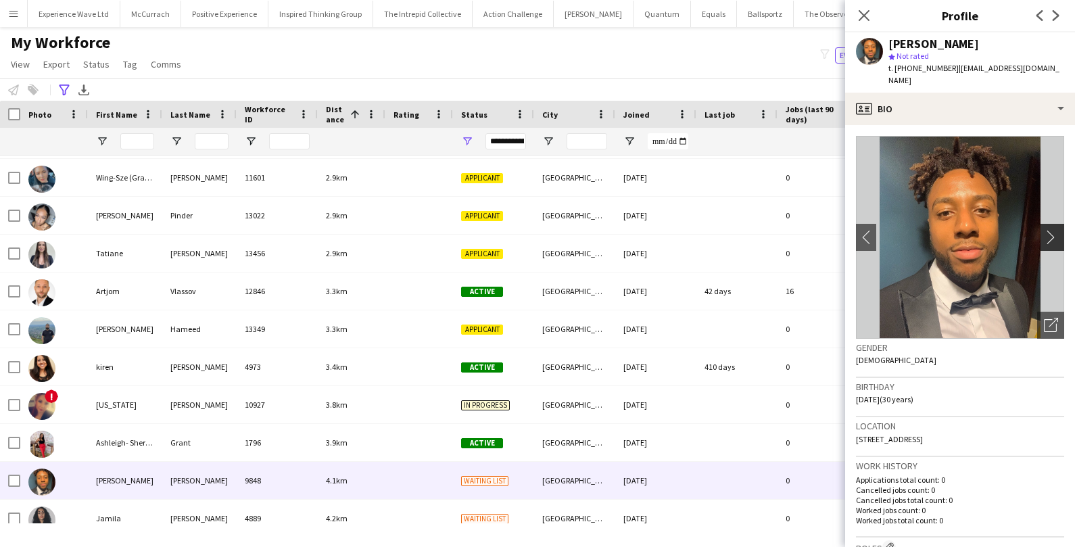
click at [1050, 230] on app-icon "chevron-right" at bounding box center [1054, 237] width 21 height 14
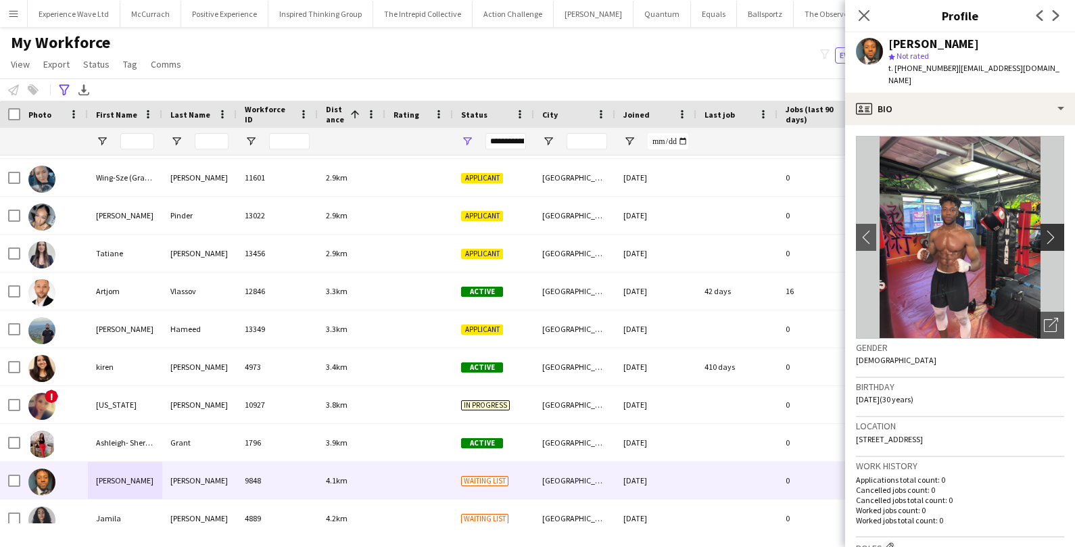
click at [1050, 230] on app-icon "chevron-right" at bounding box center [1054, 237] width 21 height 14
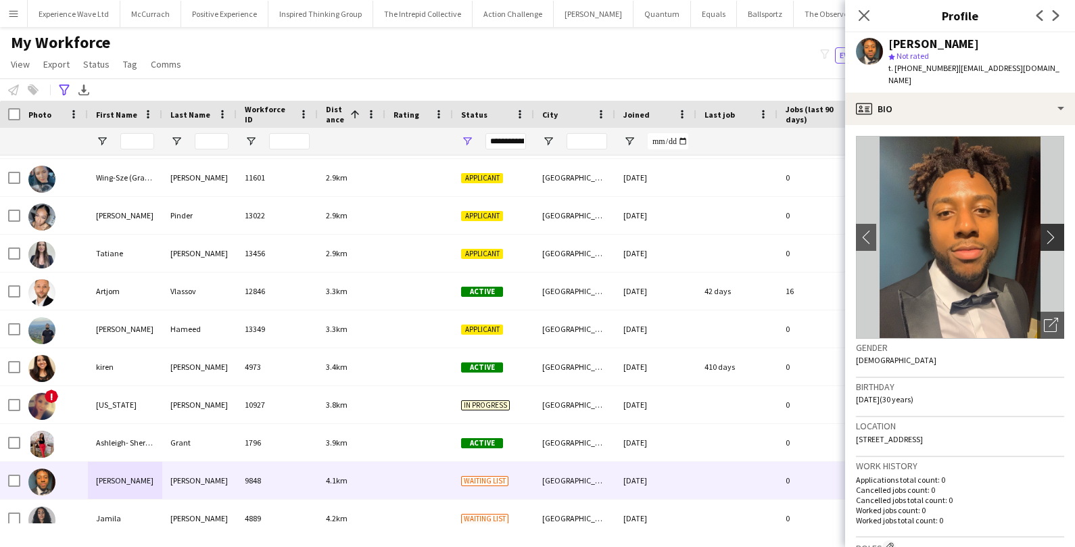
click at [1050, 230] on app-icon "chevron-right" at bounding box center [1054, 237] width 21 height 14
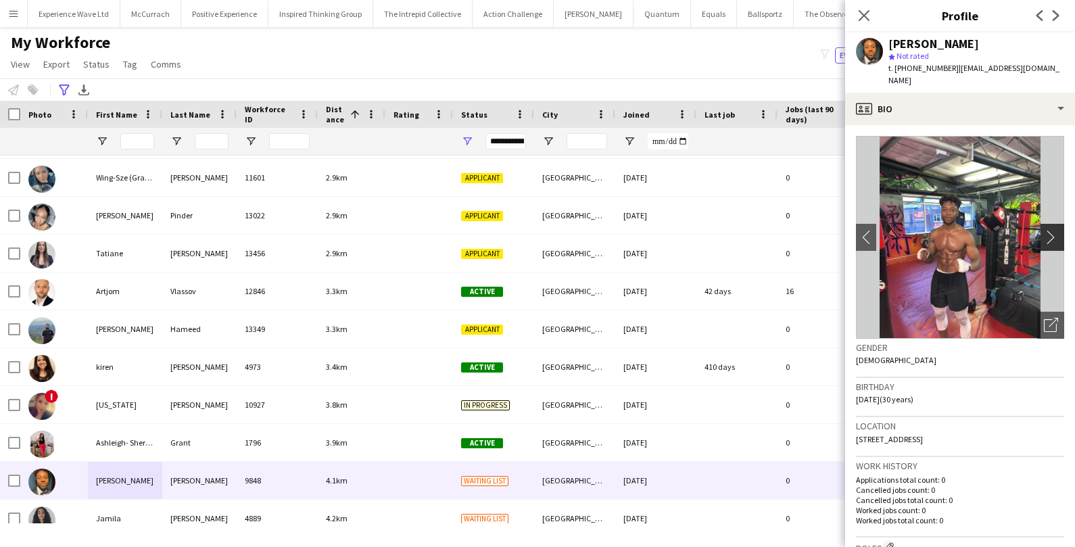
click at [1047, 230] on app-icon "chevron-right" at bounding box center [1054, 237] width 21 height 14
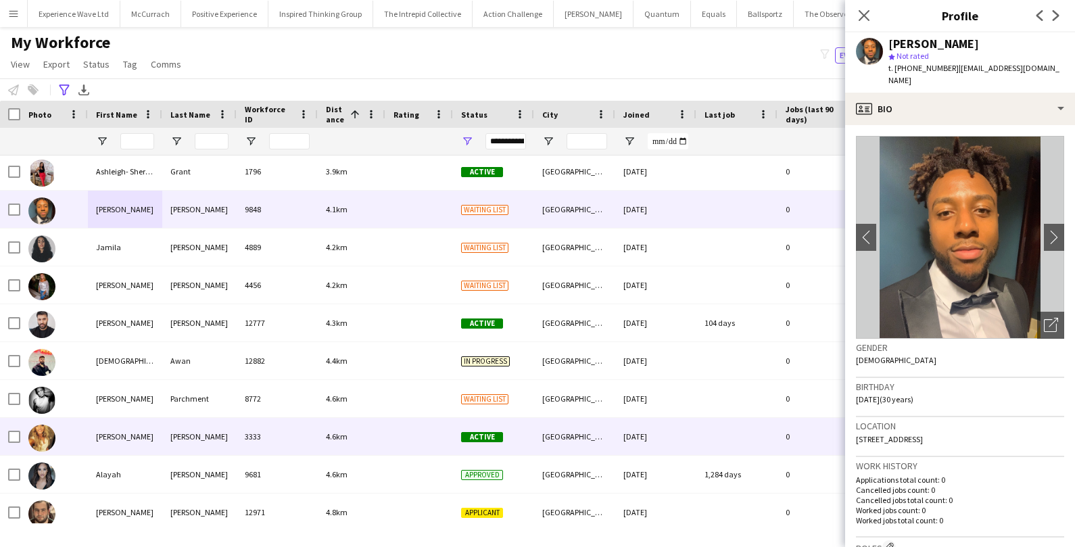
scroll to position [1254, 0]
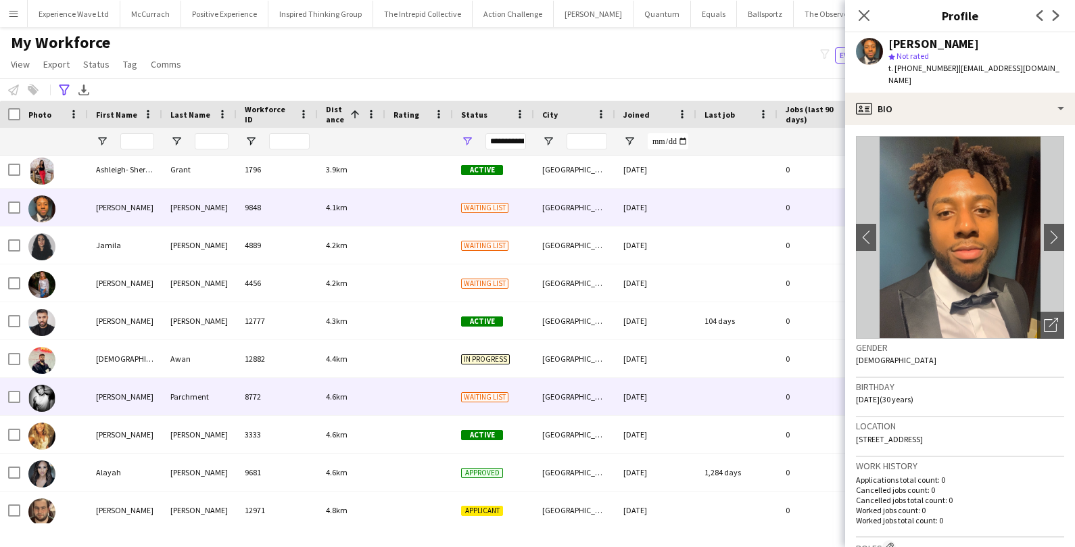
click at [316, 387] on div "8772" at bounding box center [277, 396] width 81 height 37
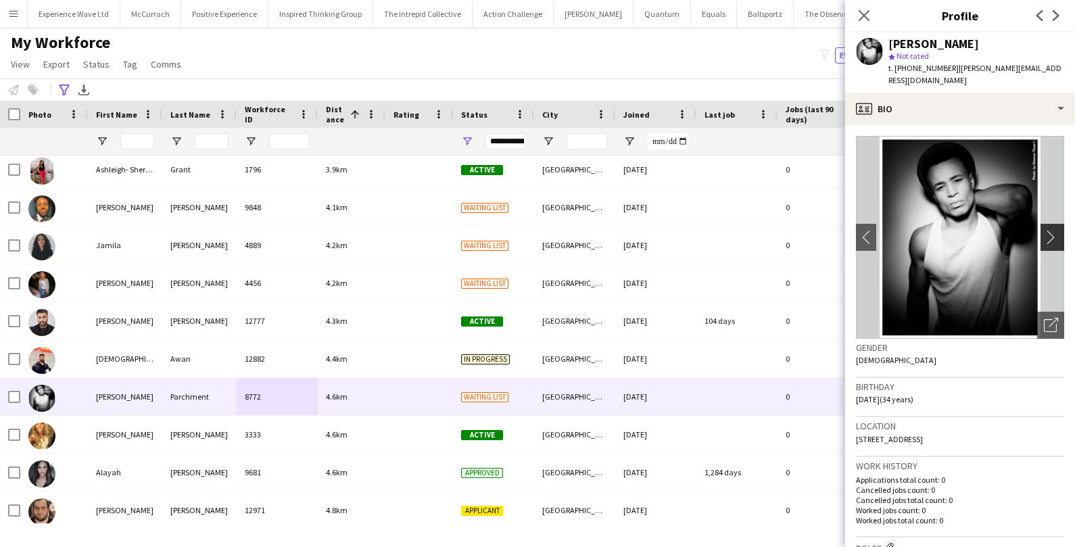
click at [1057, 230] on app-icon "chevron-right" at bounding box center [1054, 237] width 21 height 14
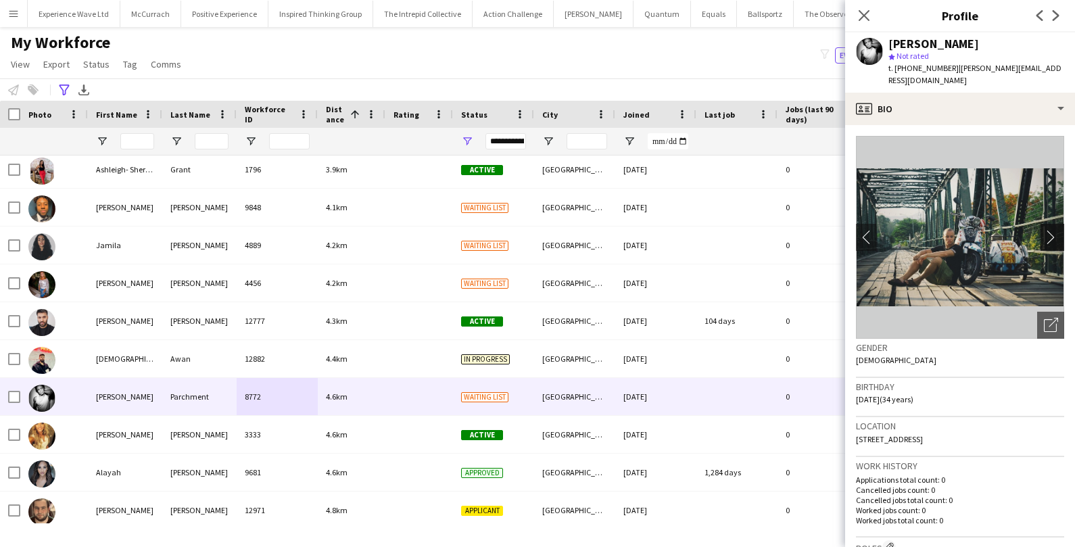
click at [1057, 230] on app-icon "chevron-right" at bounding box center [1054, 237] width 21 height 14
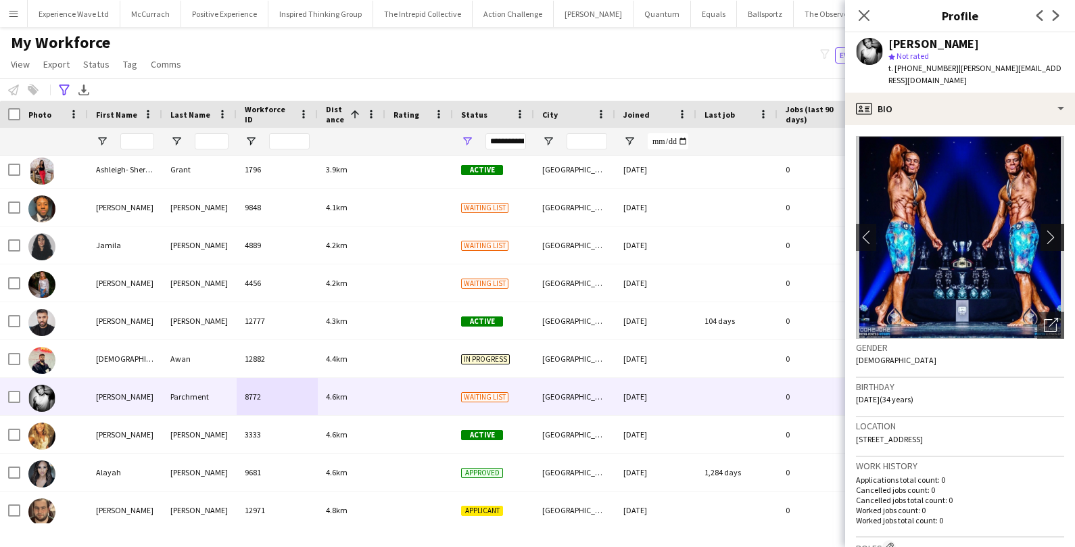
click at [1057, 230] on app-icon "chevron-right" at bounding box center [1054, 237] width 21 height 14
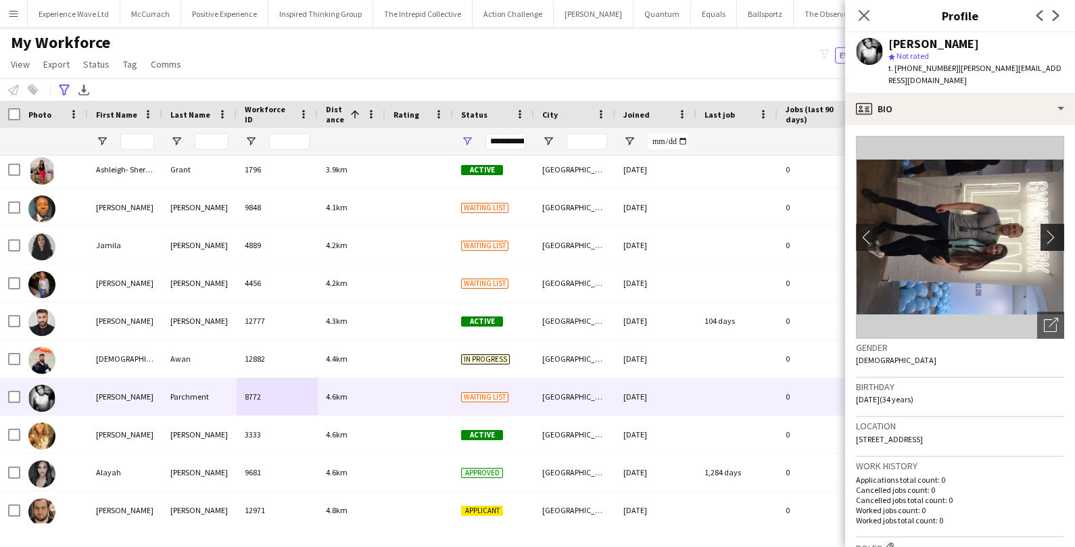
click at [1057, 230] on app-icon "chevron-right" at bounding box center [1054, 237] width 21 height 14
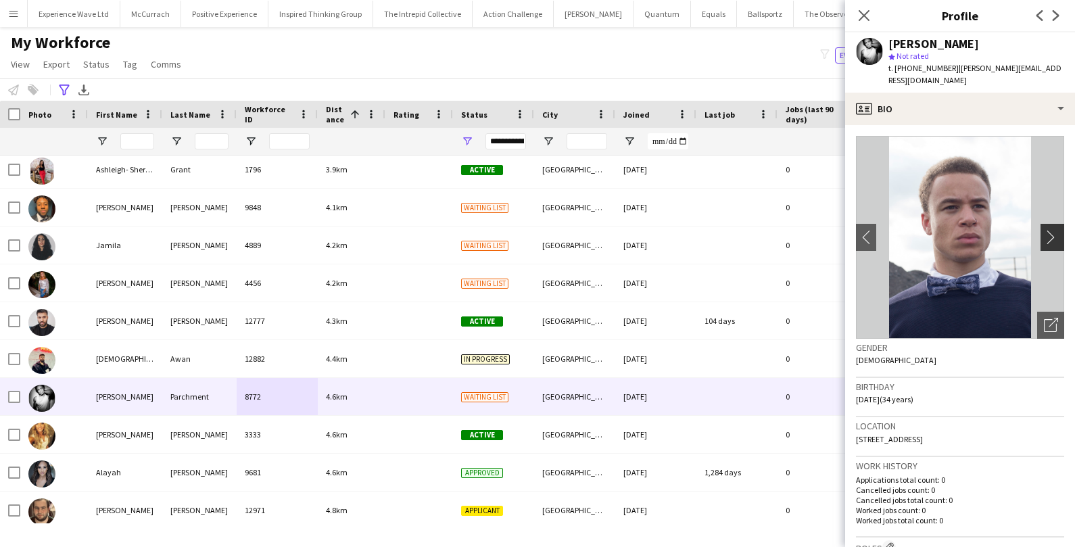
click at [1057, 230] on app-icon "chevron-right" at bounding box center [1054, 237] width 21 height 14
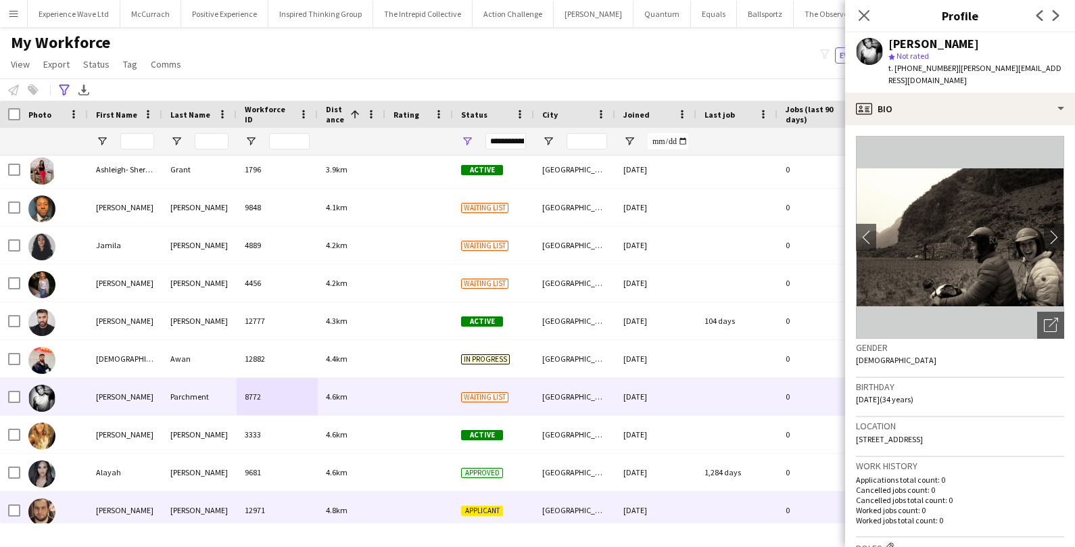
scroll to position [1330, 0]
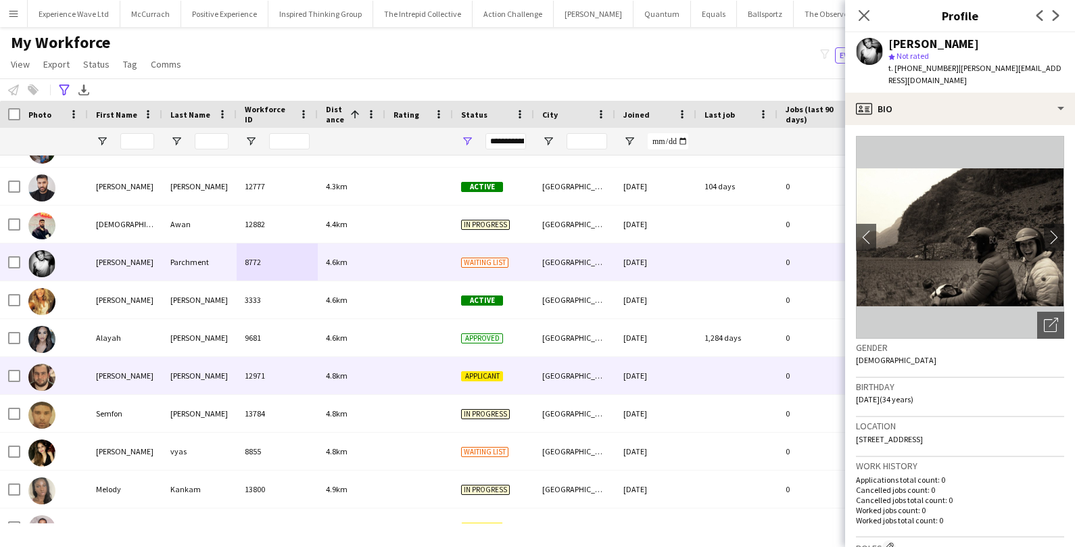
click at [418, 391] on div at bounding box center [419, 375] width 68 height 37
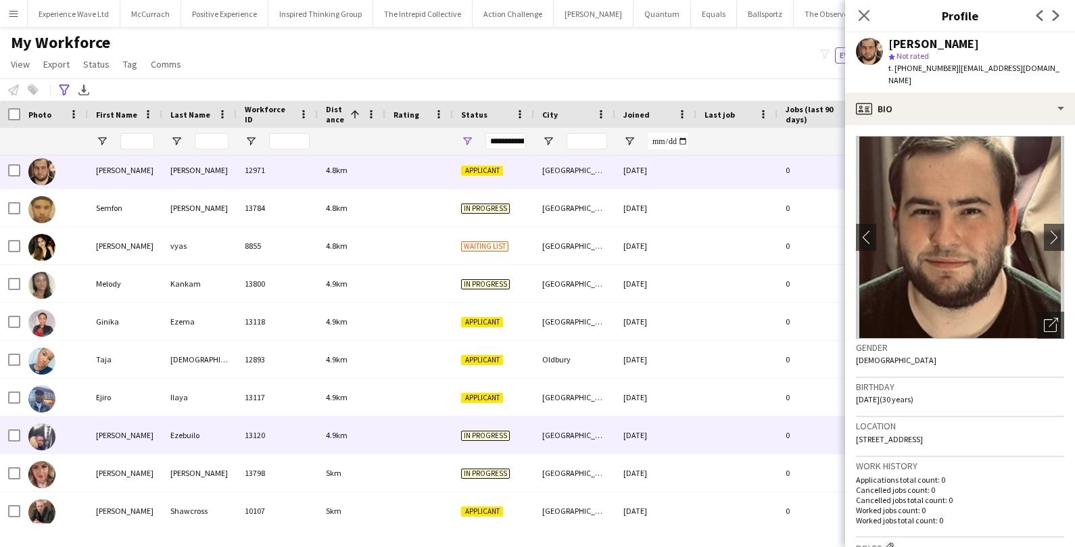
click at [392, 422] on div at bounding box center [419, 434] width 68 height 37
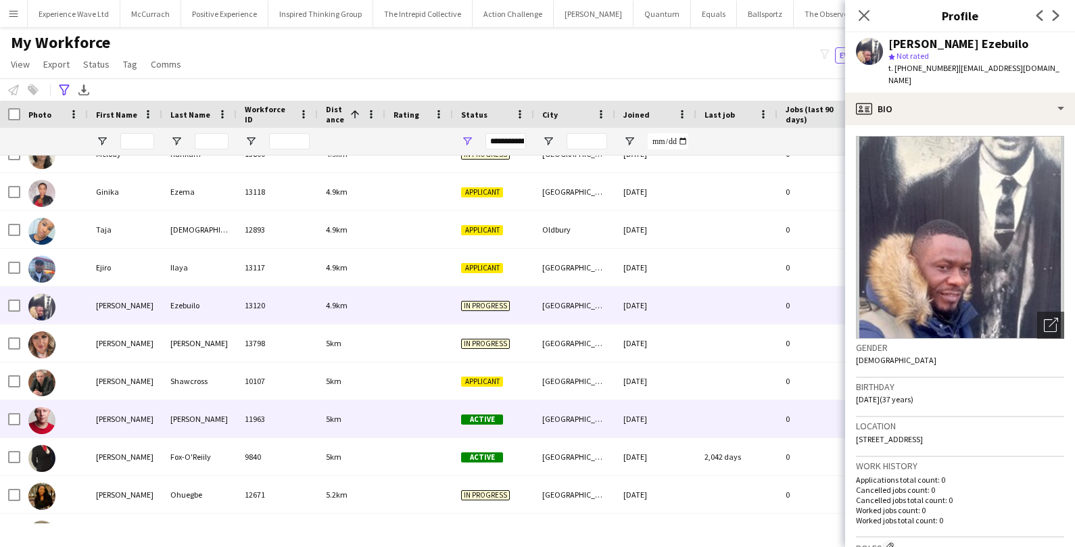
click at [392, 422] on div at bounding box center [419, 418] width 68 height 37
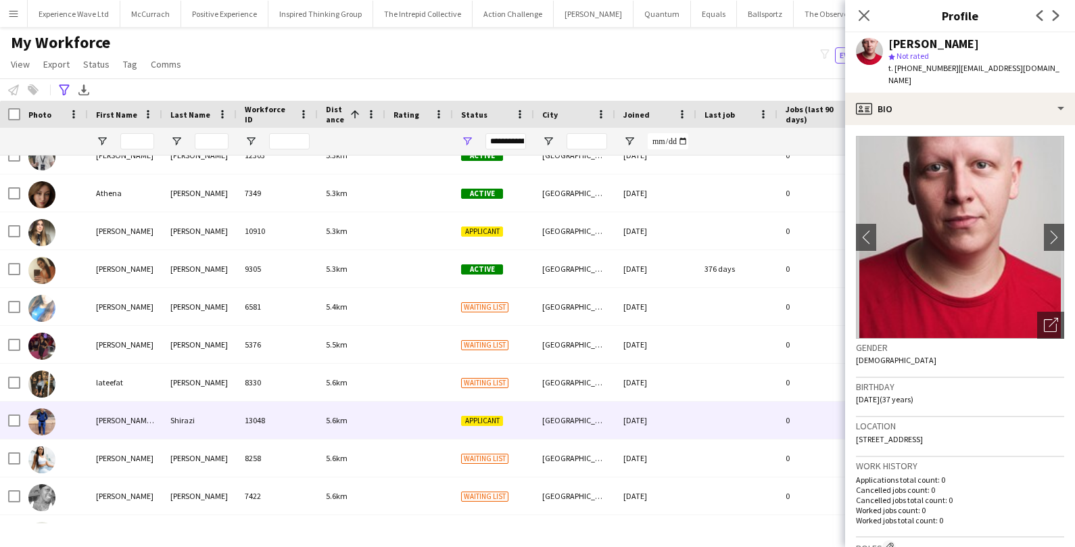
click at [392, 421] on div at bounding box center [419, 420] width 68 height 37
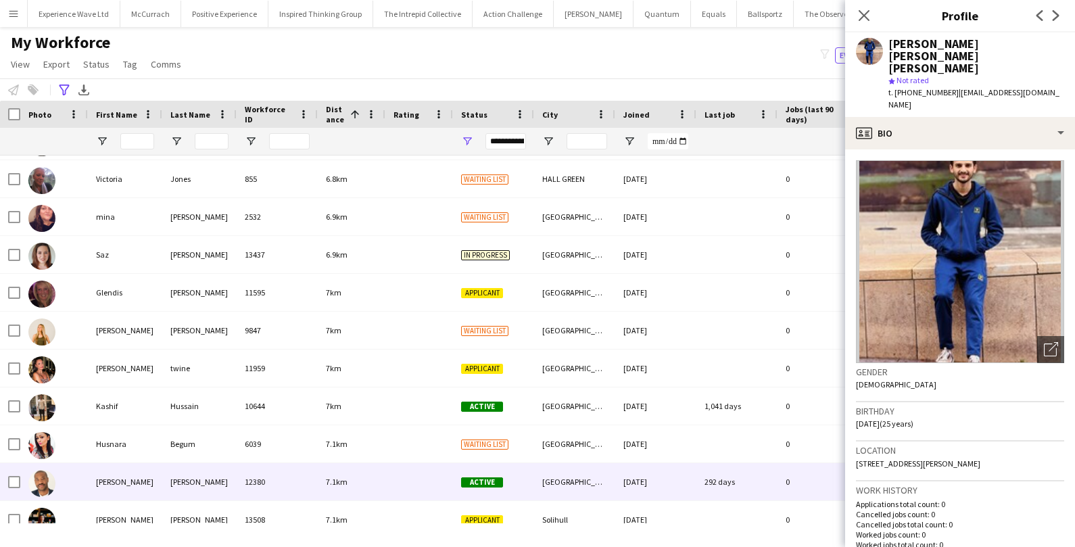
click at [325, 468] on div "7.1km" at bounding box center [352, 481] width 68 height 37
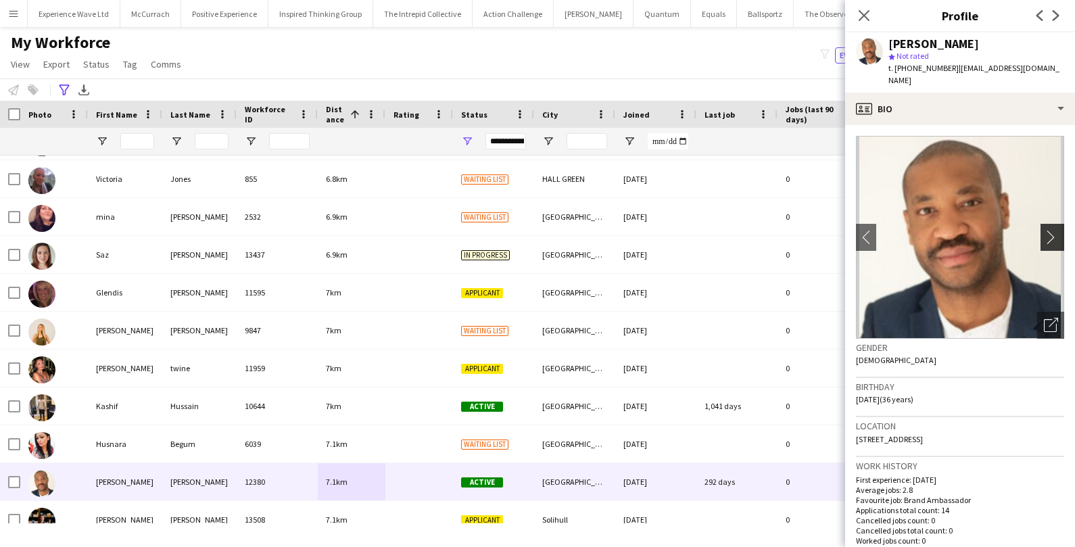
click at [1063, 224] on button "chevron-right" at bounding box center [1053, 237] width 27 height 27
click at [1053, 224] on button "chevron-right" at bounding box center [1053, 237] width 27 height 27
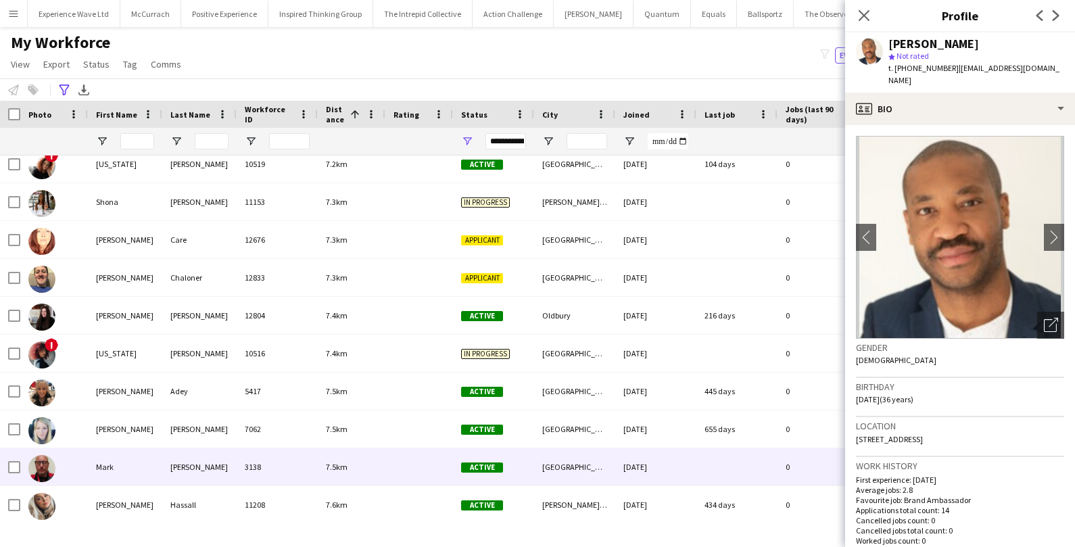
click at [224, 461] on div "[PERSON_NAME]" at bounding box center [199, 466] width 74 height 37
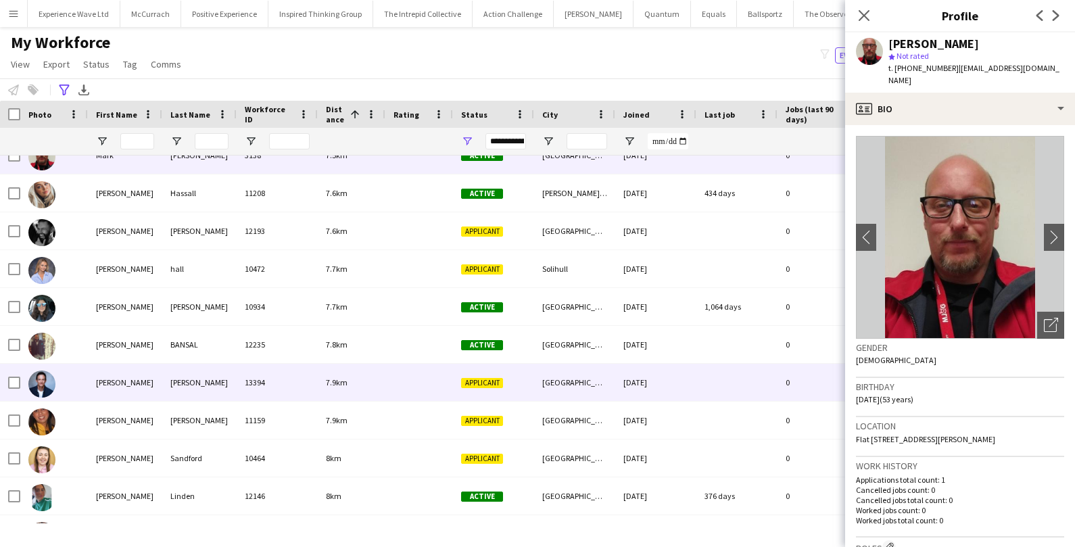
click at [215, 378] on div "[PERSON_NAME]" at bounding box center [199, 382] width 74 height 37
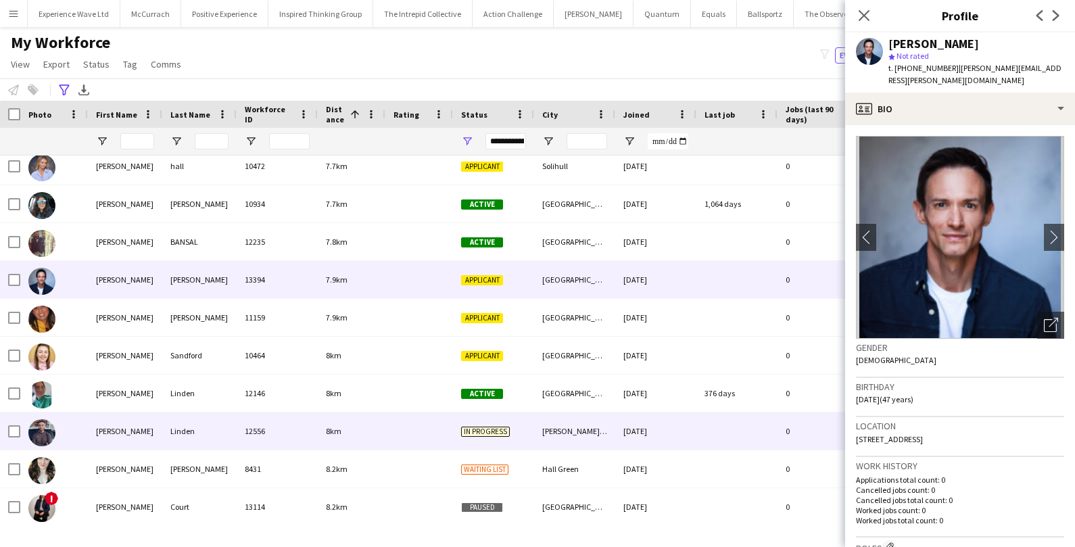
click at [178, 438] on div "Linden" at bounding box center [199, 430] width 74 height 37
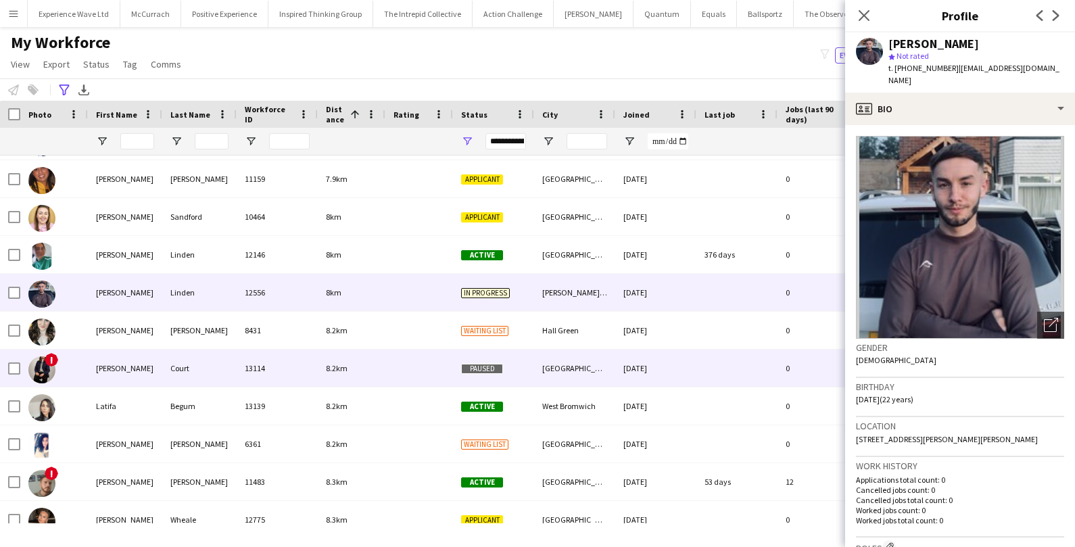
click at [419, 357] on div at bounding box center [419, 367] width 68 height 37
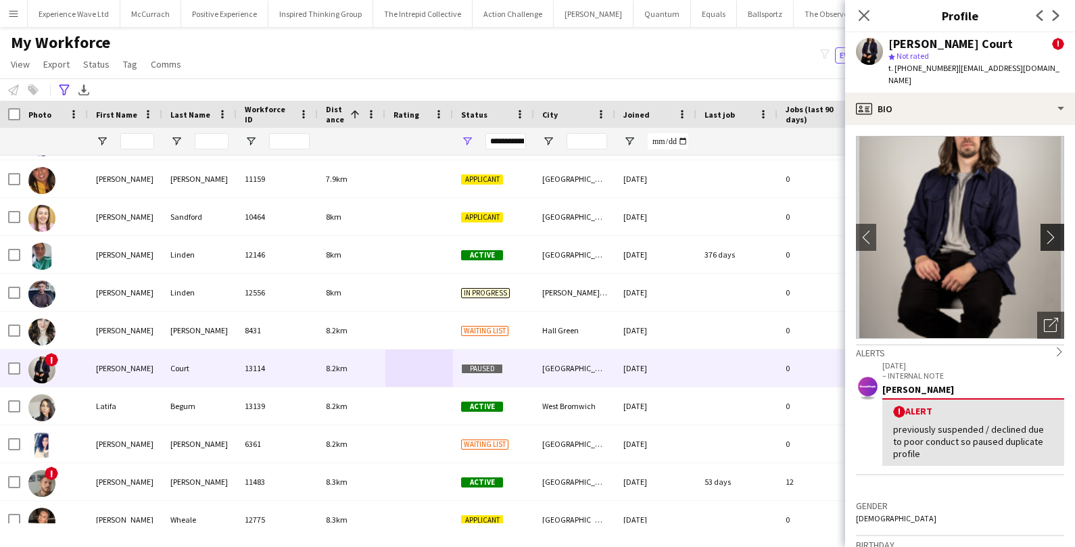
click at [1055, 230] on app-icon "chevron-right" at bounding box center [1054, 237] width 21 height 14
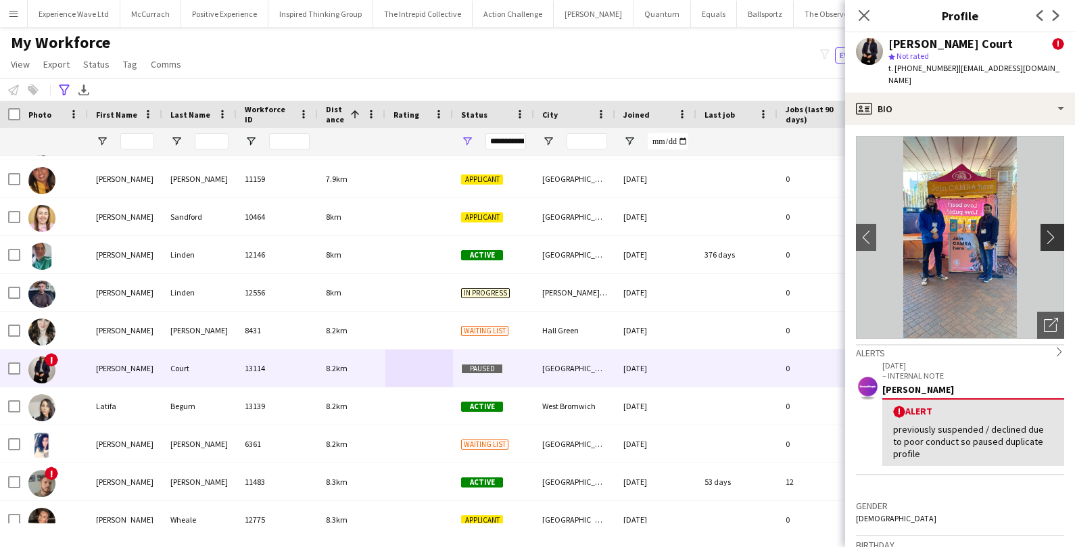
click at [1052, 230] on app-icon "chevron-right" at bounding box center [1054, 237] width 21 height 14
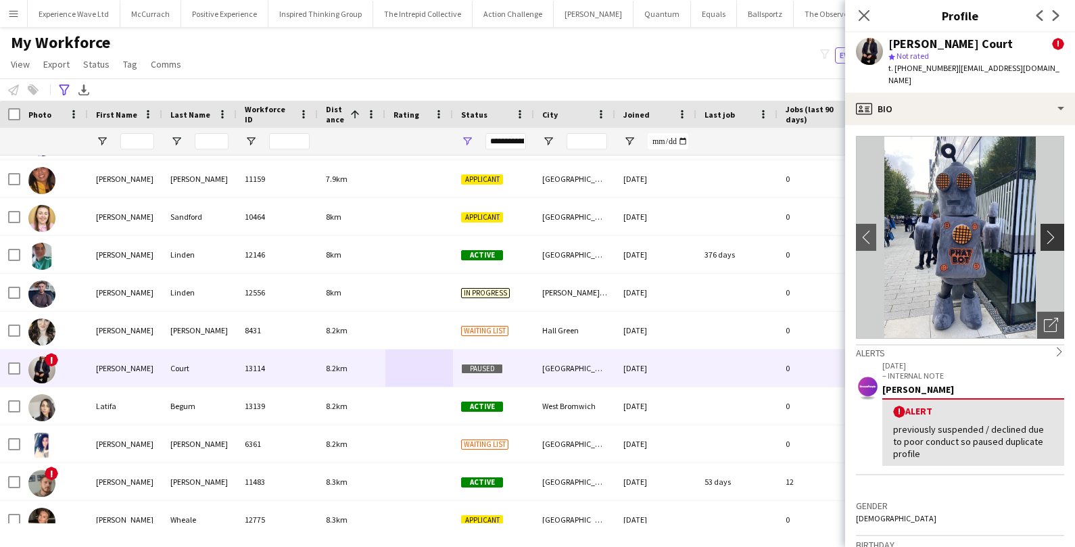
click at [1052, 230] on app-icon "chevron-right" at bounding box center [1054, 237] width 21 height 14
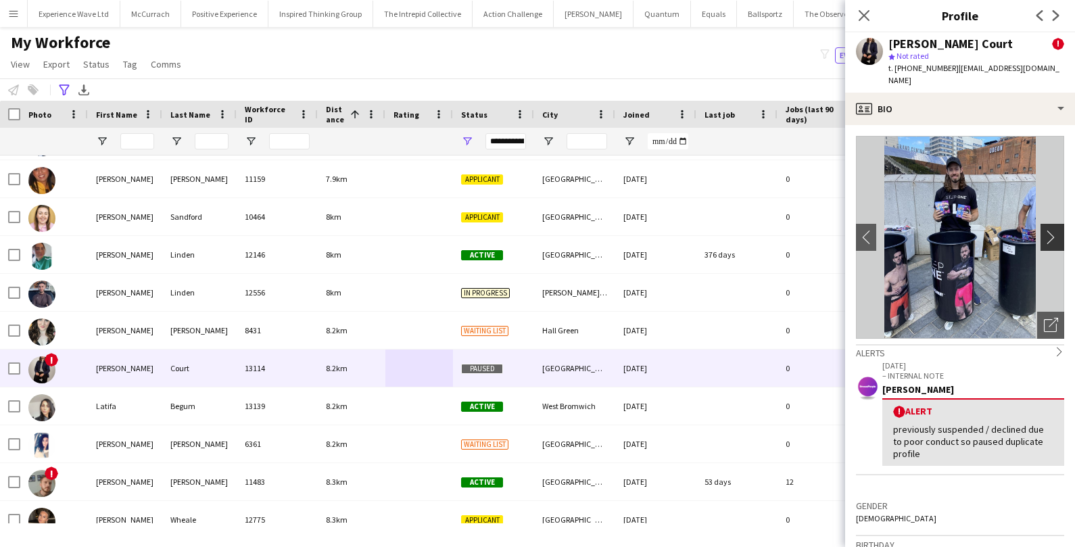
click at [1052, 230] on app-icon "chevron-right" at bounding box center [1054, 237] width 21 height 14
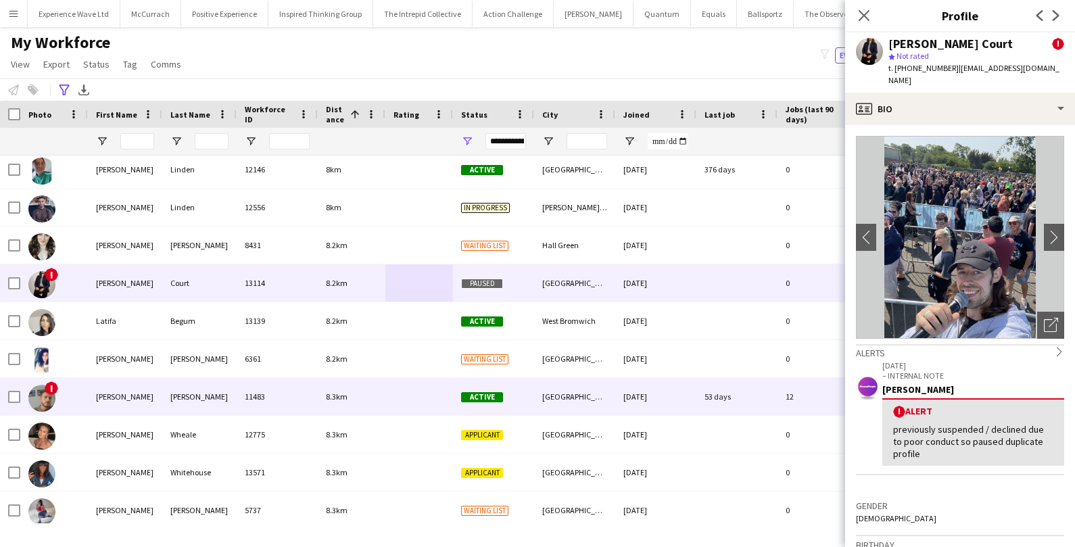
click at [607, 393] on div "[GEOGRAPHIC_DATA]" at bounding box center [574, 396] width 81 height 37
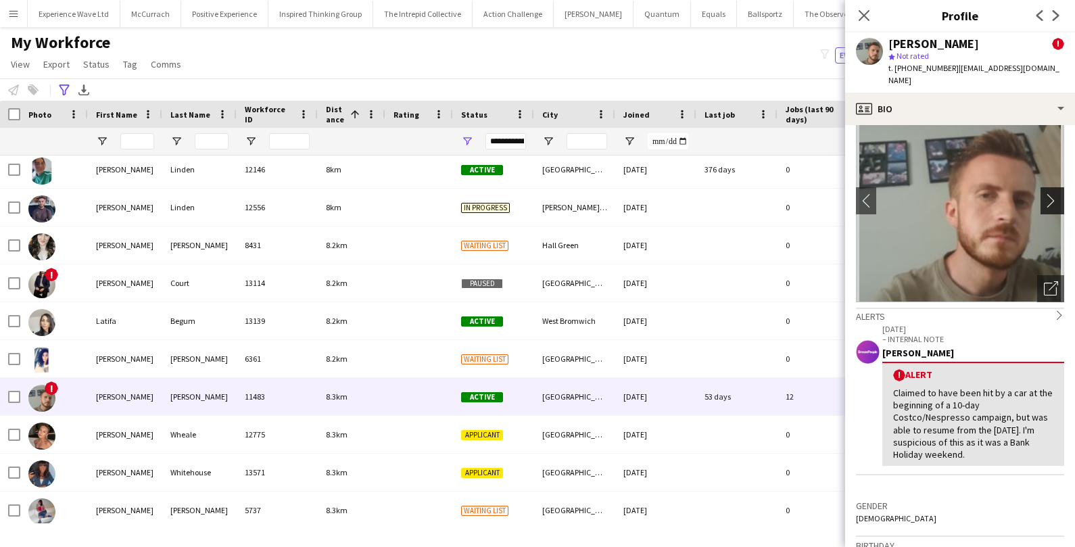
click at [1058, 193] on app-icon "chevron-right" at bounding box center [1054, 200] width 21 height 14
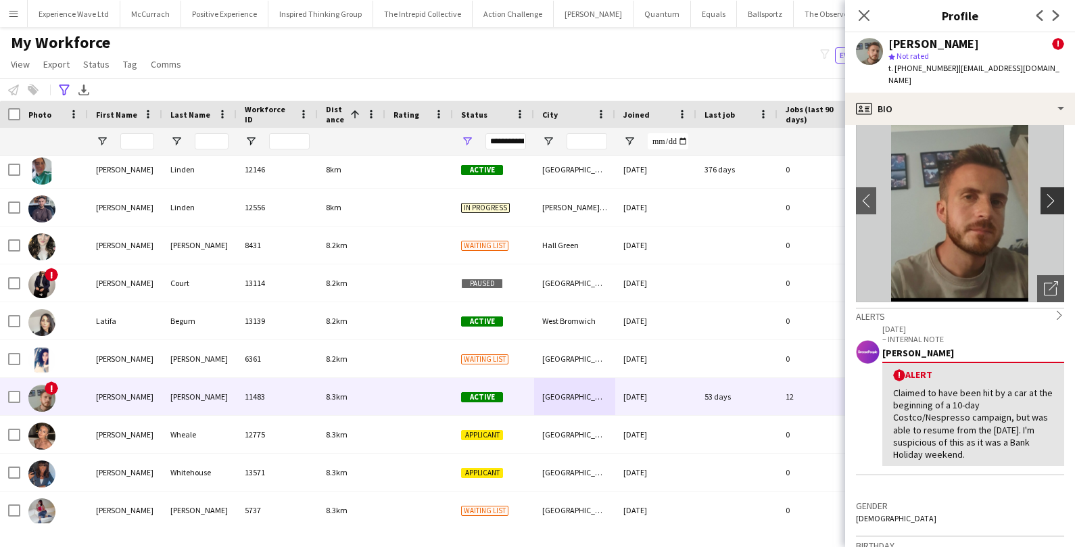
click at [1058, 193] on app-icon "chevron-right" at bounding box center [1054, 200] width 21 height 14
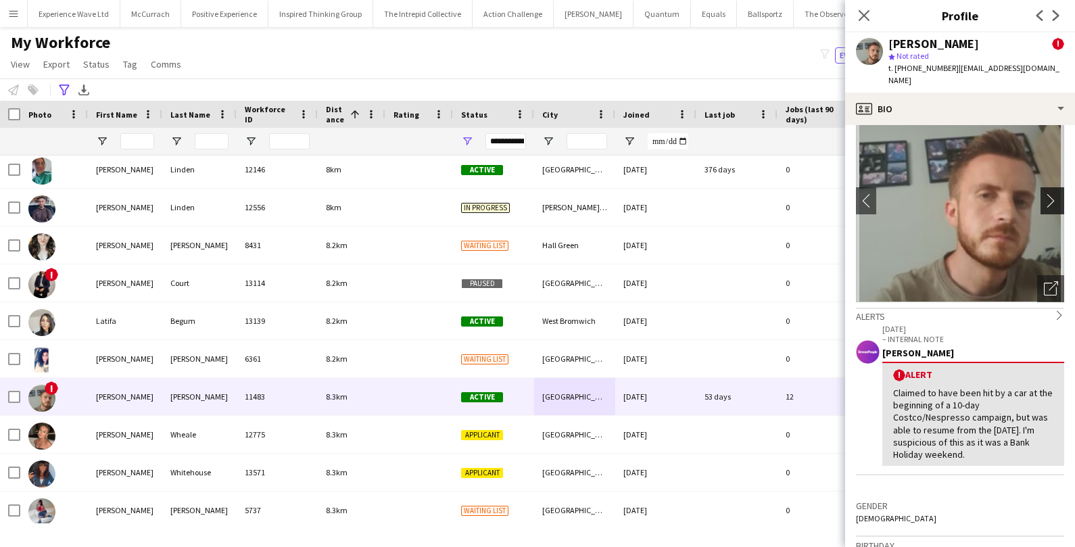
click at [1058, 193] on app-icon "chevron-right" at bounding box center [1054, 200] width 21 height 14
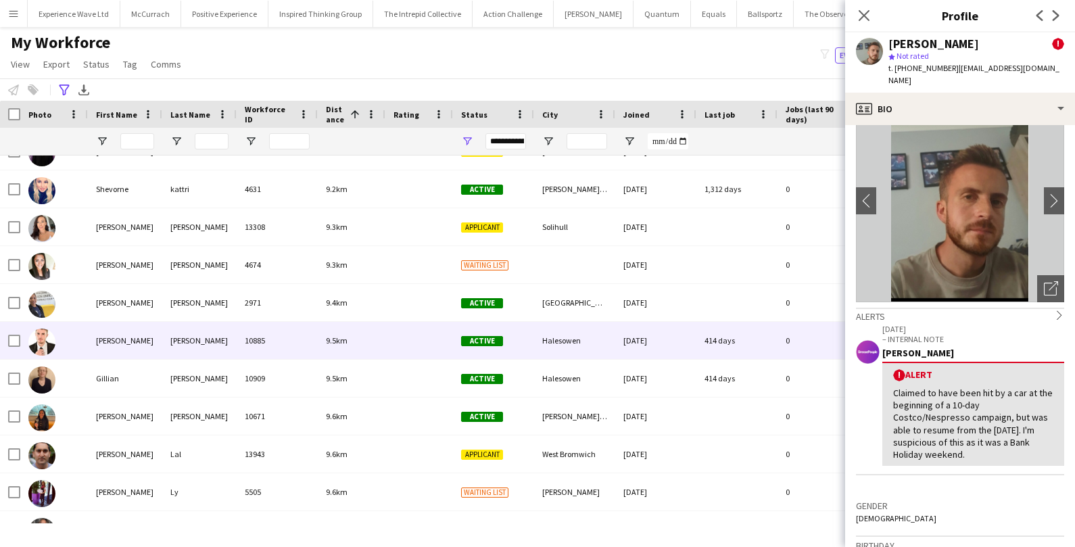
click at [431, 349] on div at bounding box center [419, 340] width 68 height 37
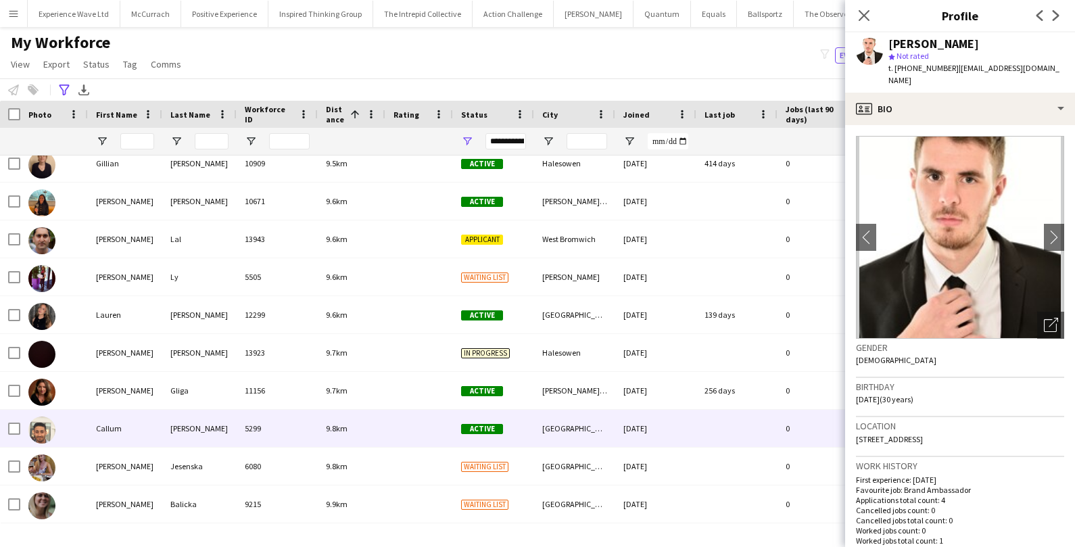
click at [388, 414] on div at bounding box center [419, 428] width 68 height 37
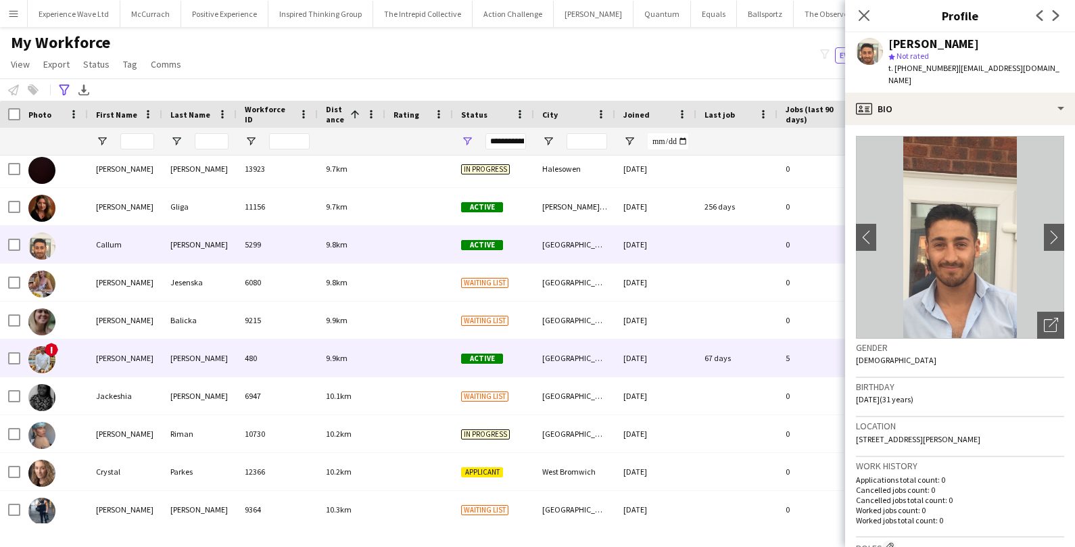
click at [383, 364] on div "9.9km" at bounding box center [352, 357] width 68 height 37
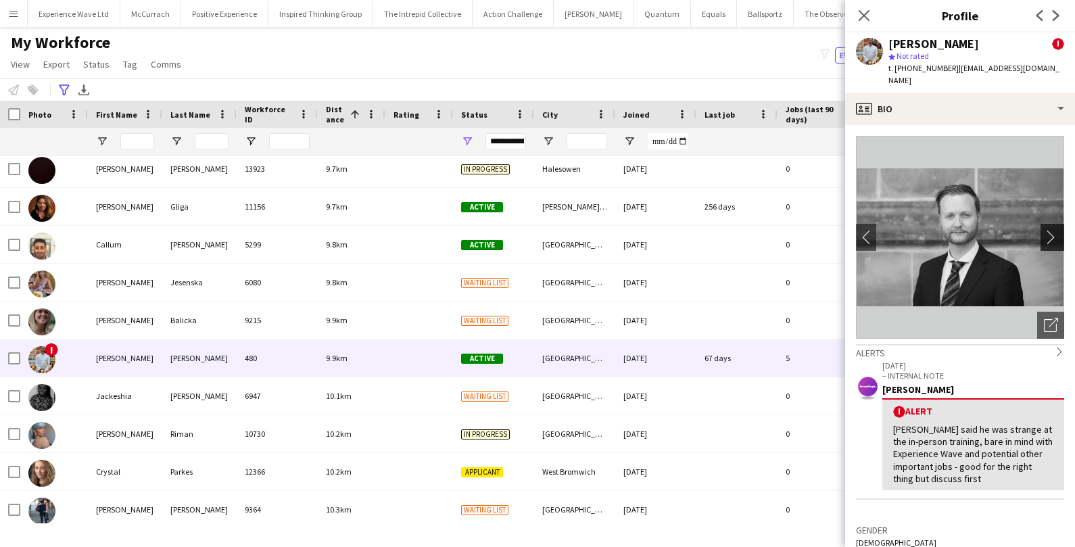
click at [1051, 230] on app-icon "chevron-right" at bounding box center [1054, 237] width 21 height 14
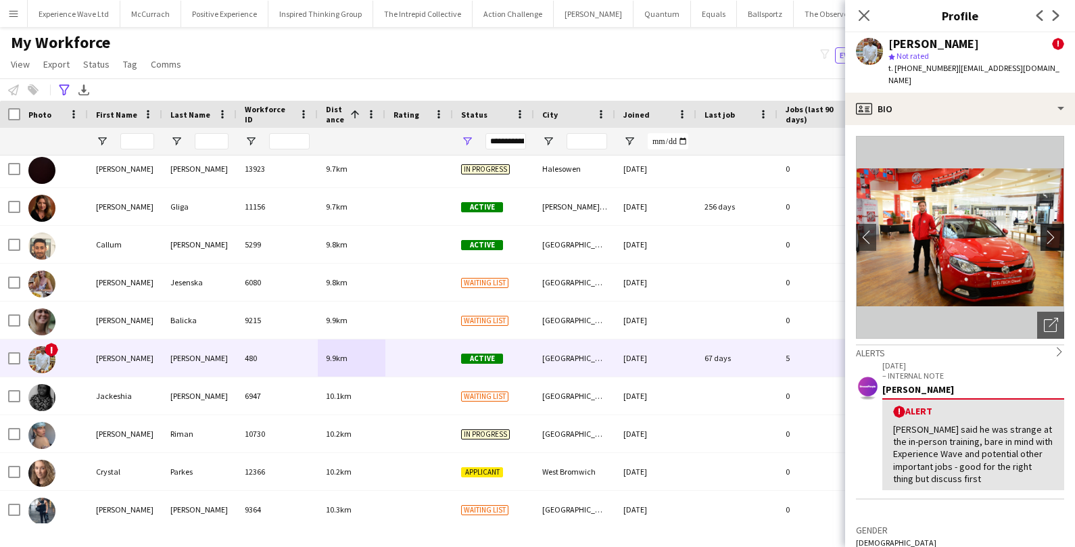
click at [1051, 230] on app-icon "chevron-right" at bounding box center [1054, 237] width 21 height 14
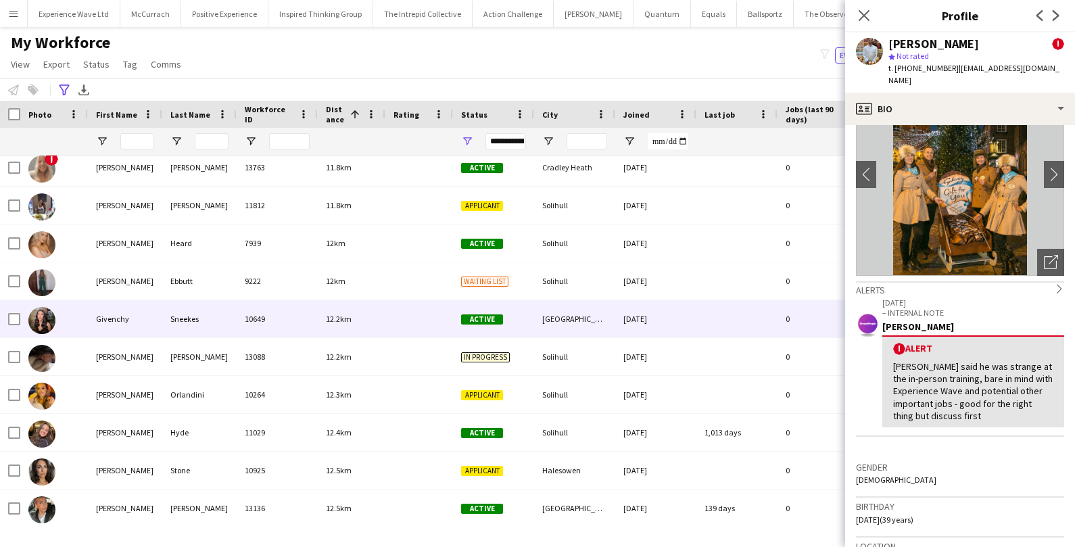
scroll to position [7479, 0]
